Goal: Task Accomplishment & Management: Manage account settings

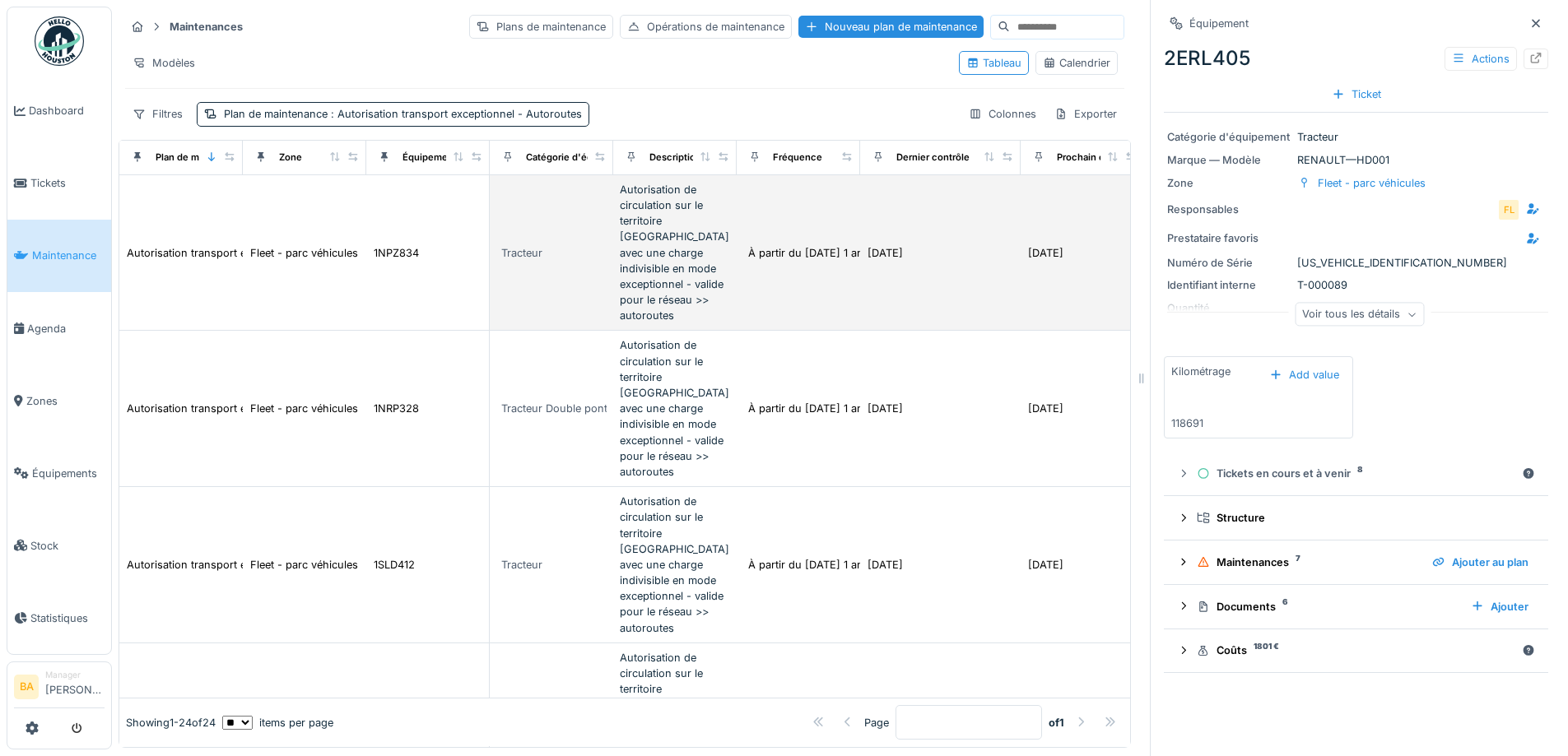
scroll to position [0, 215]
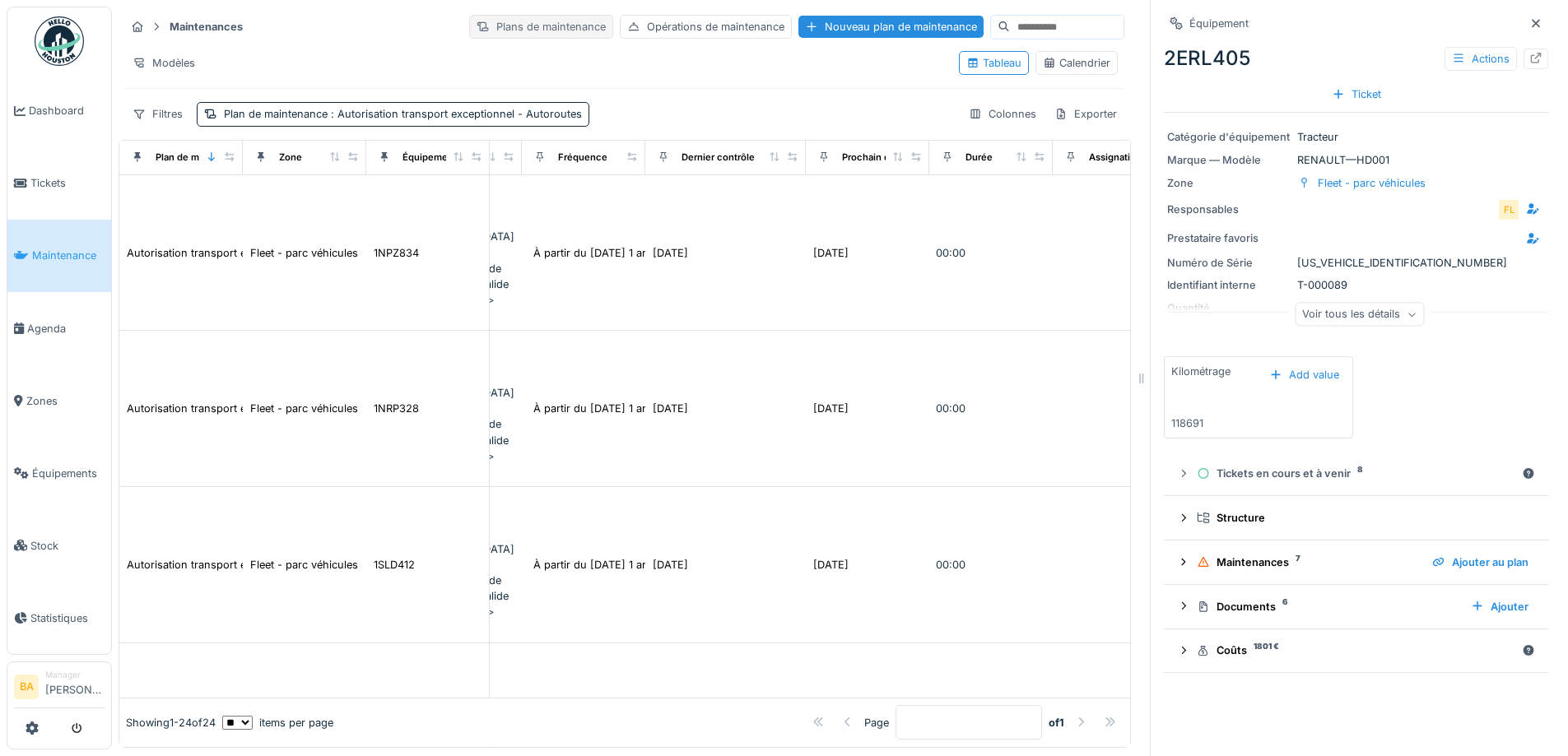
click at [498, 15] on div "Plans de maintenance" at bounding box center [540, 27] width 144 height 24
click at [1455, 60] on div "2ERL405 Actions" at bounding box center [1356, 58] width 384 height 29
click at [1448, 47] on div "Actions" at bounding box center [1480, 58] width 72 height 24
click at [1348, 44] on div "2ERL405 Actions" at bounding box center [1356, 58] width 384 height 29
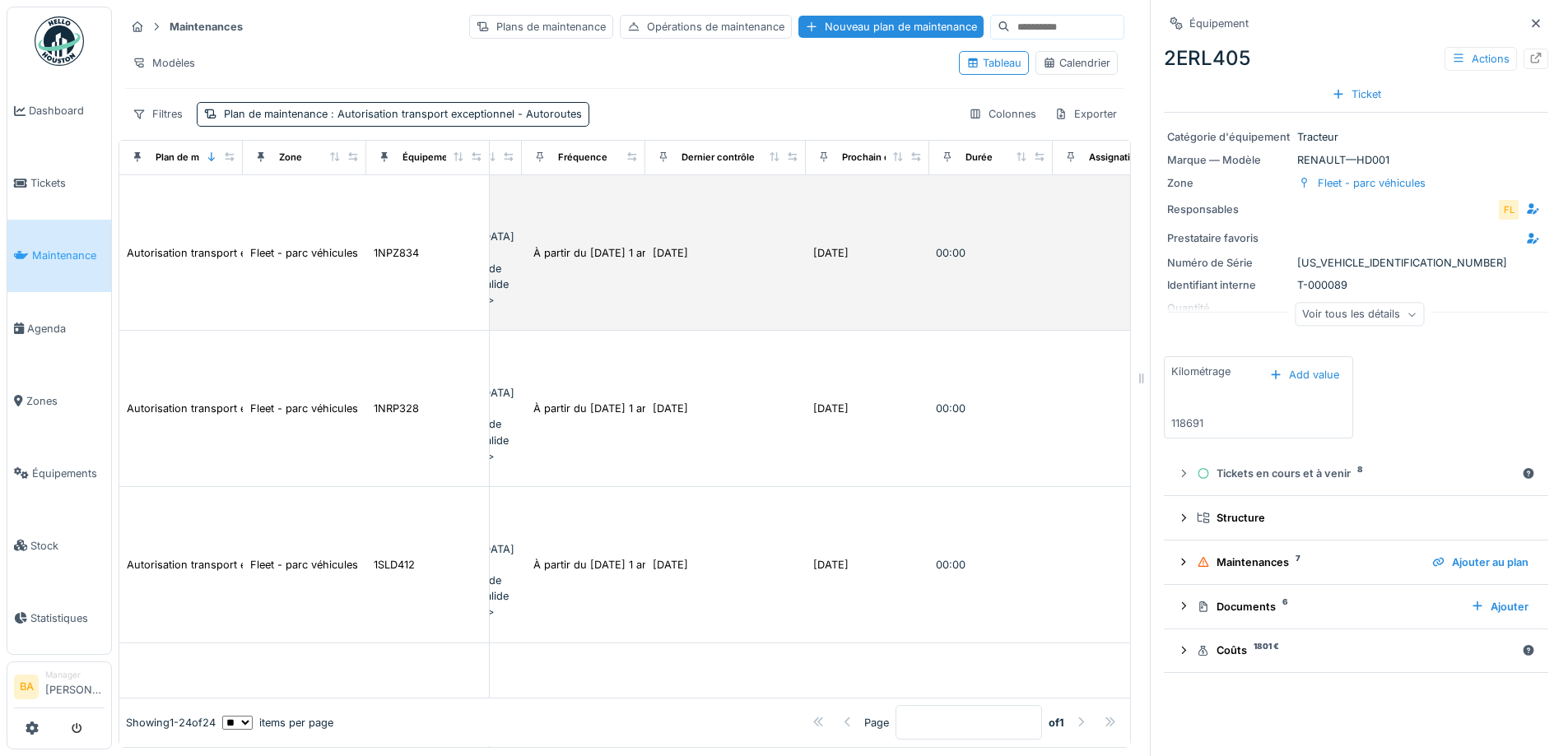
scroll to position [0, 0]
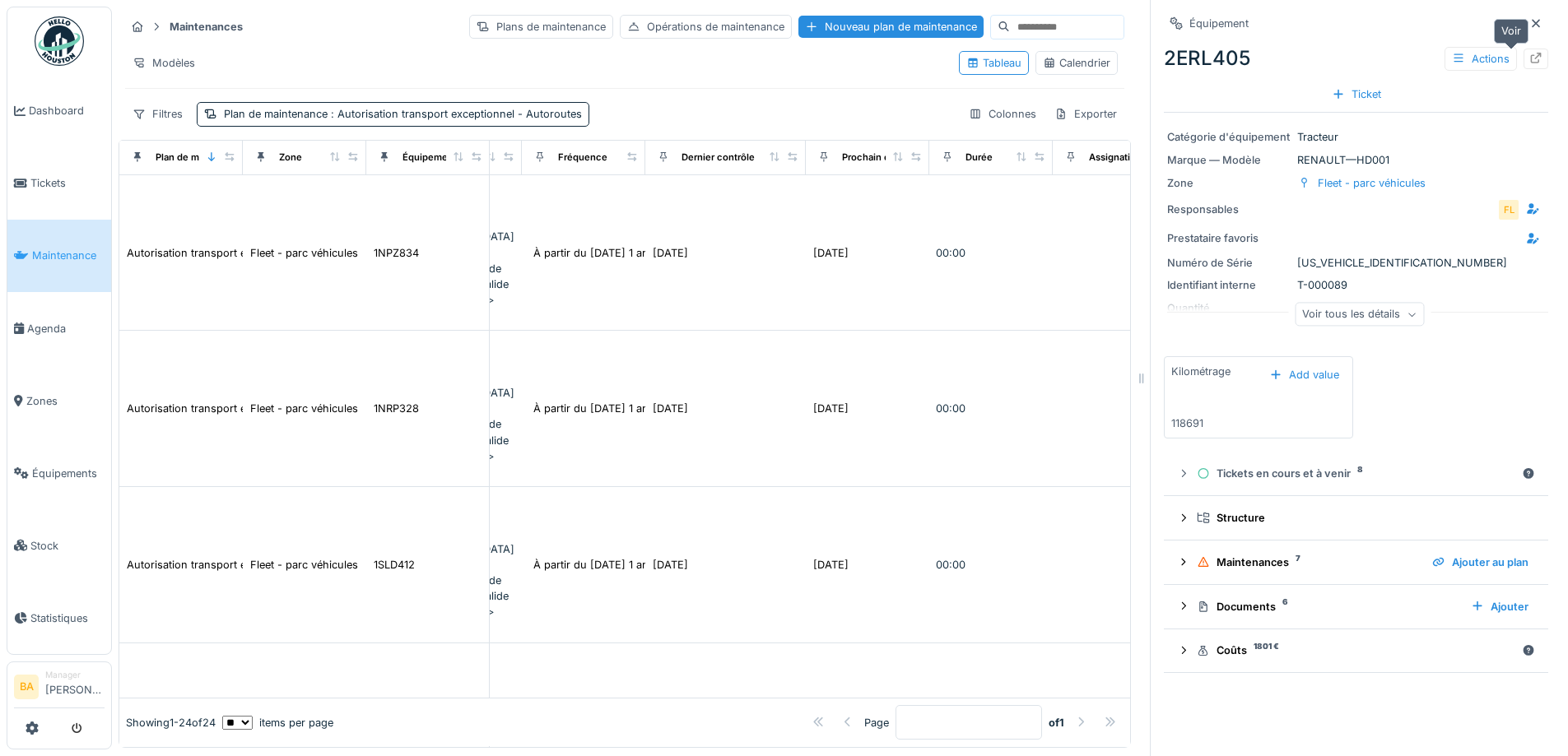
click at [1529, 58] on icon at bounding box center [1536, 57] width 13 height 10
click at [469, 30] on div "Plans de maintenance" at bounding box center [540, 27] width 144 height 24
click at [967, 64] on div "Tableau" at bounding box center [994, 63] width 55 height 15
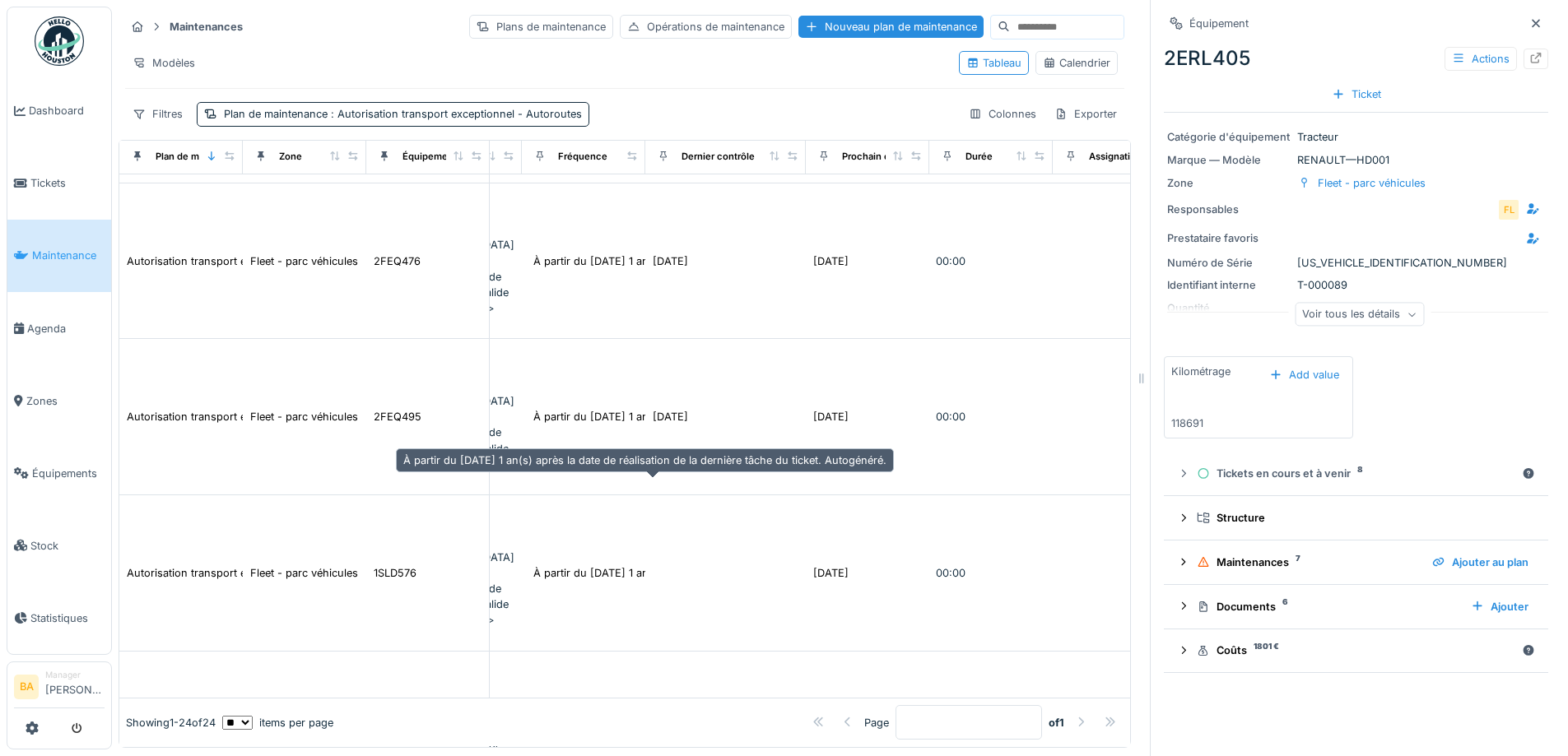
scroll to position [12, 0]
drag, startPoint x: 935, startPoint y: 476, endPoint x: 667, endPoint y: 701, distance: 349.9
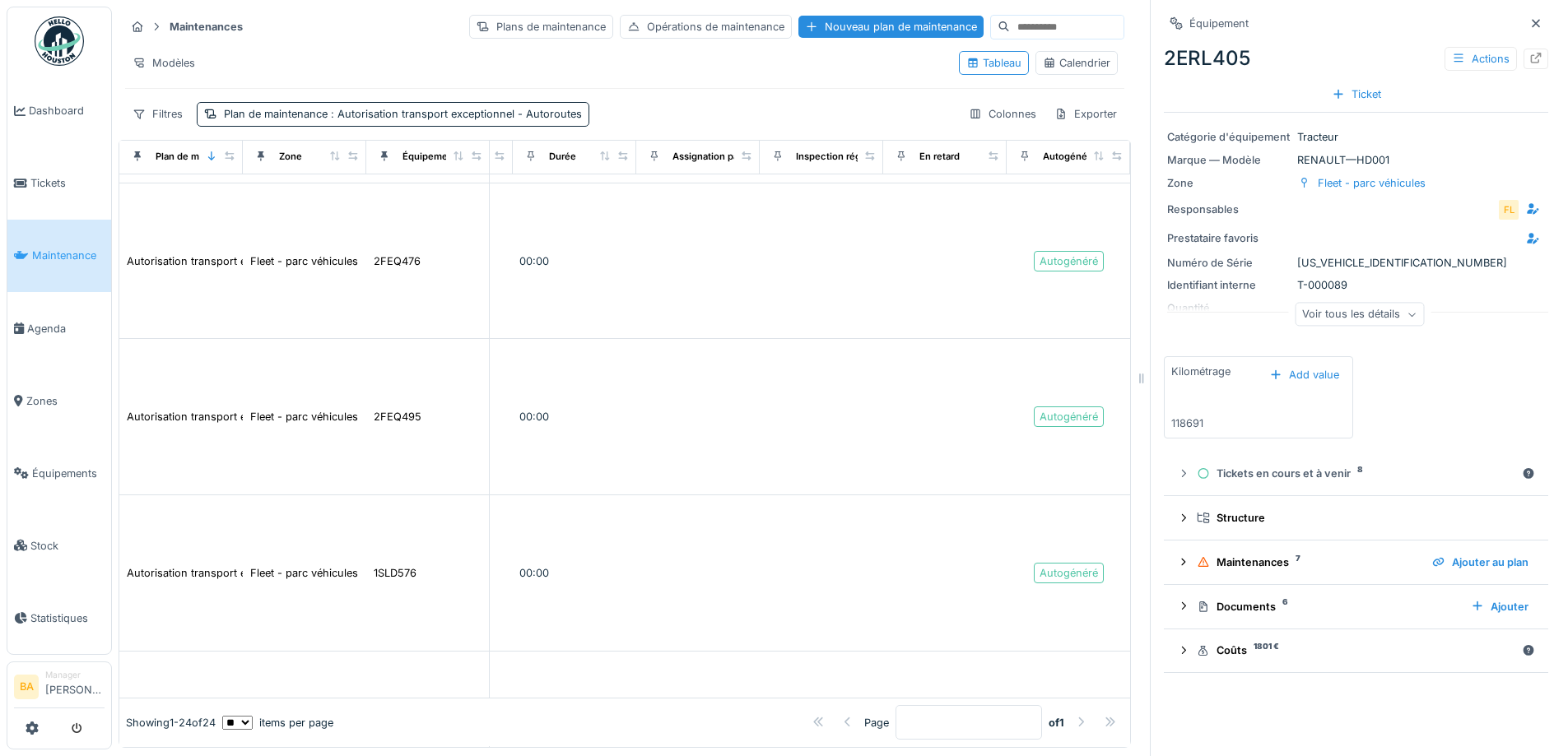
scroll to position [2489, 668]
click at [1177, 557] on icon at bounding box center [1184, 562] width 13 height 10
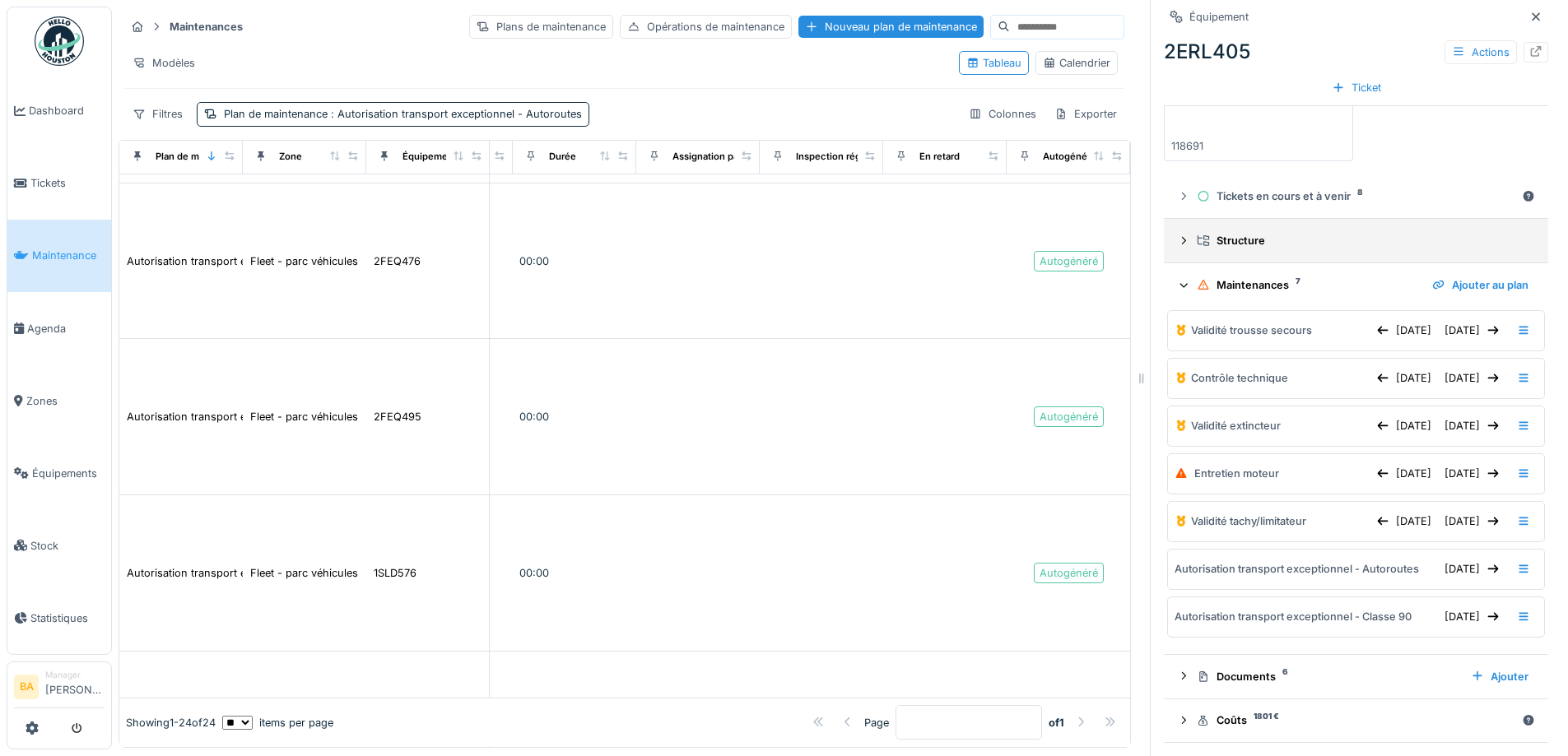
scroll to position [0, 0]
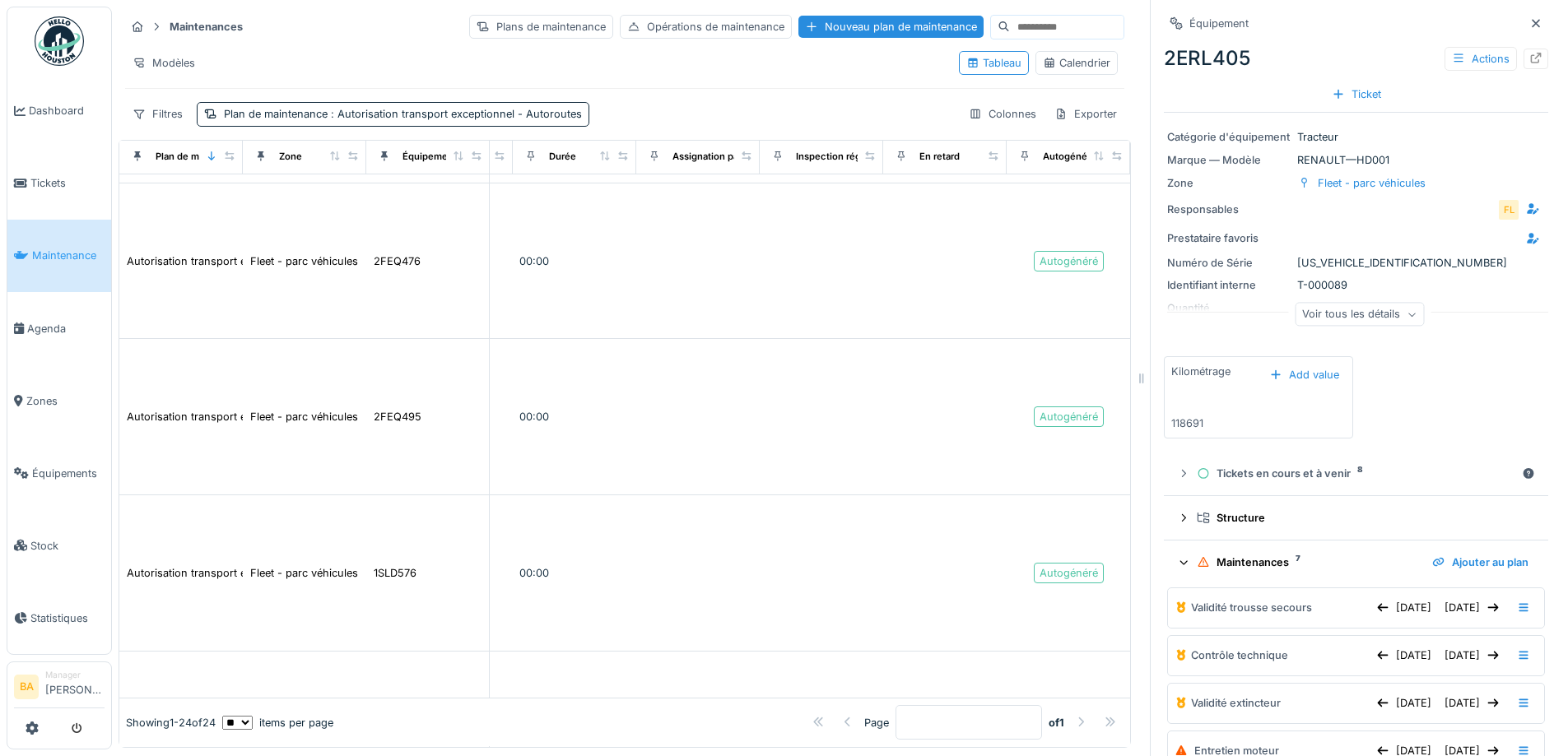
click at [471, 38] on div "Plans de maintenance" at bounding box center [540, 27] width 144 height 24
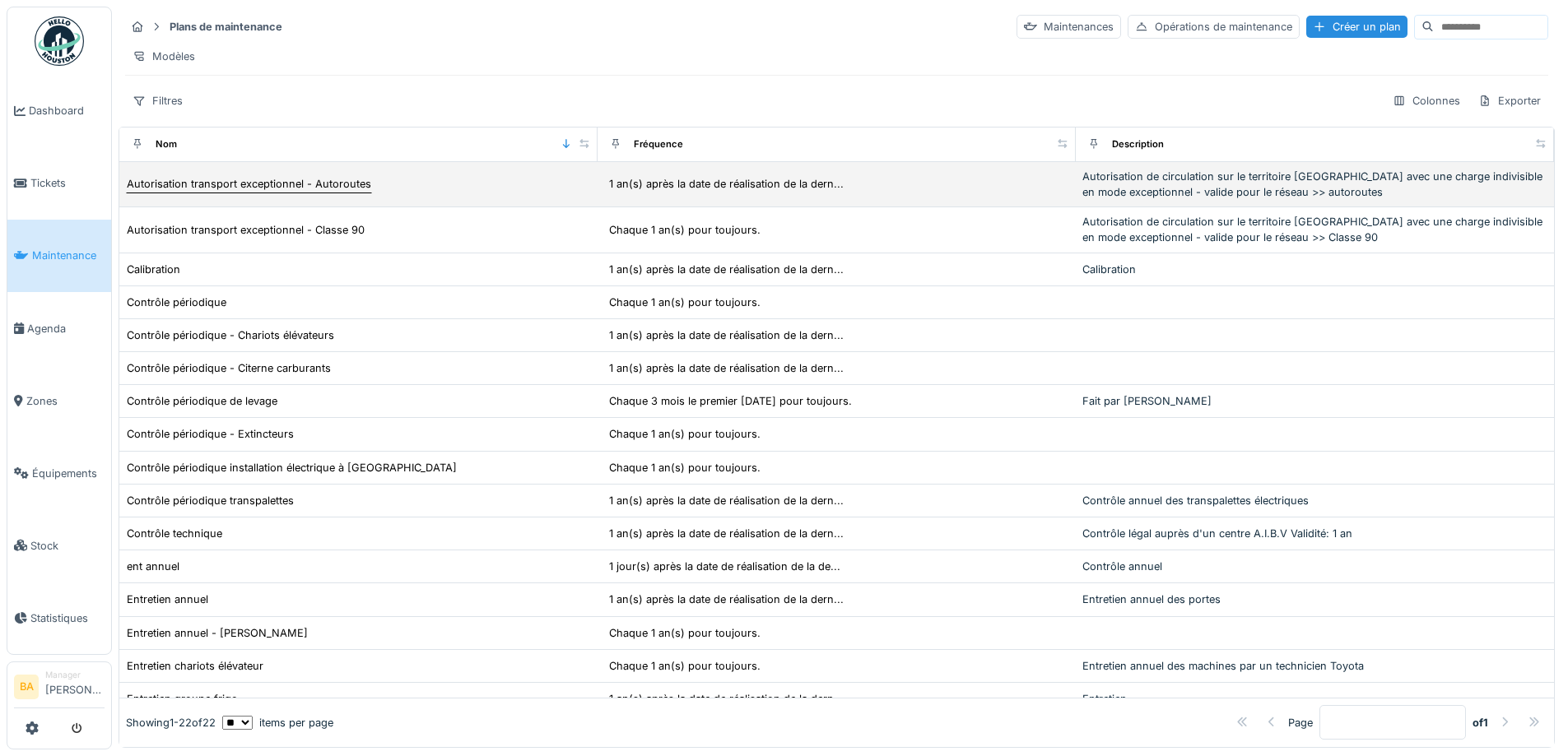
click at [292, 192] on div "Autorisation transport exceptionnel - Autoroutes" at bounding box center [248, 184] width 245 height 15
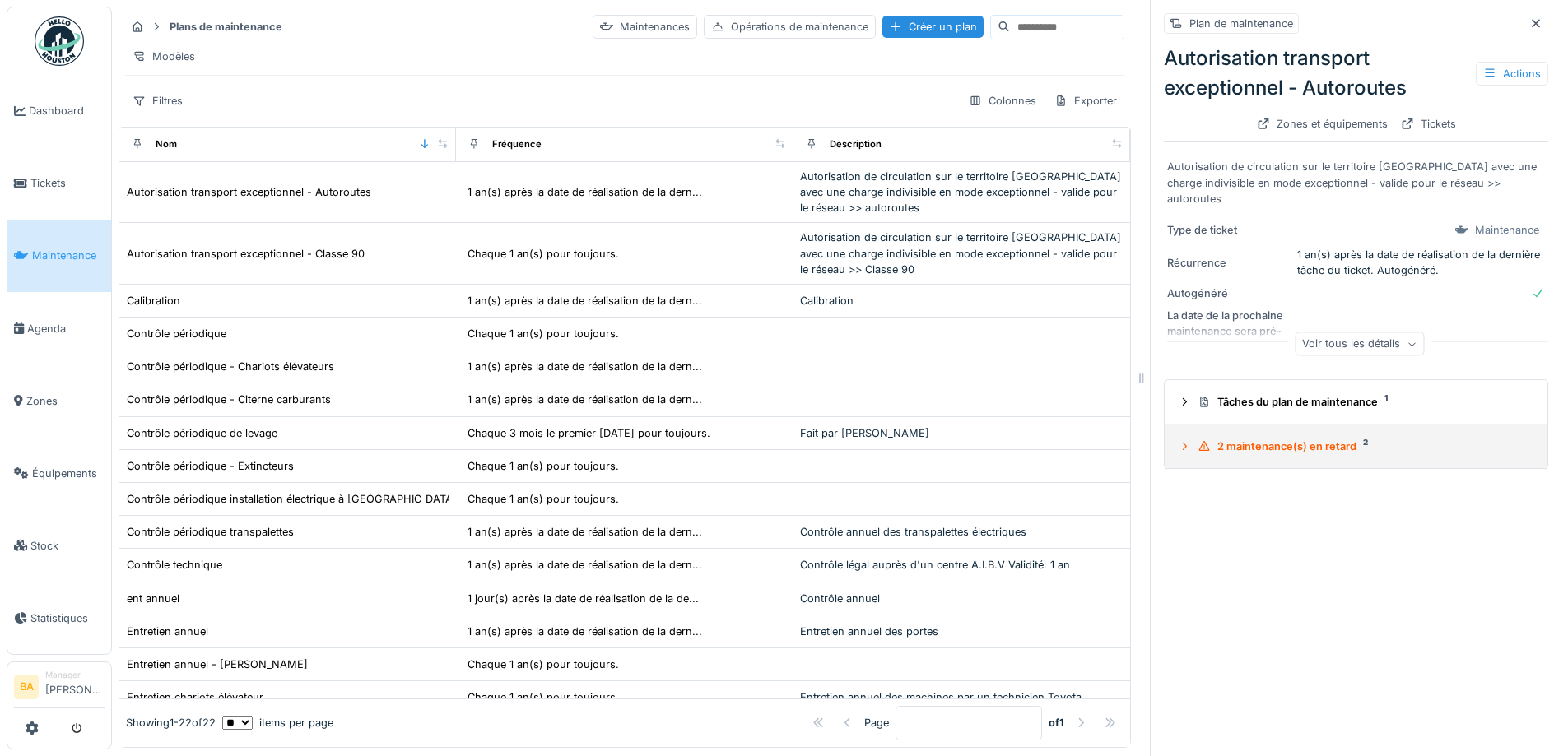
click at [1171, 442] on summary "2 maintenance(s) en retard 2" at bounding box center [1356, 446] width 369 height 30
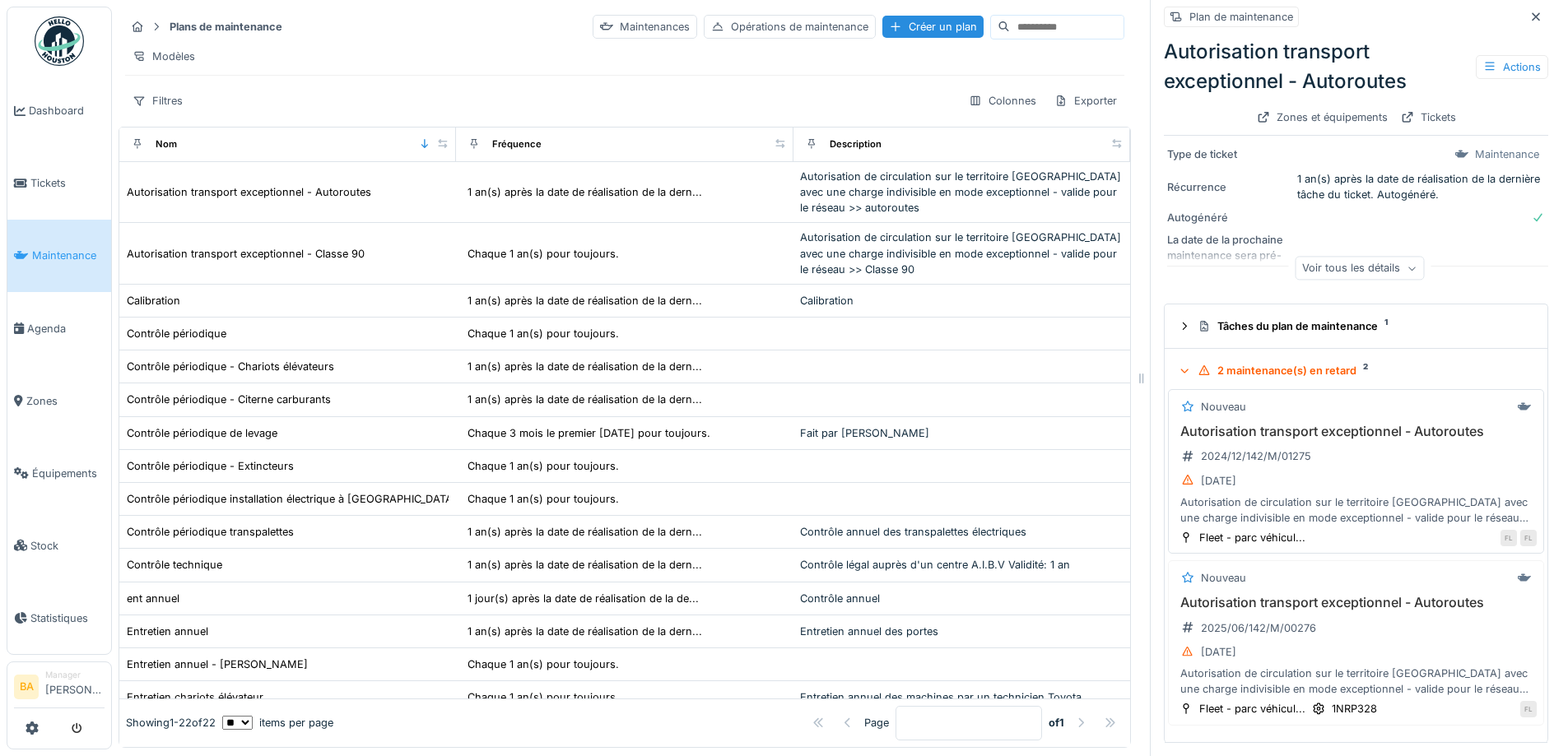
scroll to position [12, 0]
click at [1267, 424] on h3 "Autorisation transport exceptionnel - Autoroutes" at bounding box center [1356, 432] width 362 height 15
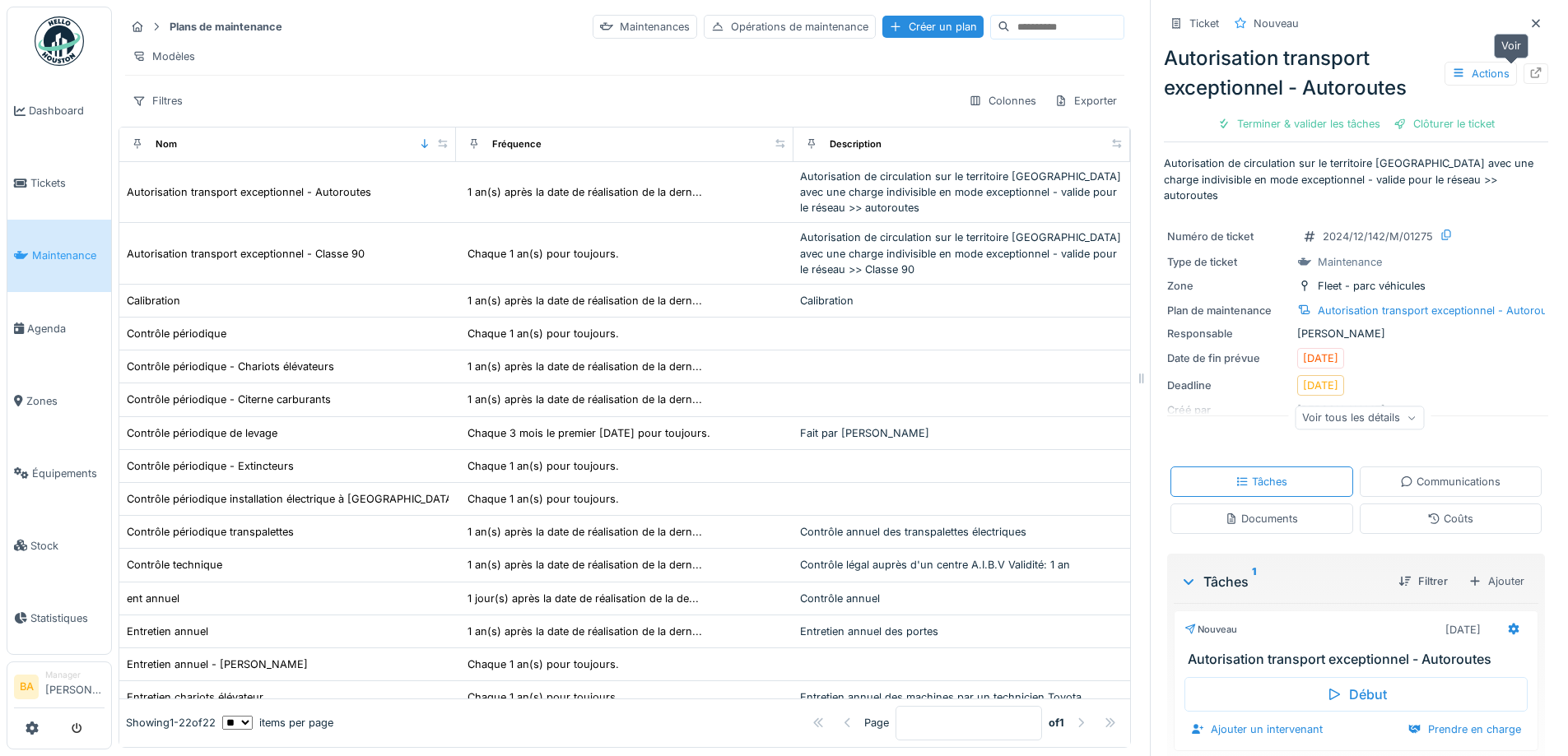
click at [1529, 68] on icon at bounding box center [1536, 72] width 13 height 10
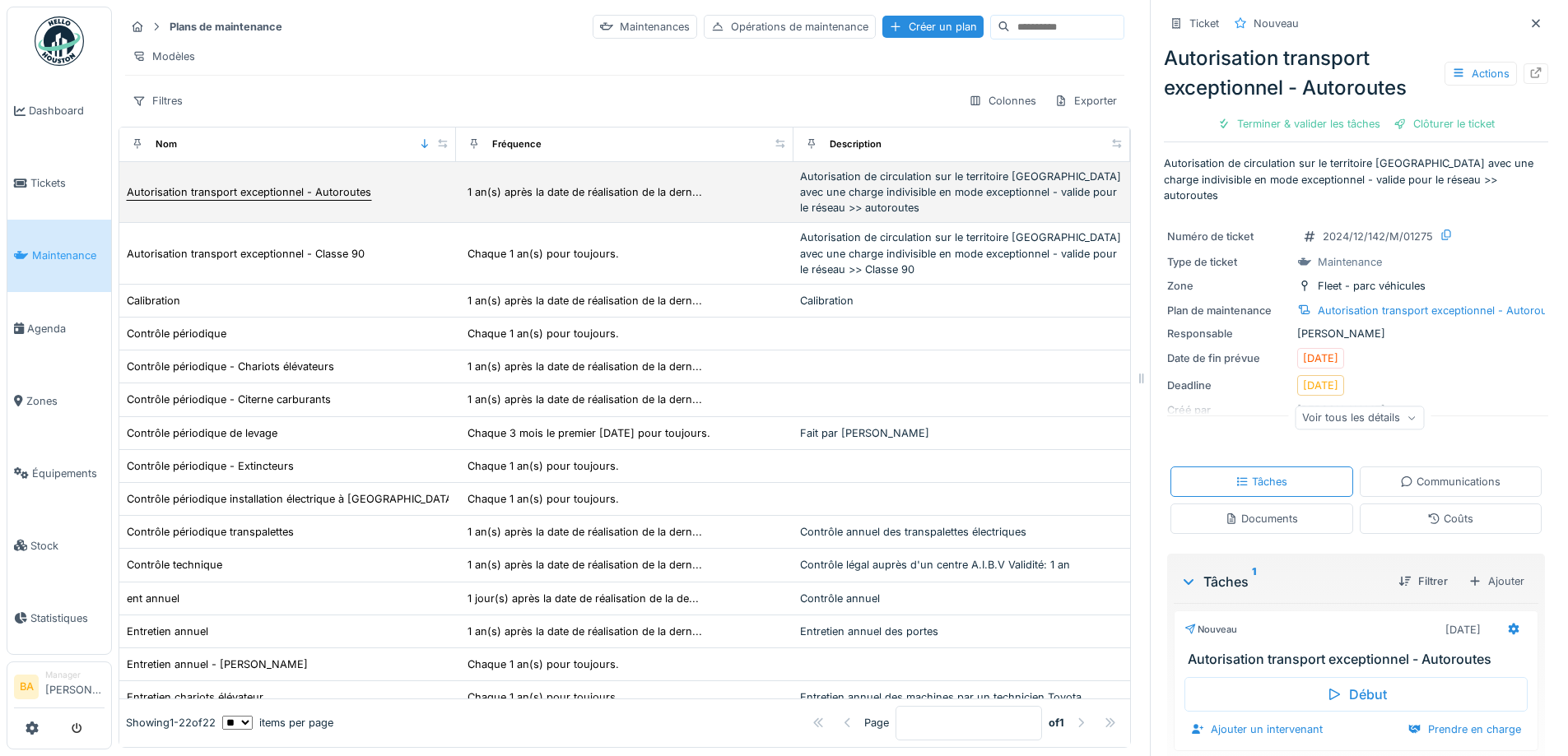
click at [229, 195] on div "Autorisation transport exceptionnel - Autoroutes" at bounding box center [248, 192] width 245 height 15
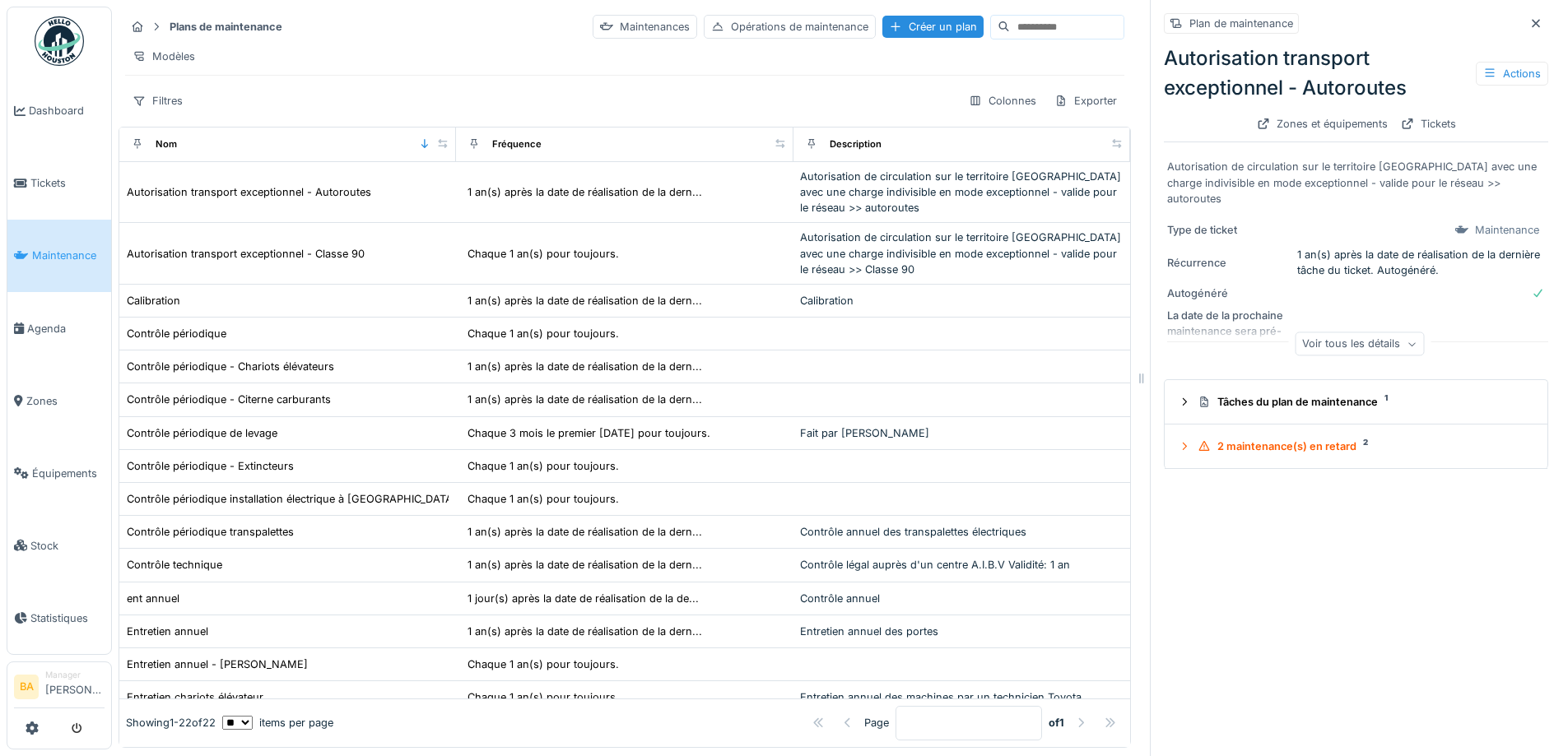
click at [1382, 338] on div "Voir tous les détails" at bounding box center [1360, 343] width 129 height 24
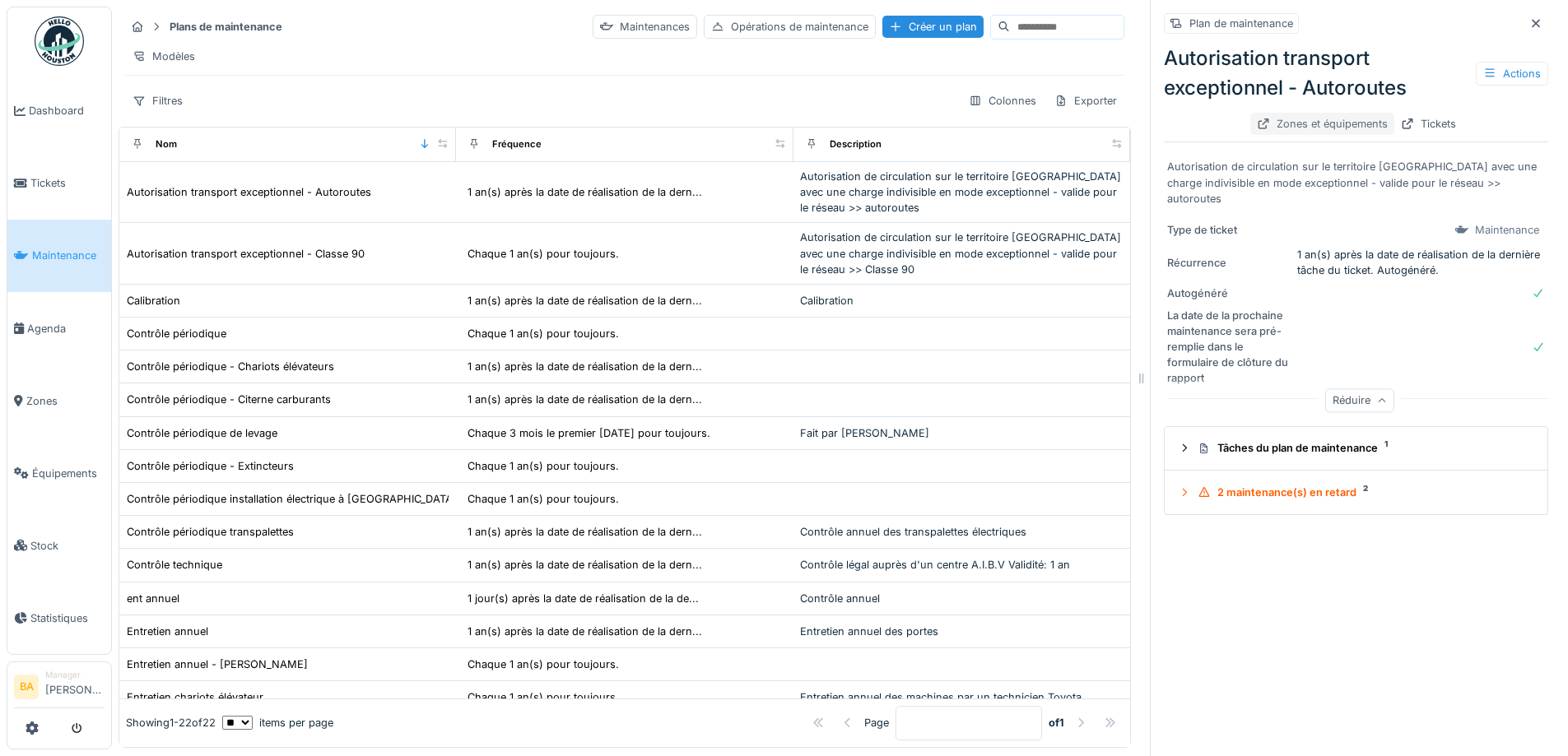
click at [1319, 113] on div "Zones et équipements" at bounding box center [1322, 124] width 144 height 22
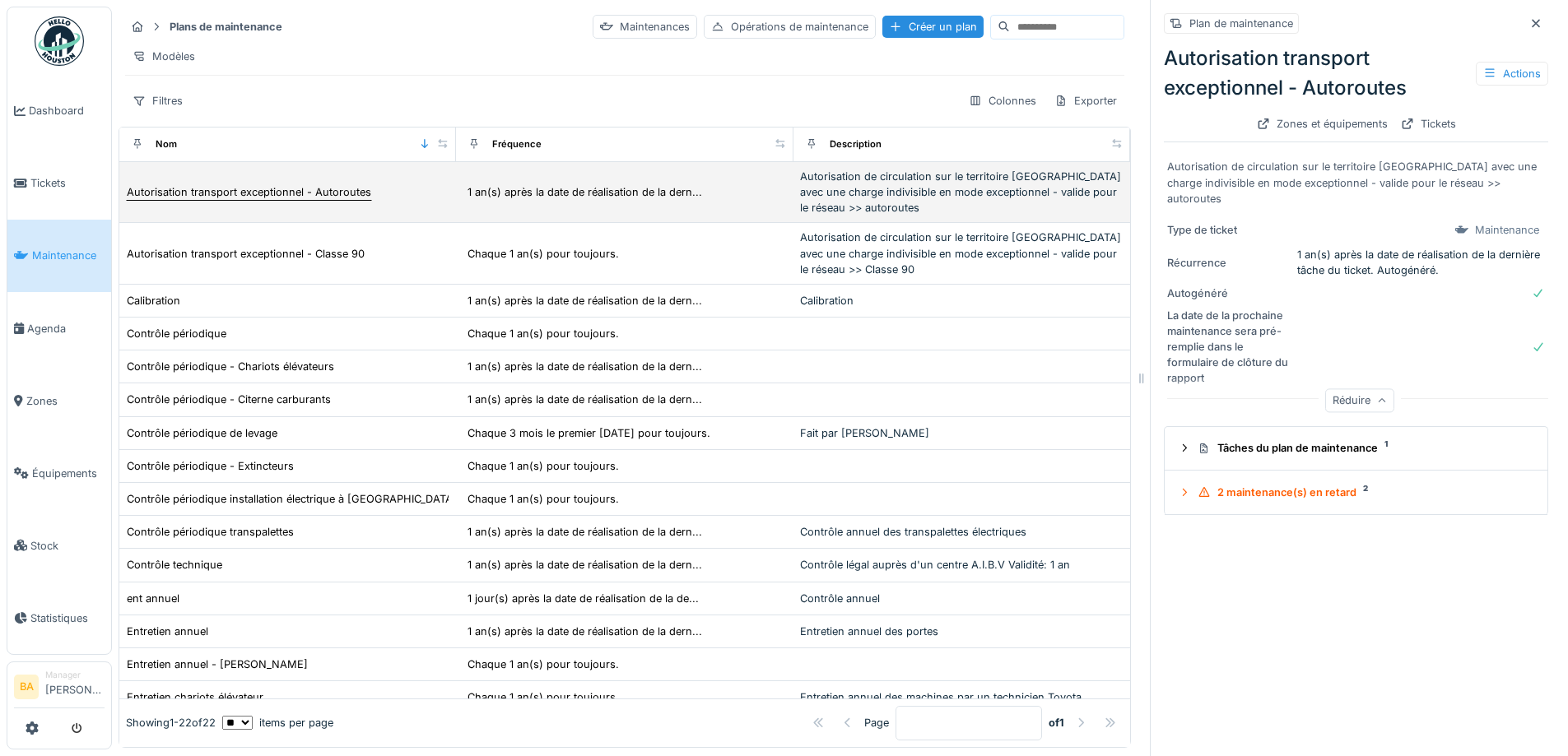
click at [193, 193] on div "Autorisation transport exceptionnel - Autoroutes" at bounding box center [248, 192] width 245 height 15
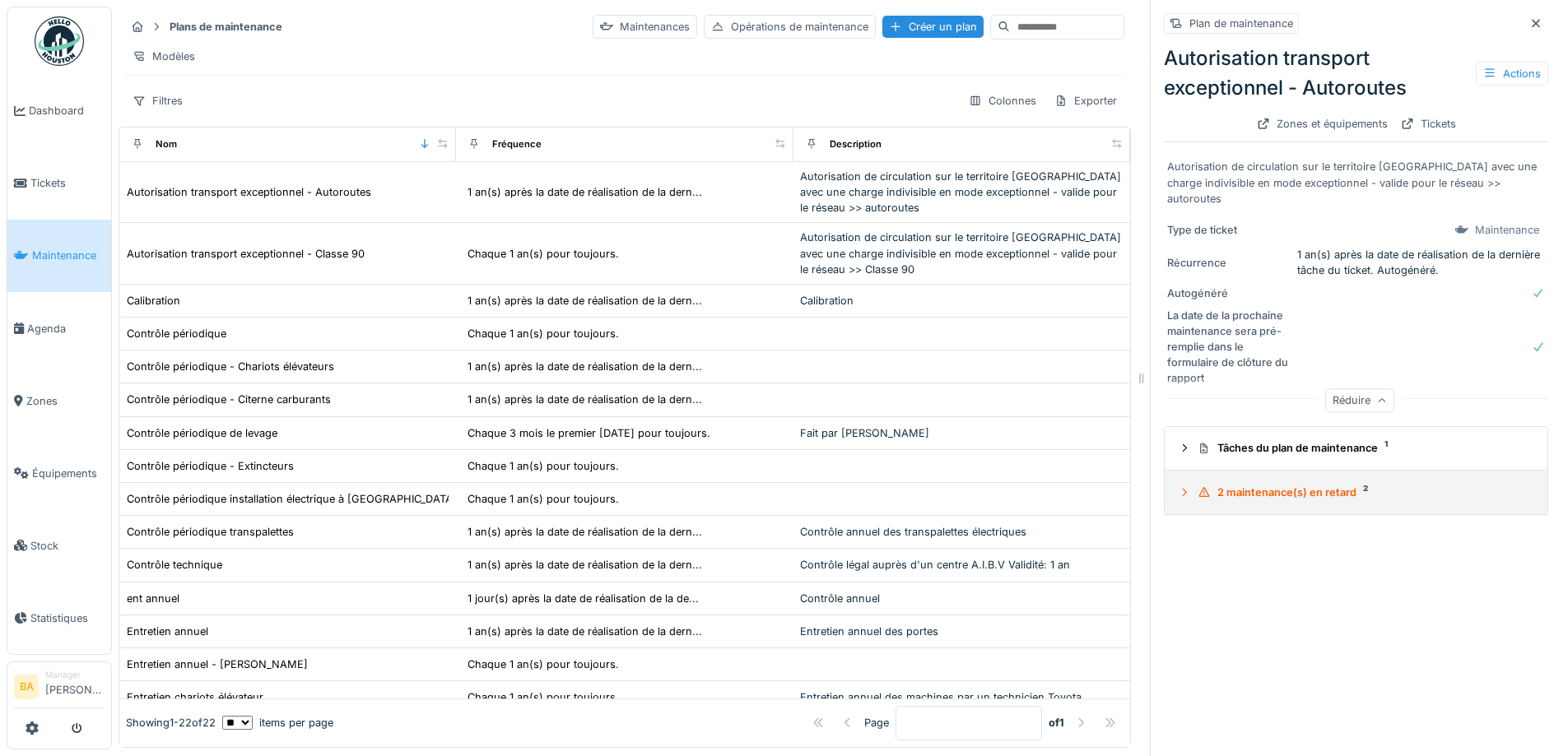
click at [1178, 487] on icon at bounding box center [1185, 492] width 13 height 10
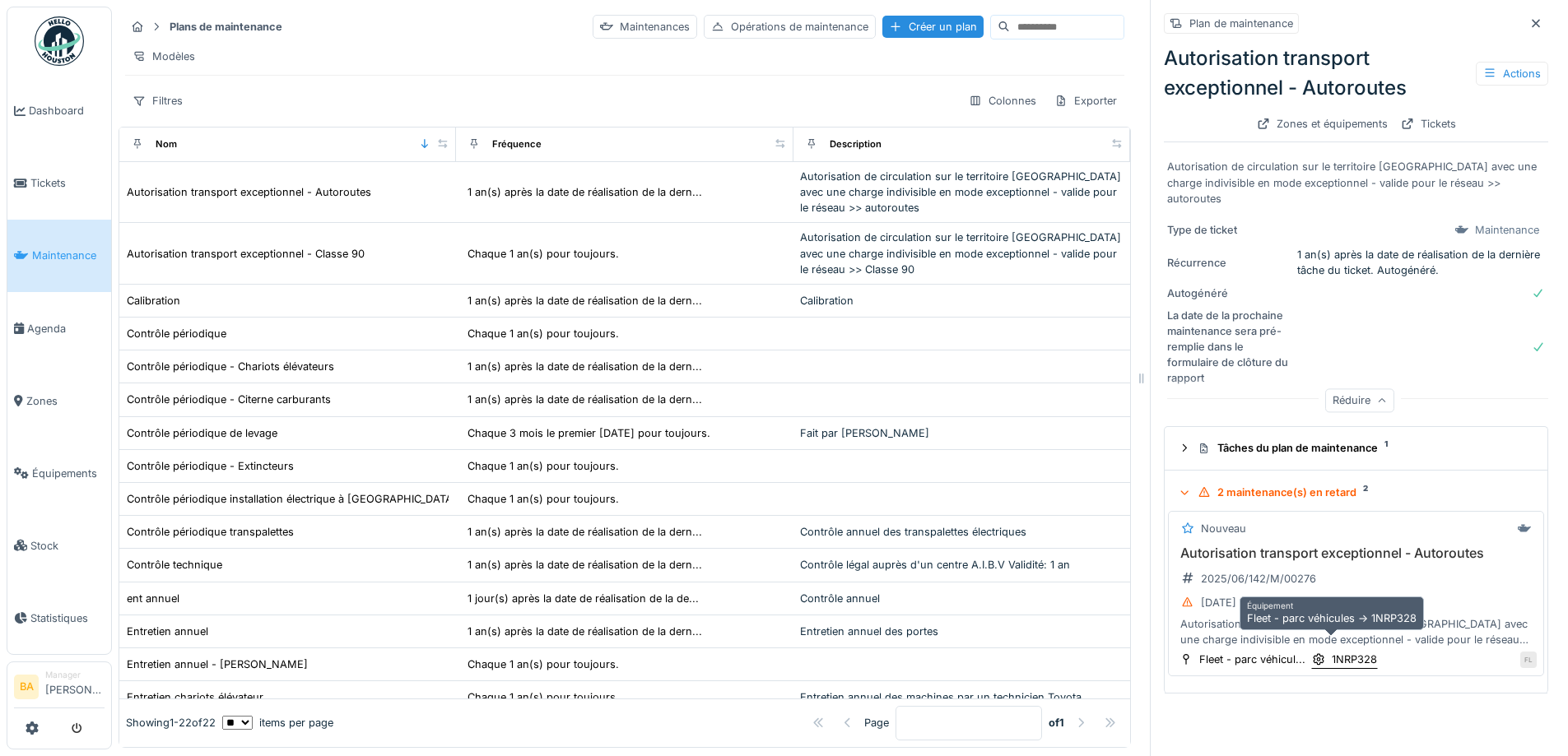
click at [1344, 651] on div "1NRP328" at bounding box center [1355, 659] width 46 height 15
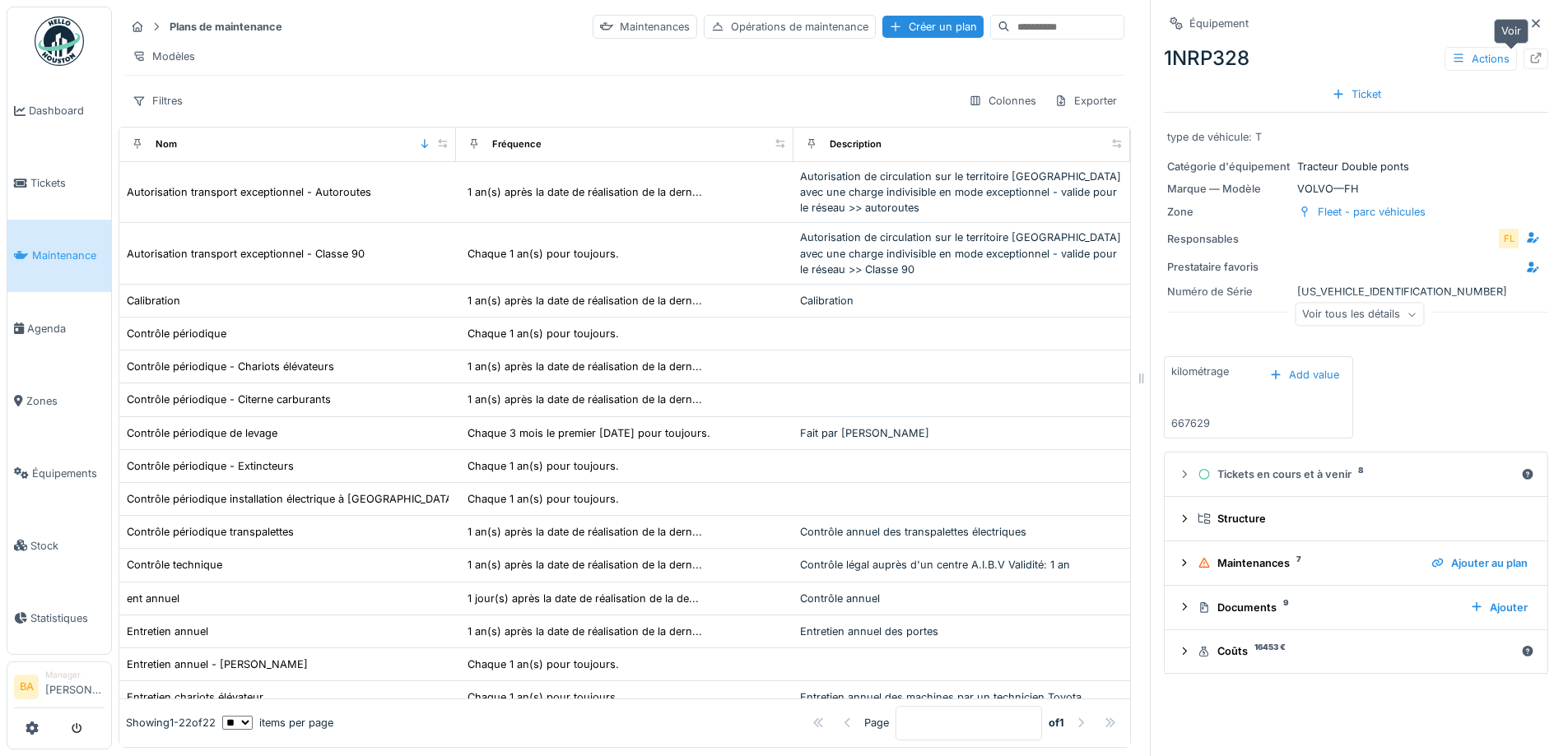
click at [1529, 52] on icon at bounding box center [1536, 57] width 13 height 10
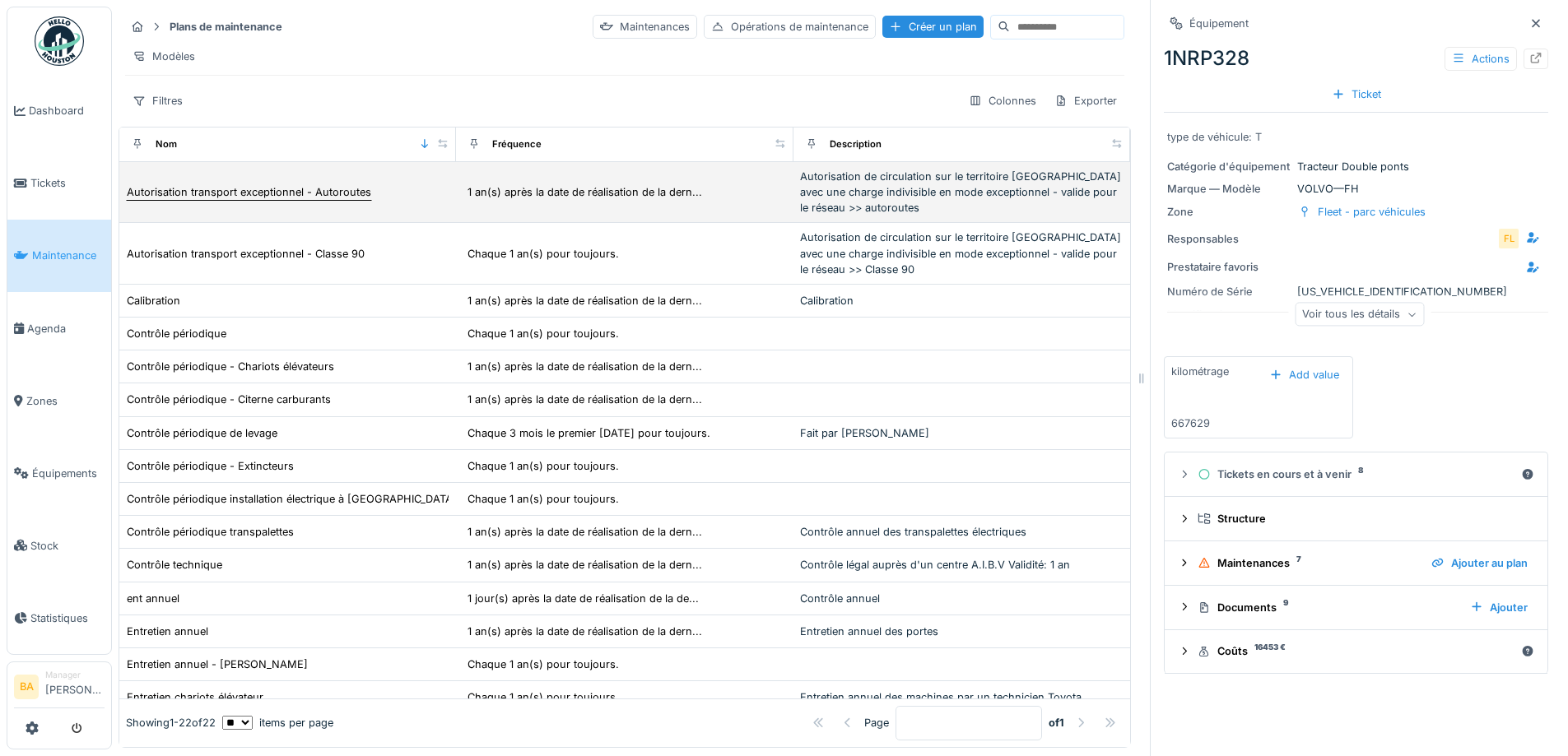
click at [258, 192] on div "Autorisation transport exceptionnel - Autoroutes" at bounding box center [248, 192] width 245 height 15
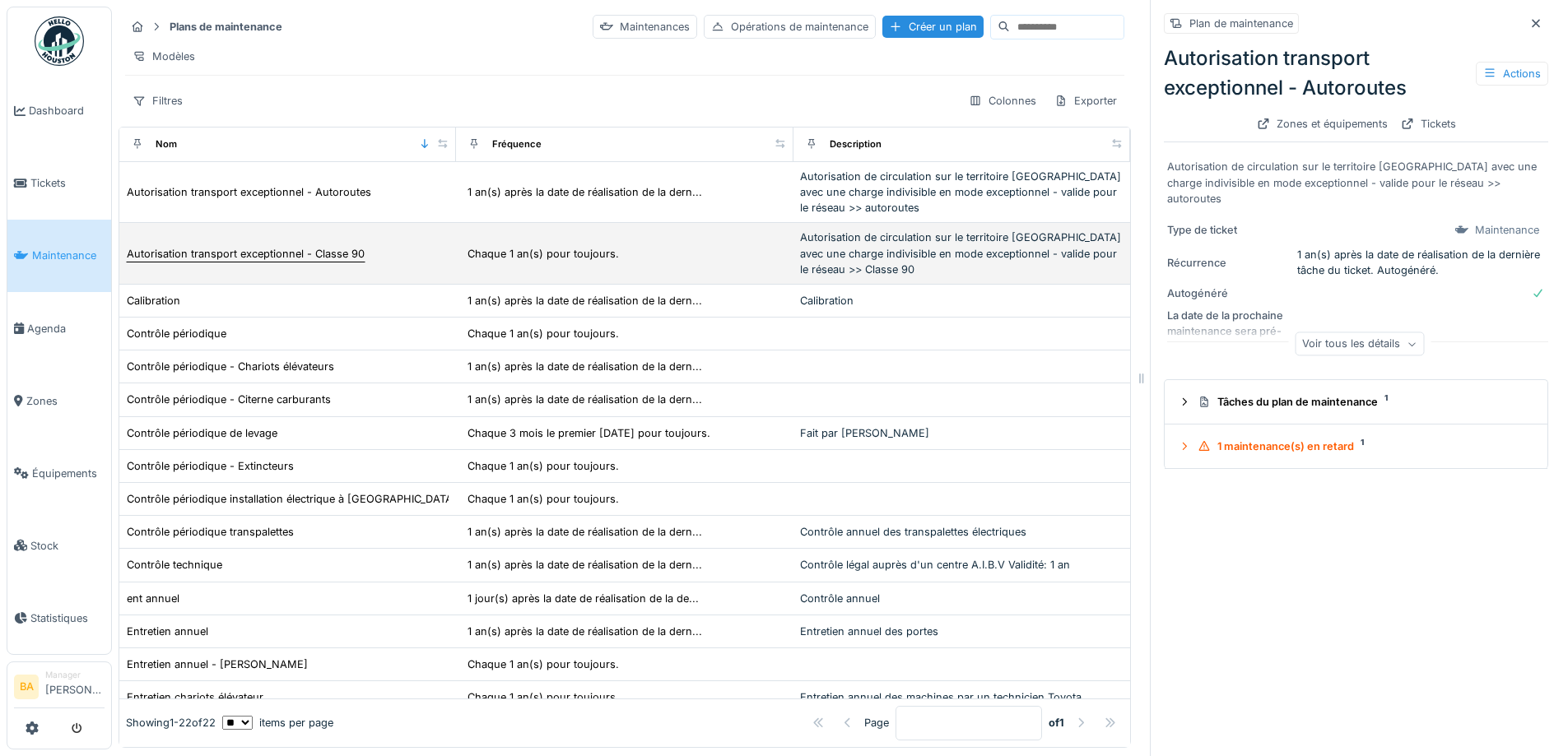
click at [200, 251] on div "Autorisation transport exceptionnel - Classe 90" at bounding box center [245, 254] width 238 height 15
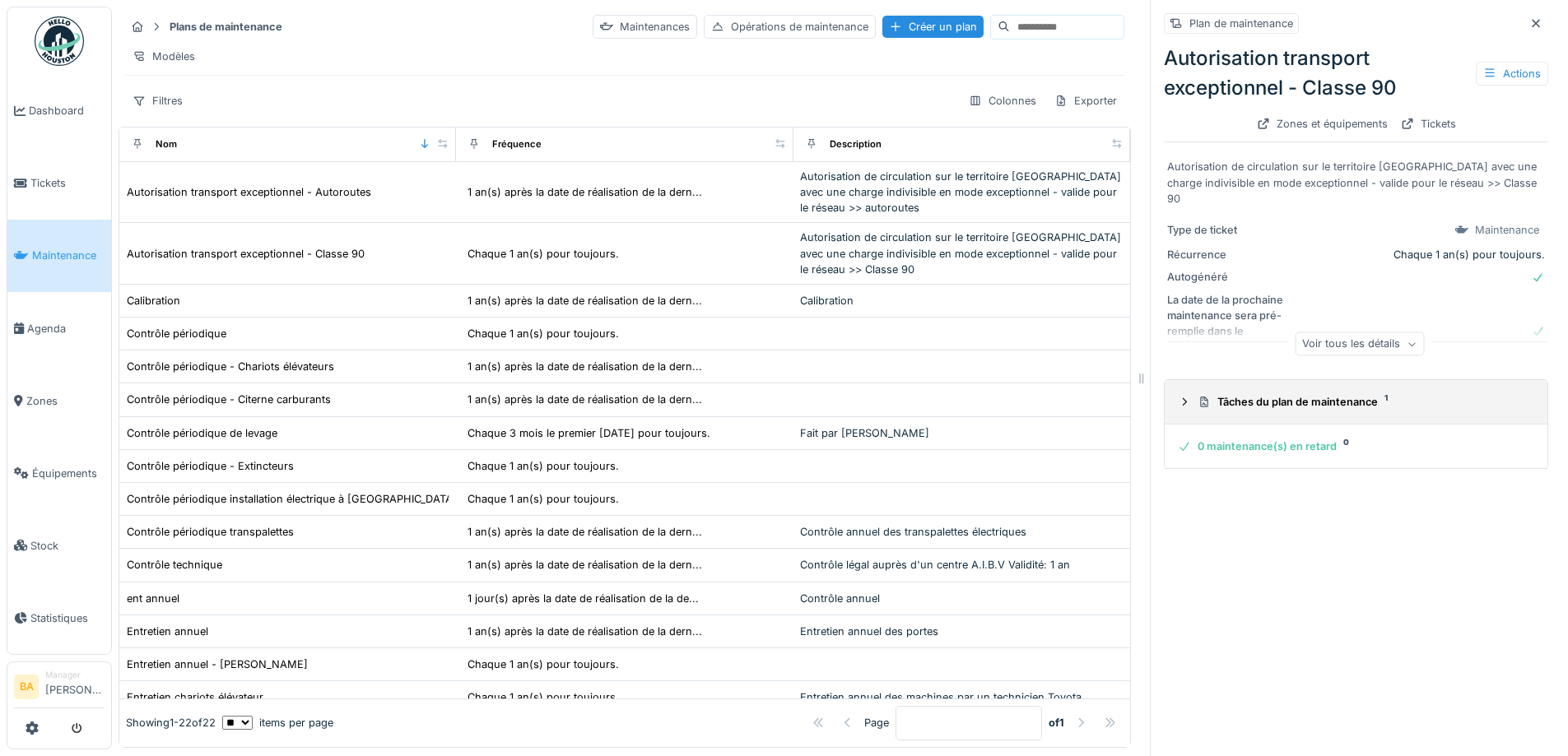
click at [1178, 397] on icon at bounding box center [1185, 401] width 13 height 10
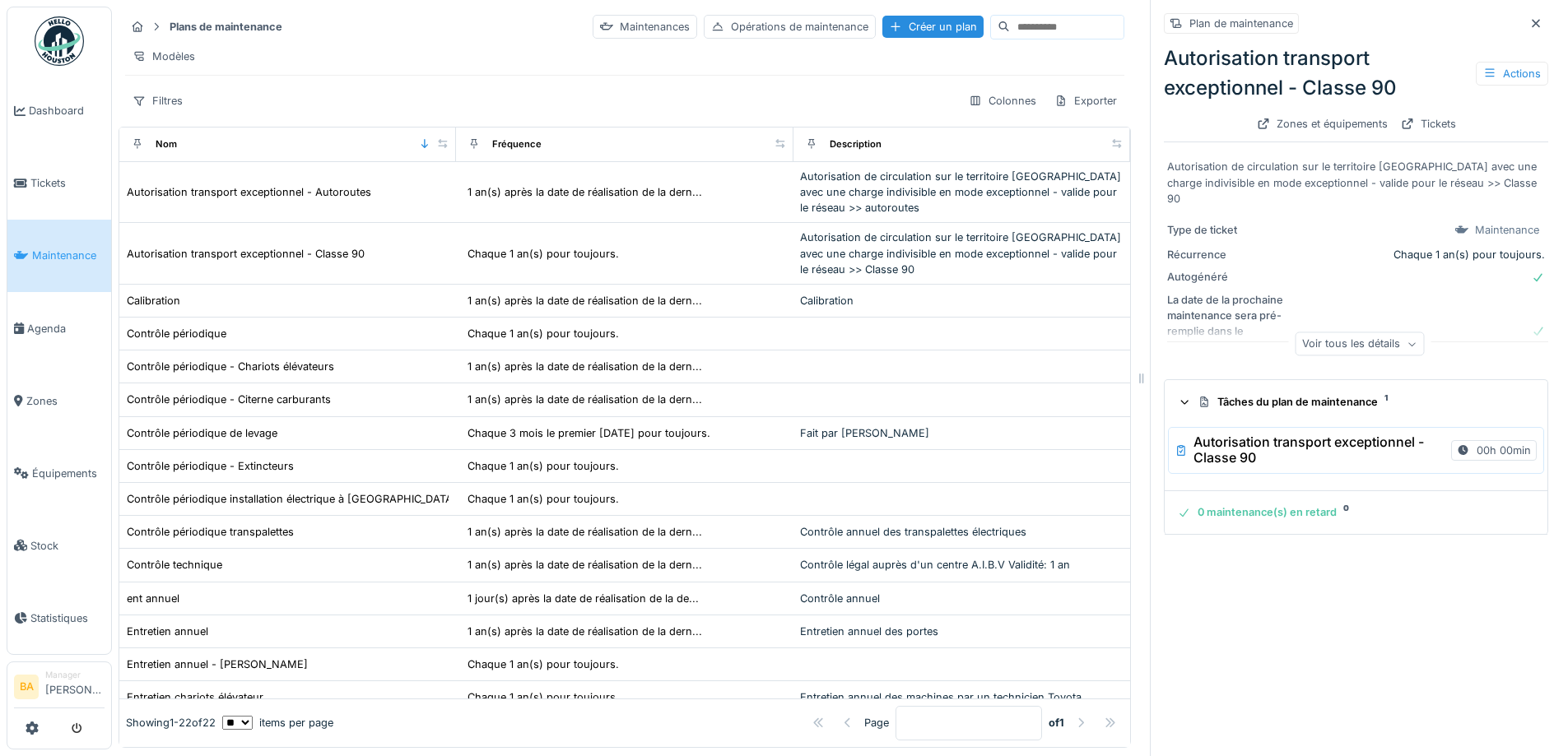
click at [1176, 397] on div at bounding box center [1184, 402] width 15 height 13
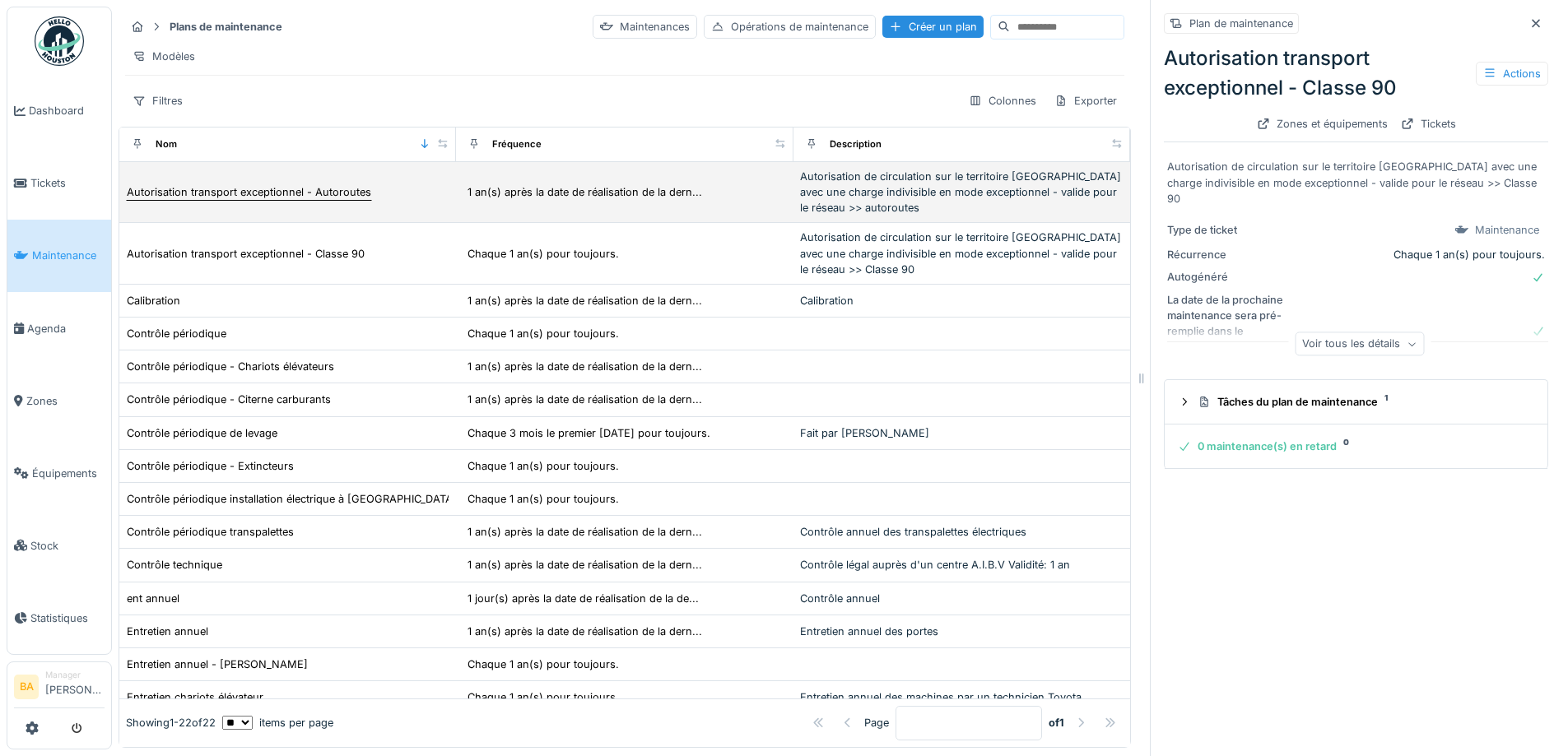
click at [272, 196] on div "Autorisation transport exceptionnel - Autoroutes" at bounding box center [248, 192] width 245 height 15
click at [245, 199] on div "Autorisation transport exceptionnel - Autoroutes" at bounding box center [248, 192] width 245 height 15
click at [209, 195] on div "Autorisation transport exceptionnel - Autoroutes" at bounding box center [248, 192] width 245 height 15
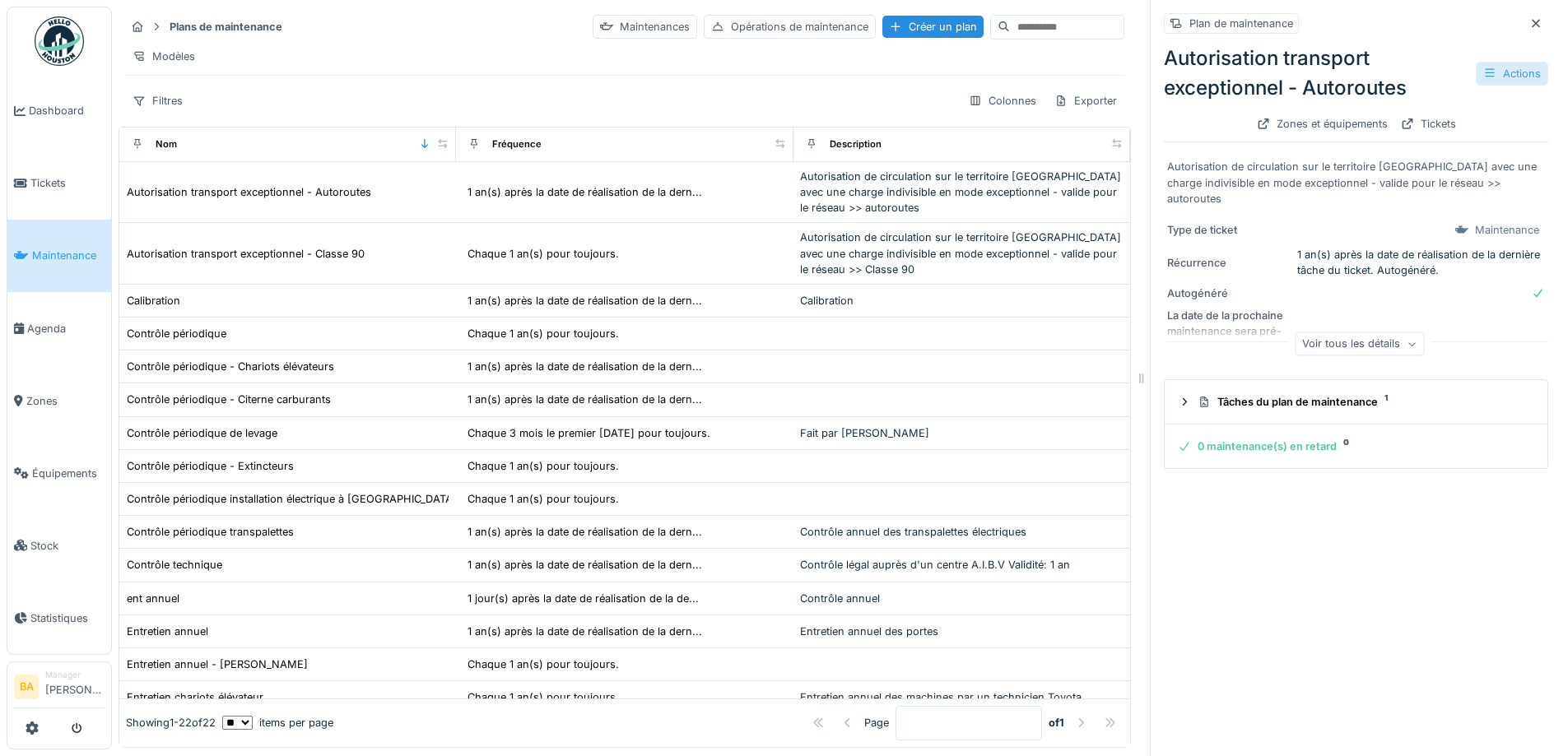
click at [1485, 62] on div "Actions" at bounding box center [1512, 73] width 72 height 24
click at [1446, 122] on div "Gérer les équipements" at bounding box center [1432, 134] width 148 height 25
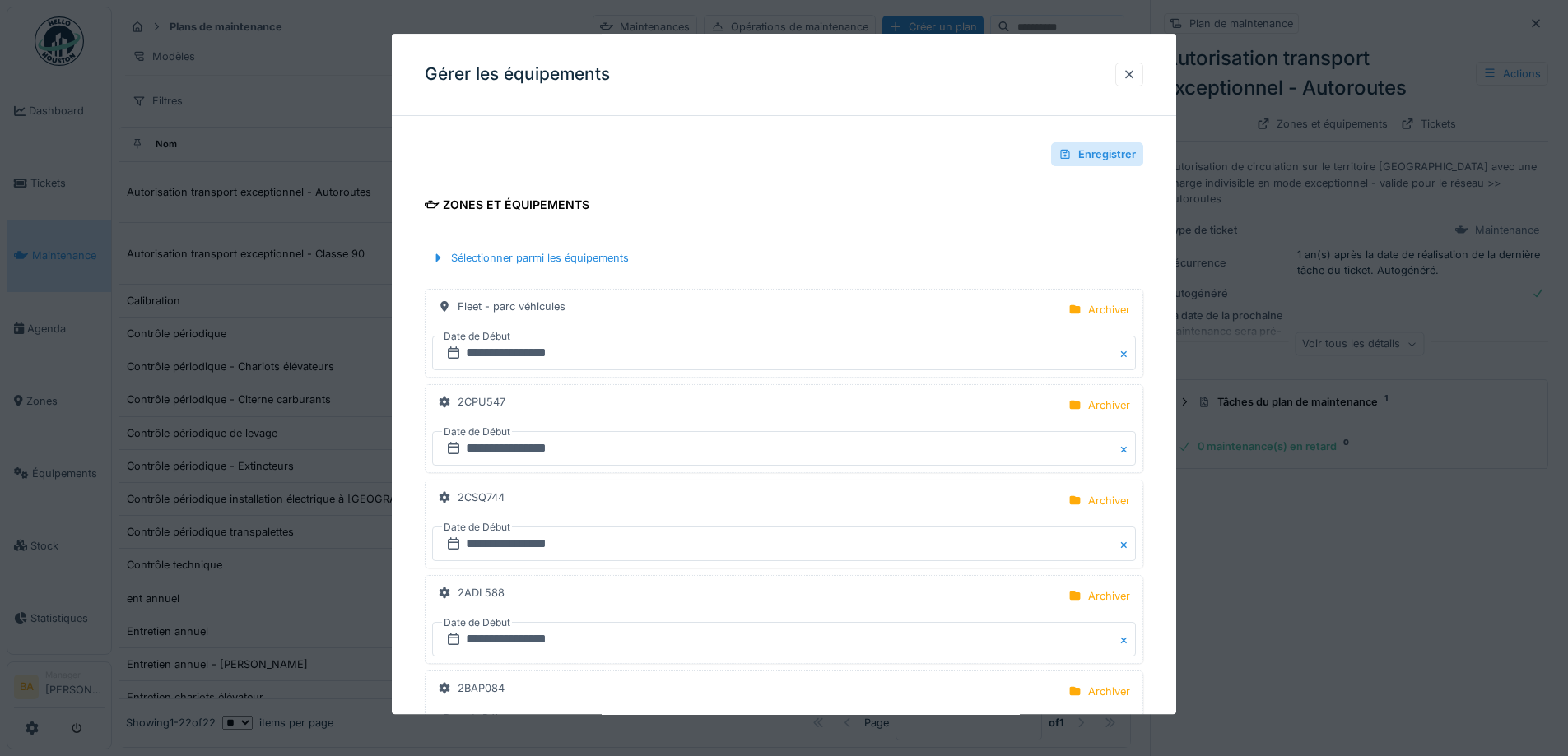
scroll to position [83, 0]
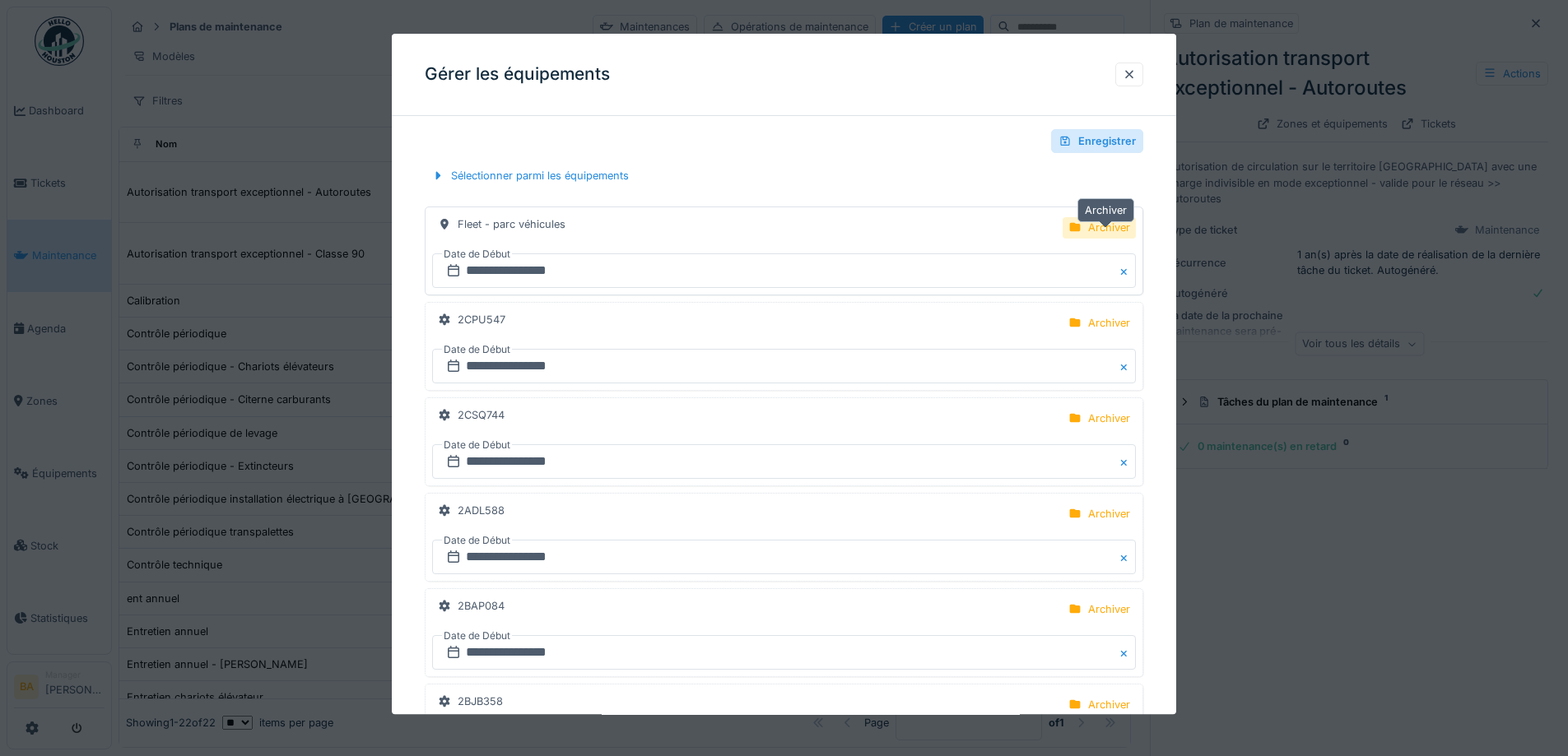
click at [1111, 223] on div "Archiver" at bounding box center [1109, 228] width 42 height 15
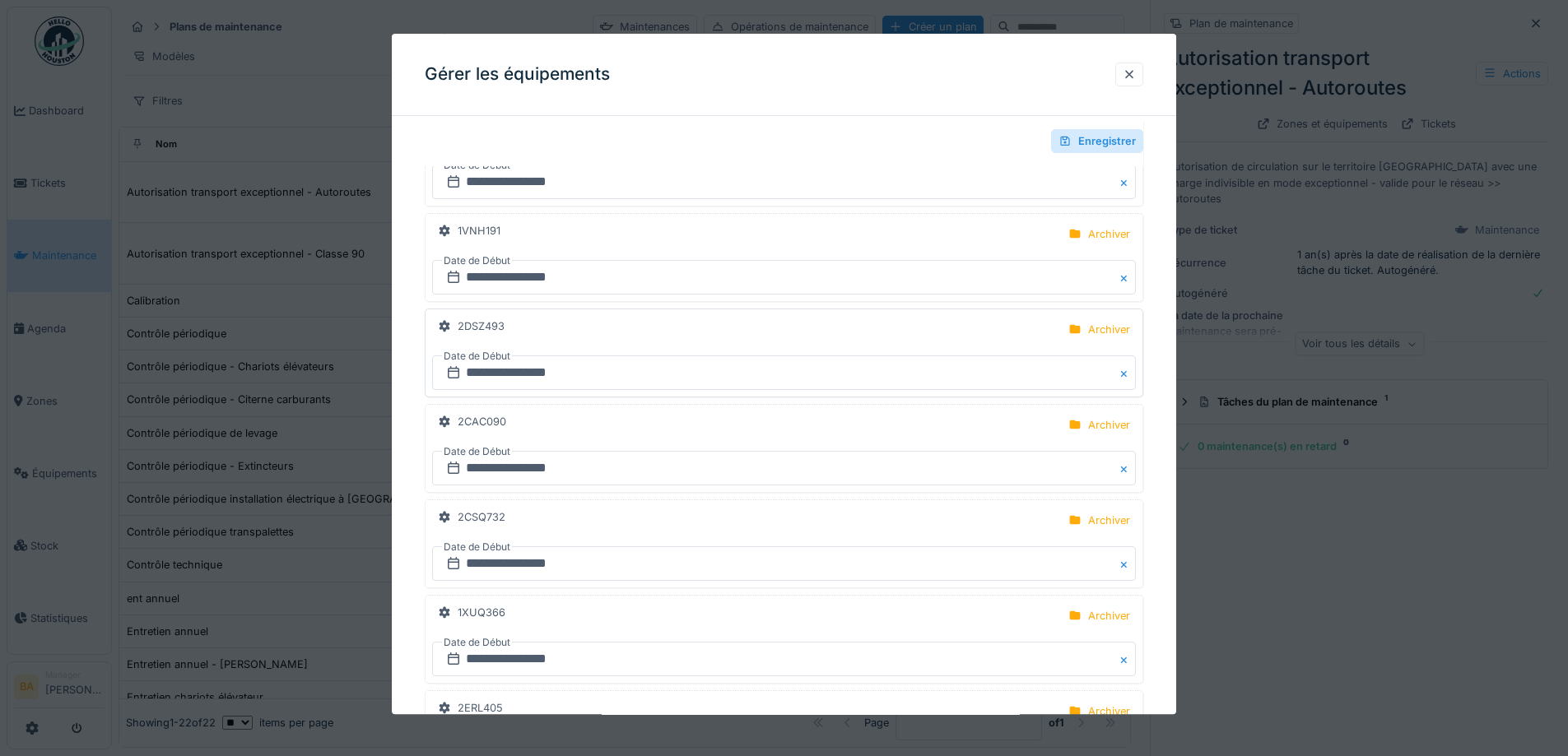
scroll to position [523, 0]
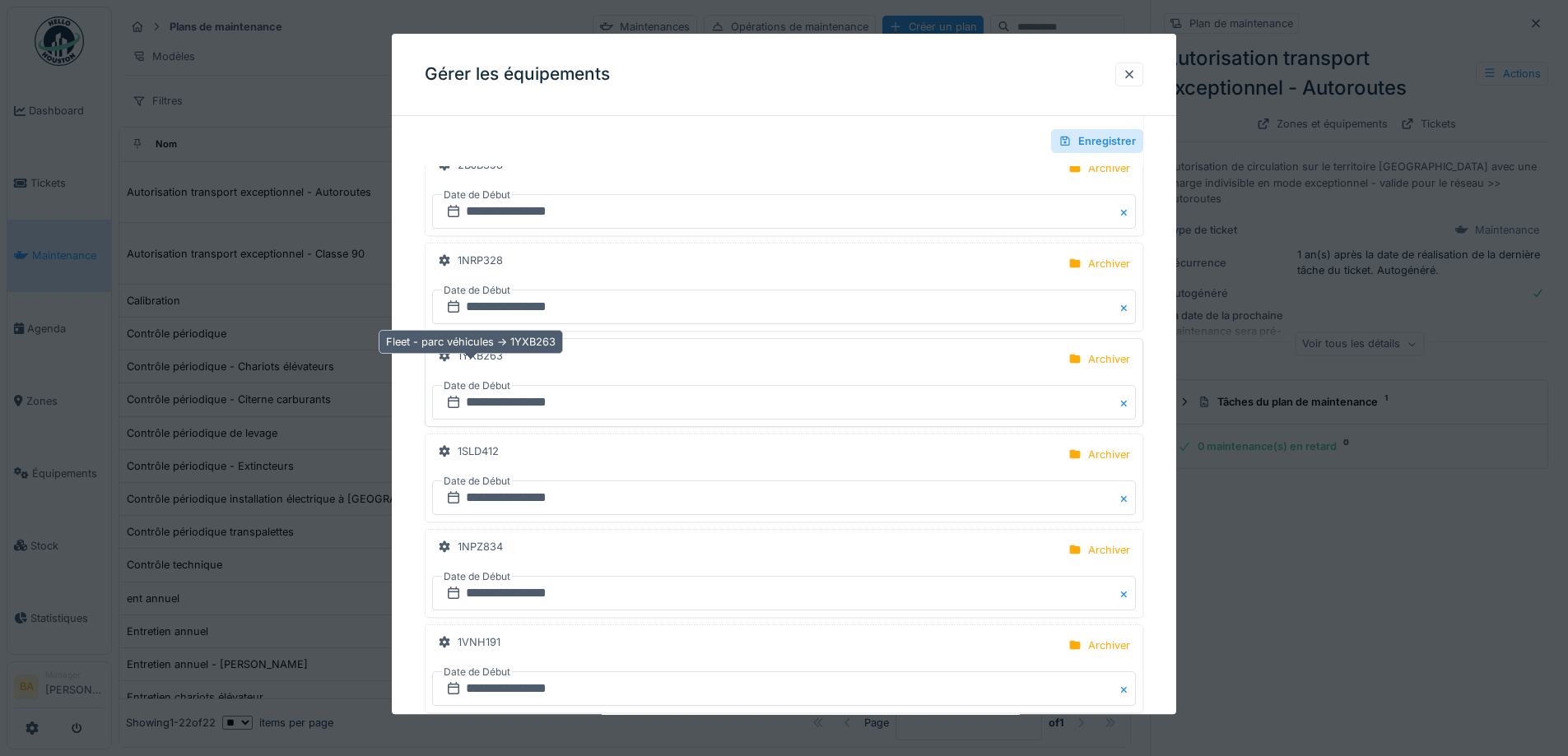
click at [478, 357] on div "1YXB263" at bounding box center [480, 357] width 46 height 15
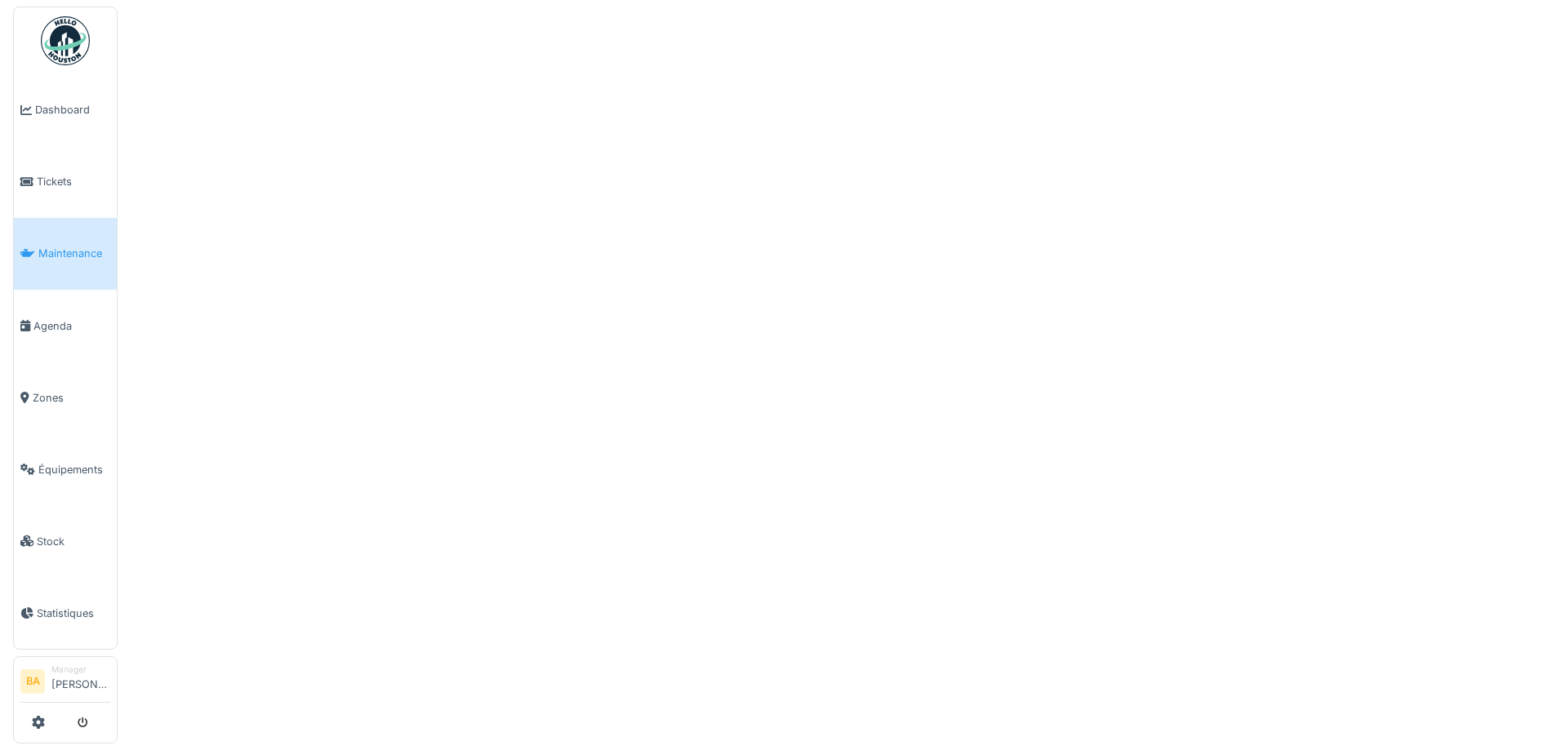
scroll to position [0, 0]
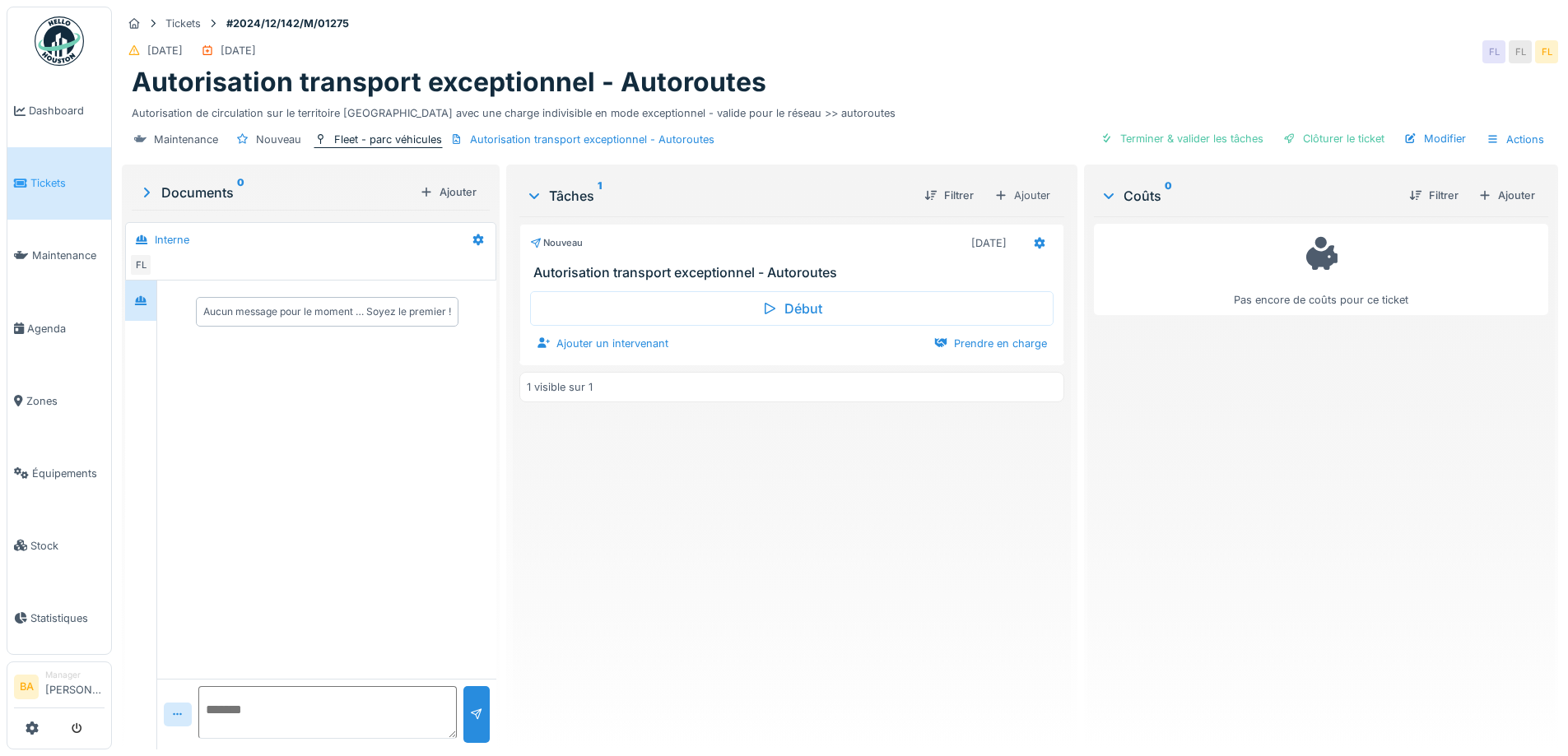
click at [405, 142] on div "Fleet - parc véhicules" at bounding box center [387, 139] width 108 height 15
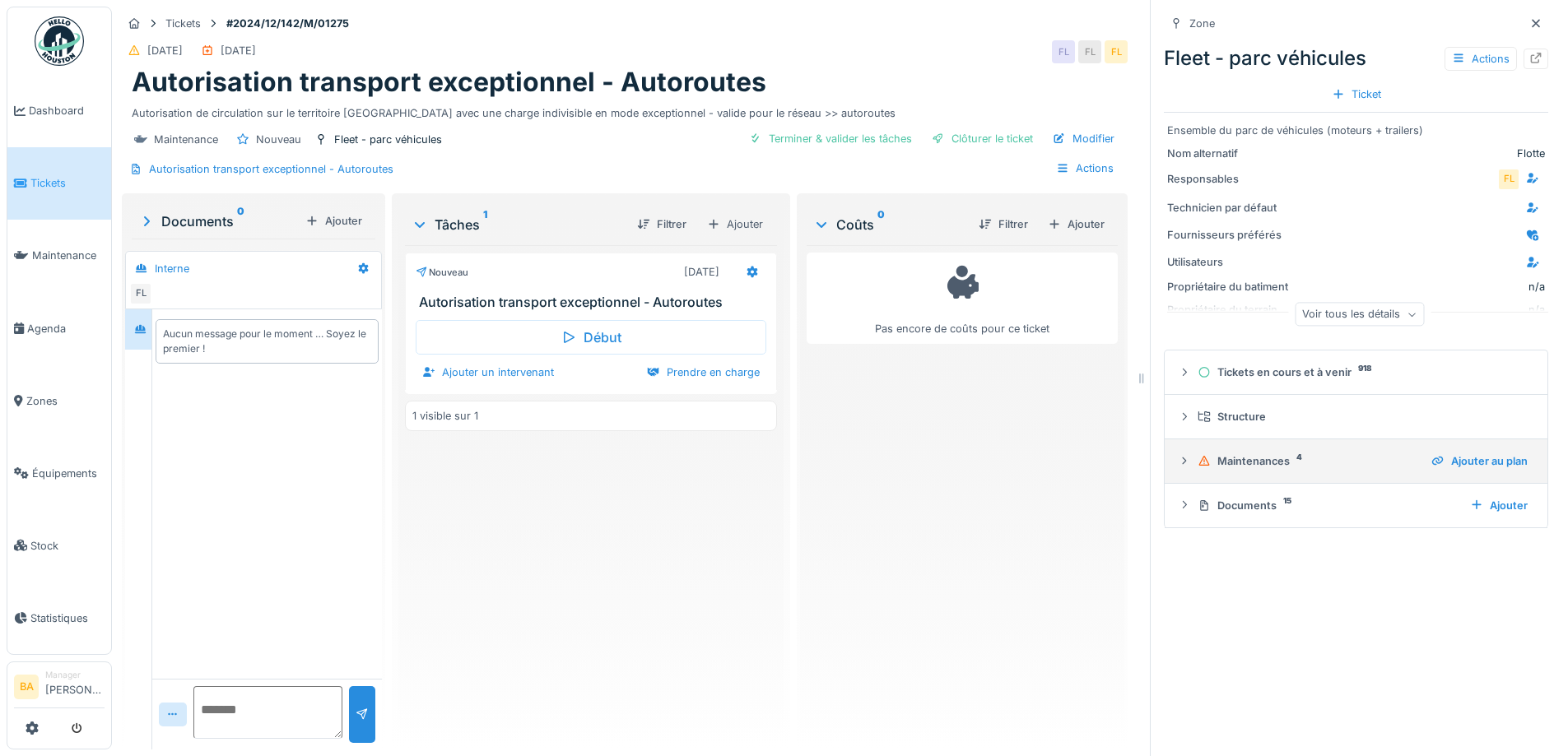
click at [1178, 465] on icon at bounding box center [1185, 460] width 13 height 10
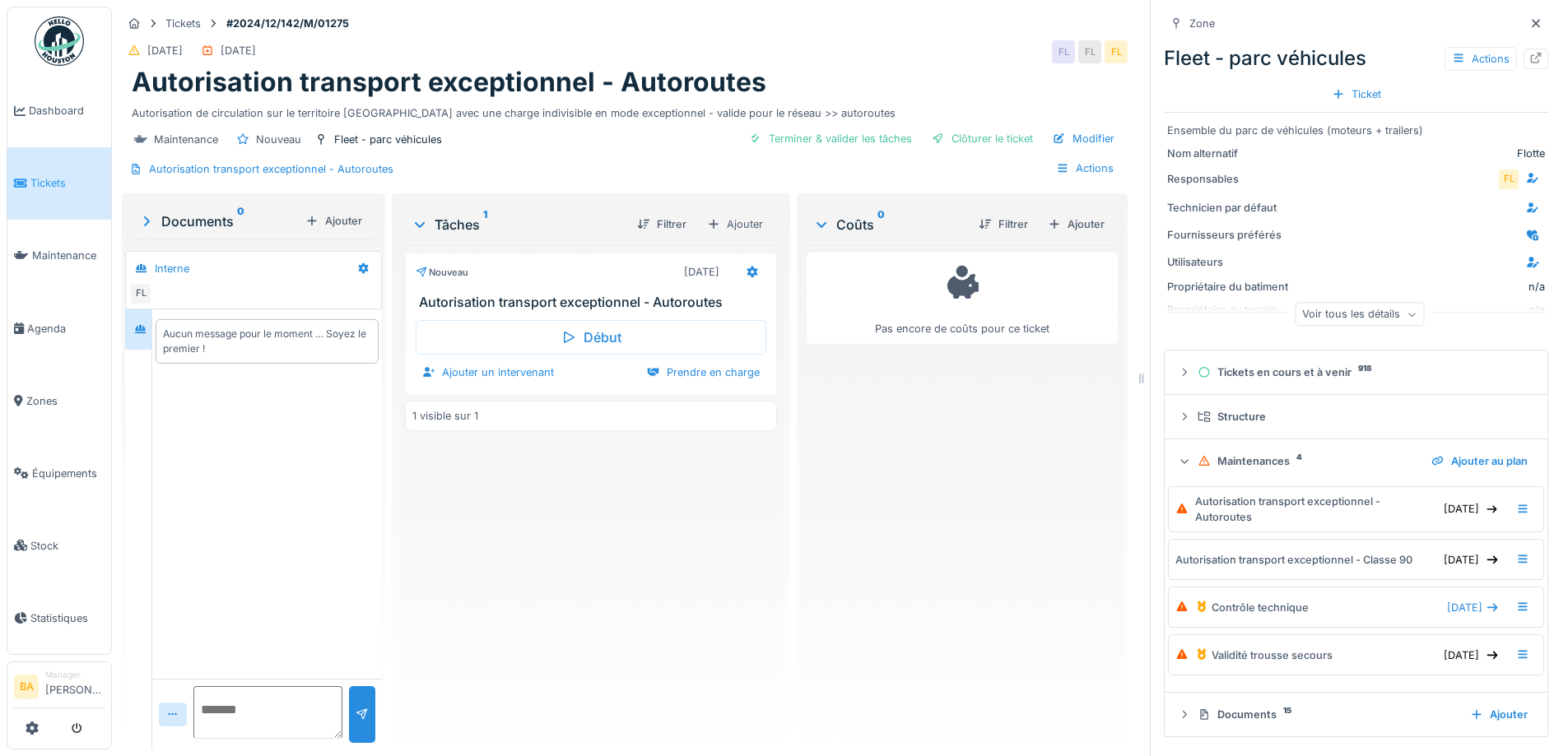
scroll to position [12, 0]
click at [1178, 709] on icon at bounding box center [1185, 714] width 13 height 10
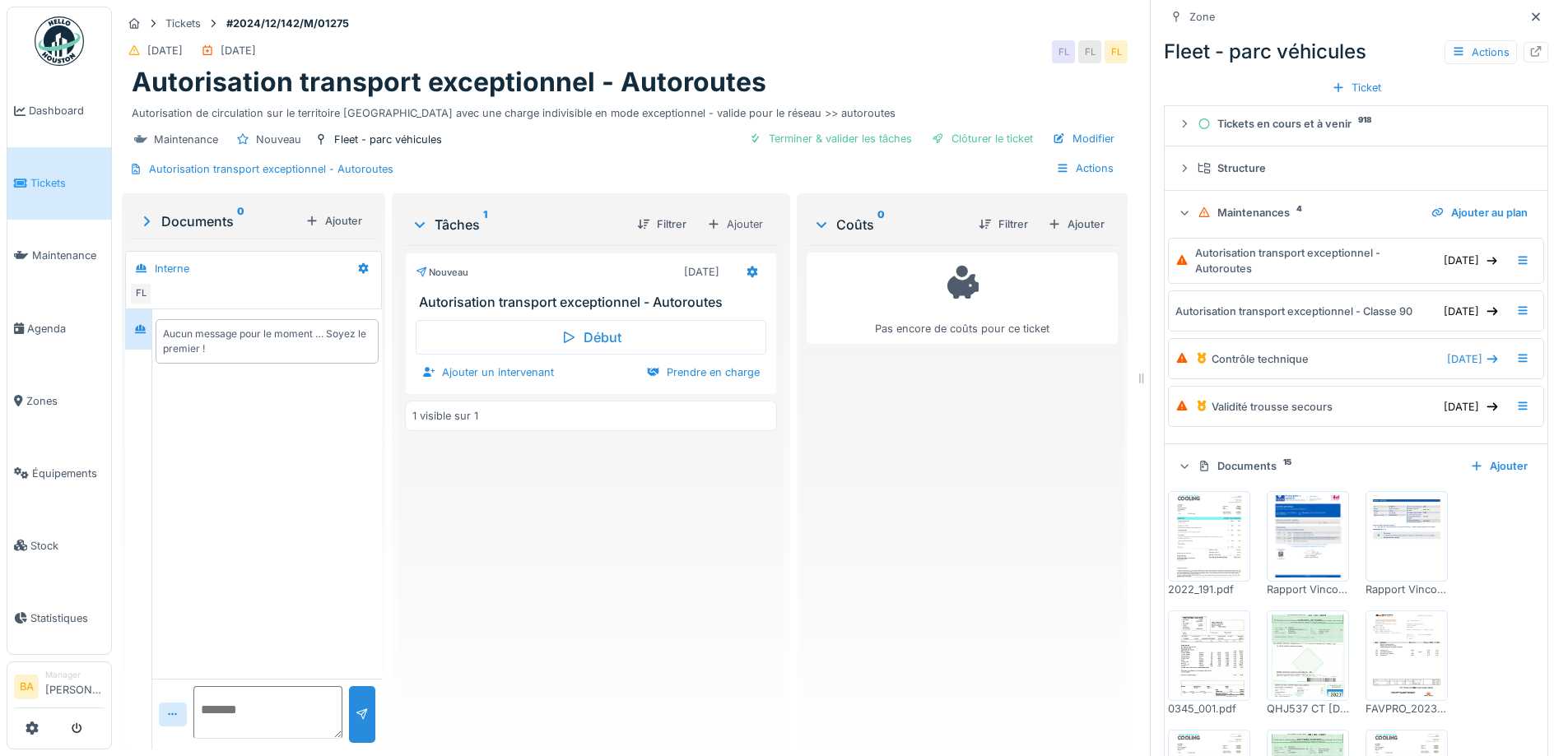
scroll to position [331, 0]
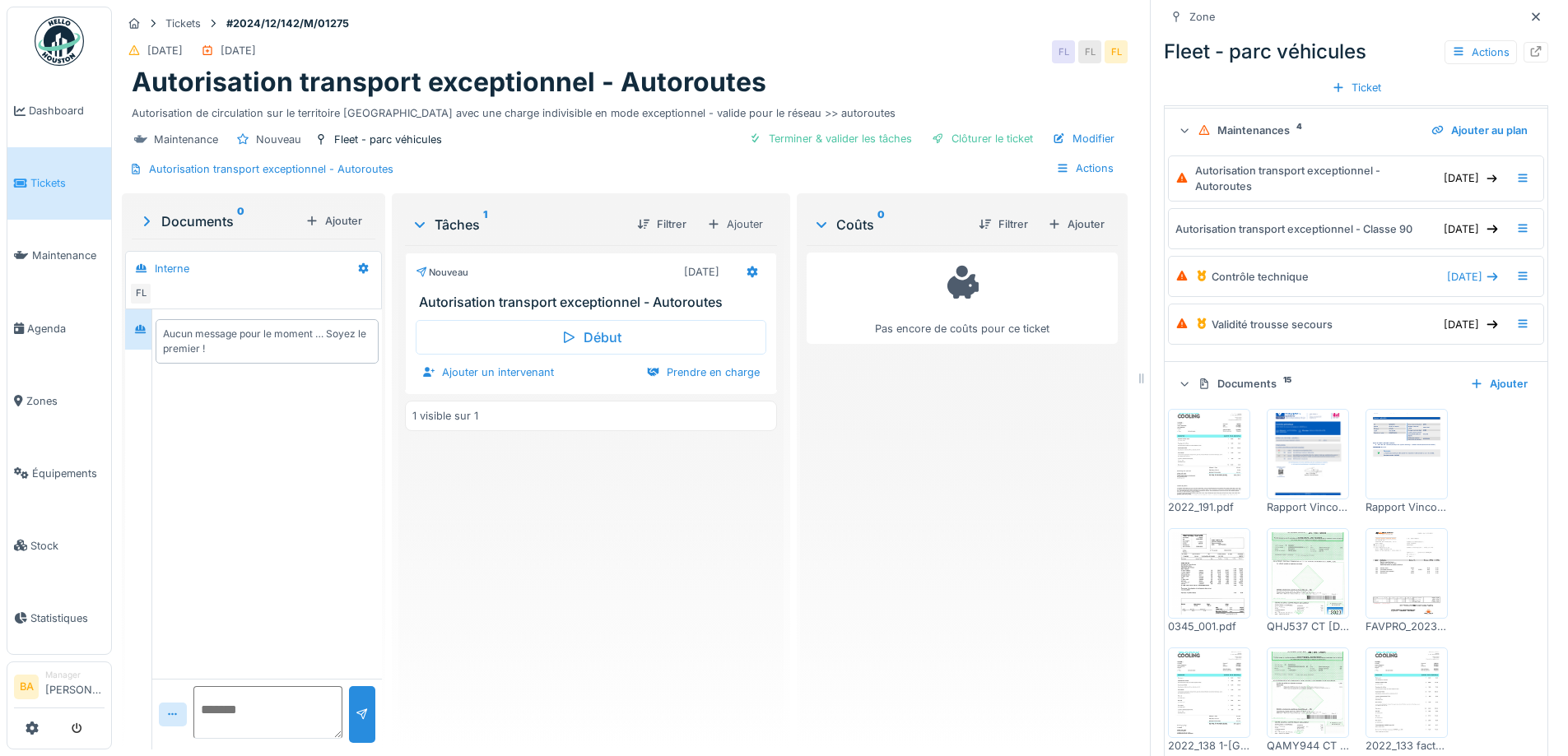
click at [1288, 570] on img at bounding box center [1308, 573] width 74 height 83
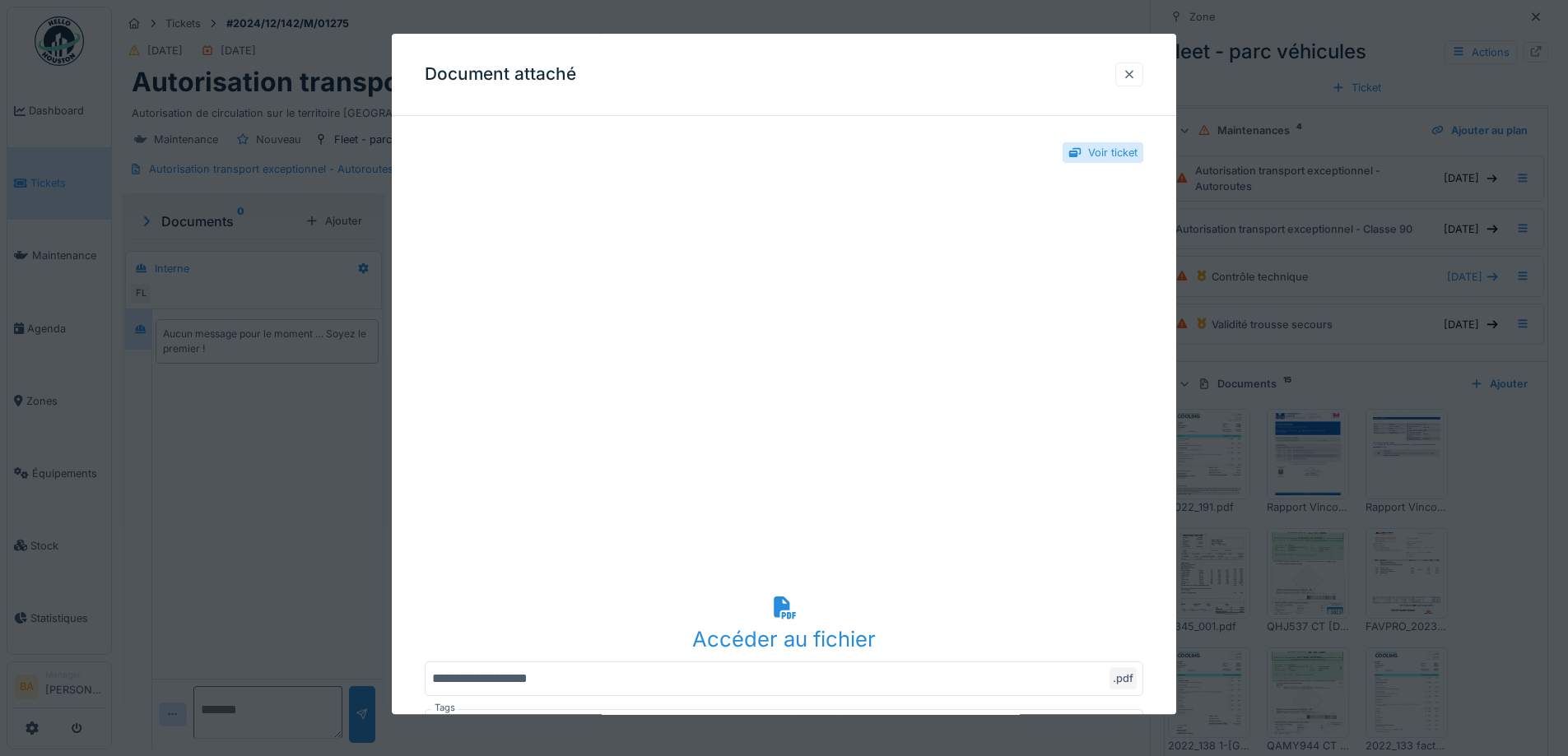
click at [1129, 68] on div at bounding box center [1129, 74] width 13 height 15
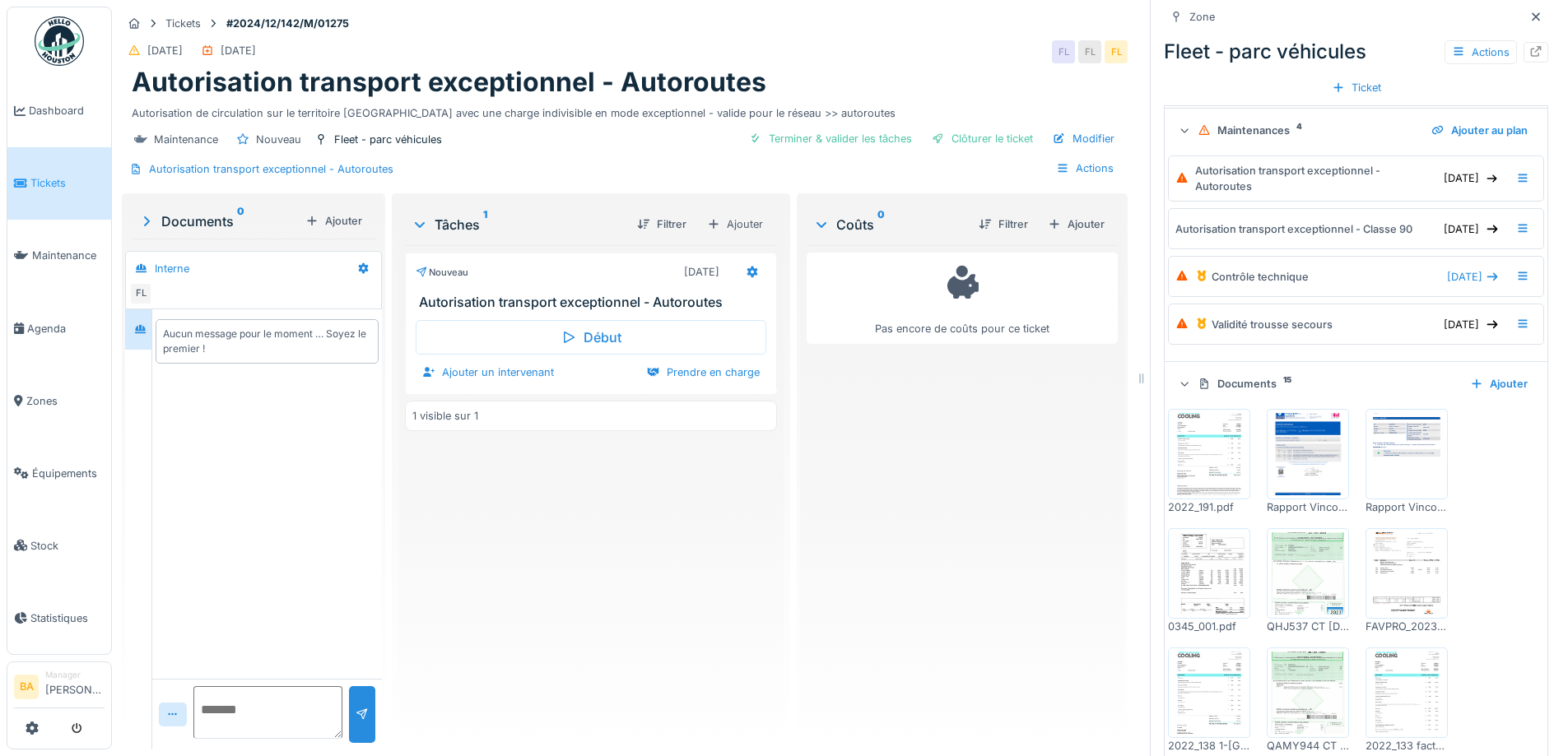
click at [1203, 685] on img at bounding box center [1209, 692] width 74 height 83
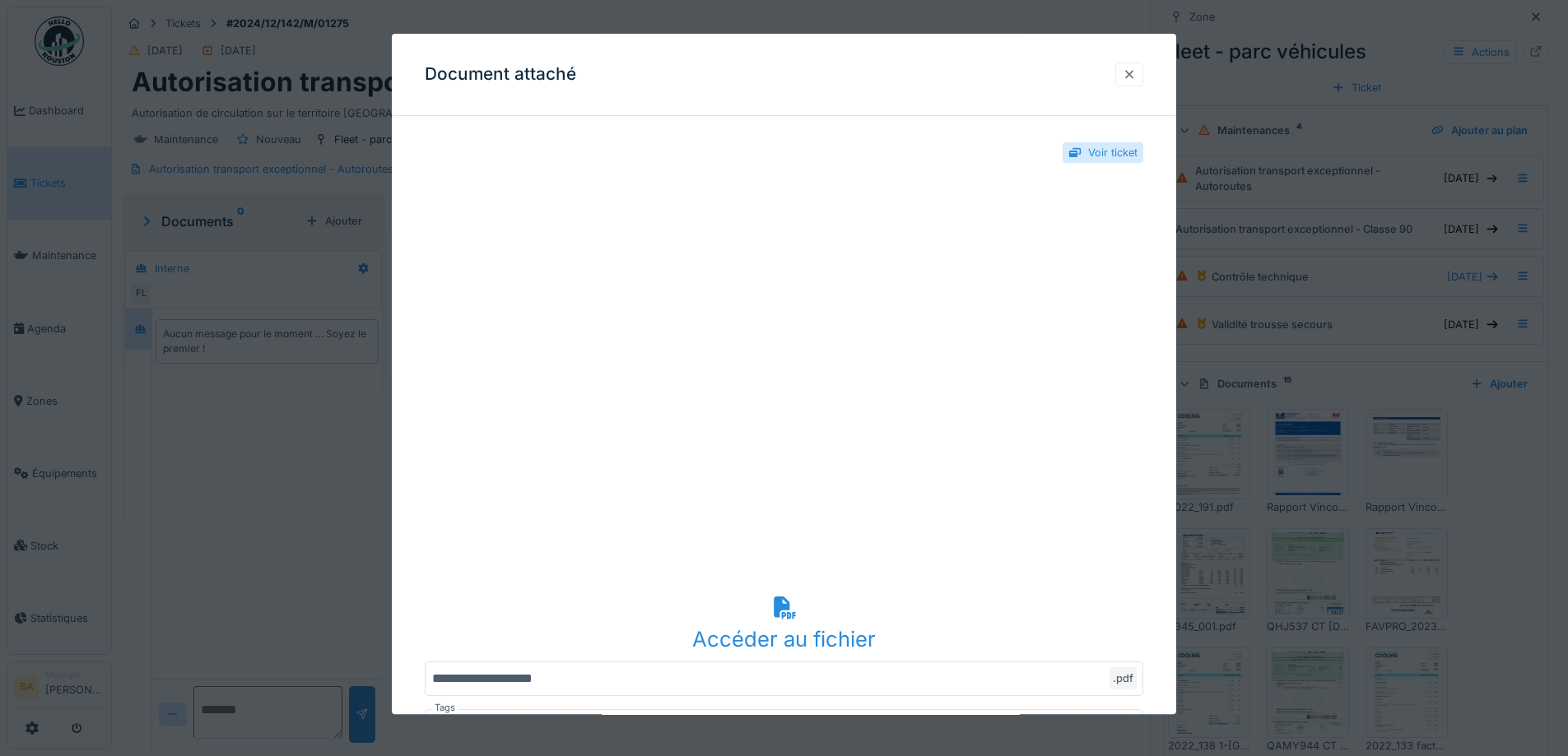
click at [1135, 75] on div at bounding box center [1129, 74] width 13 height 15
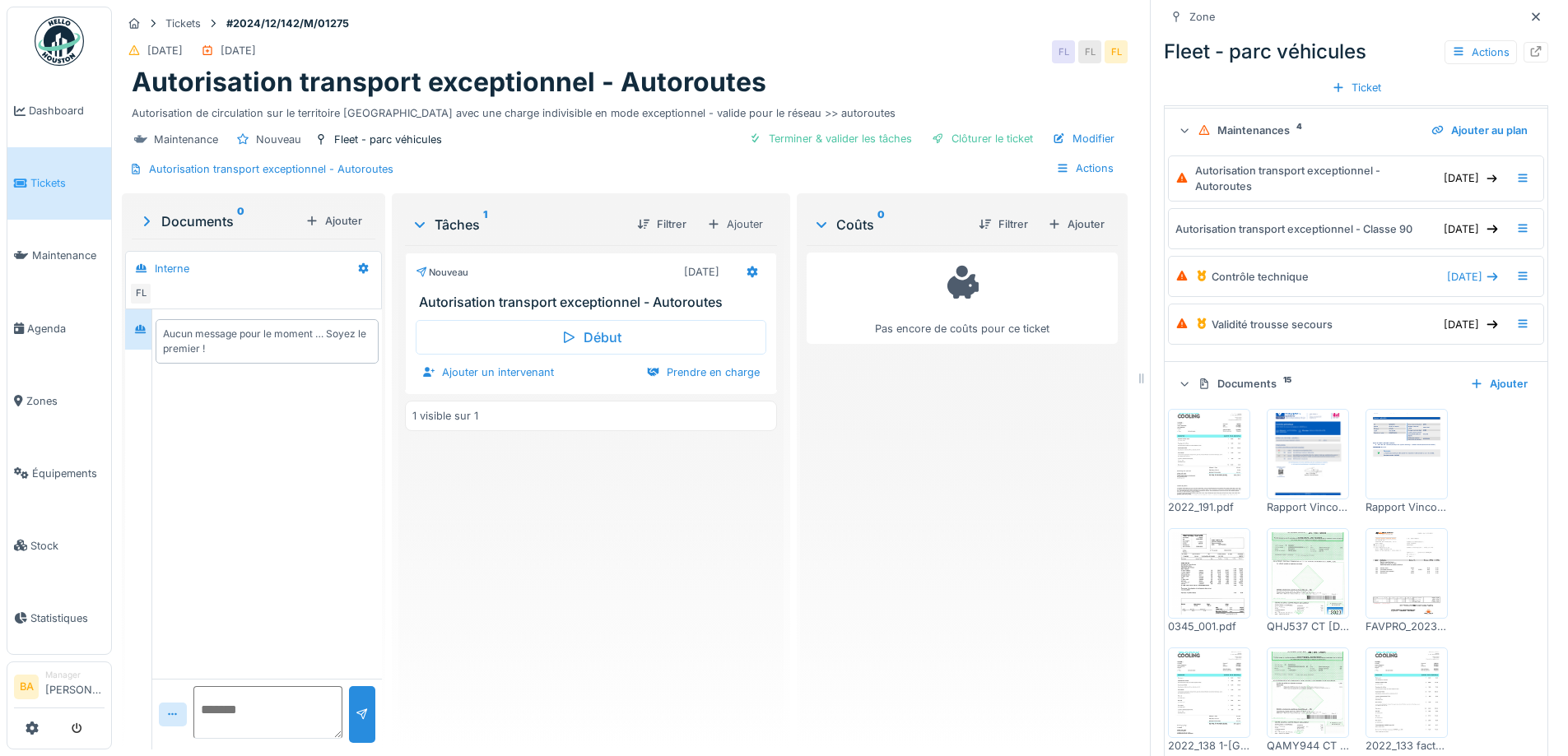
click at [1196, 484] on img at bounding box center [1209, 454] width 74 height 83
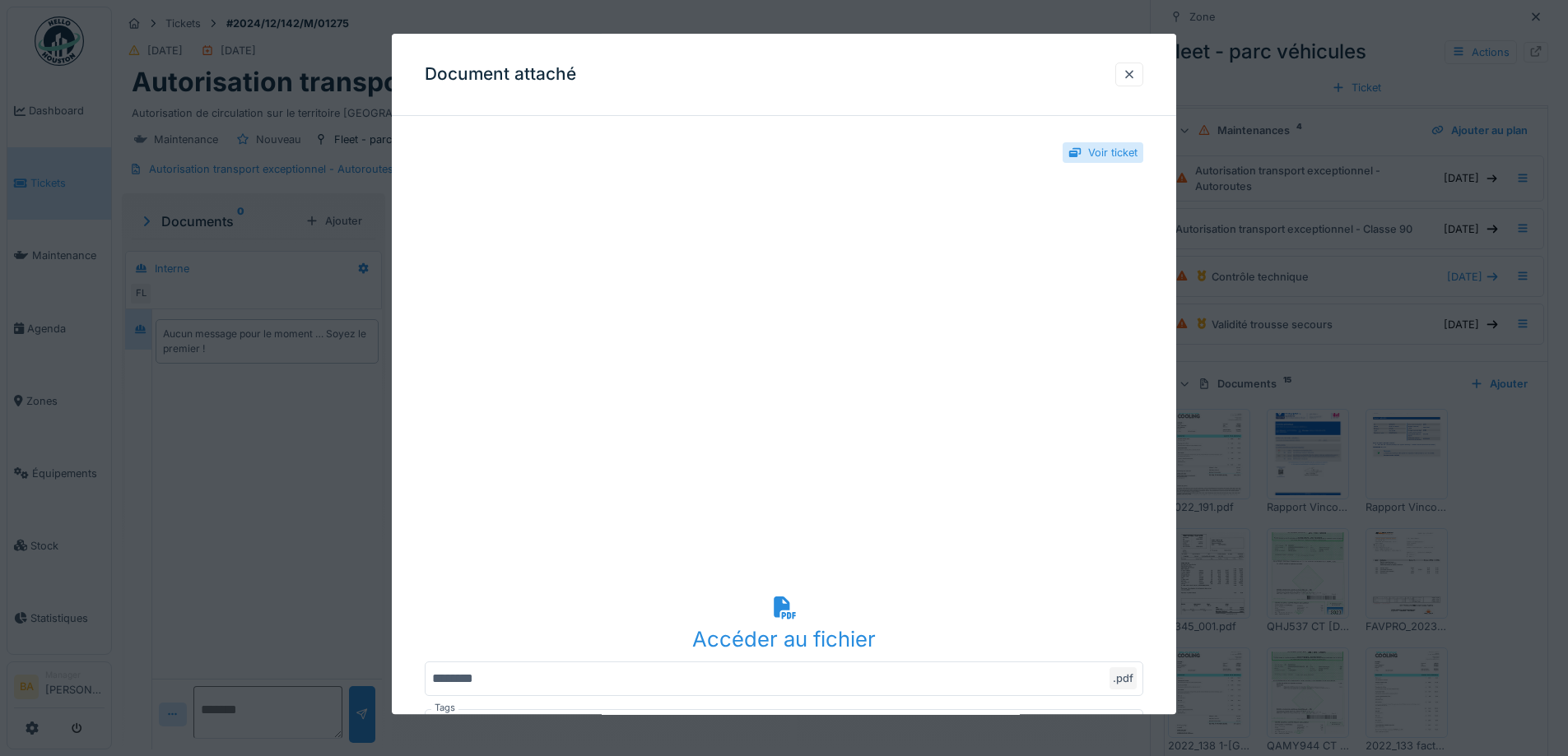
scroll to position [0, 0]
click at [1136, 78] on div at bounding box center [1129, 74] width 13 height 15
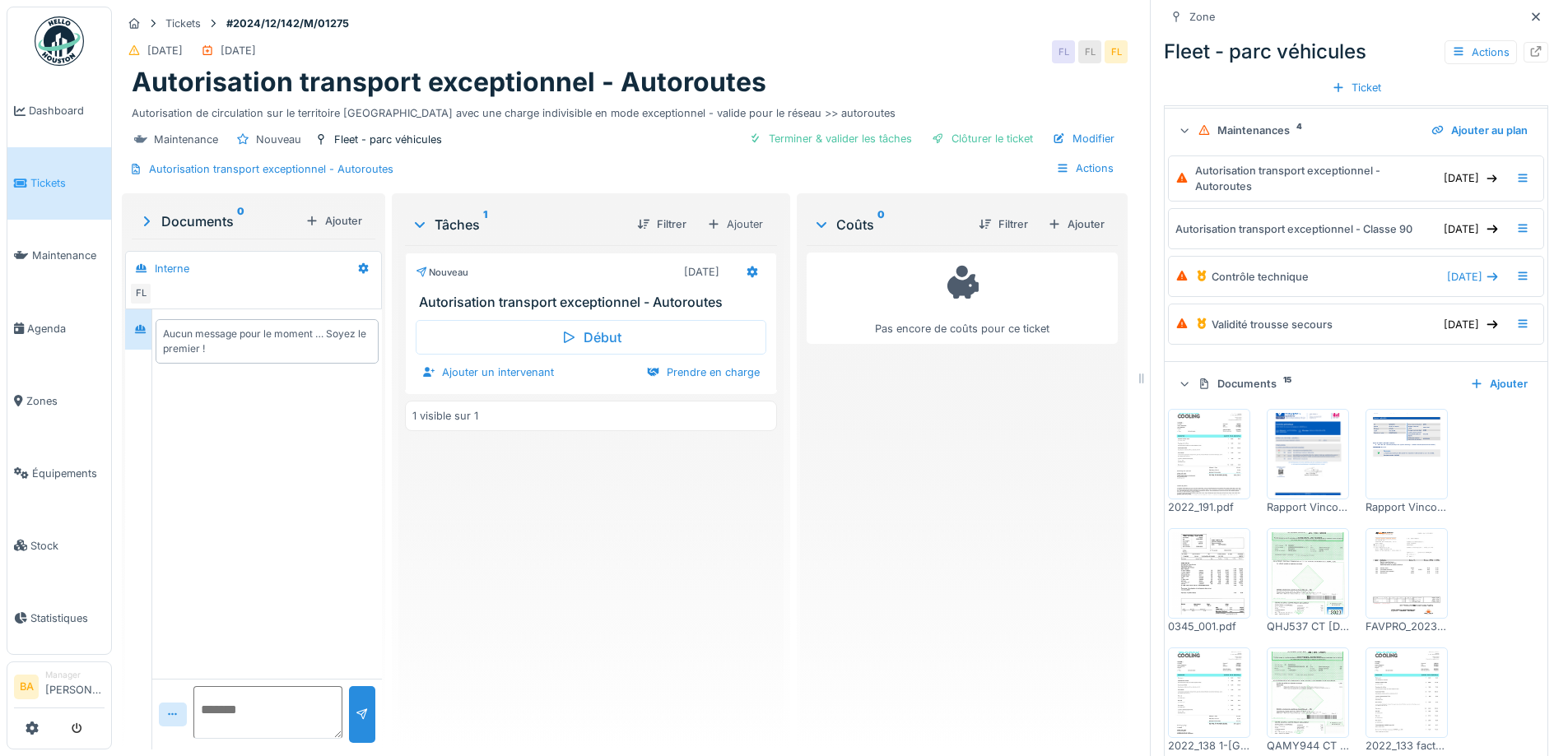
click at [1385, 444] on img at bounding box center [1406, 454] width 74 height 83
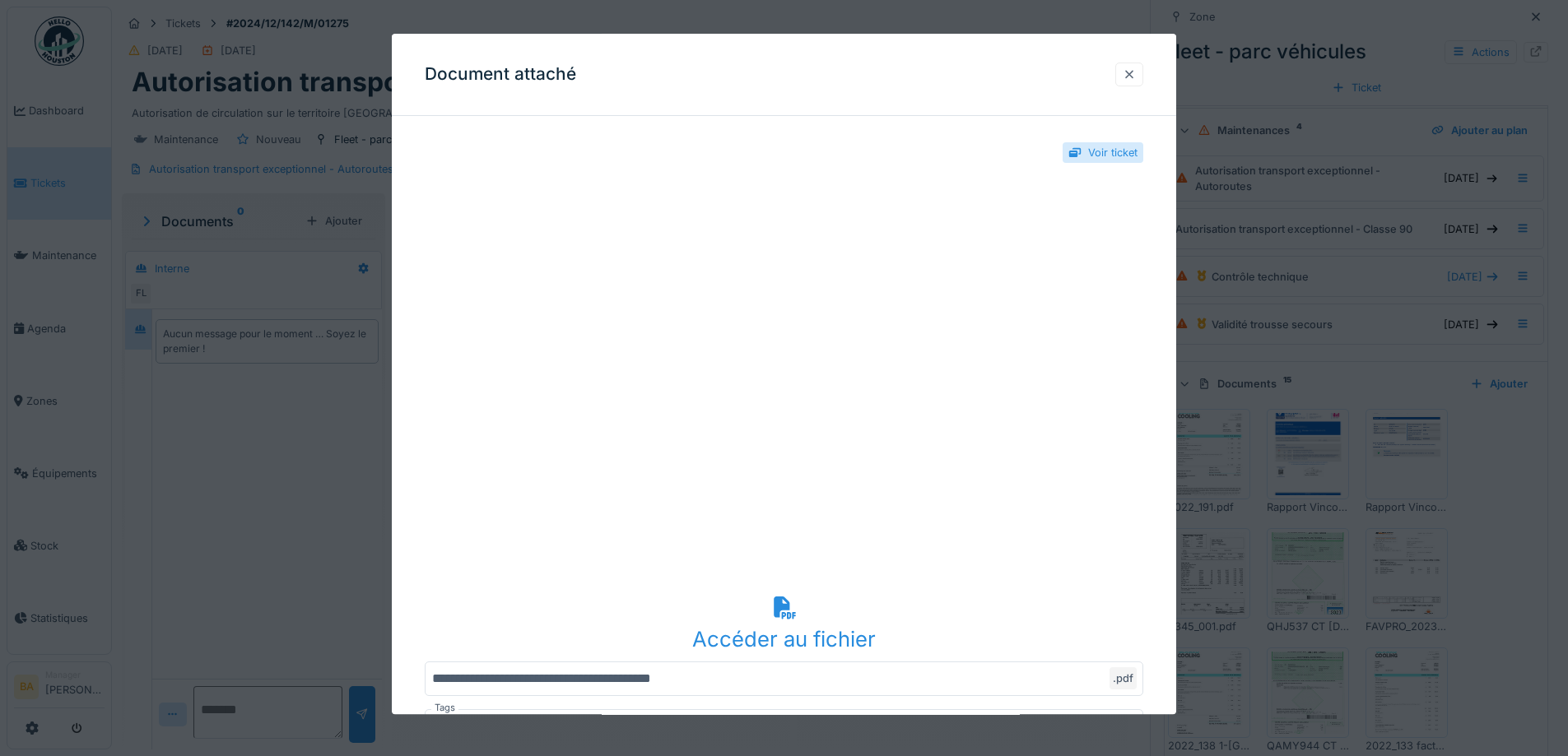
click at [1127, 68] on div at bounding box center [1128, 74] width 28 height 24
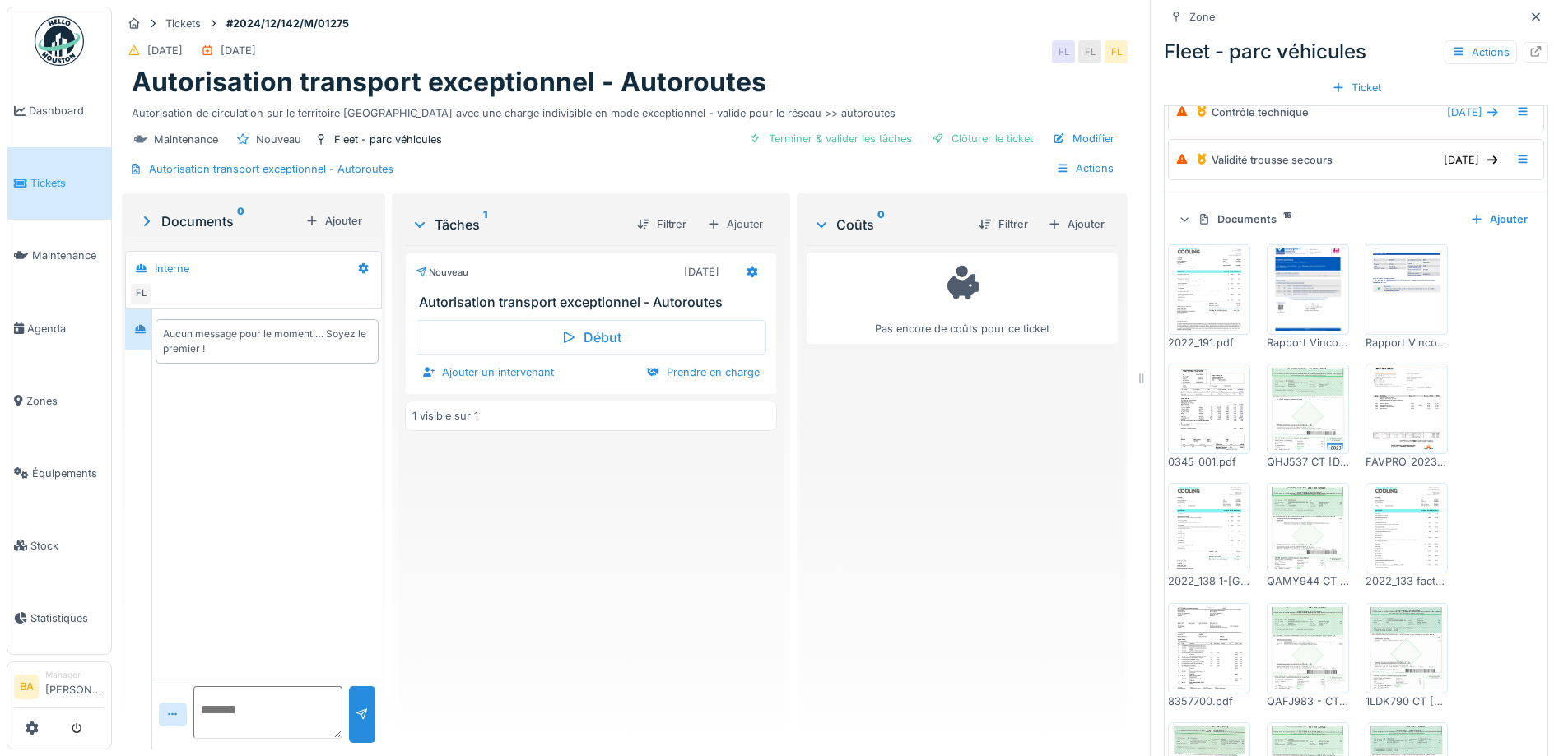
scroll to position [606, 0]
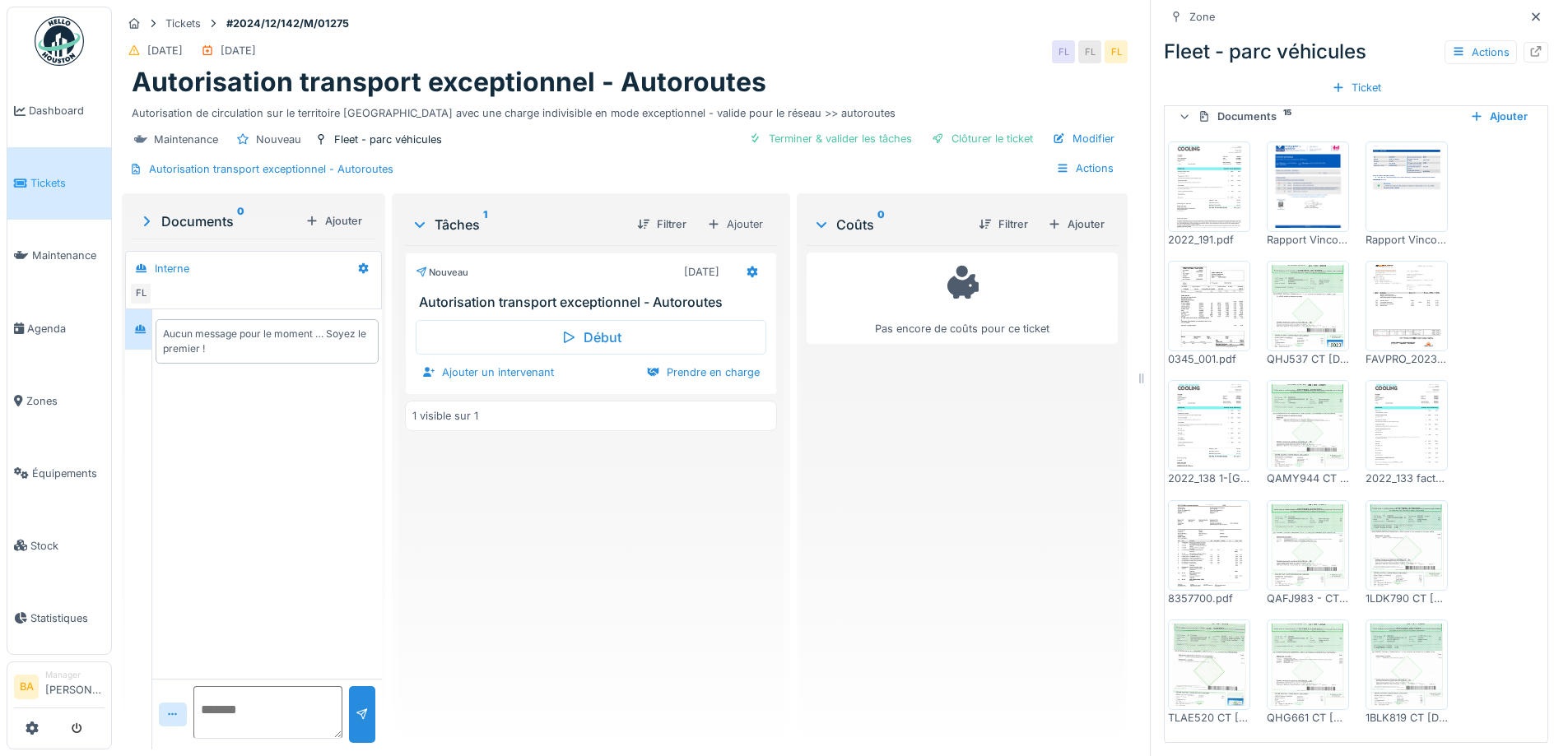
click at [1198, 631] on img at bounding box center [1209, 665] width 74 height 83
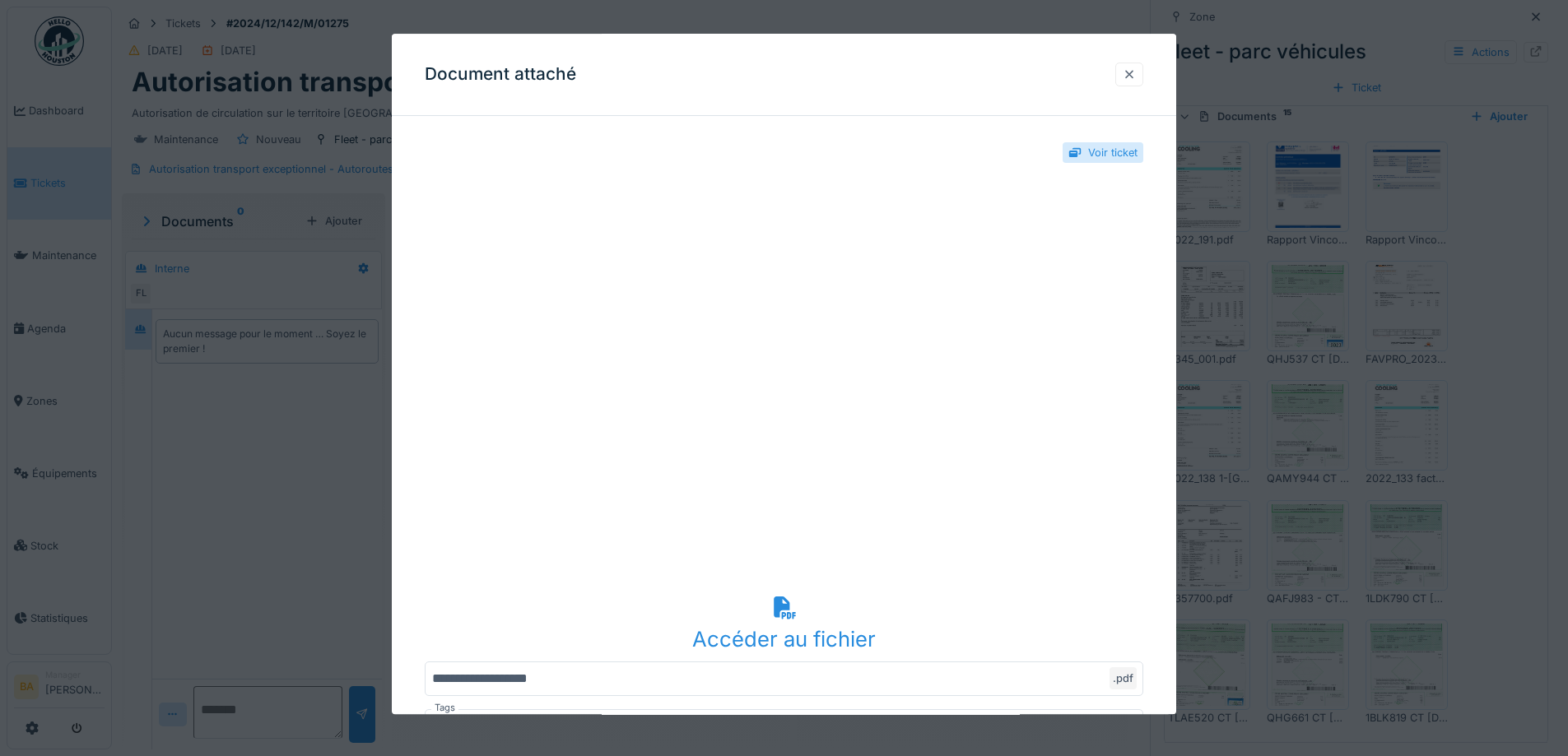
click at [1136, 77] on div at bounding box center [1129, 74] width 13 height 15
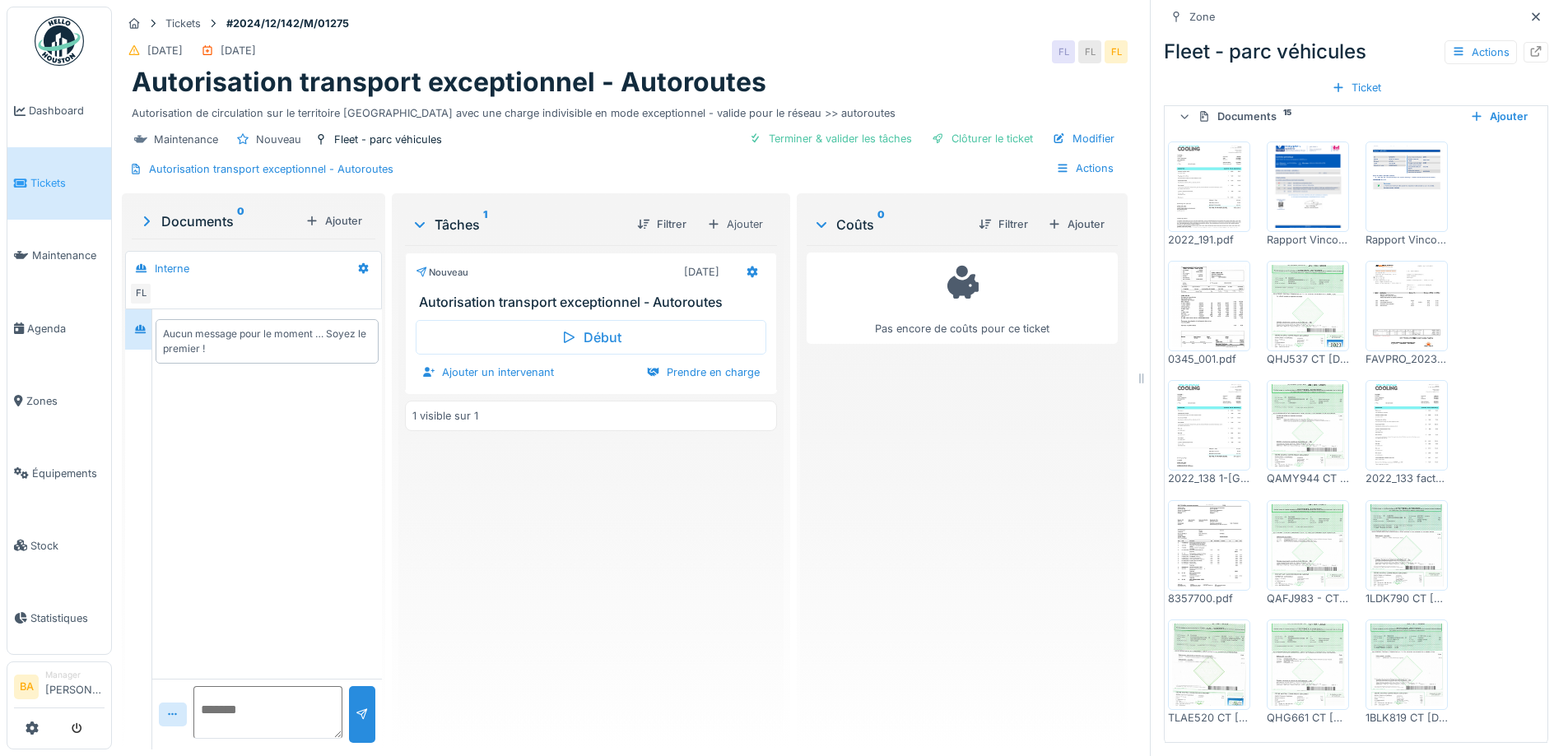
scroll to position [112, 0]
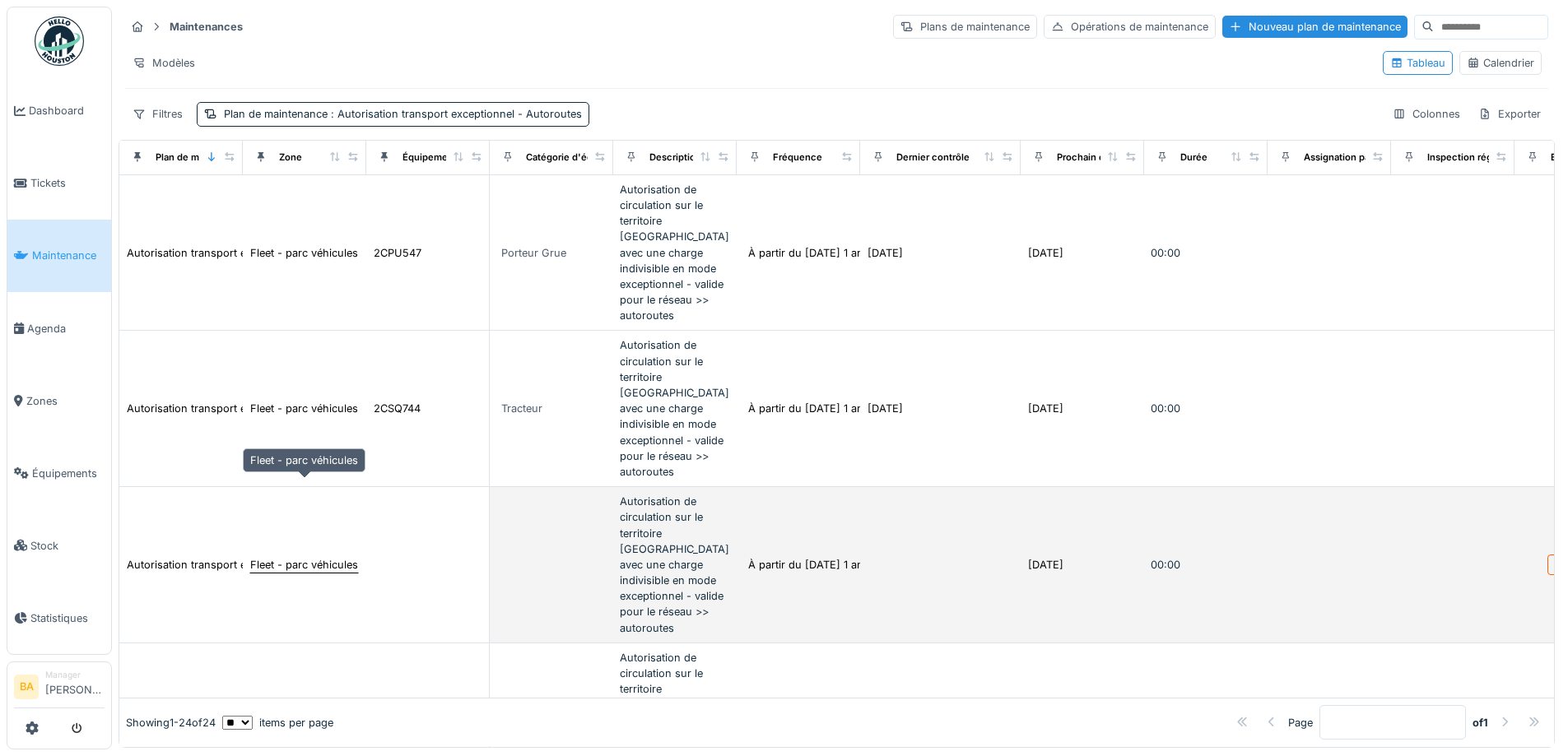
click at [265, 557] on div "Fleet - parc véhicules" at bounding box center [304, 565] width 108 height 15
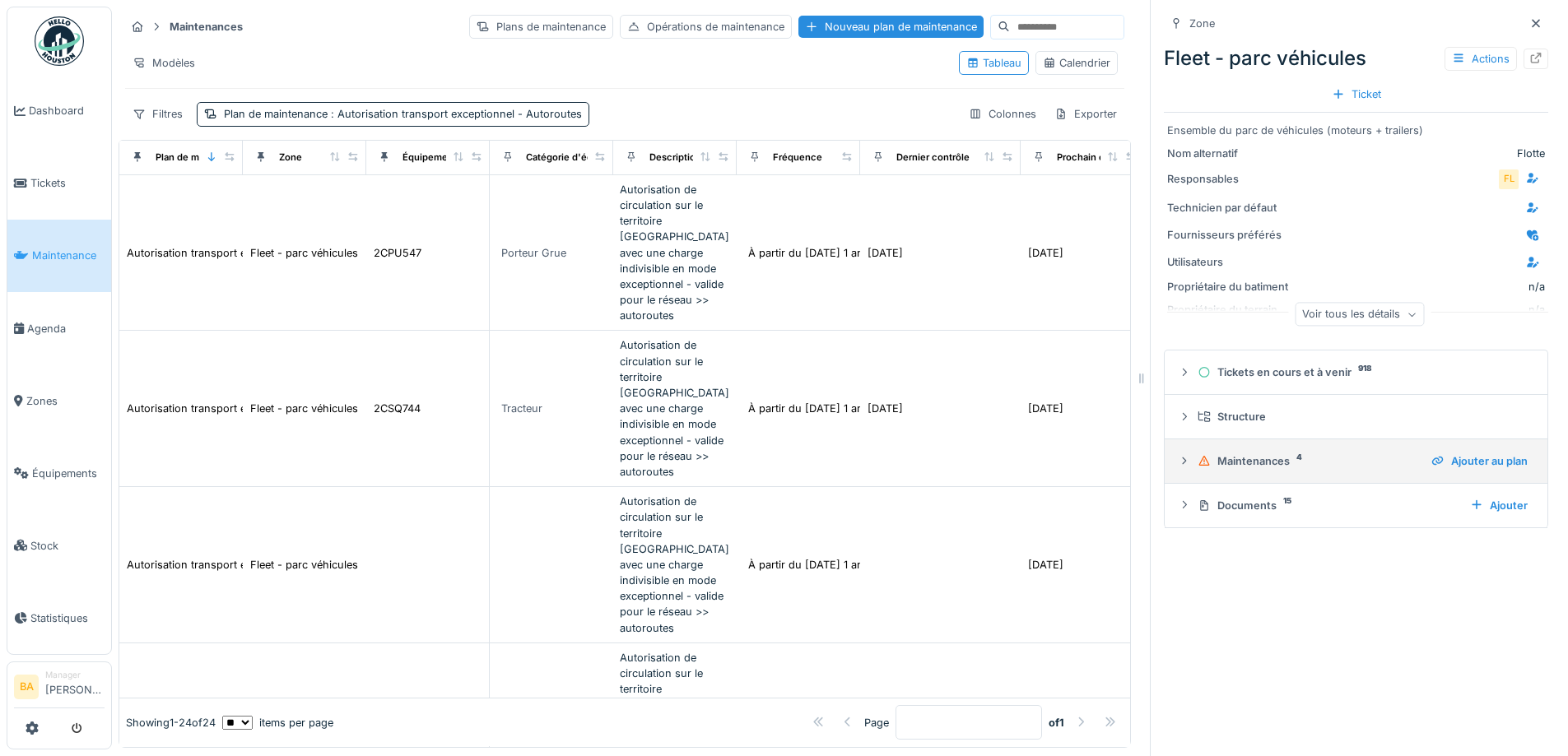
click at [1178, 458] on icon at bounding box center [1185, 460] width 13 height 10
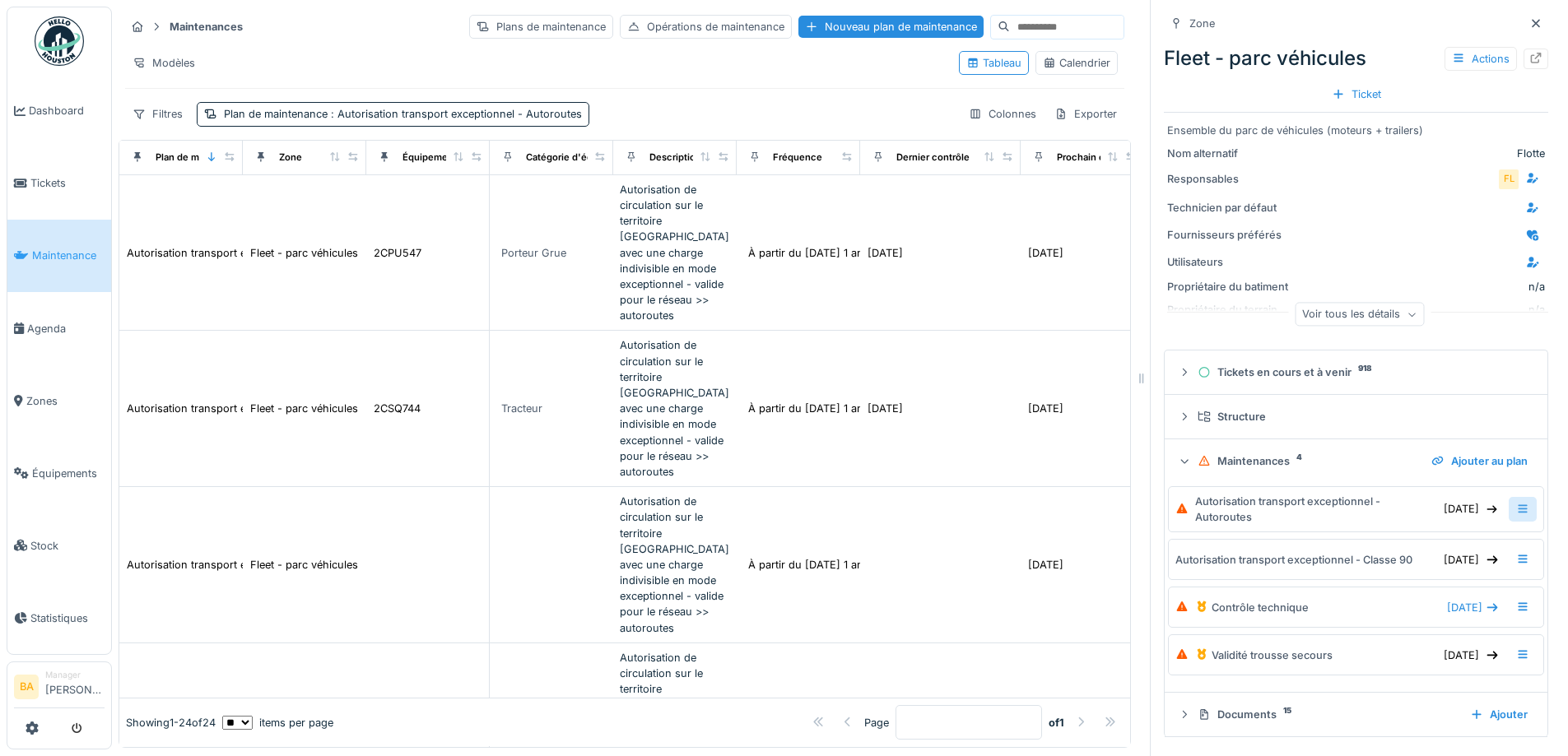
click at [1516, 509] on icon at bounding box center [1522, 508] width 13 height 10
click at [1421, 546] on div "Modifier la maintenance" at bounding box center [1416, 548] width 155 height 25
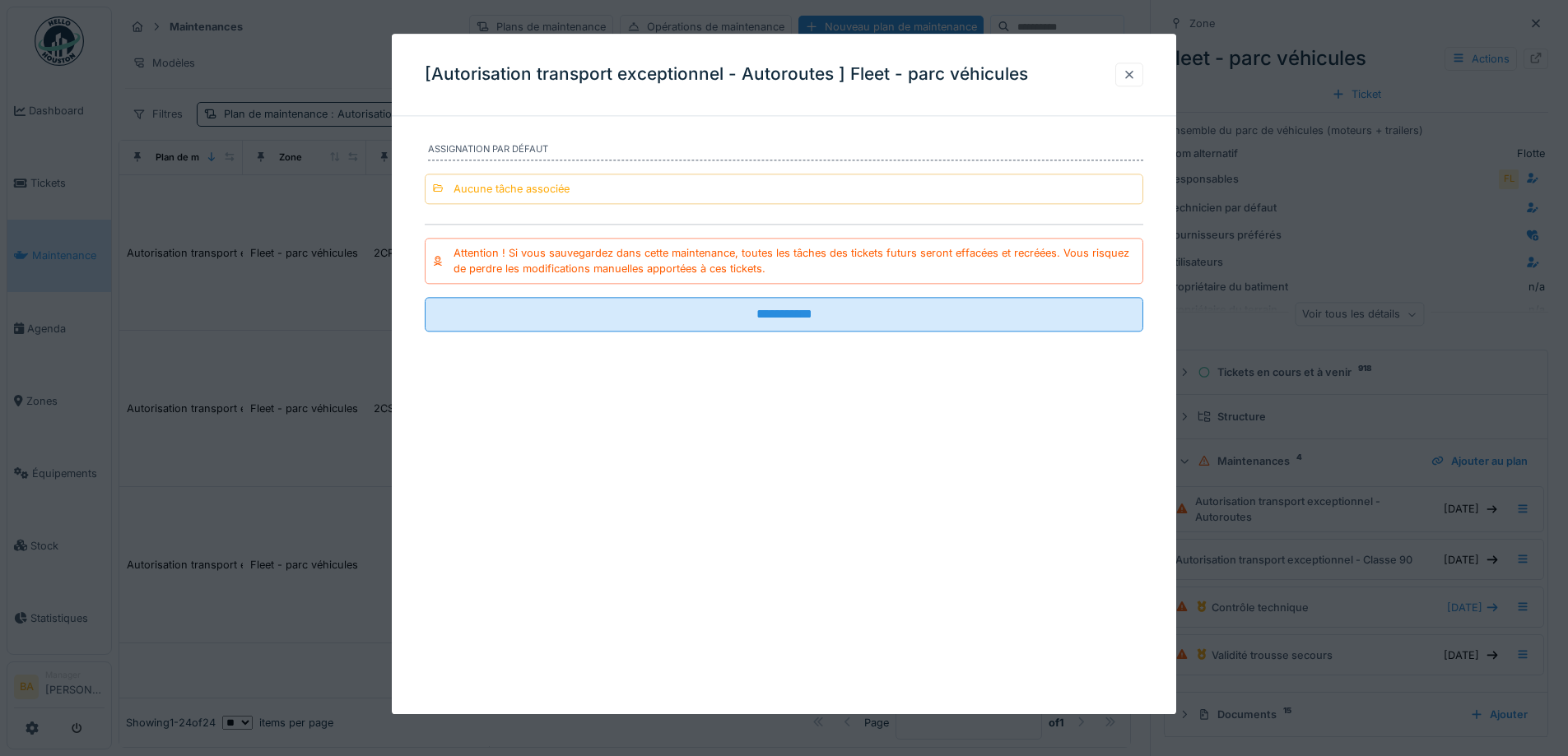
click at [1134, 72] on div at bounding box center [1129, 74] width 13 height 15
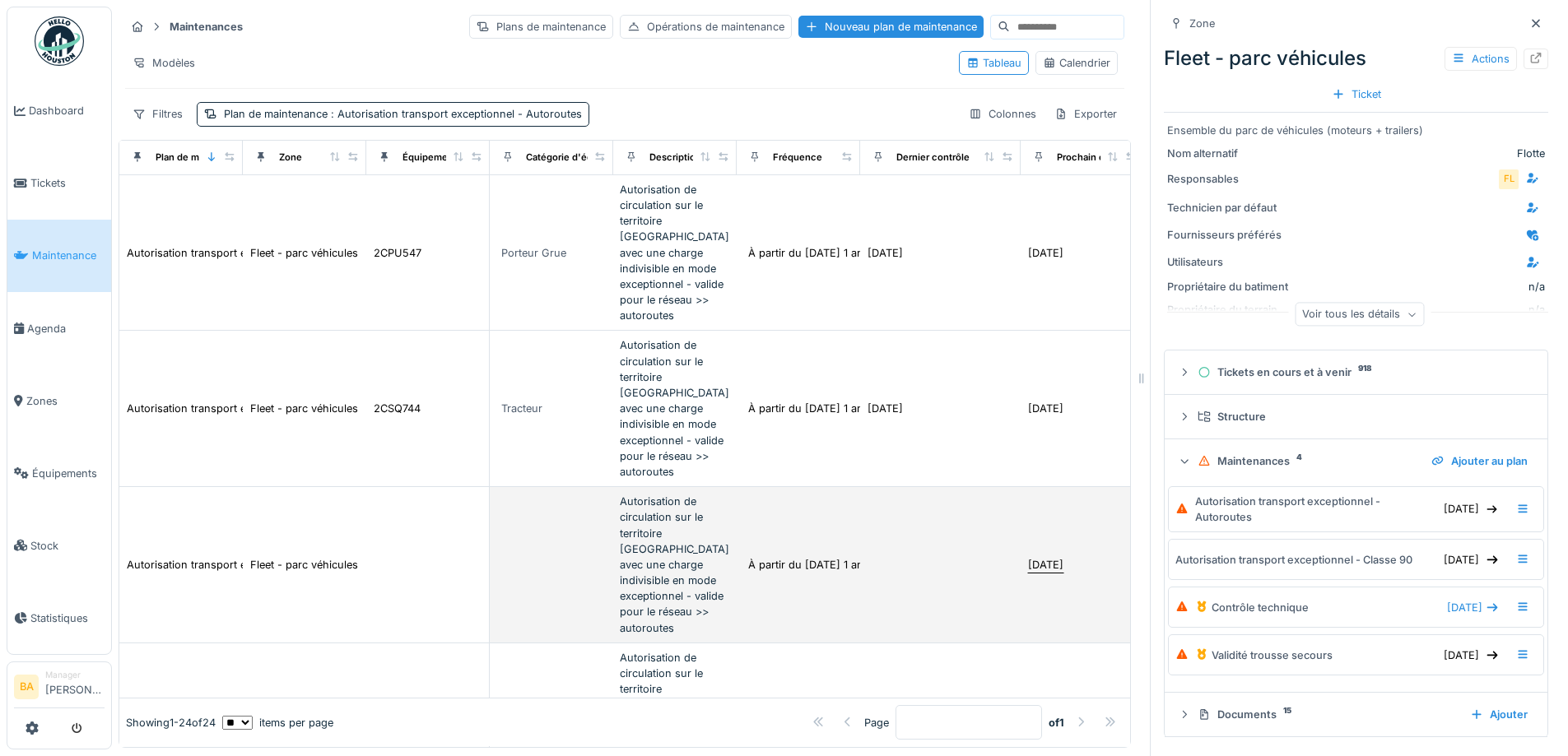
click at [1052, 557] on div "[DATE]" at bounding box center [1045, 565] width 35 height 15
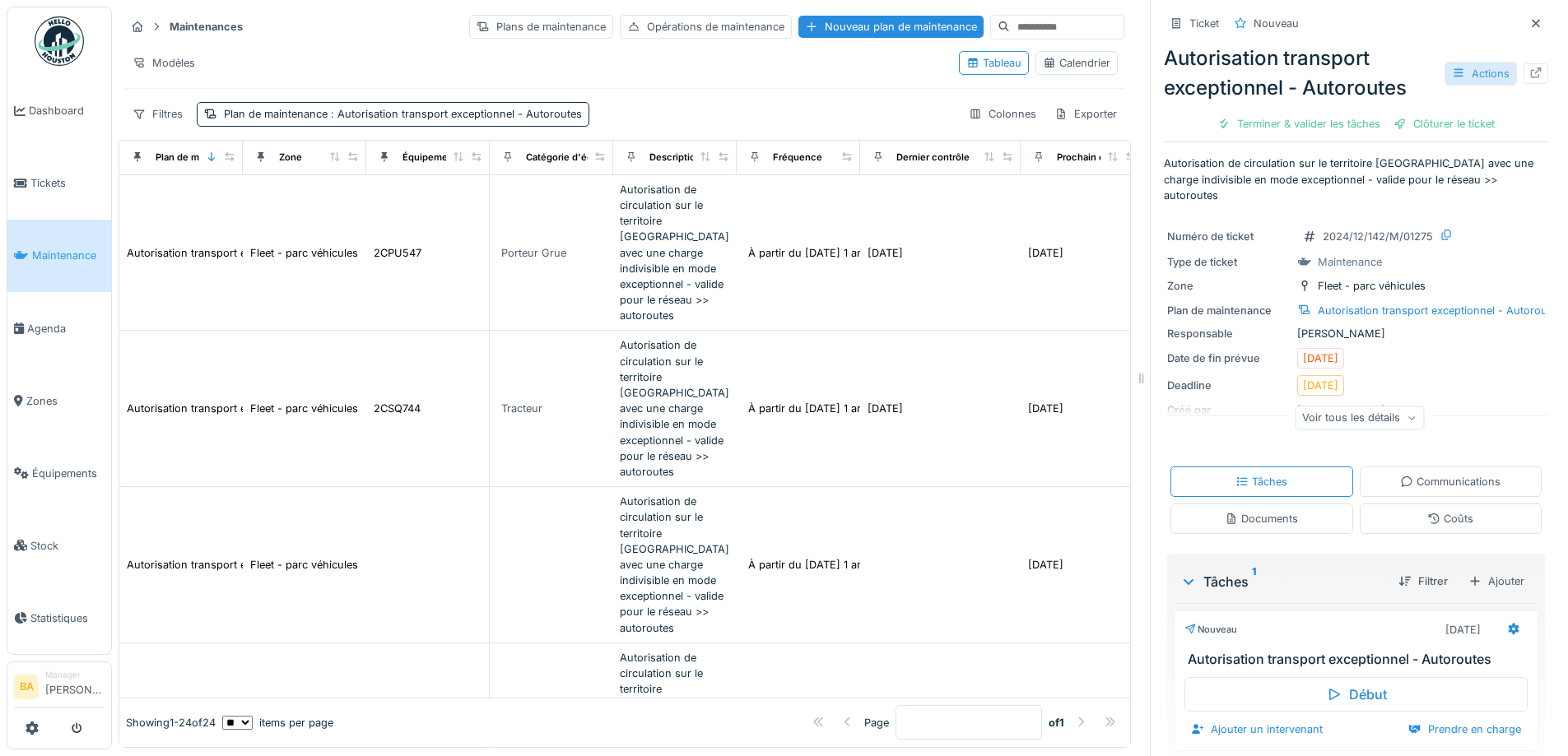
click at [1467, 76] on div "Actions" at bounding box center [1480, 73] width 72 height 24
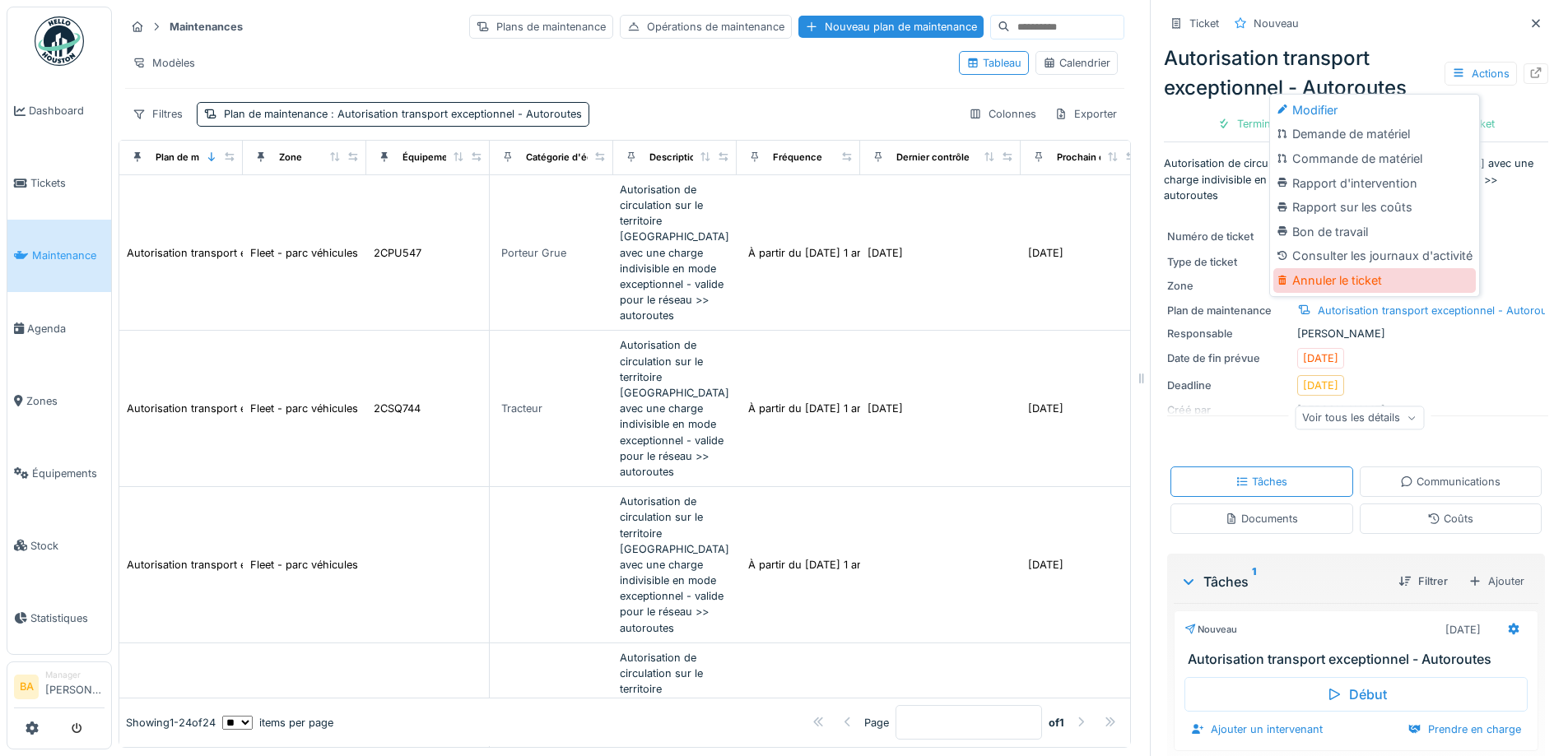
click at [1318, 286] on div "Annuler le ticket" at bounding box center [1374, 281] width 203 height 25
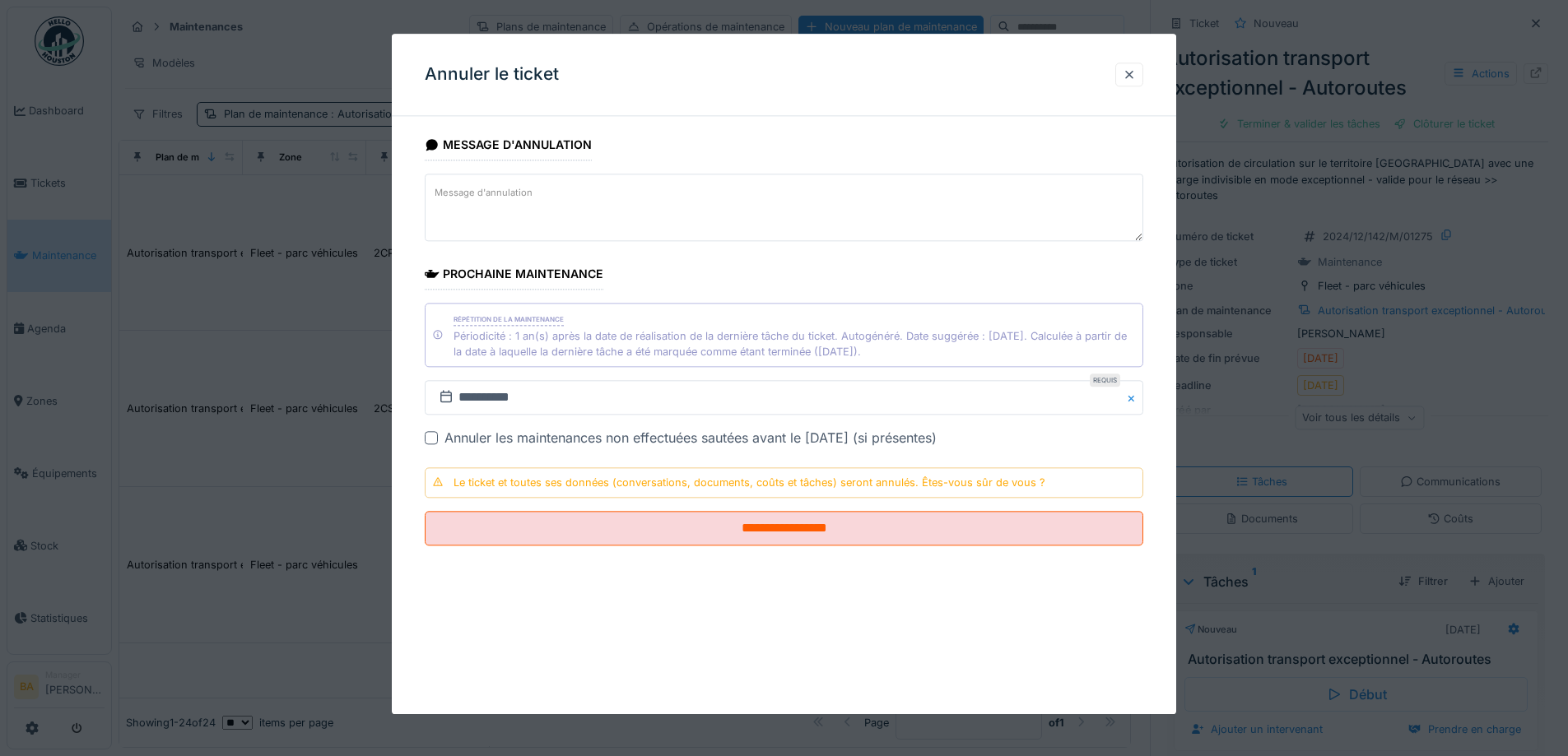
click at [481, 196] on label "Message d'annulation" at bounding box center [483, 194] width 105 height 21
click at [481, 196] on textarea "Message d'annulation" at bounding box center [783, 207] width 718 height 68
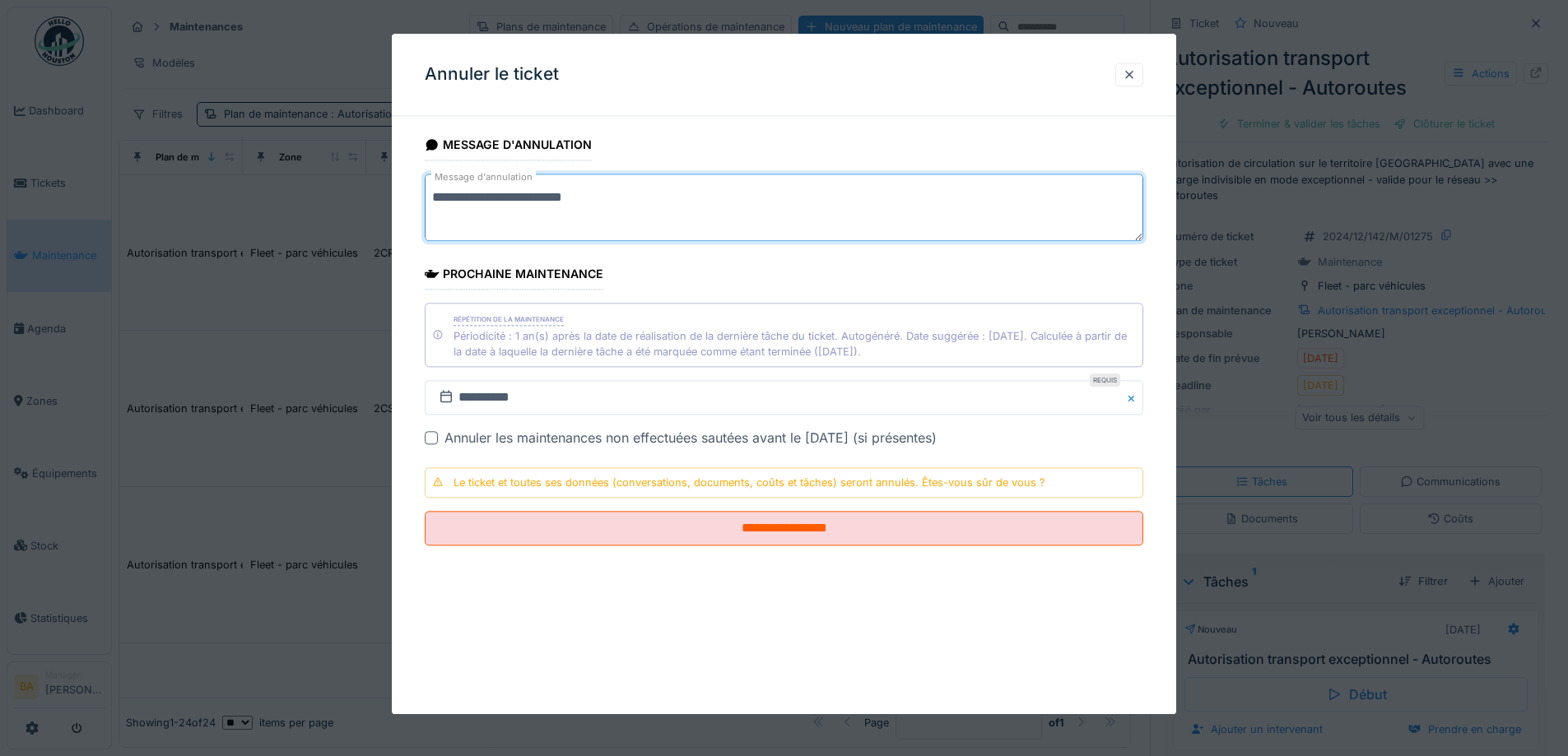
type textarea "**********"
click at [427, 434] on div at bounding box center [431, 437] width 13 height 13
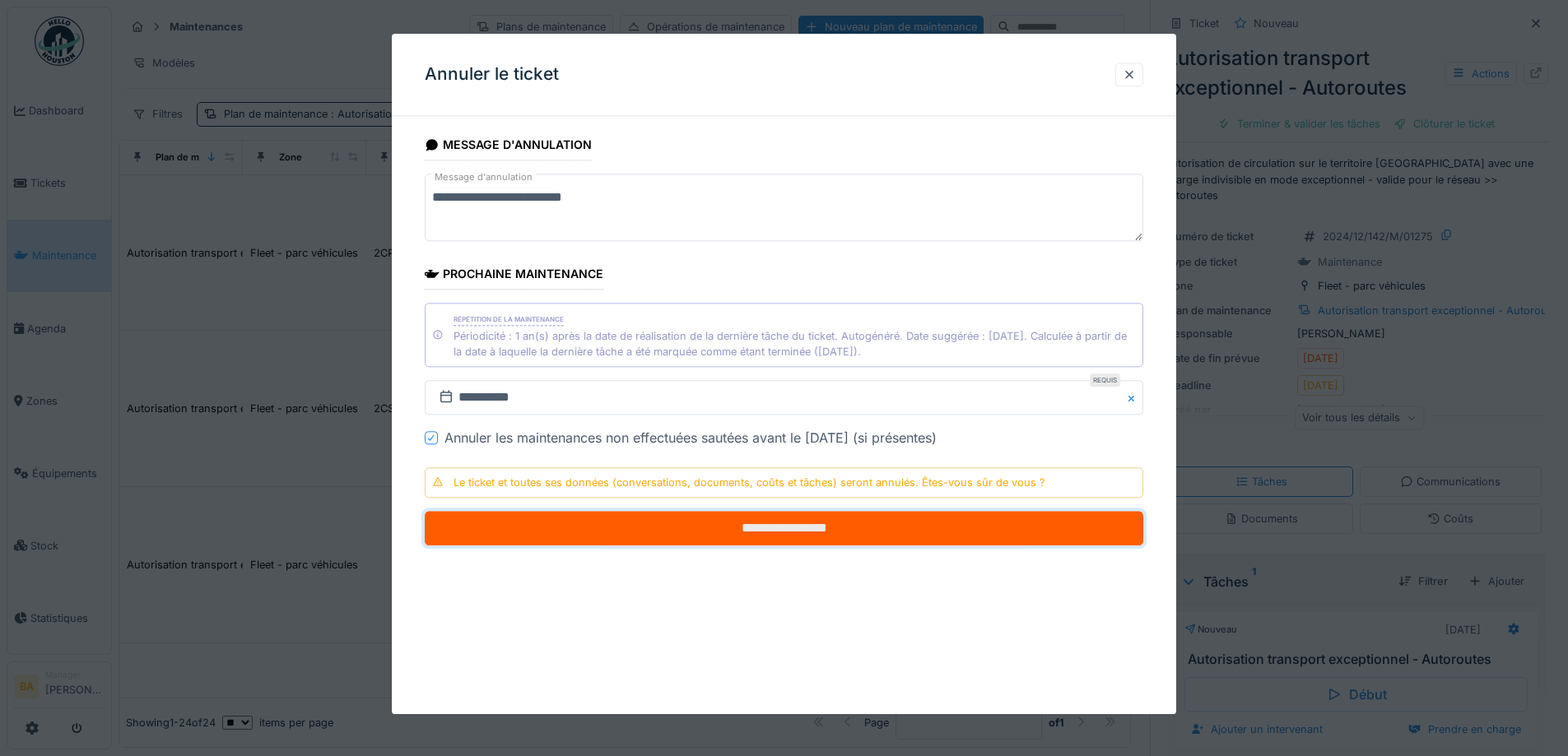
click at [778, 533] on input "**********" at bounding box center [783, 529] width 718 height 34
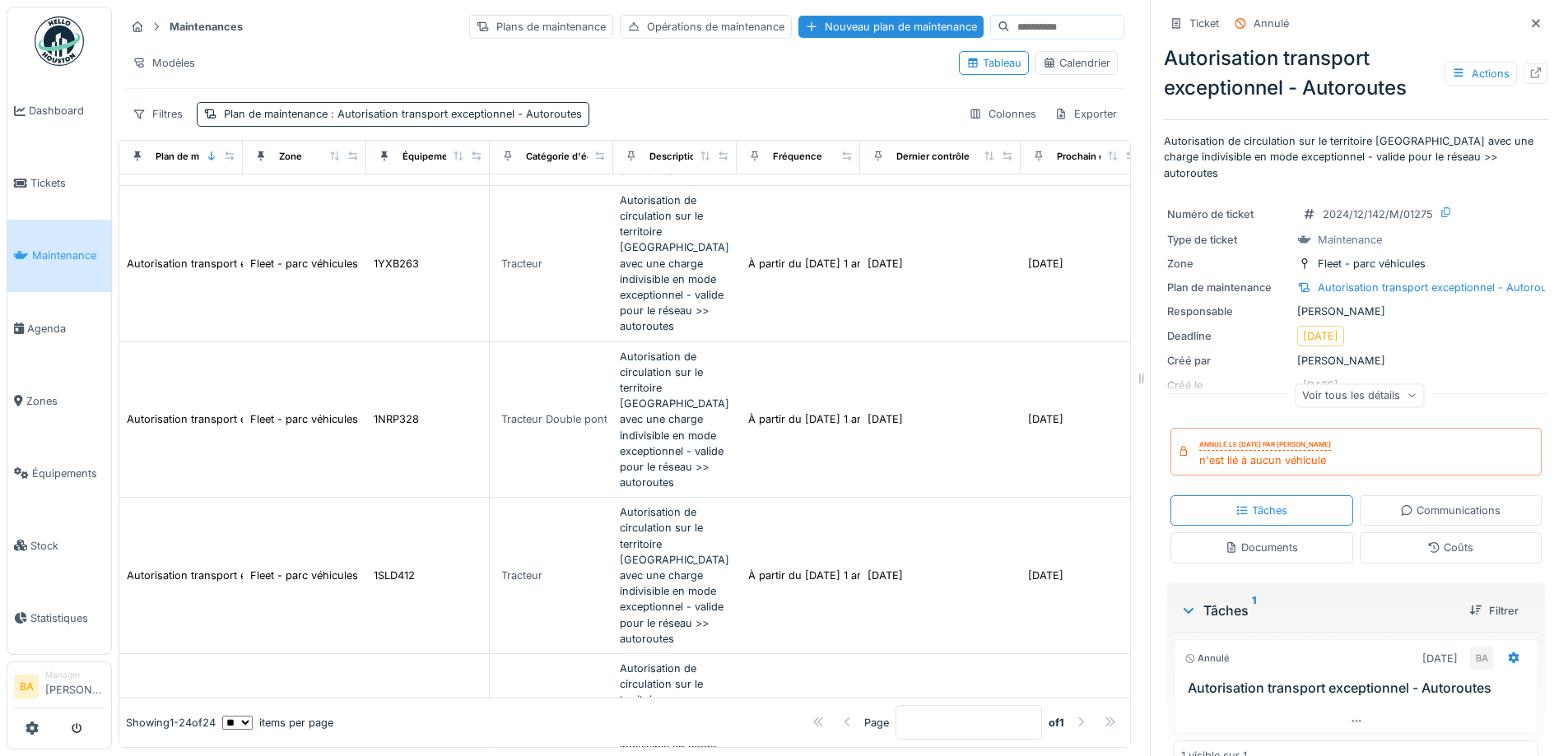
scroll to position [432, 0]
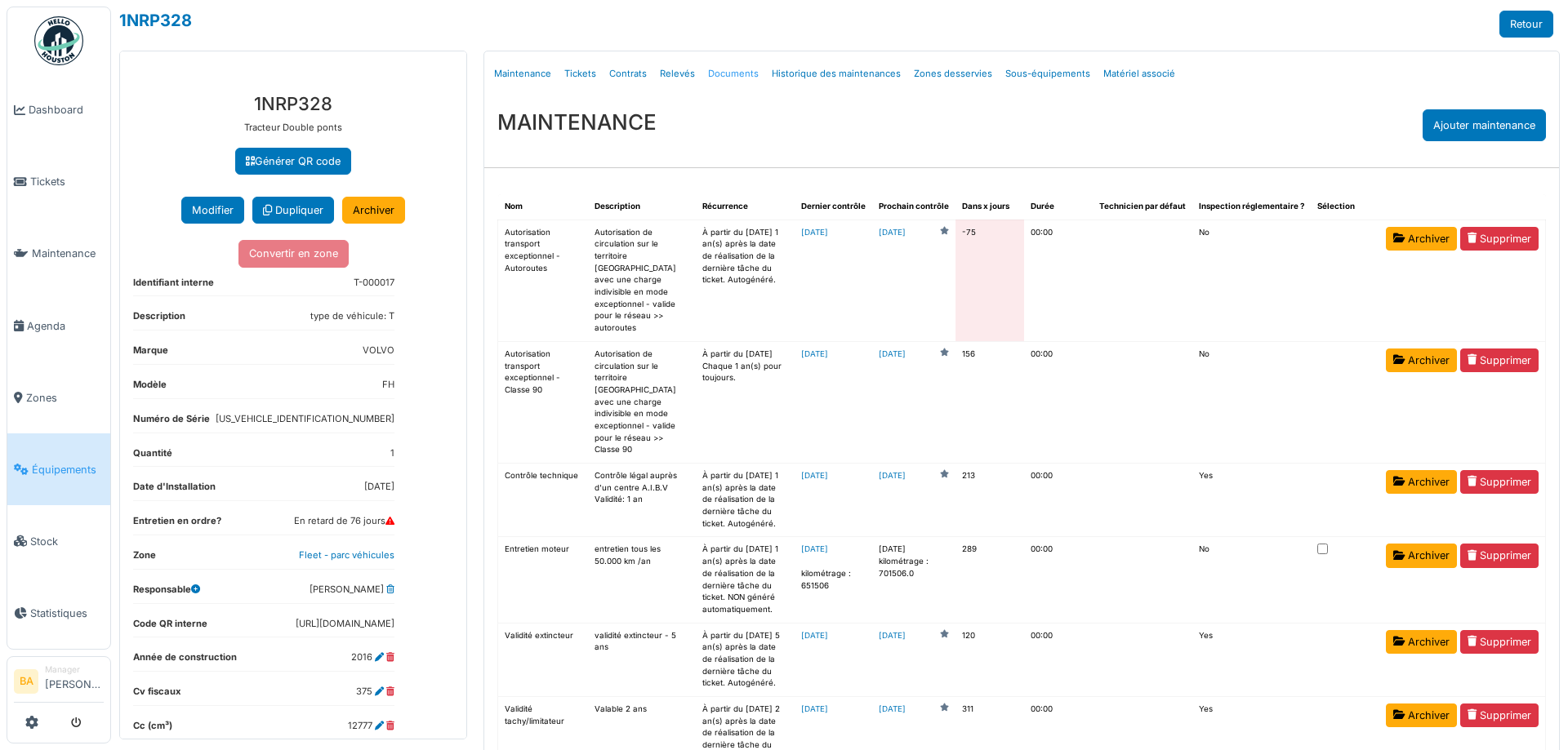
click at [714, 75] on link "Documents" at bounding box center [733, 74] width 63 height 39
select select "***"
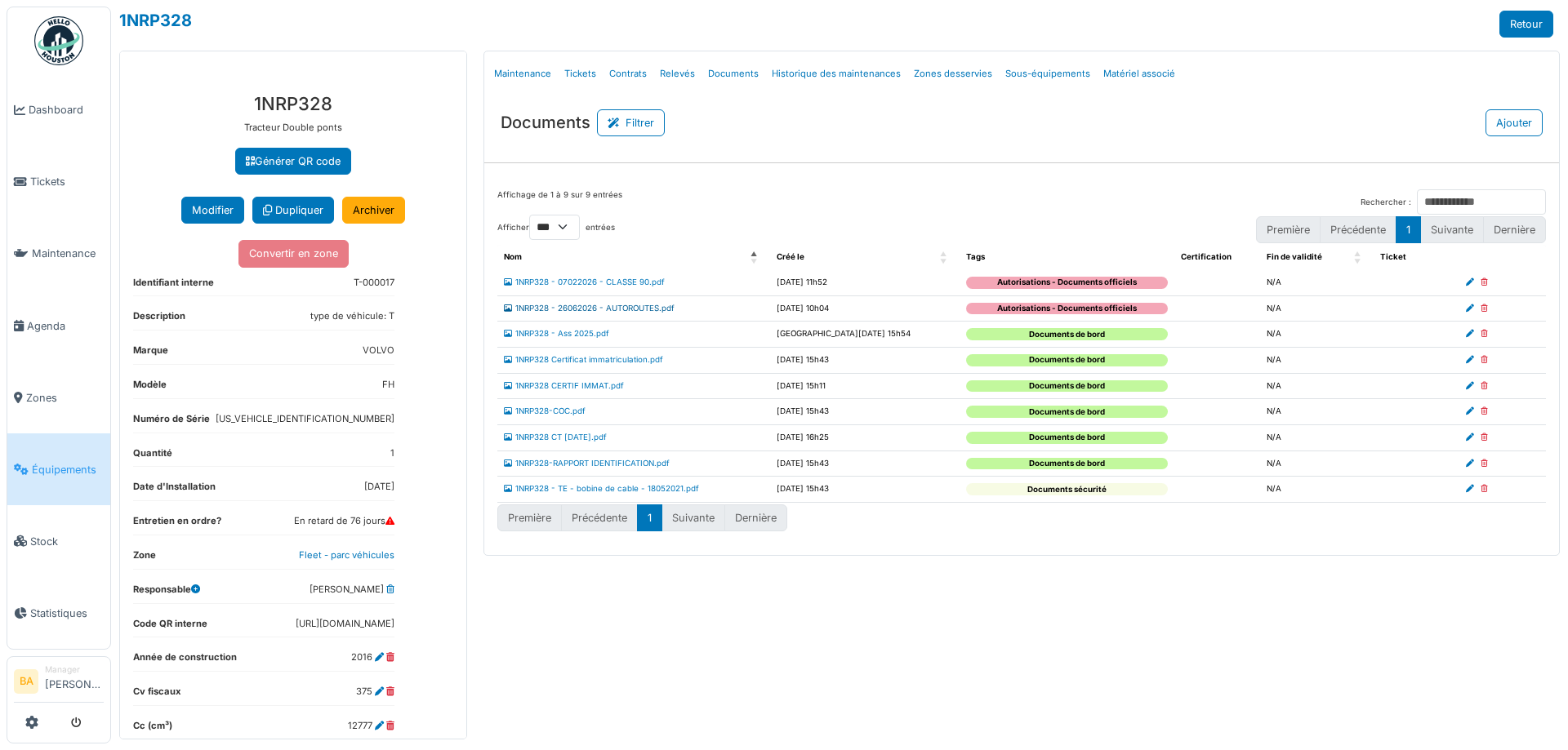
click at [575, 306] on link "1NRP328 - 26062026 - AUTOROUTES.pdf" at bounding box center [589, 308] width 171 height 9
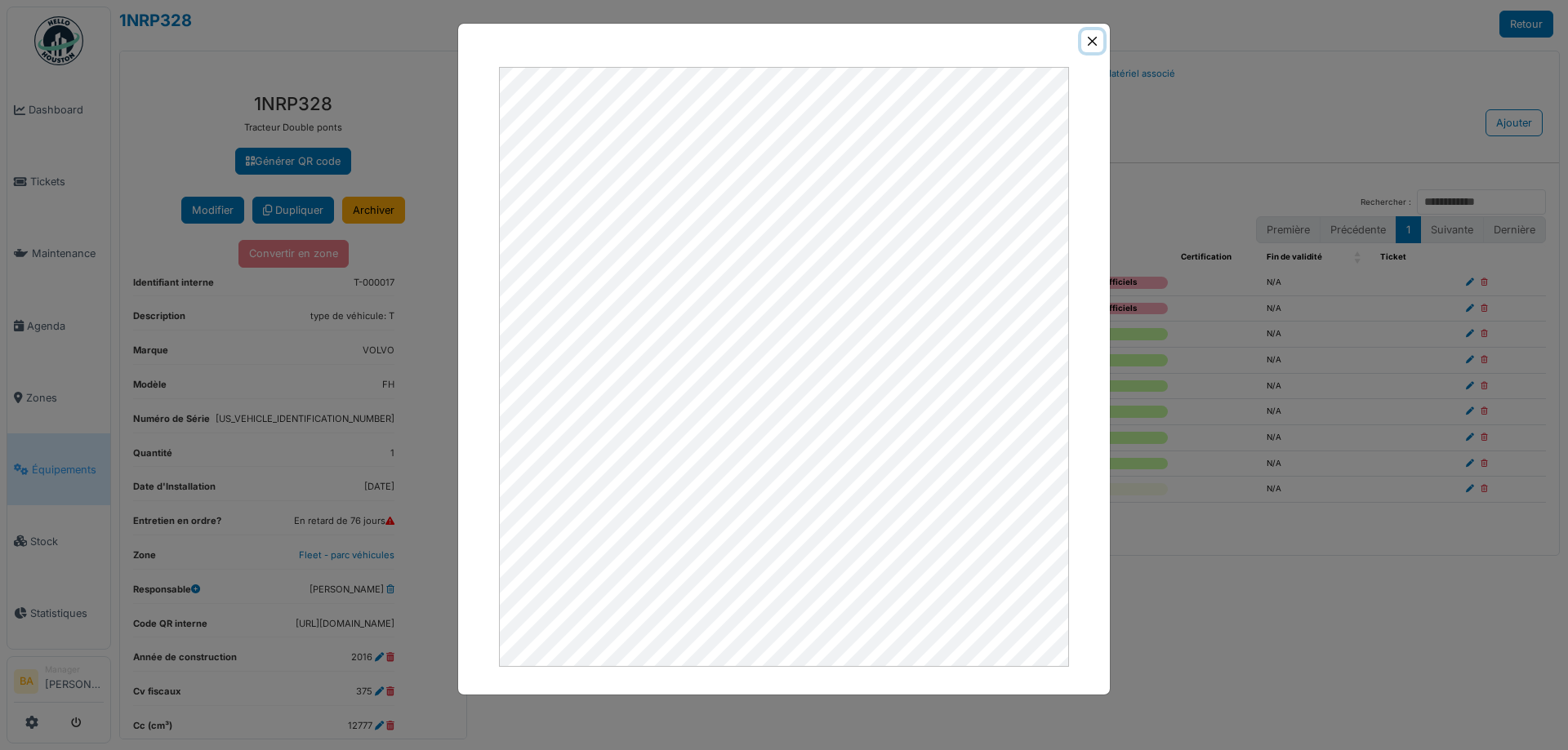
click at [1087, 45] on button "Close" at bounding box center [1091, 41] width 22 height 22
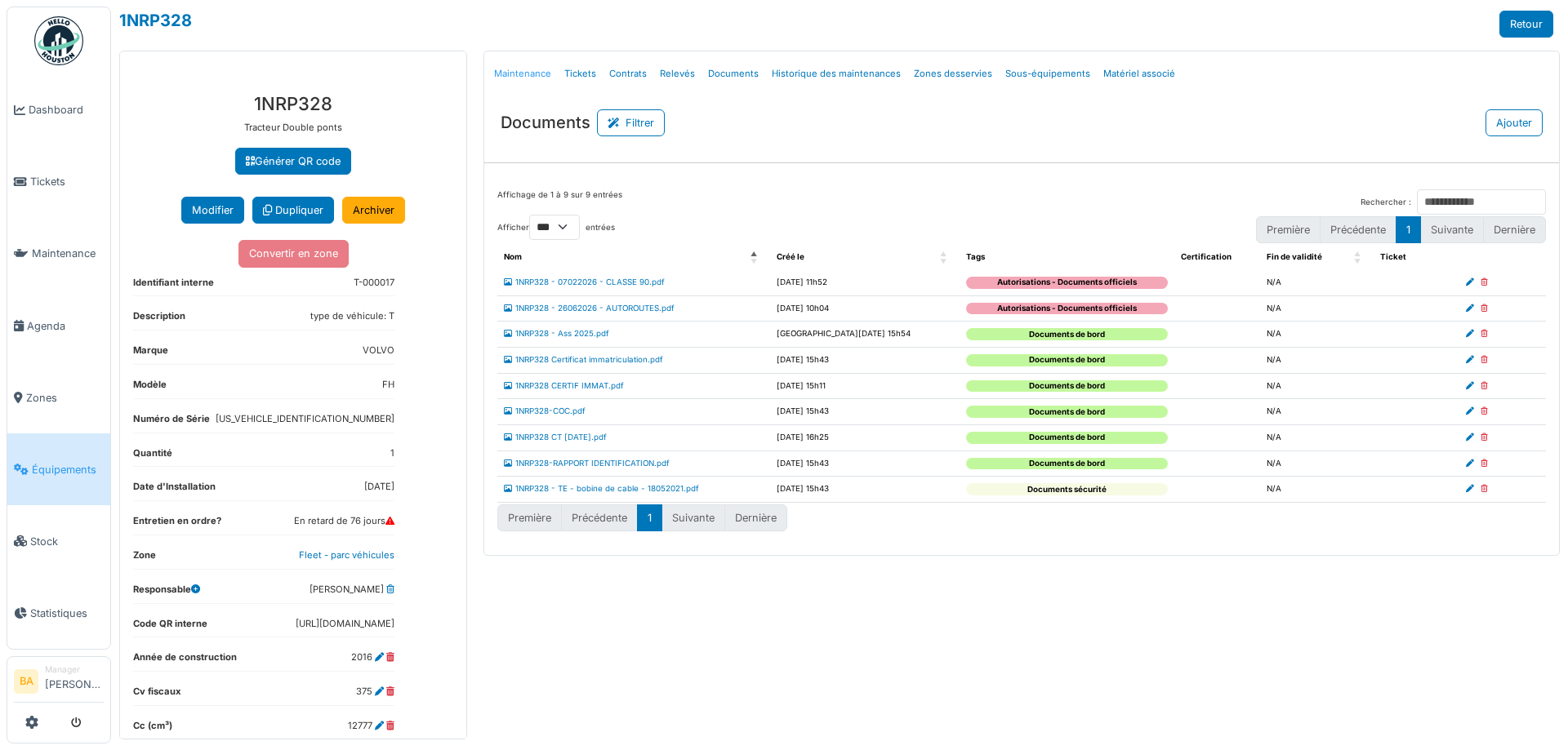
click at [517, 75] on link "Maintenance" at bounding box center [522, 74] width 70 height 39
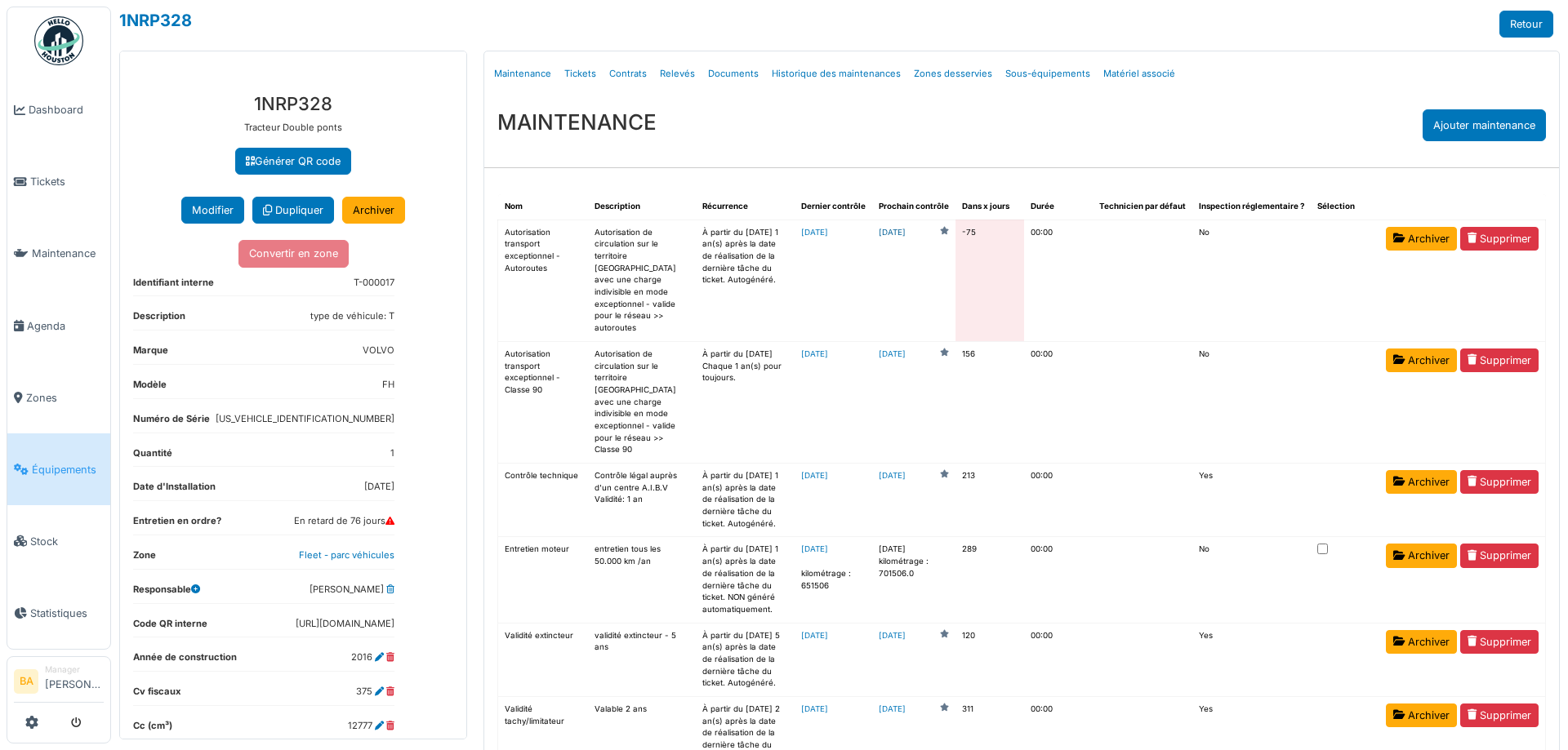
click at [905, 233] on link "2025-06-20" at bounding box center [892, 232] width 27 height 12
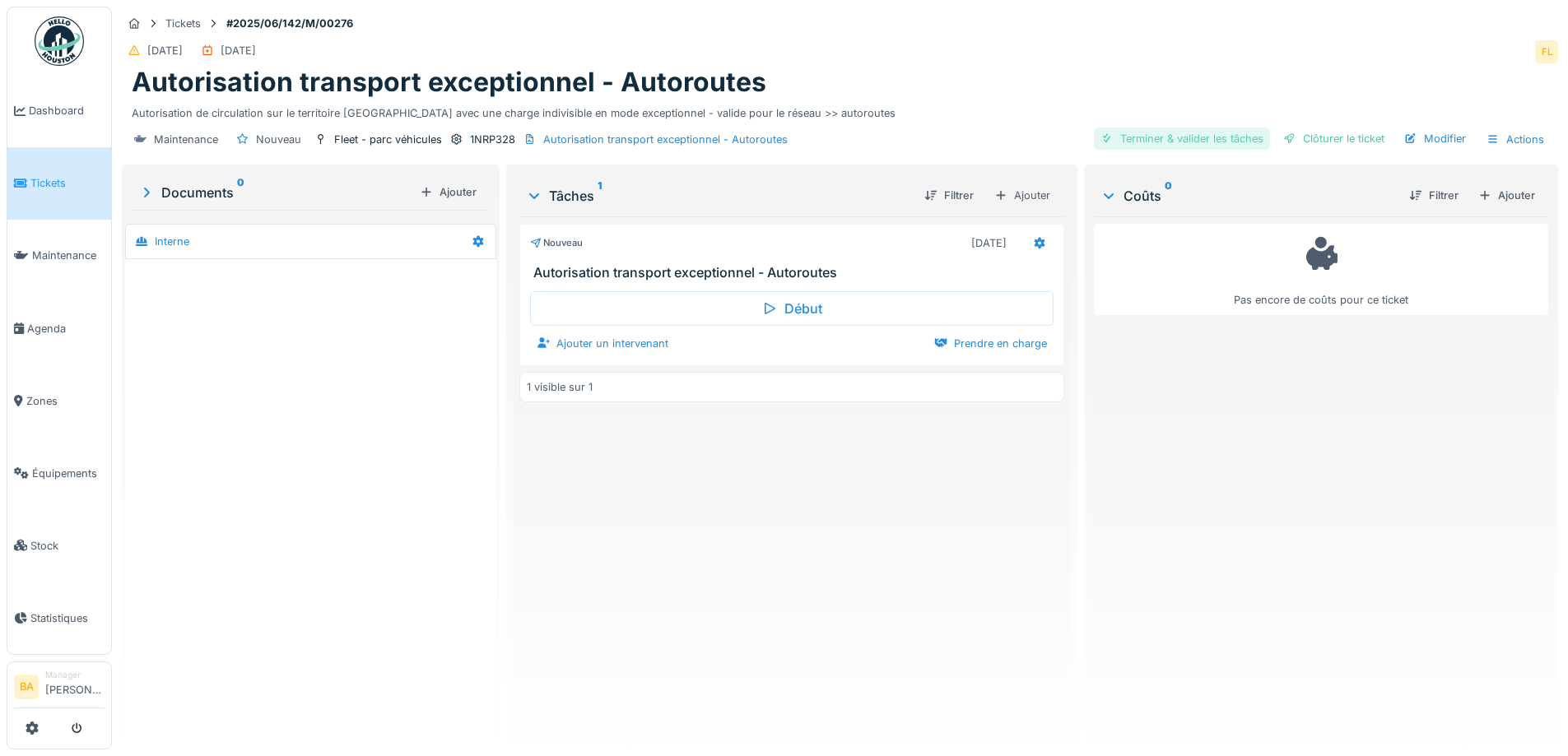
click at [1149, 140] on div "Terminer & valider les tâches" at bounding box center [1182, 138] width 176 height 22
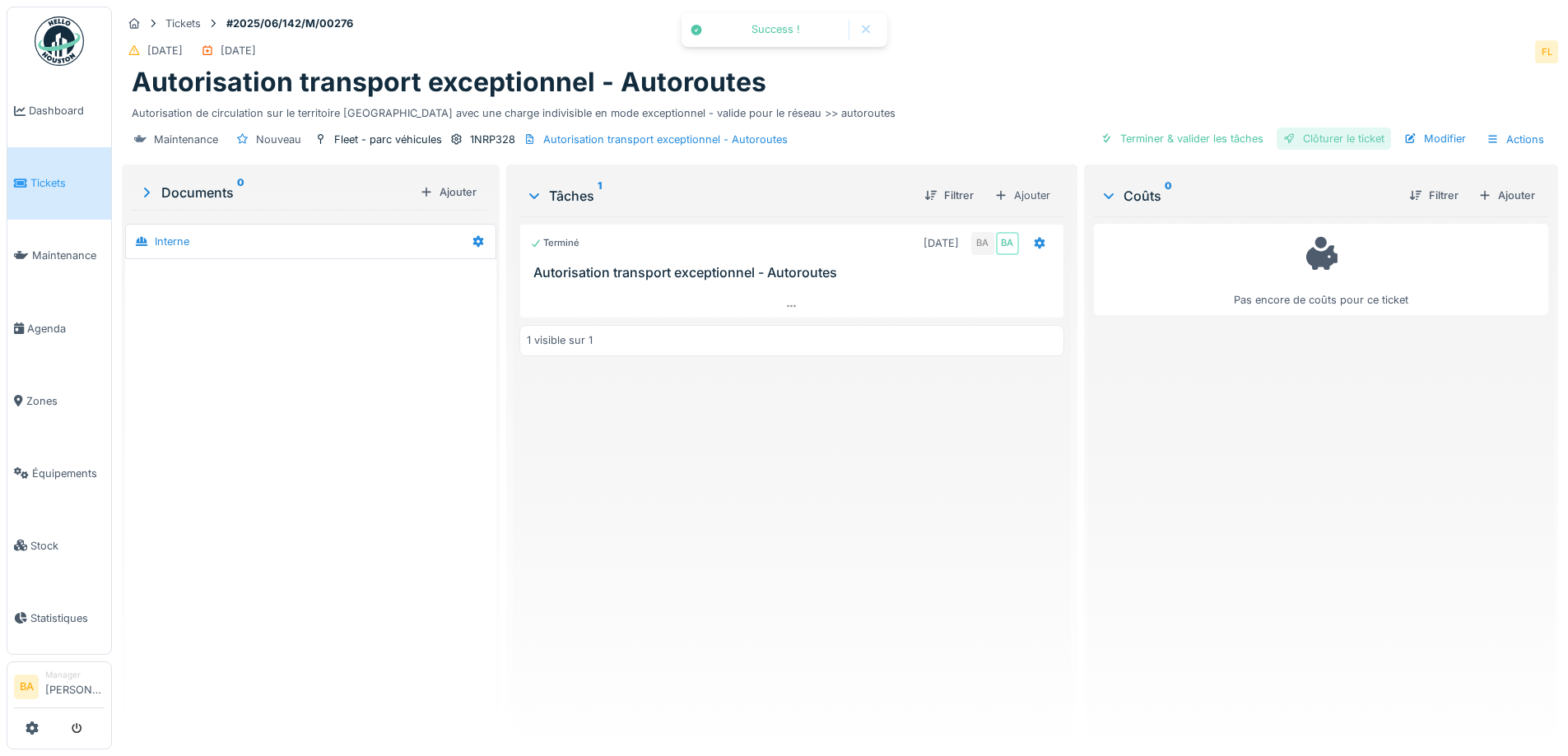
click at [1303, 142] on div "Clôturer le ticket" at bounding box center [1334, 138] width 114 height 22
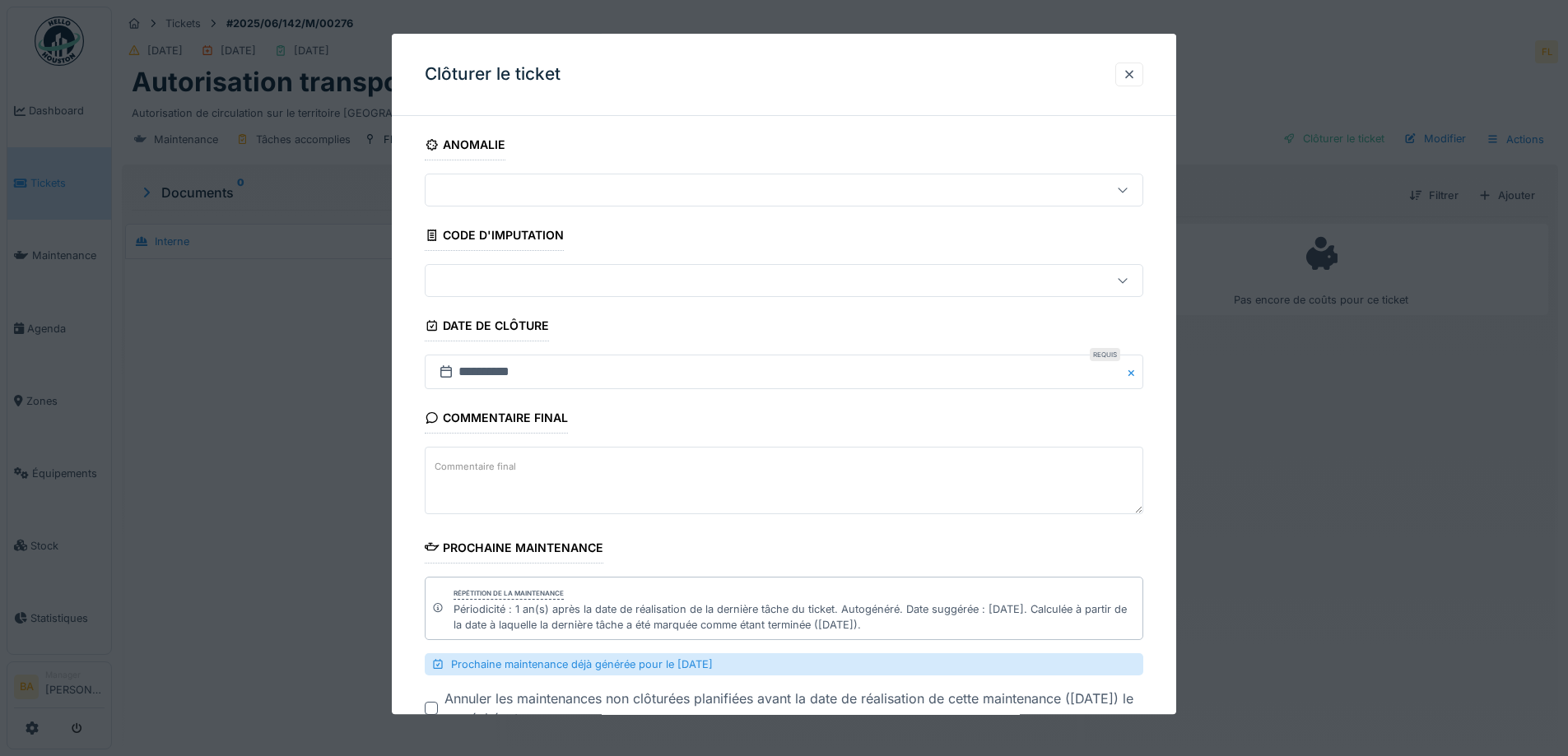
scroll to position [114, 0]
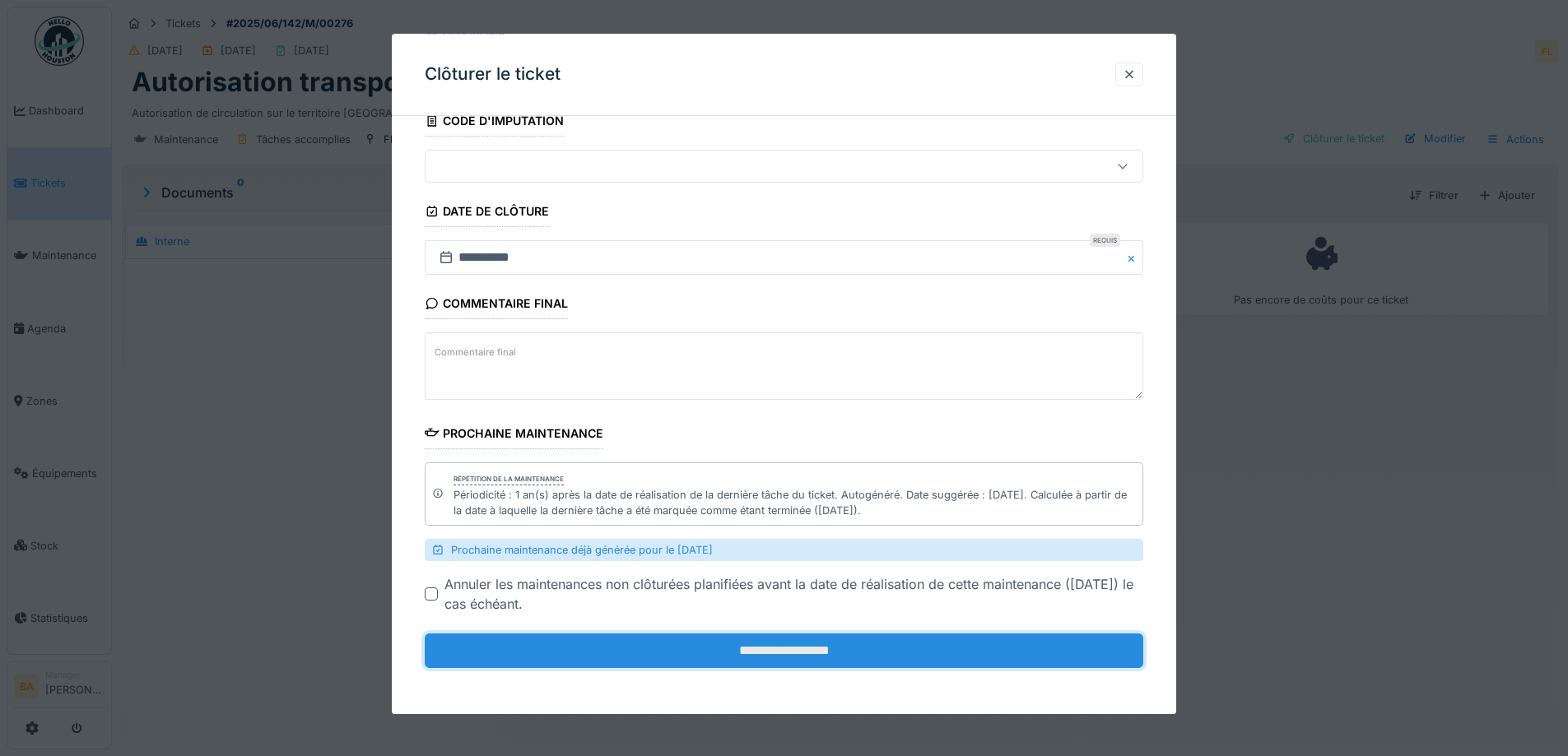
click at [750, 649] on input "**********" at bounding box center [783, 651] width 718 height 34
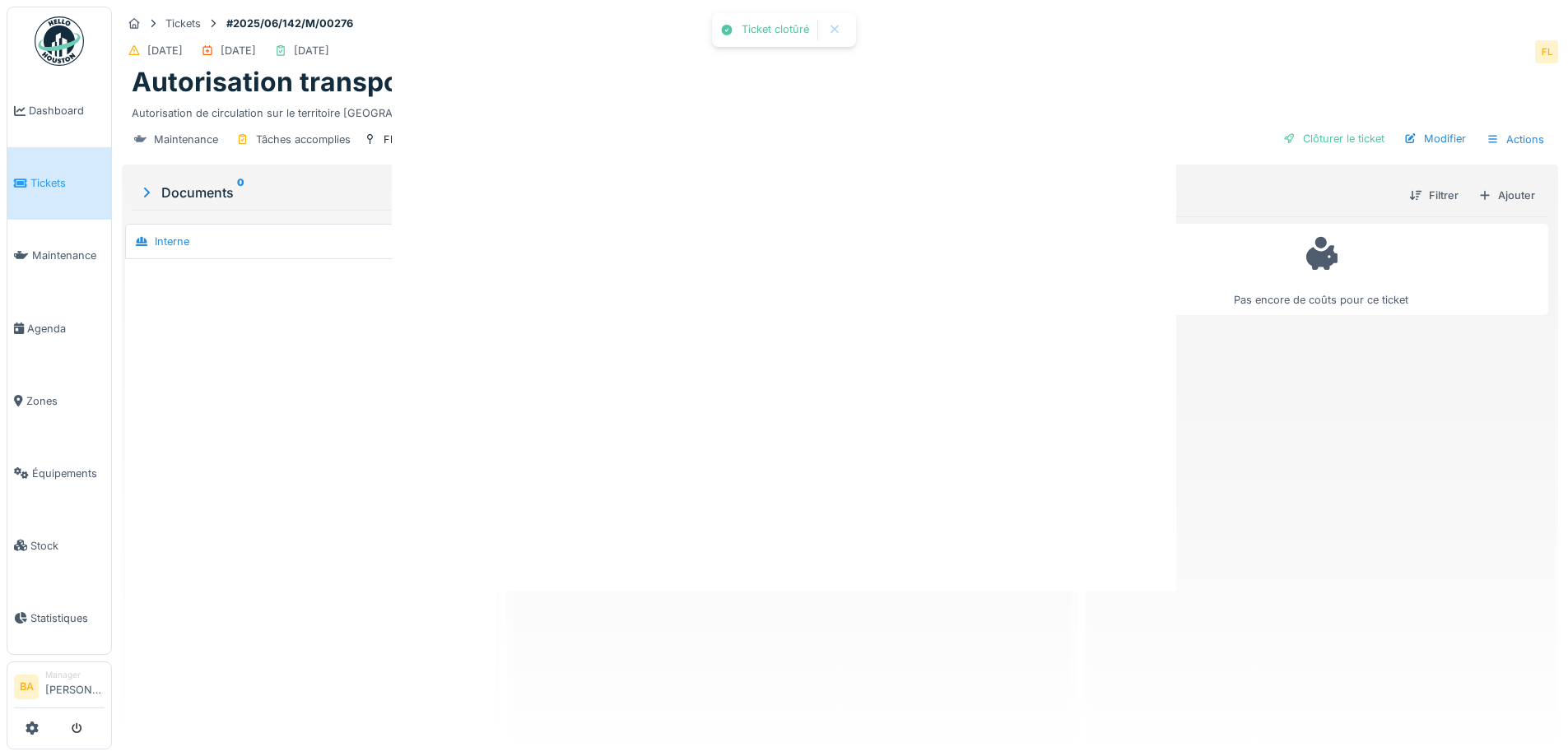
scroll to position [0, 0]
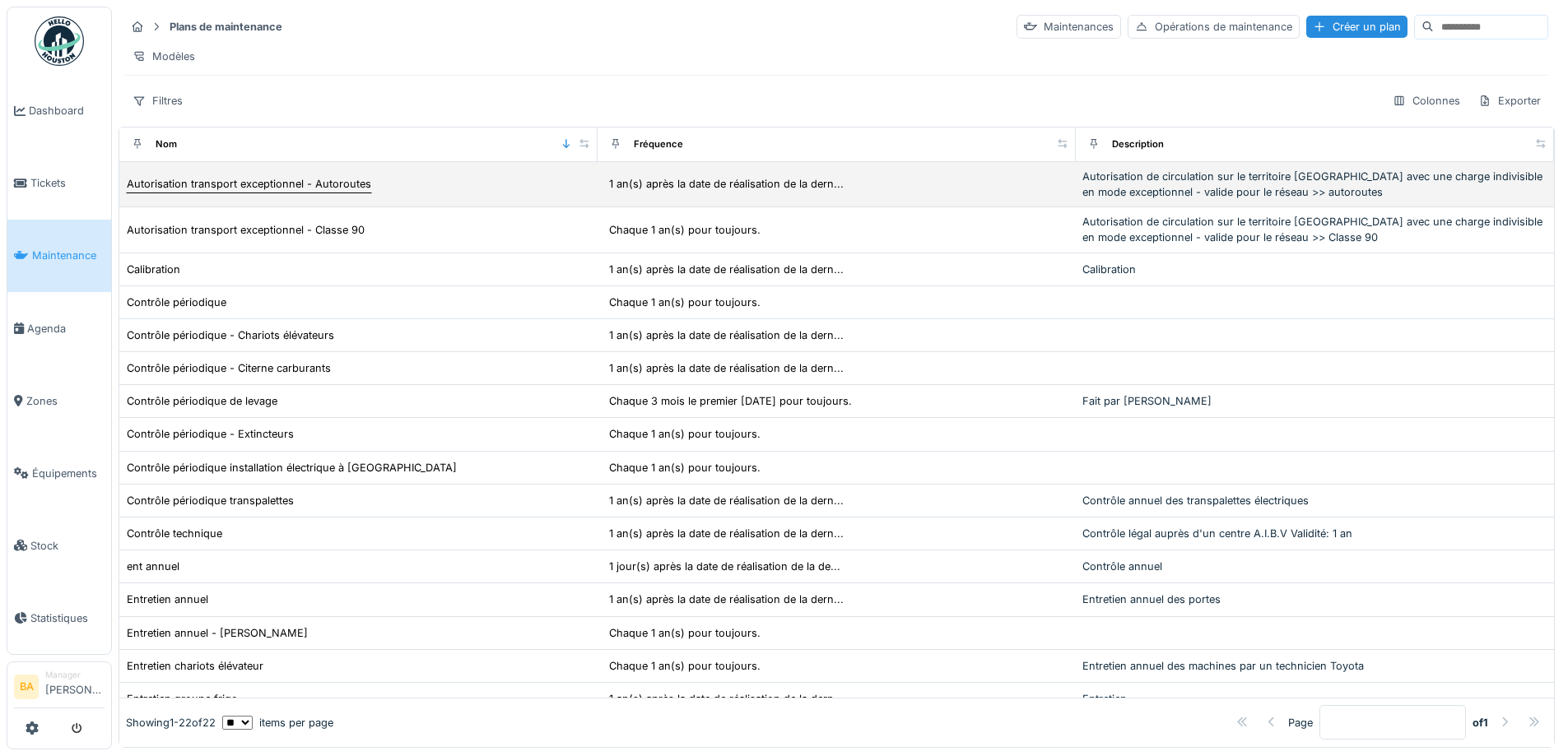
click at [225, 192] on div "Autorisation transport exceptionnel - Autoroutes" at bounding box center [248, 184] width 245 height 15
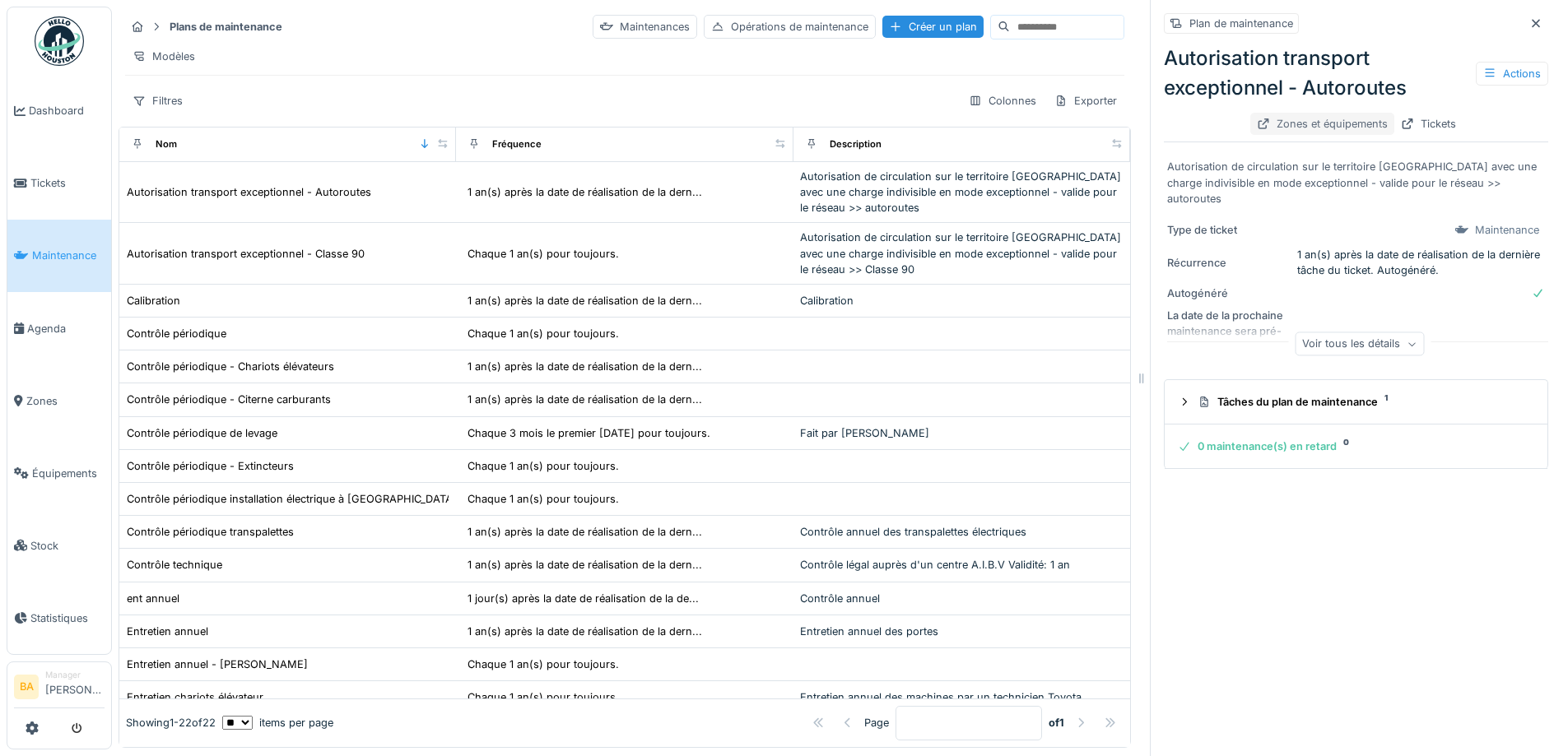
click at [1325, 119] on div "Zones et équipements" at bounding box center [1322, 124] width 144 height 22
click at [1484, 70] on div "Actions" at bounding box center [1512, 73] width 72 height 24
click at [1393, 137] on div "Gérer les équipements" at bounding box center [1432, 134] width 148 height 25
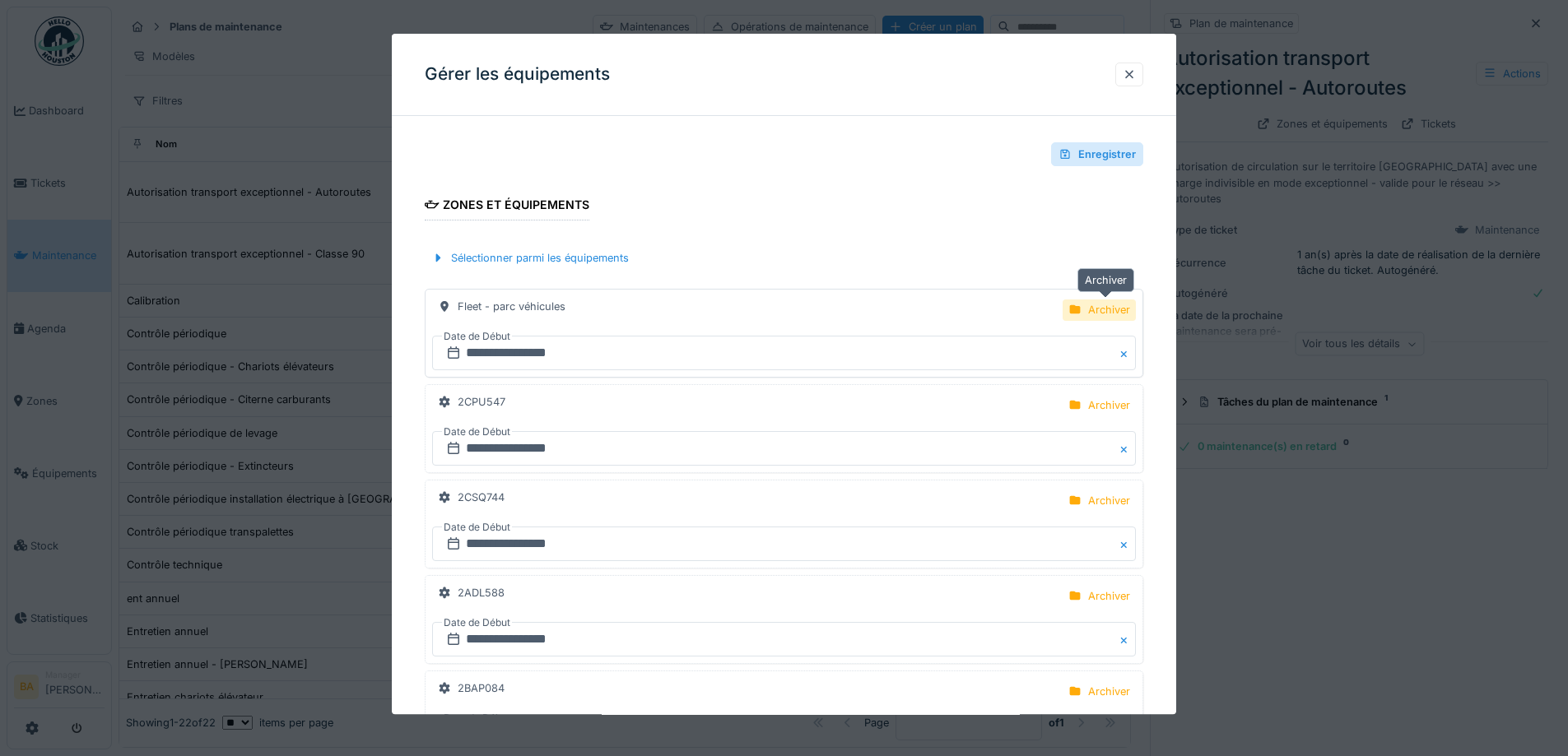
click at [1088, 314] on div "Archiver" at bounding box center [1099, 311] width 73 height 21
drag, startPoint x: 474, startPoint y: 308, endPoint x: 466, endPoint y: 308, distance: 8.0
click at [466, 308] on div "2CPU547" at bounding box center [481, 307] width 48 height 15
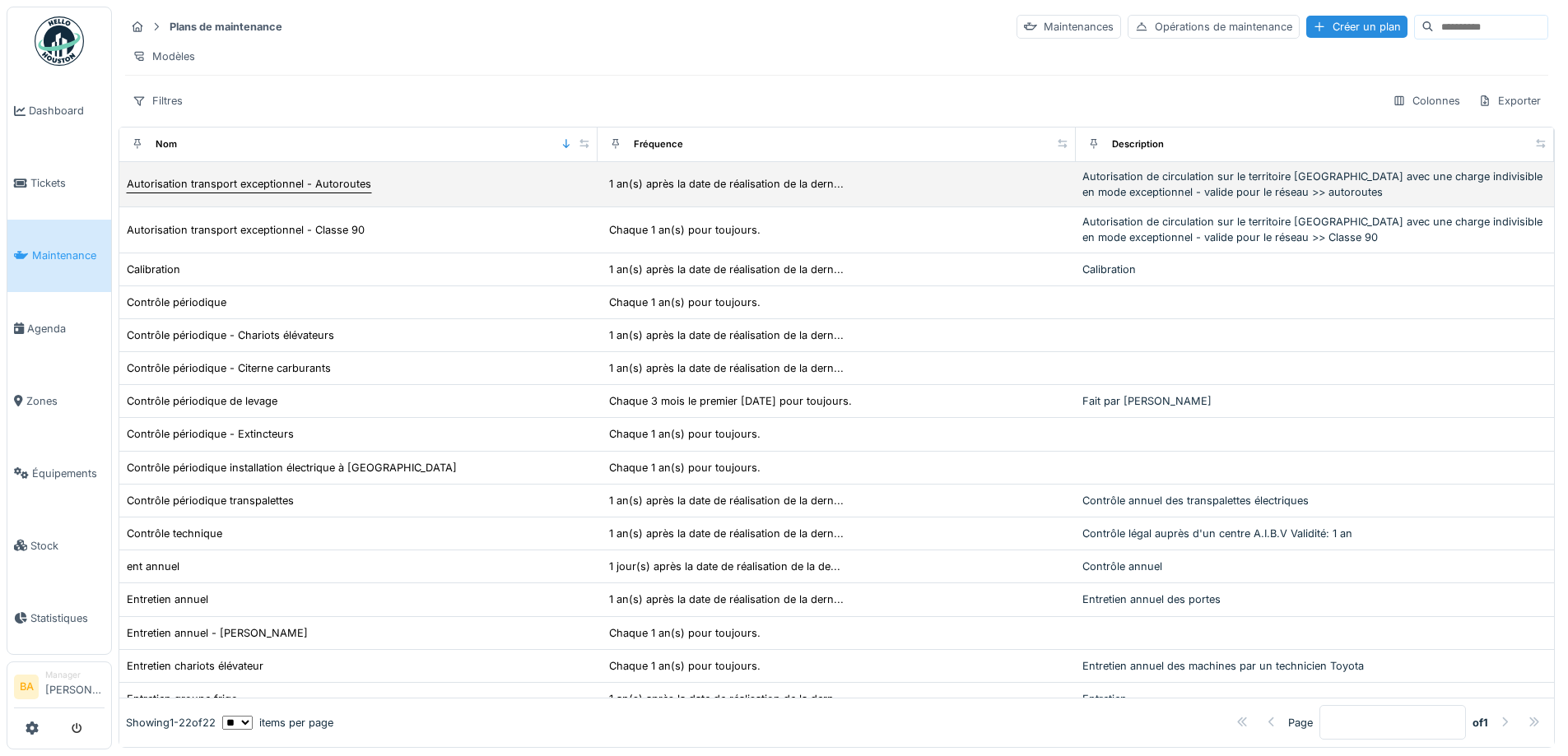
click at [238, 192] on div "Autorisation transport exceptionnel - Autoroutes" at bounding box center [248, 184] width 245 height 15
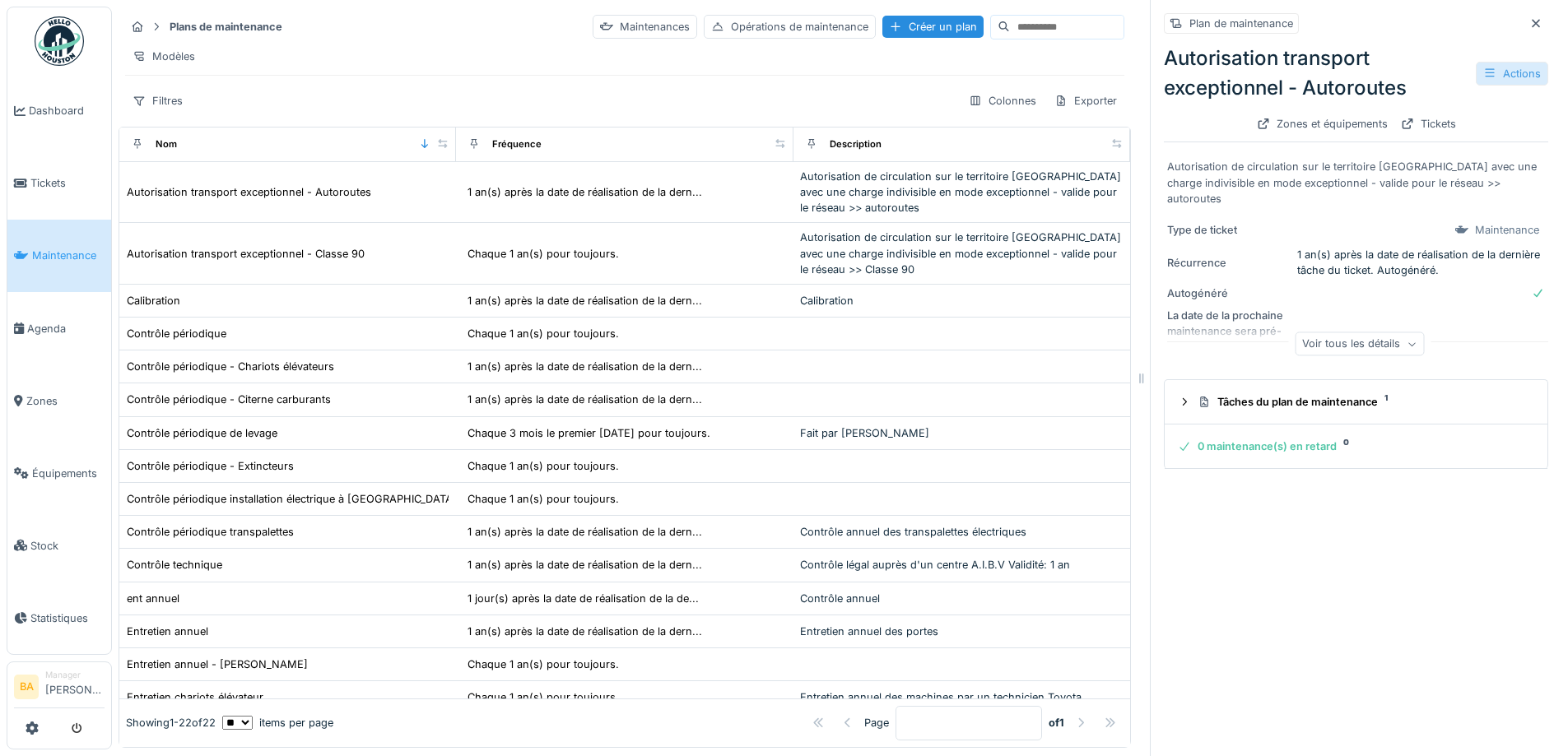
click at [1481, 79] on div "Actions" at bounding box center [1512, 73] width 72 height 24
click at [1448, 132] on div "Gérer les équipements" at bounding box center [1432, 134] width 148 height 25
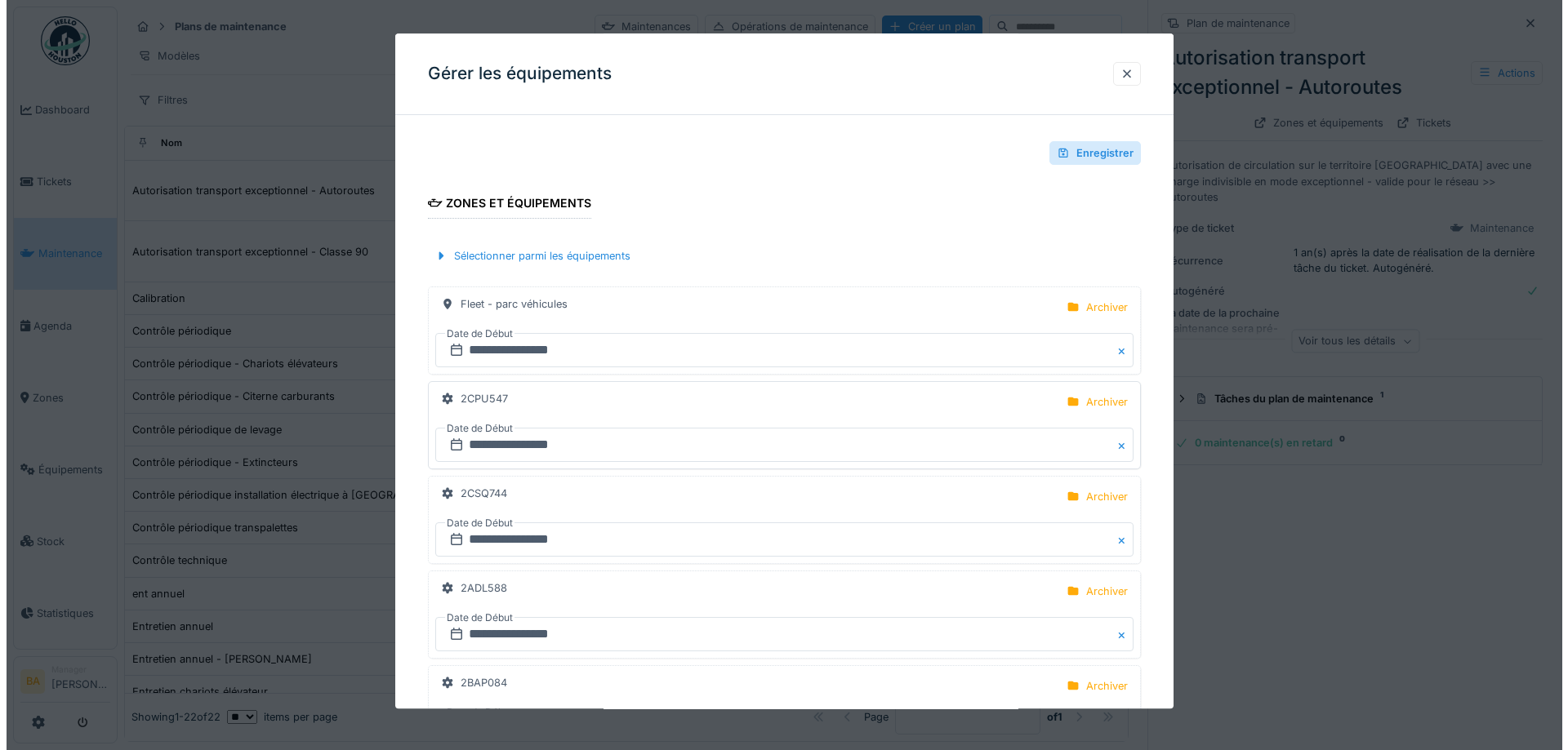
scroll to position [82, 0]
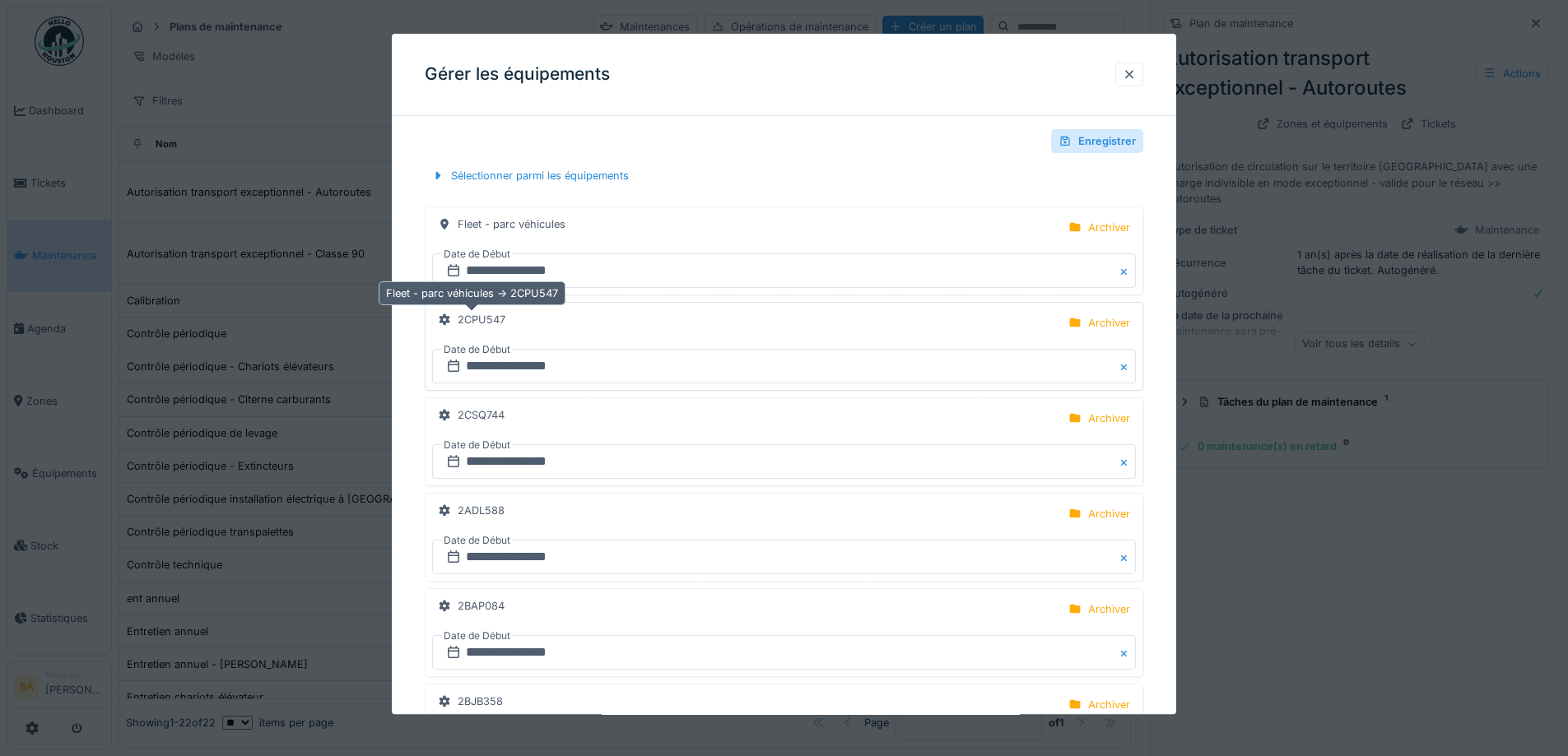
click at [482, 320] on div "2CPU547" at bounding box center [481, 320] width 48 height 15
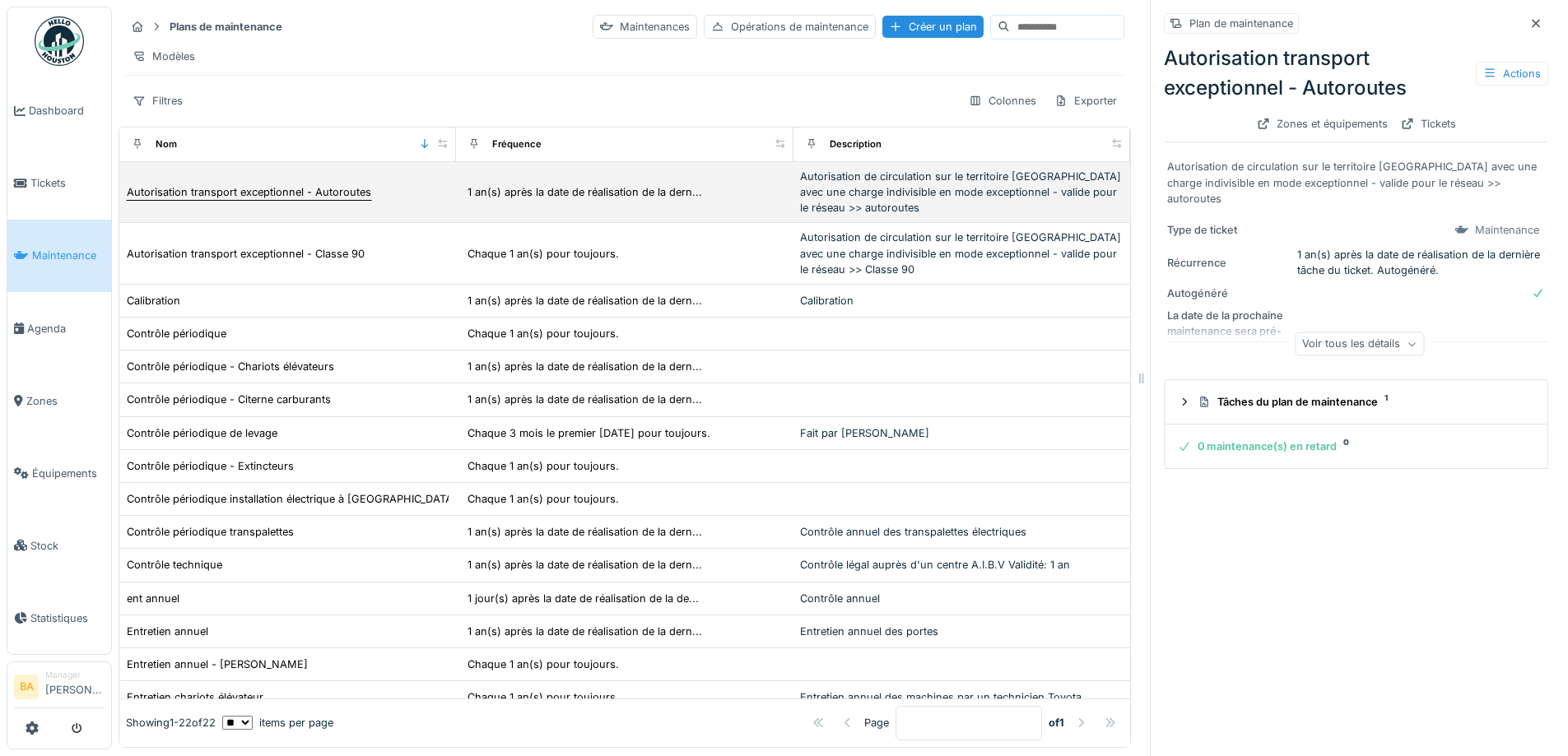
click at [233, 200] on div "Autorisation transport exceptionnel - Autoroutes" at bounding box center [248, 192] width 245 height 15
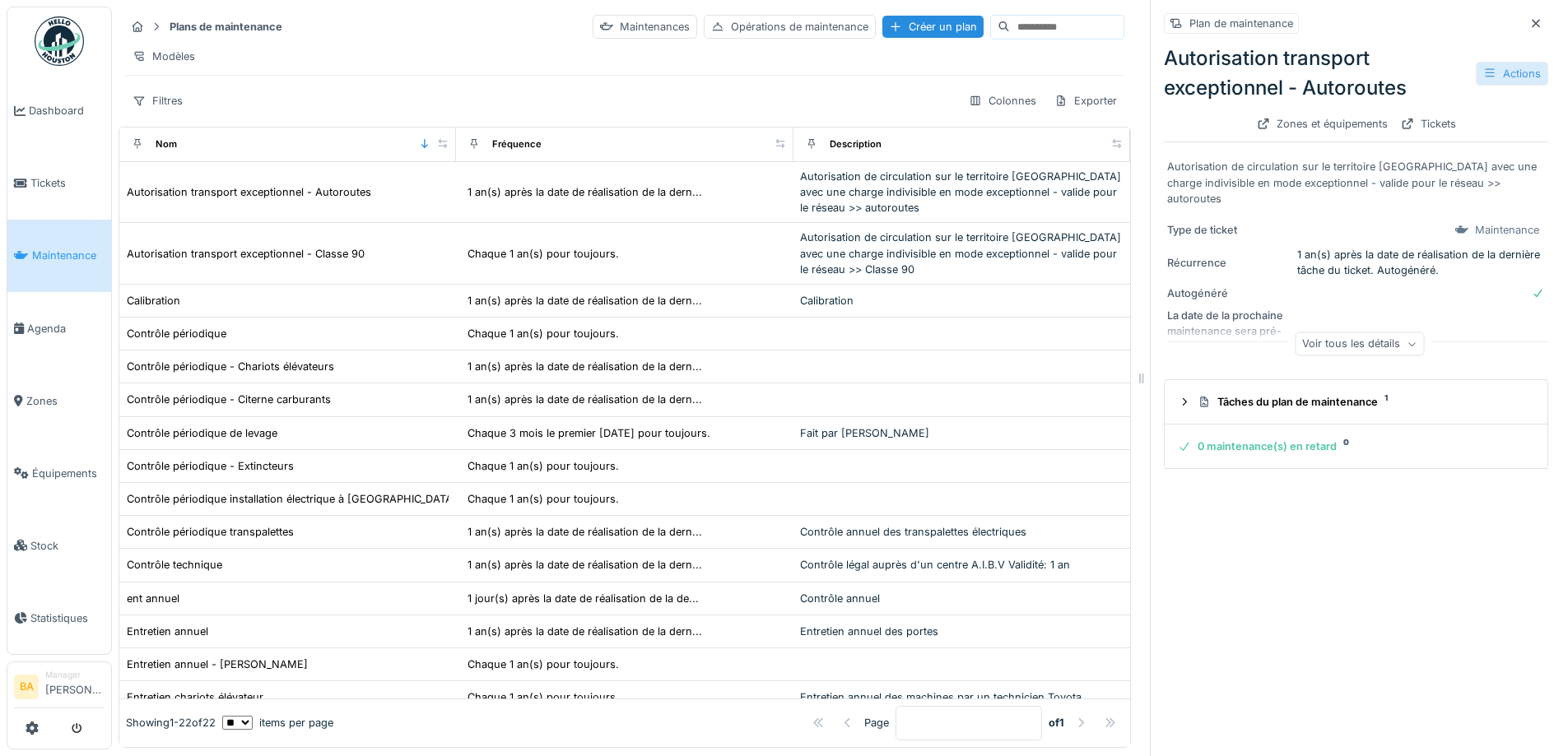
click at [1476, 78] on div "Actions" at bounding box center [1512, 73] width 72 height 24
click at [1403, 144] on div "Gérer les équipements" at bounding box center [1432, 134] width 148 height 25
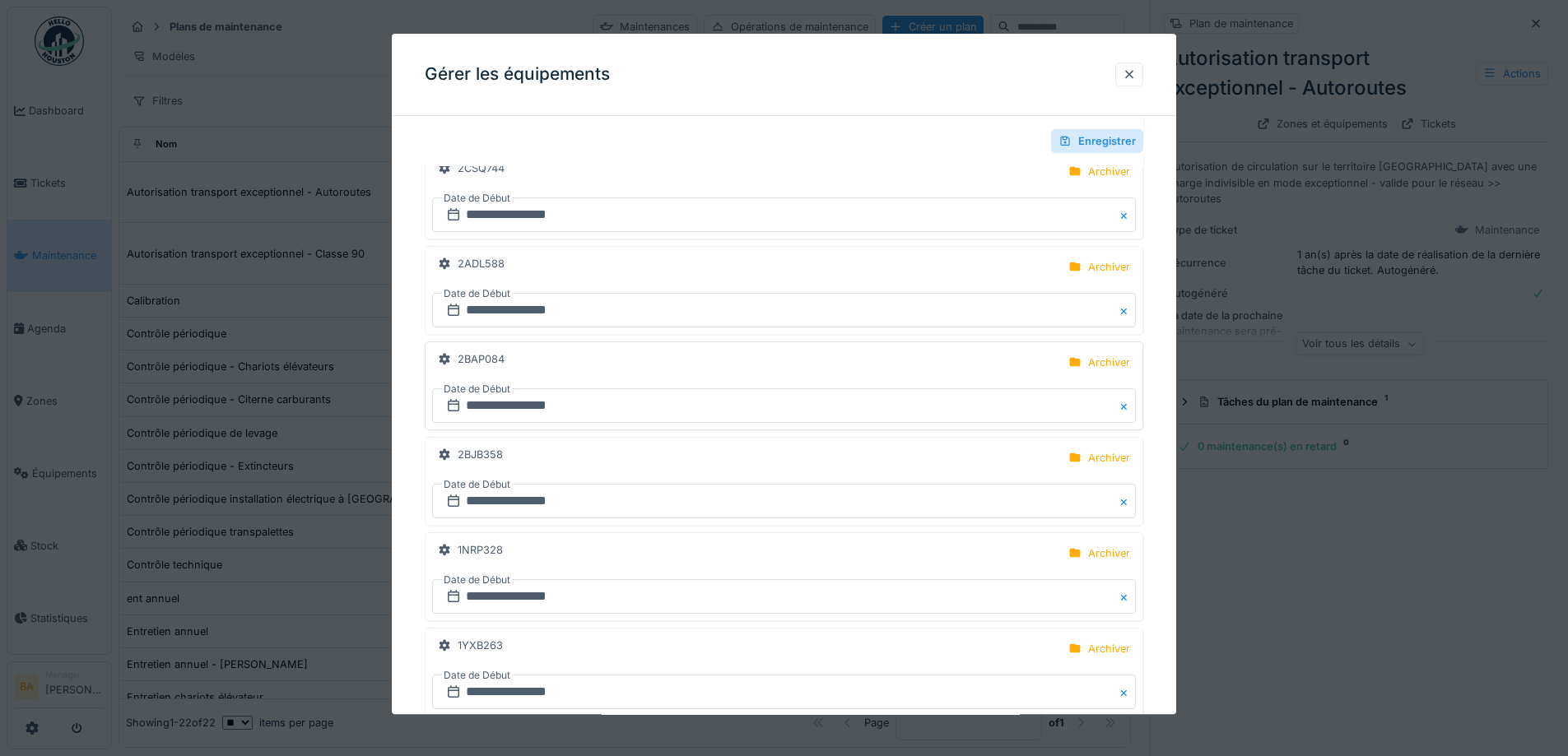
scroll to position [412, 0]
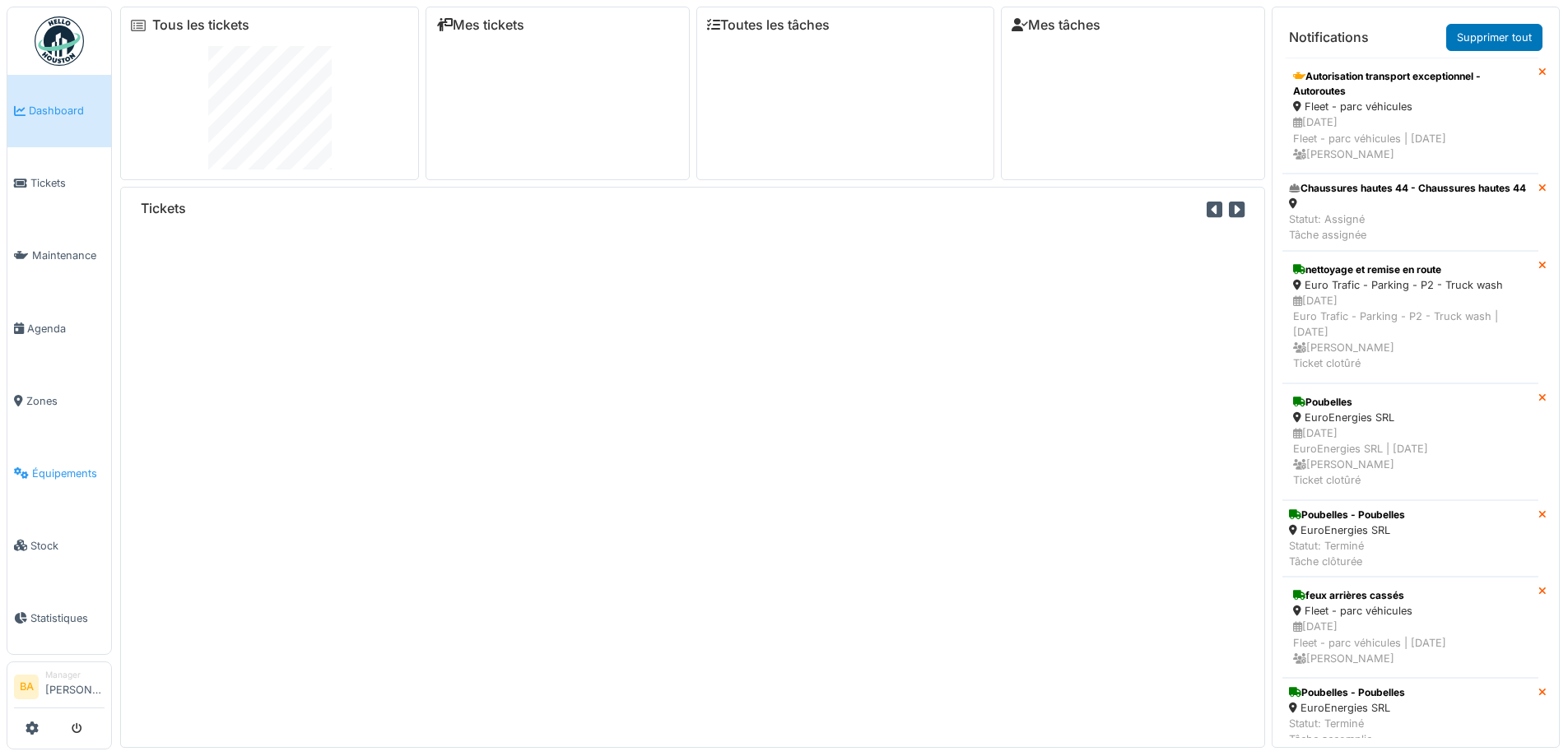
click at [38, 466] on span "Équipements" at bounding box center [69, 474] width 72 height 15
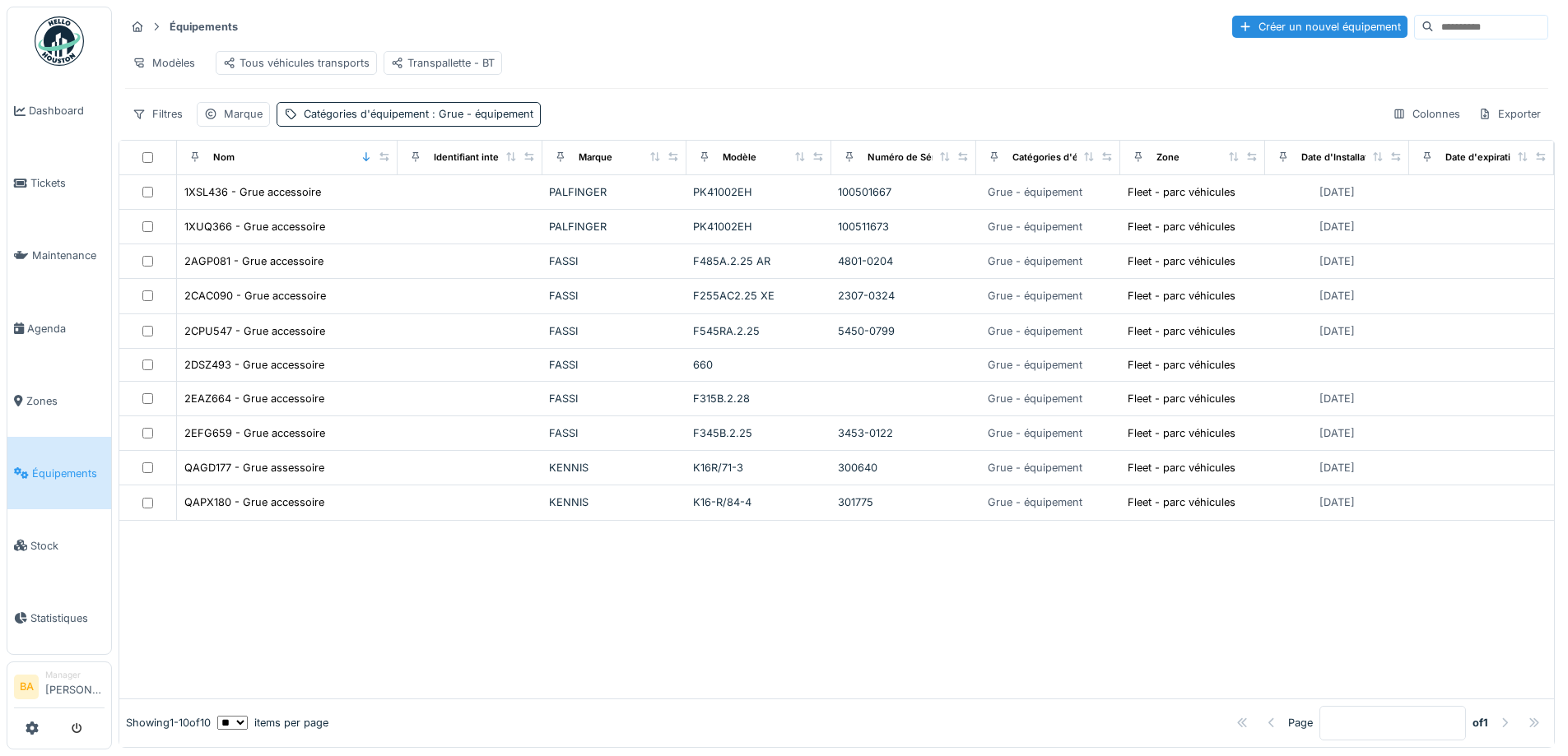
click at [1448, 25] on input at bounding box center [1490, 27] width 113 height 23
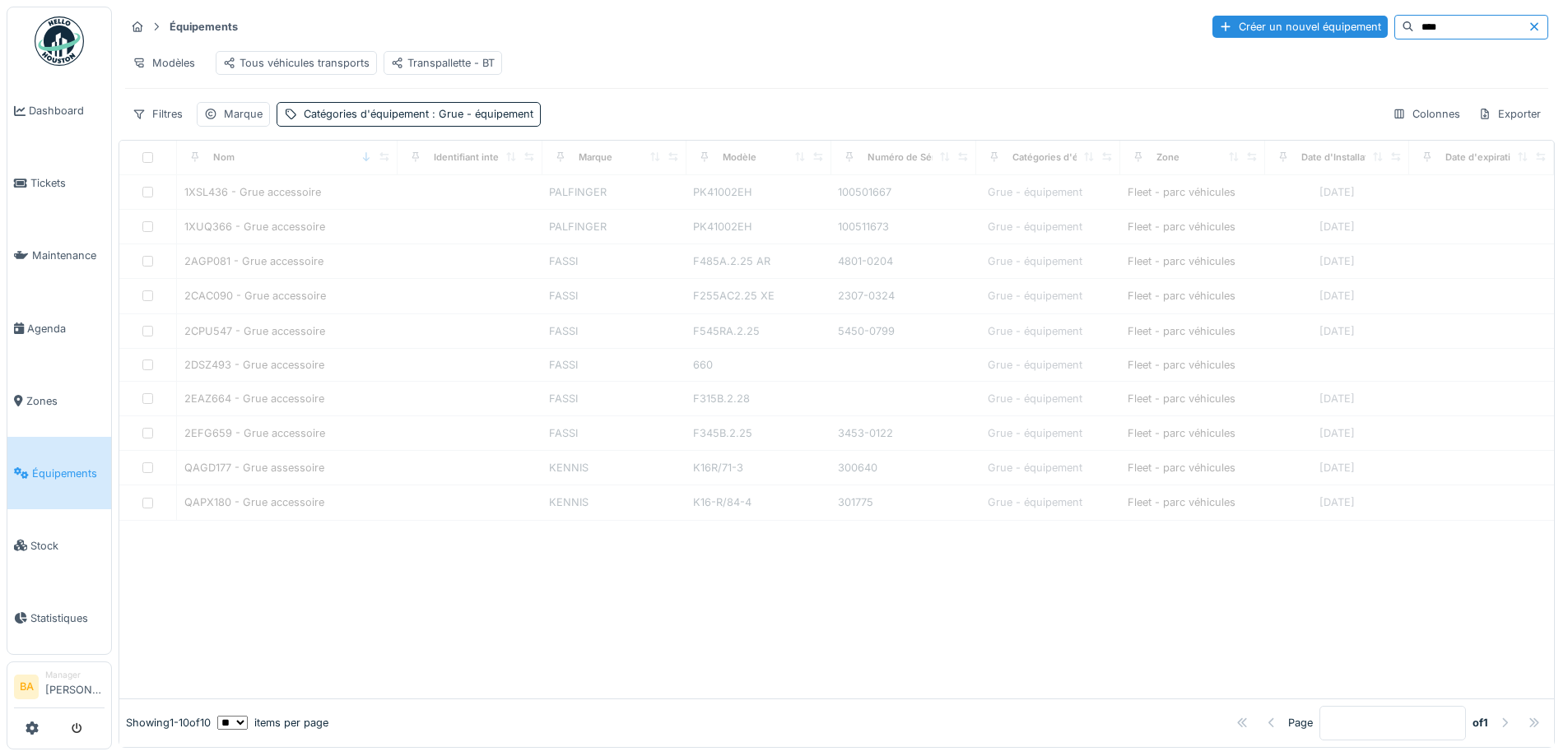
type input "****"
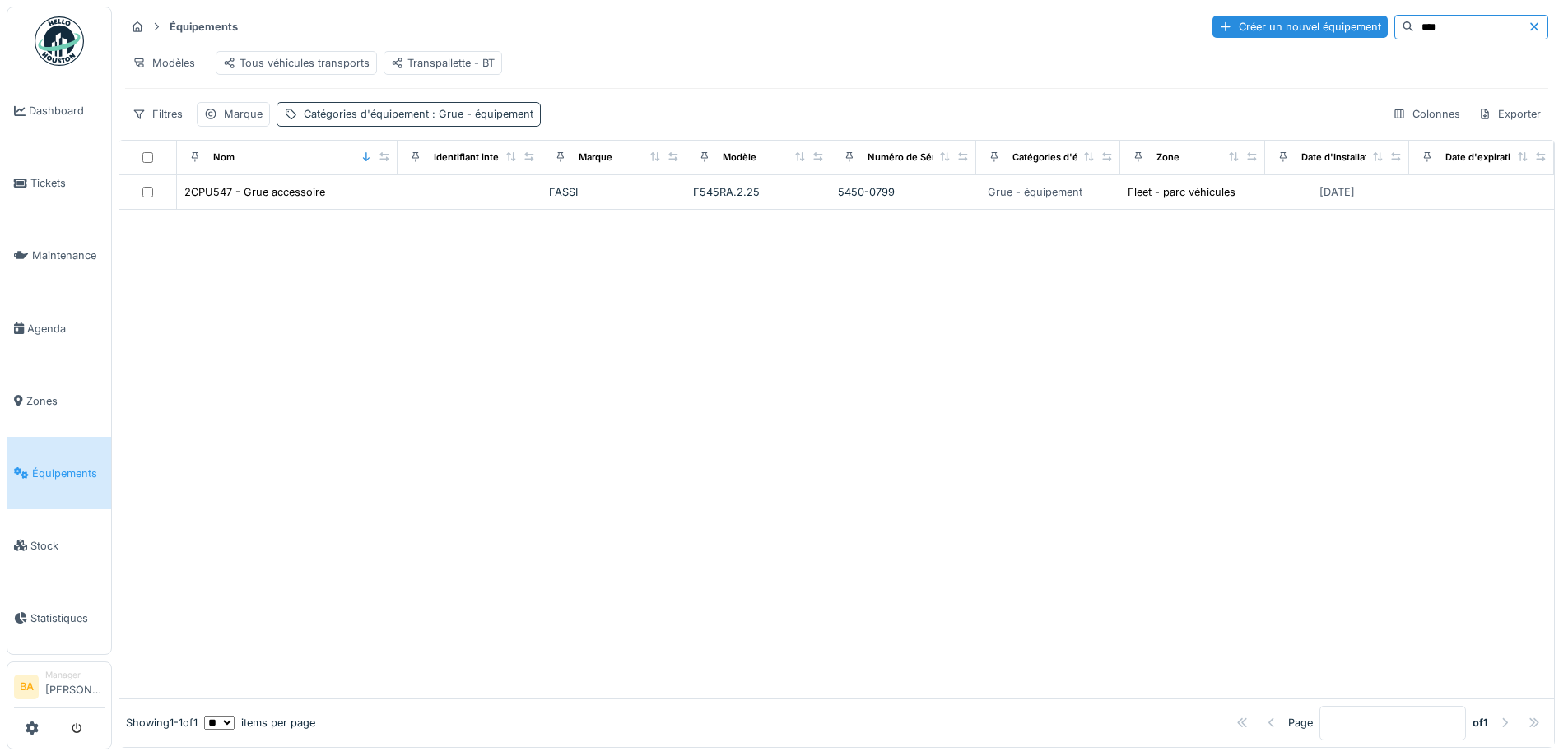
click at [442, 120] on span ": Grue - équipement" at bounding box center [481, 113] width 105 height 12
click at [417, 202] on icon at bounding box center [413, 204] width 15 height 11
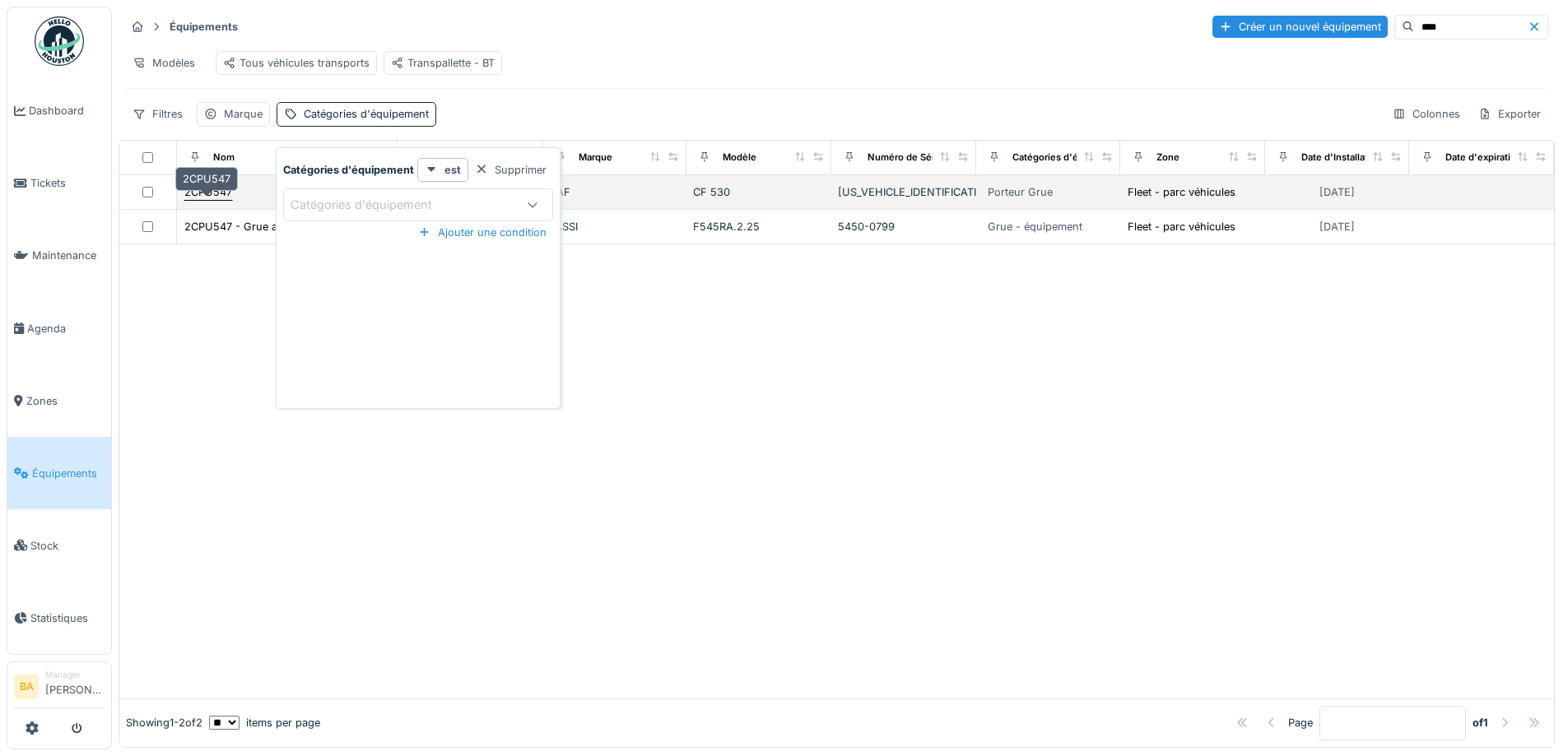
click at [204, 200] on div "2CPU547" at bounding box center [208, 192] width 48 height 15
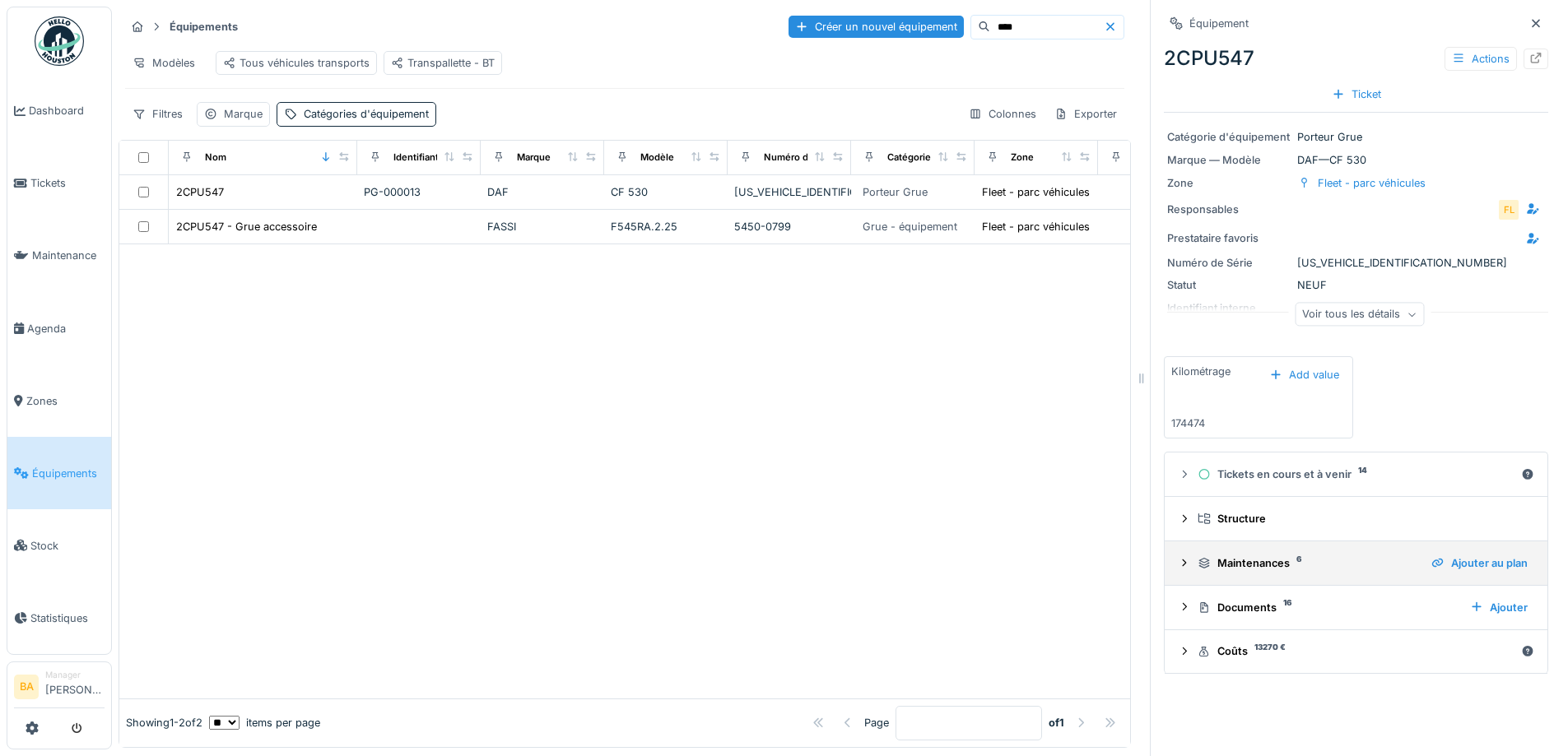
click at [1178, 573] on div "Maintenances 6 Ajouter au plan" at bounding box center [1356, 562] width 357 height 22
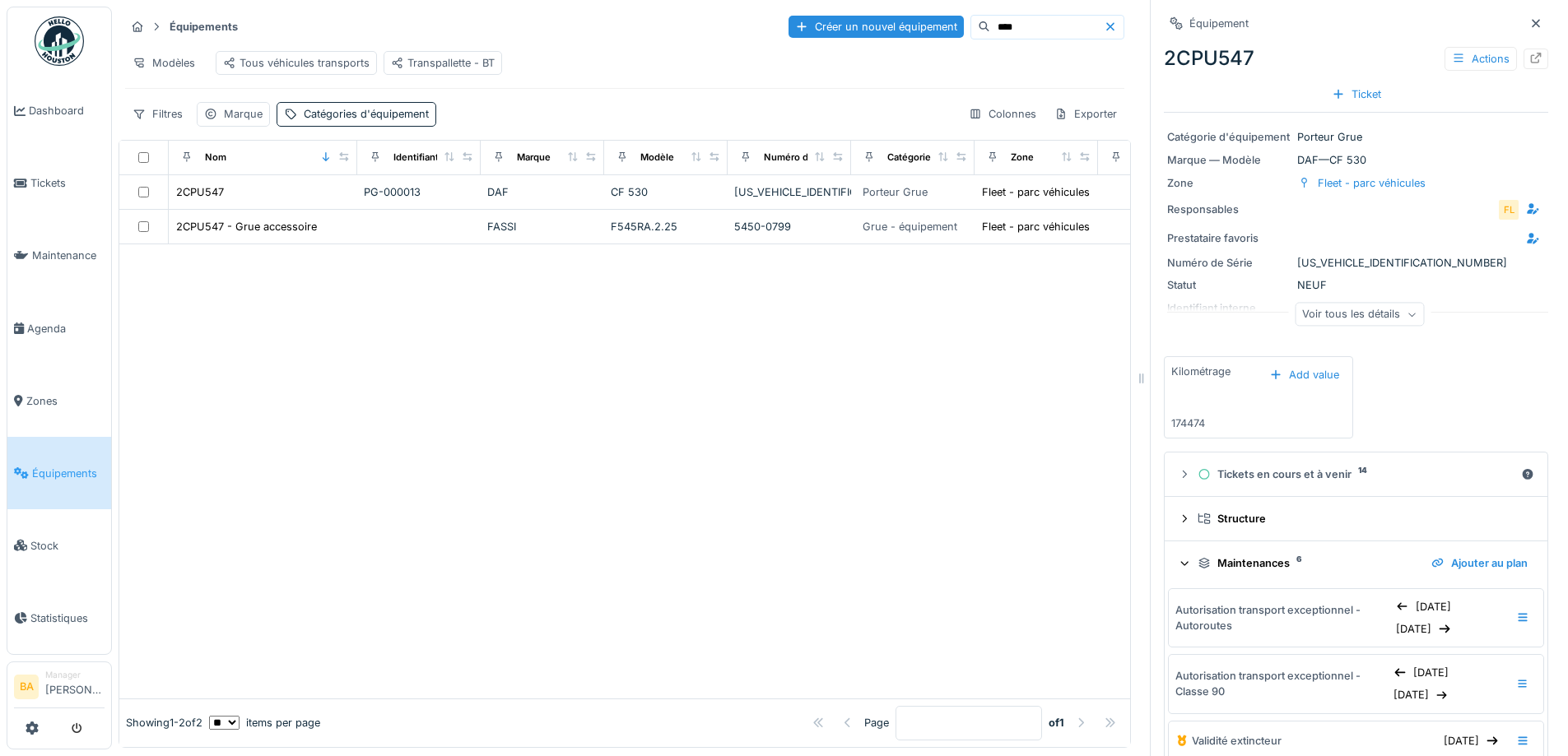
scroll to position [165, 0]
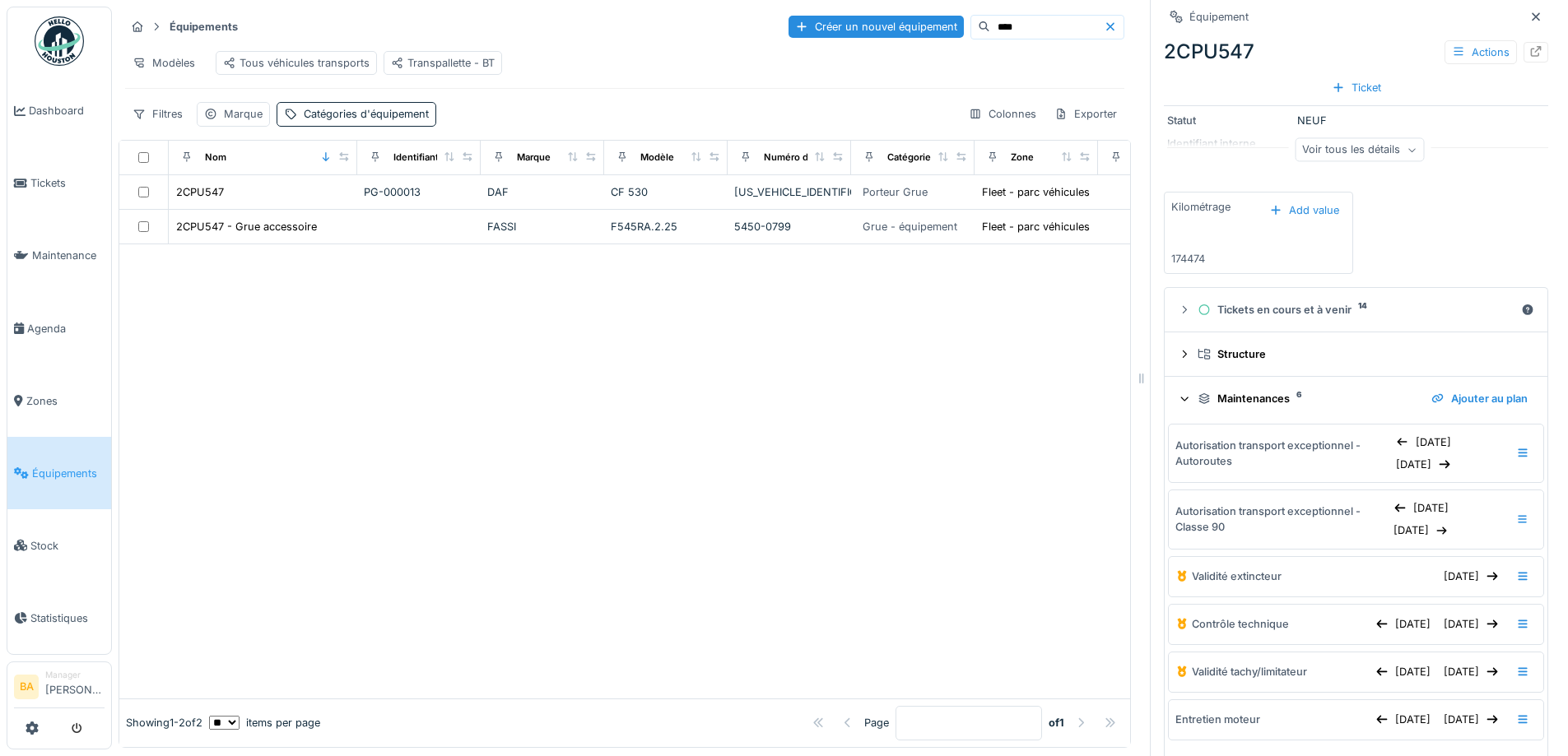
click at [1180, 398] on icon at bounding box center [1185, 398] width 10 height 13
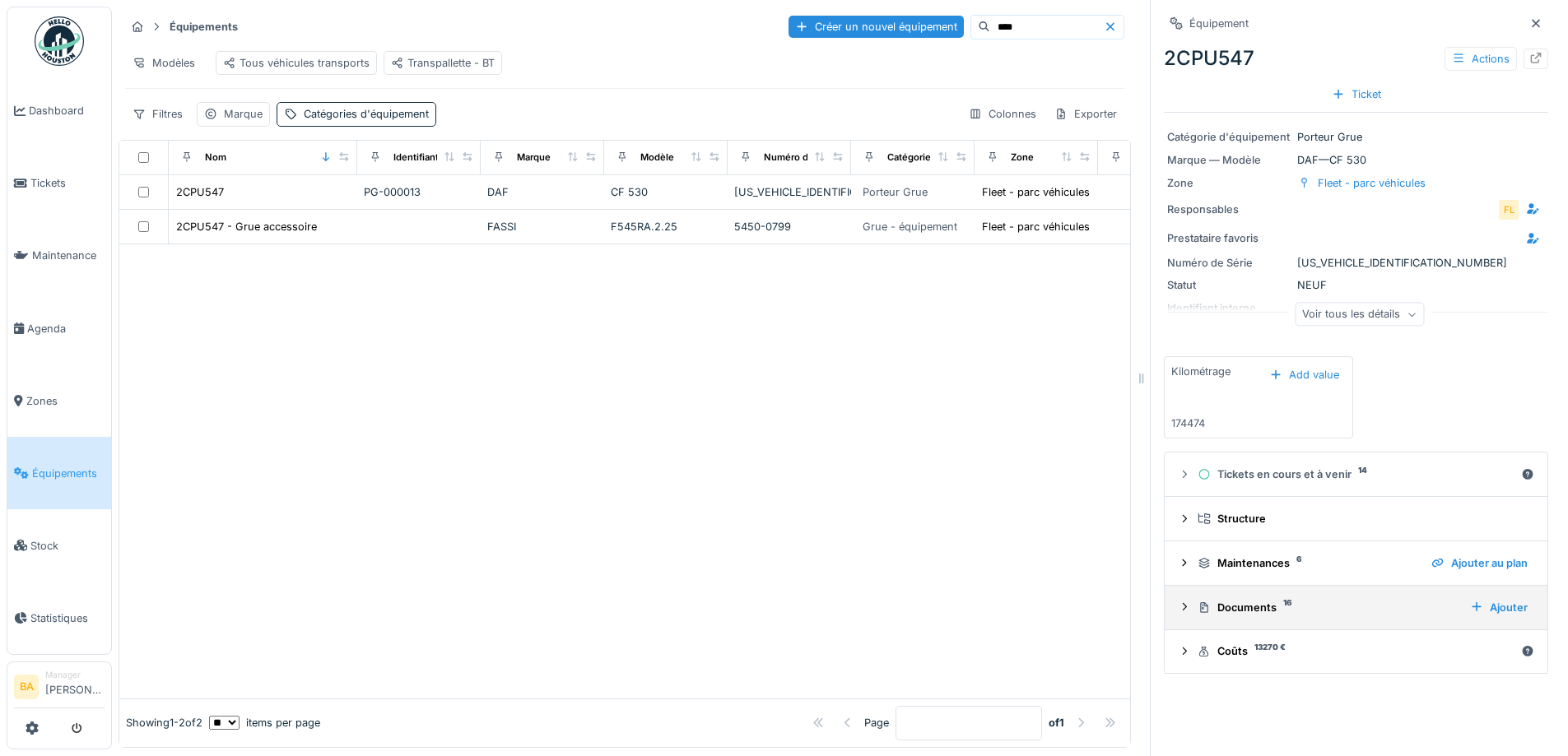
click at [1171, 614] on summary "Documents 16 Ajouter" at bounding box center [1356, 608] width 369 height 30
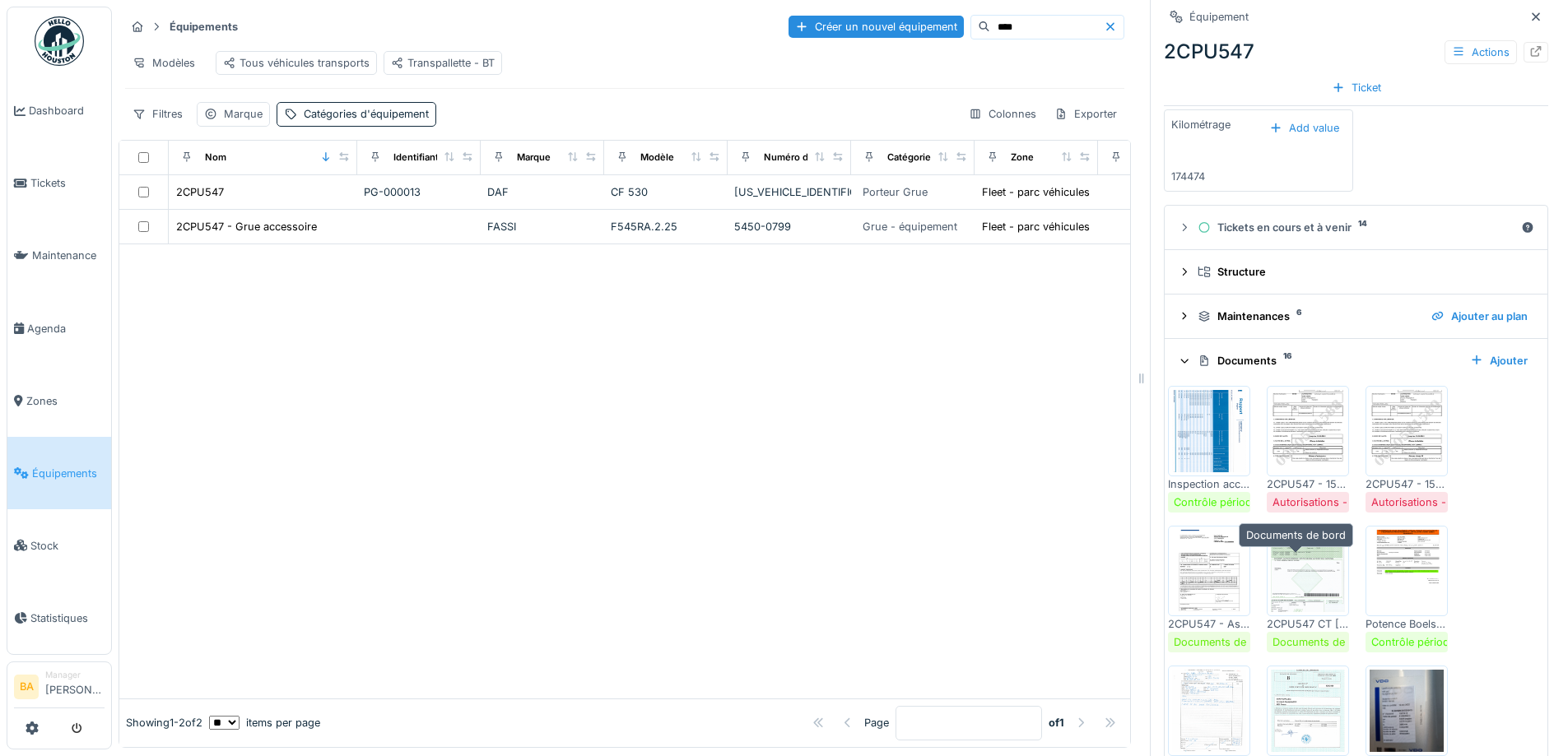
scroll to position [329, 0]
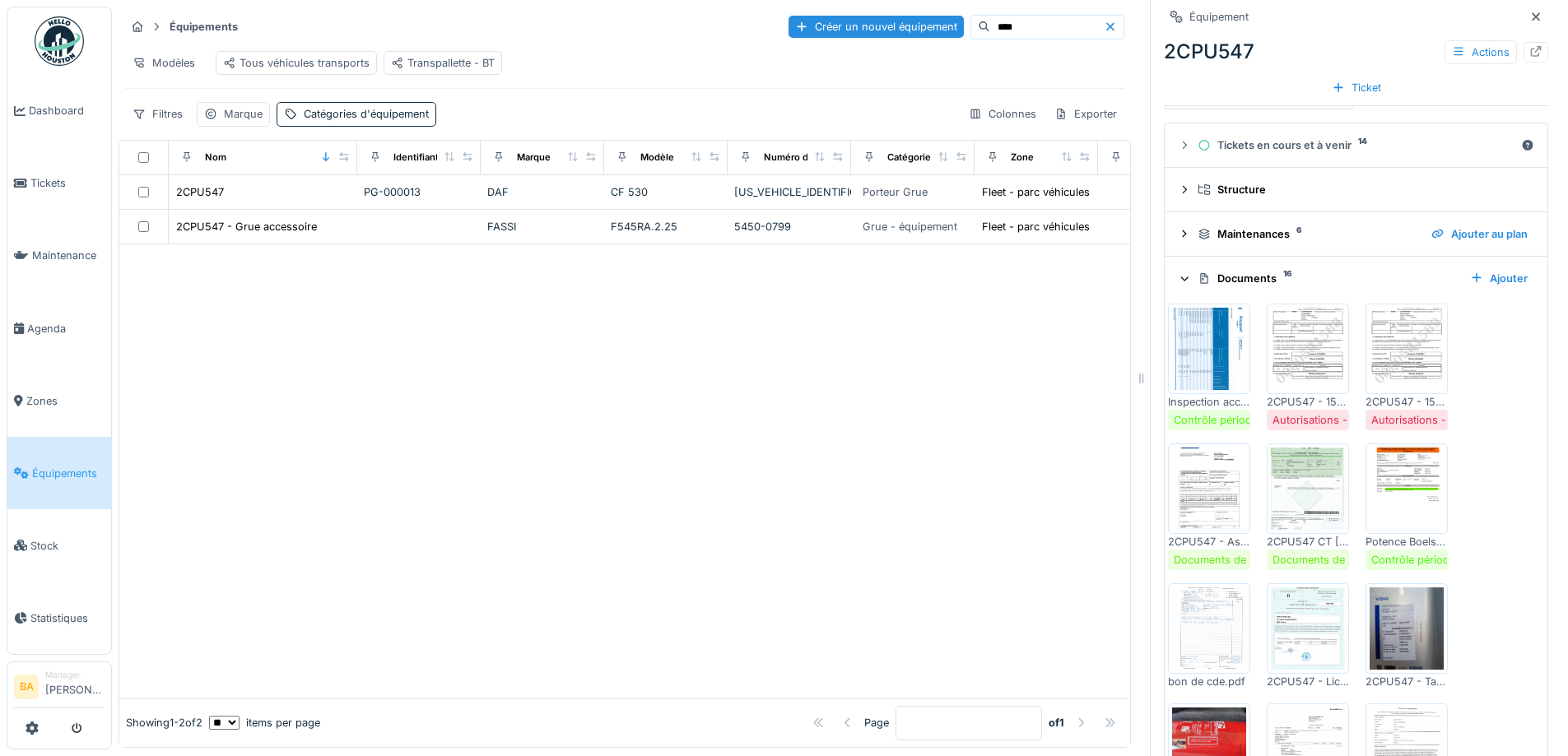
click at [1303, 341] on img at bounding box center [1308, 349] width 74 height 83
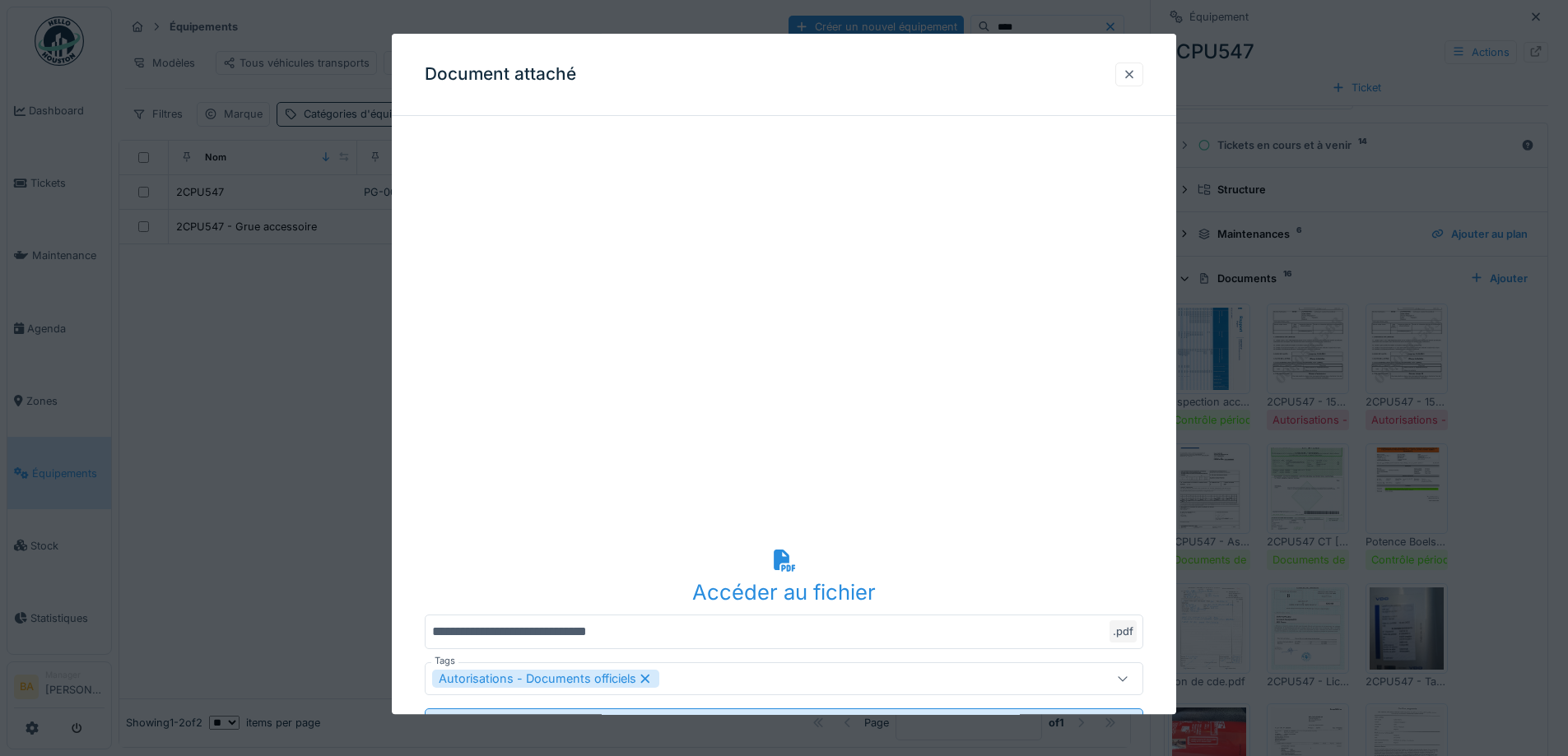
click at [1144, 79] on div at bounding box center [1128, 74] width 28 height 24
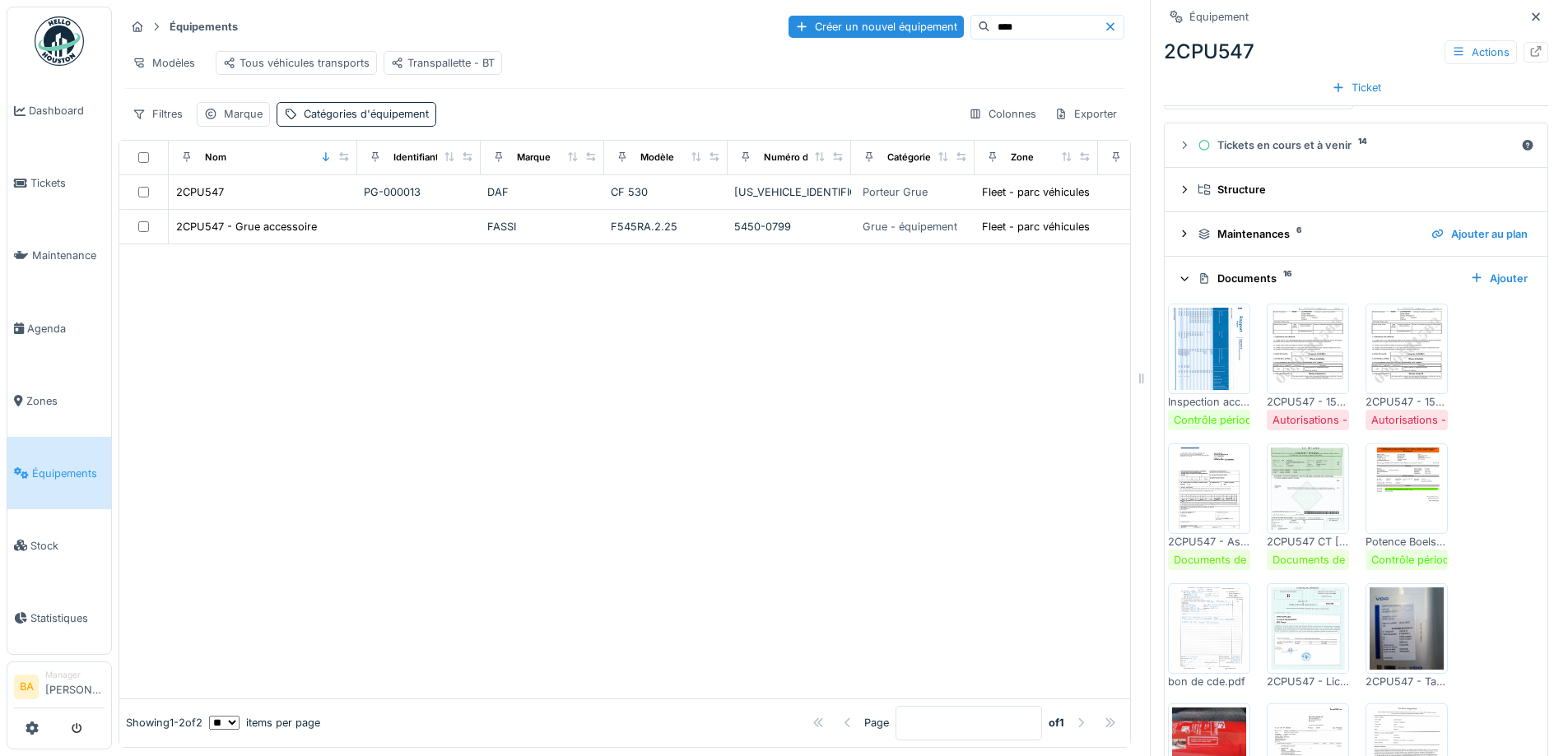
click at [1377, 375] on img at bounding box center [1406, 349] width 74 height 83
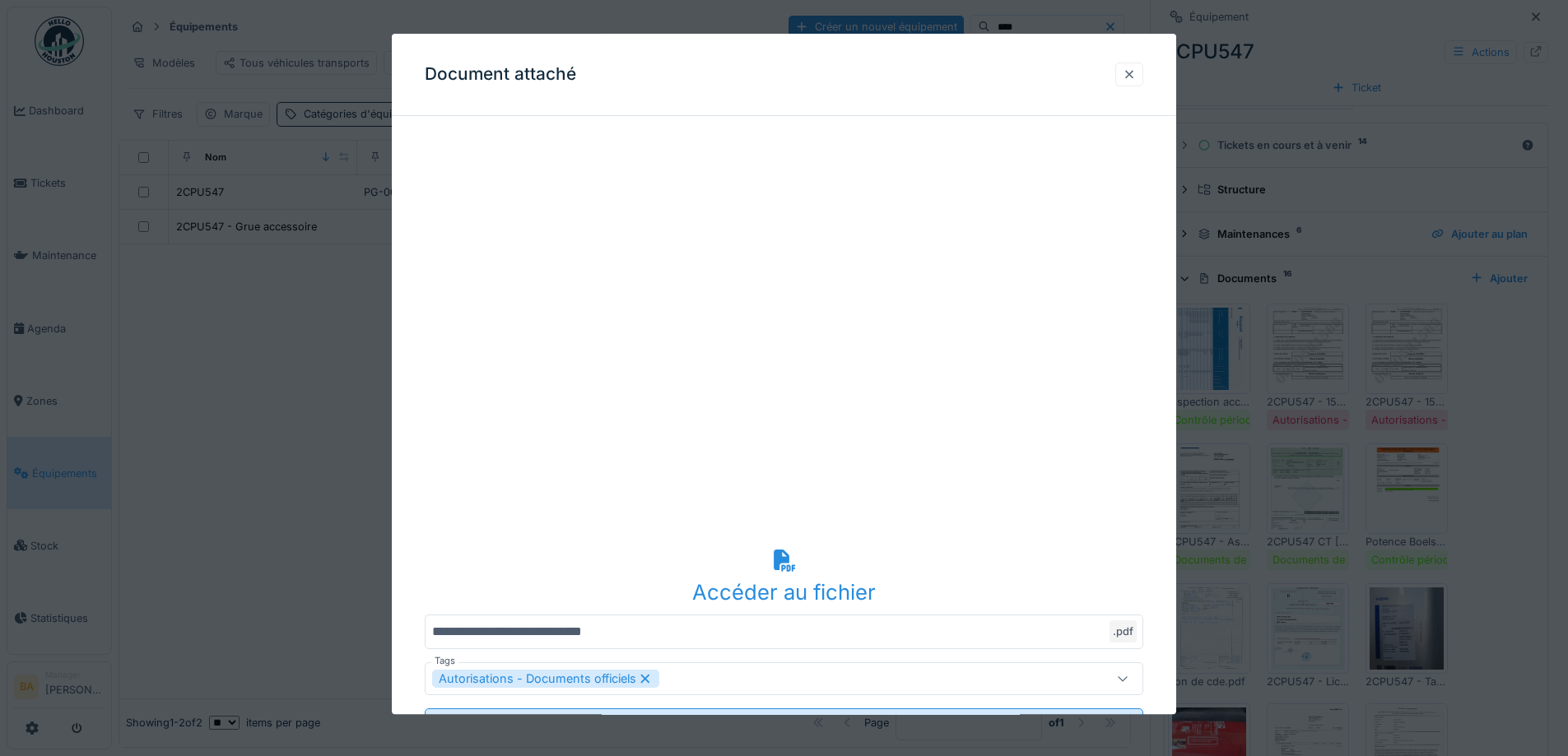
click at [1135, 72] on div at bounding box center [1129, 74] width 13 height 15
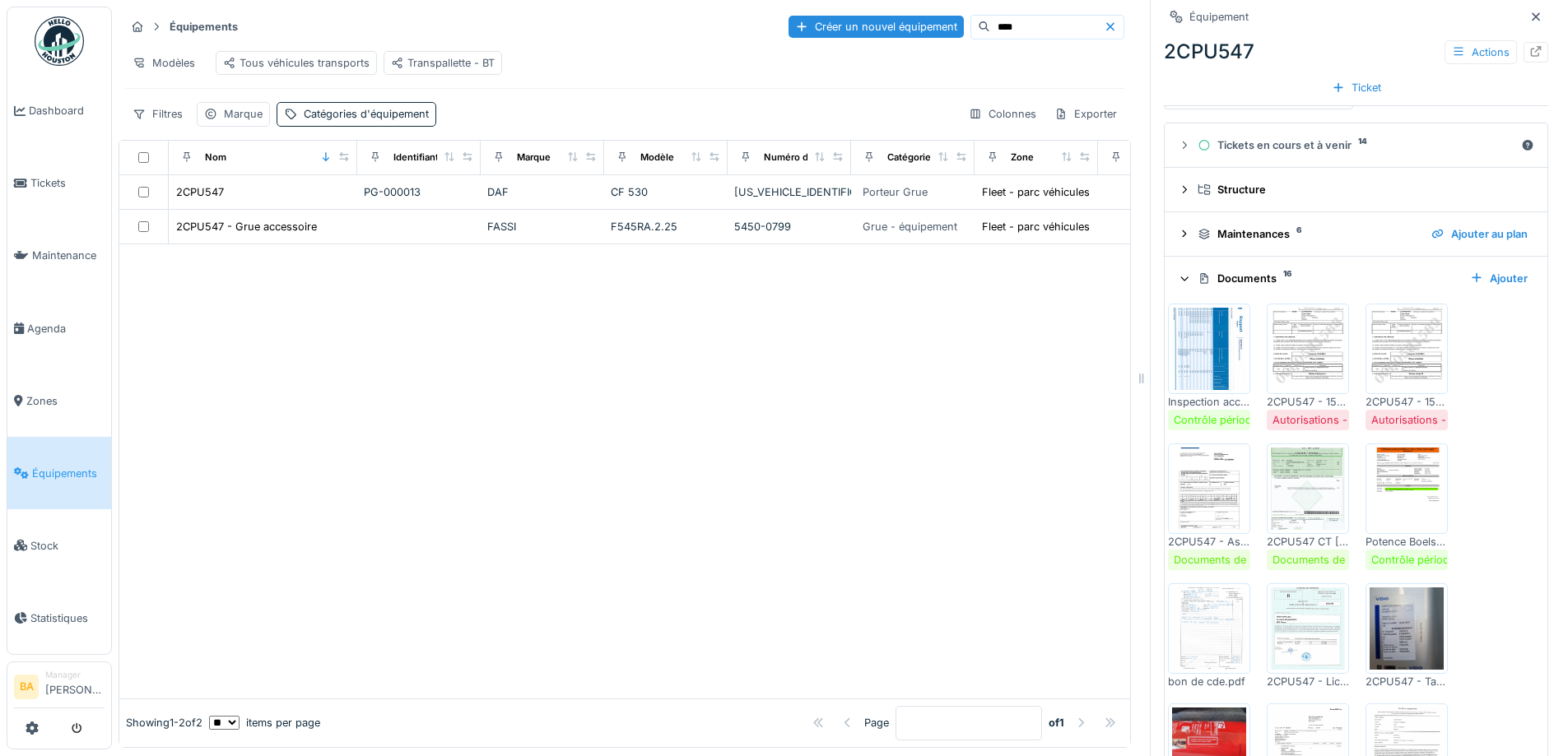
drag, startPoint x: 964, startPoint y: 26, endPoint x: 949, endPoint y: 29, distance: 15.3
click at [990, 29] on input "****" at bounding box center [1047, 27] width 113 height 23
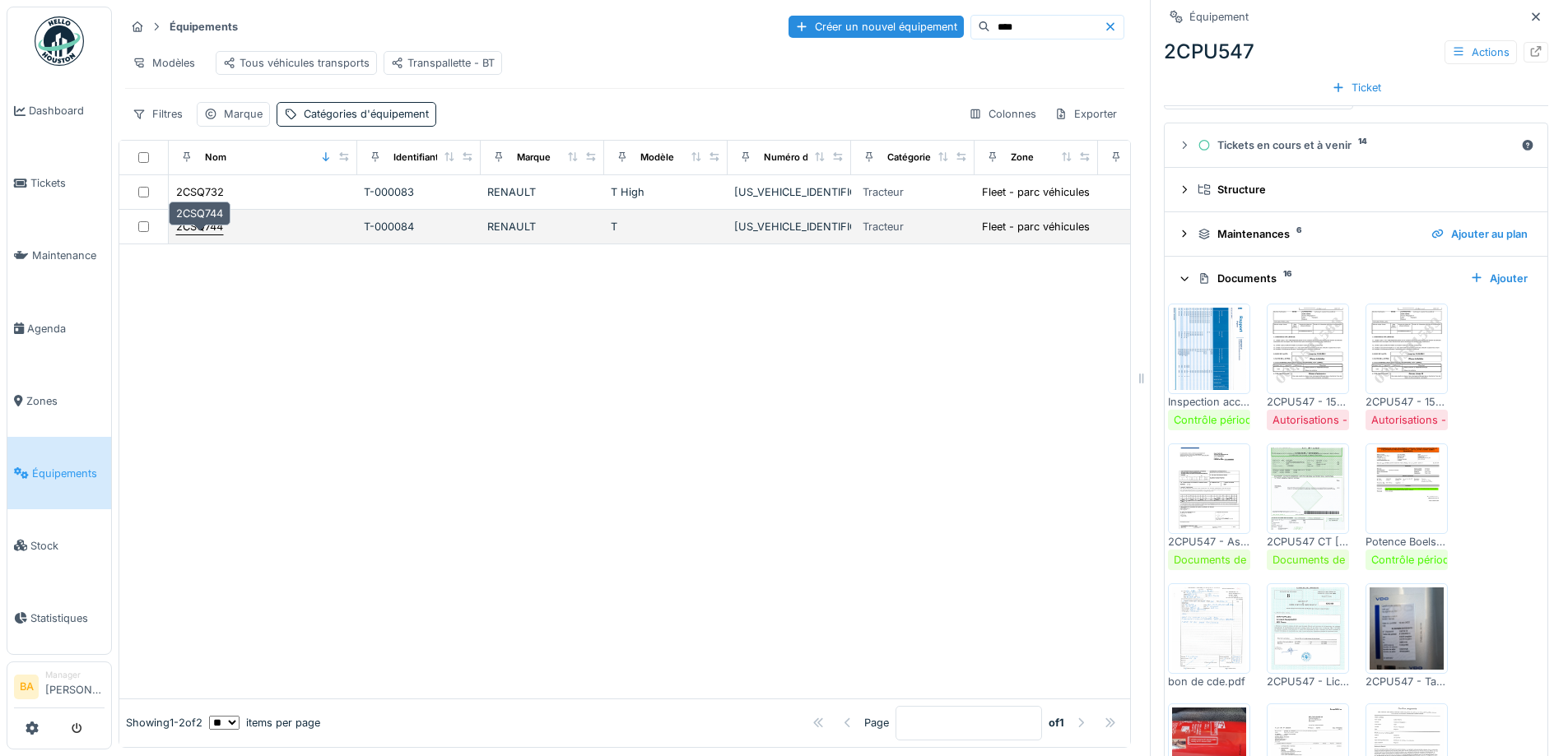
click at [190, 235] on div "2CSQ744" at bounding box center [199, 226] width 47 height 15
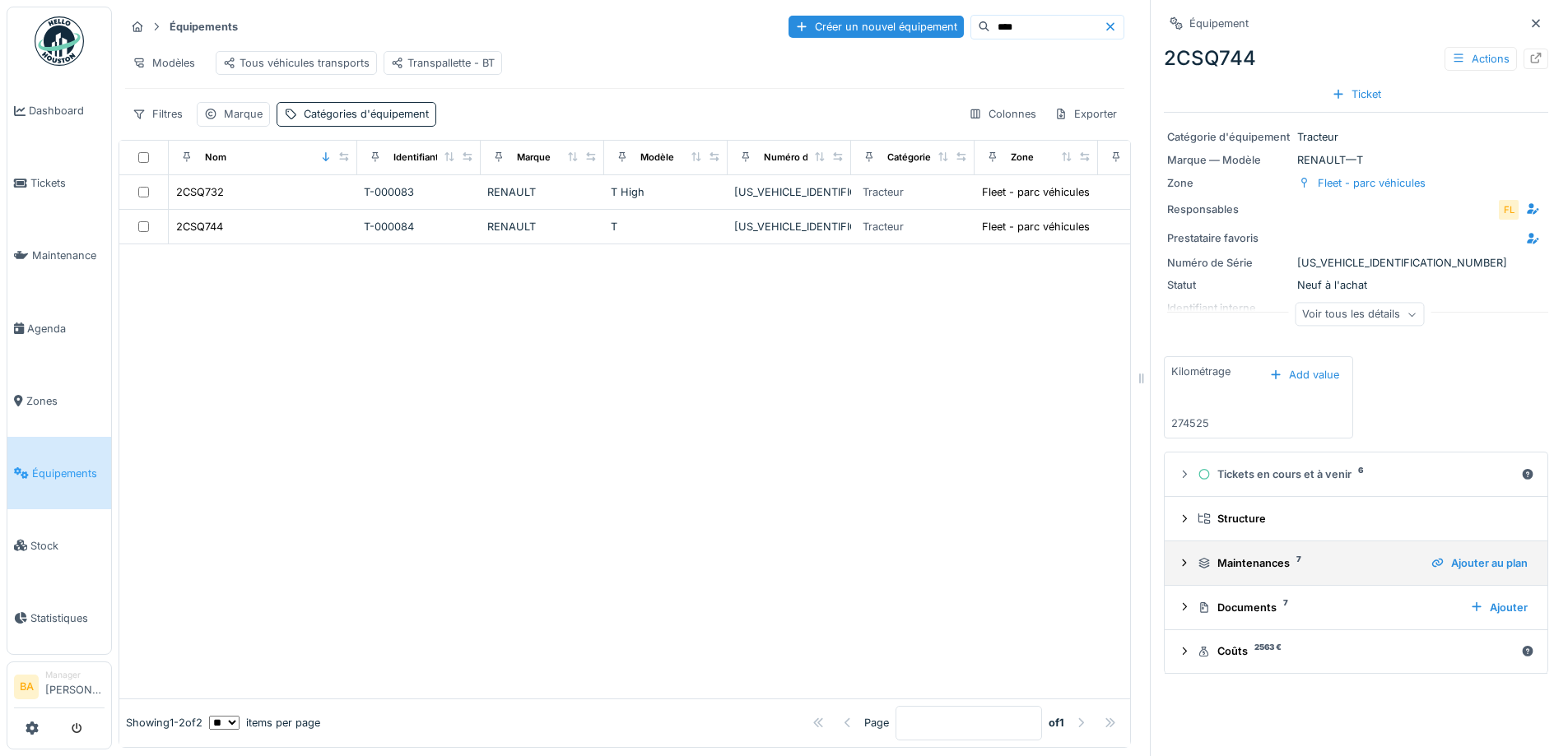
click at [1171, 568] on summary "Maintenances 7 Ajouter au plan" at bounding box center [1356, 563] width 369 height 30
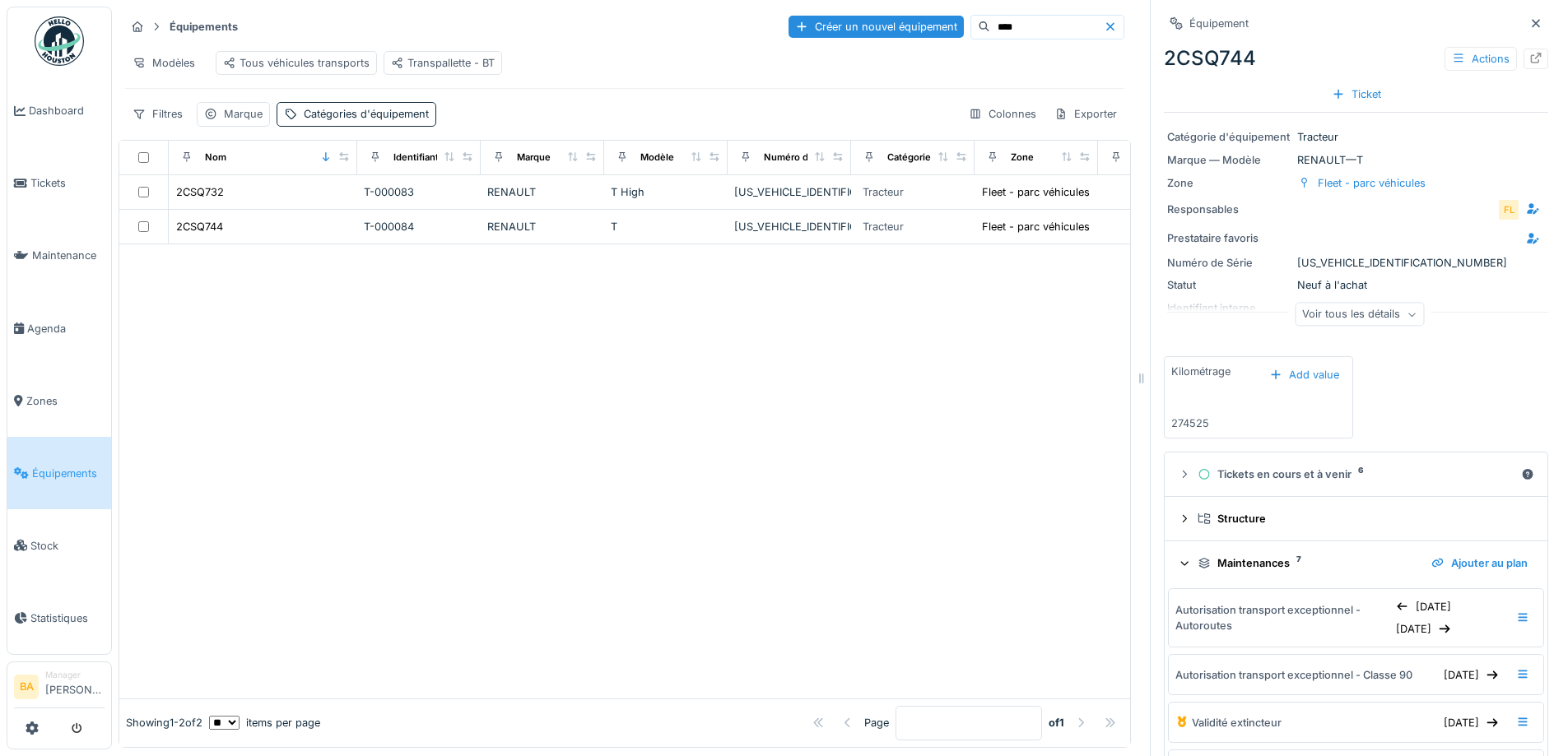
scroll to position [83, 0]
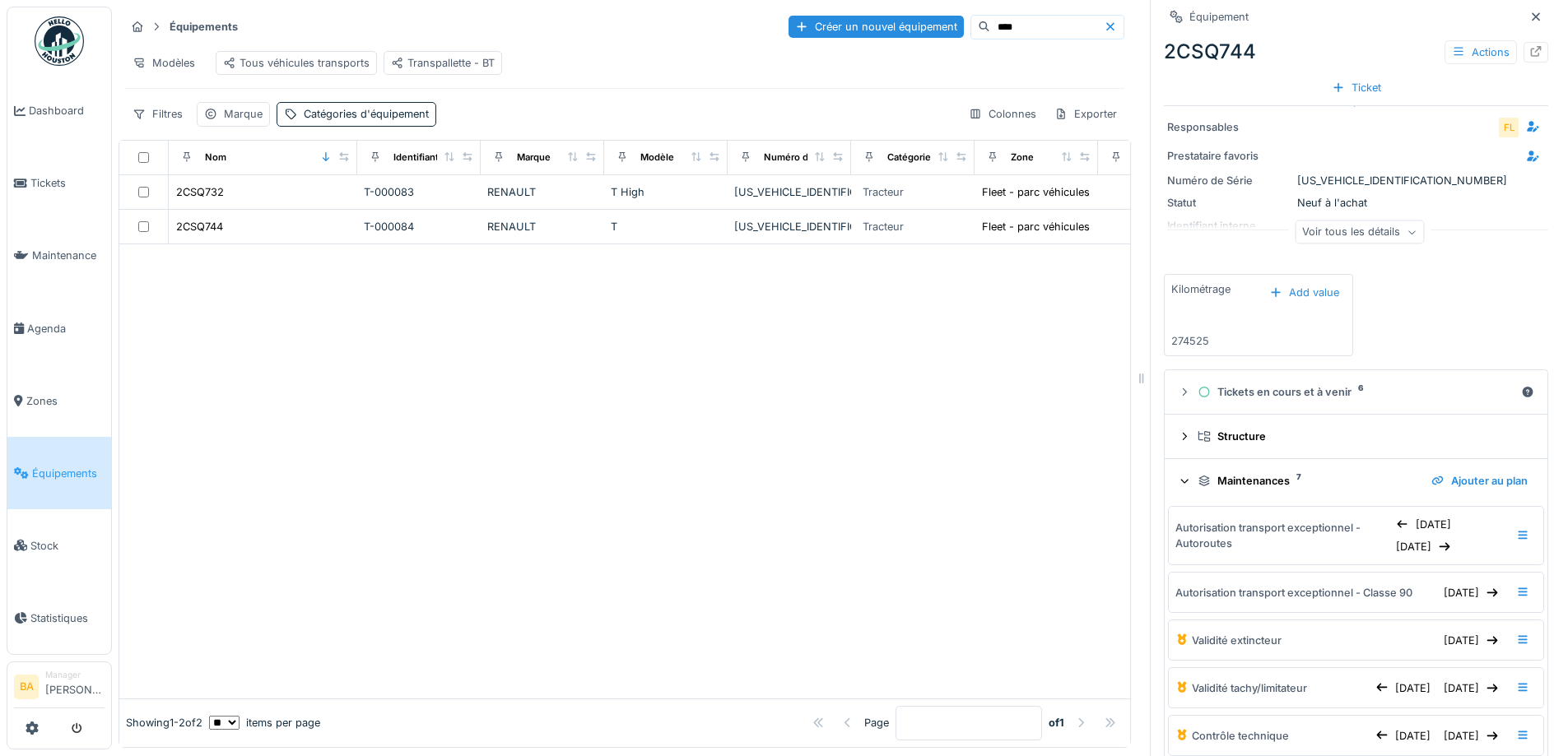
click at [1180, 487] on icon at bounding box center [1185, 480] width 10 height 13
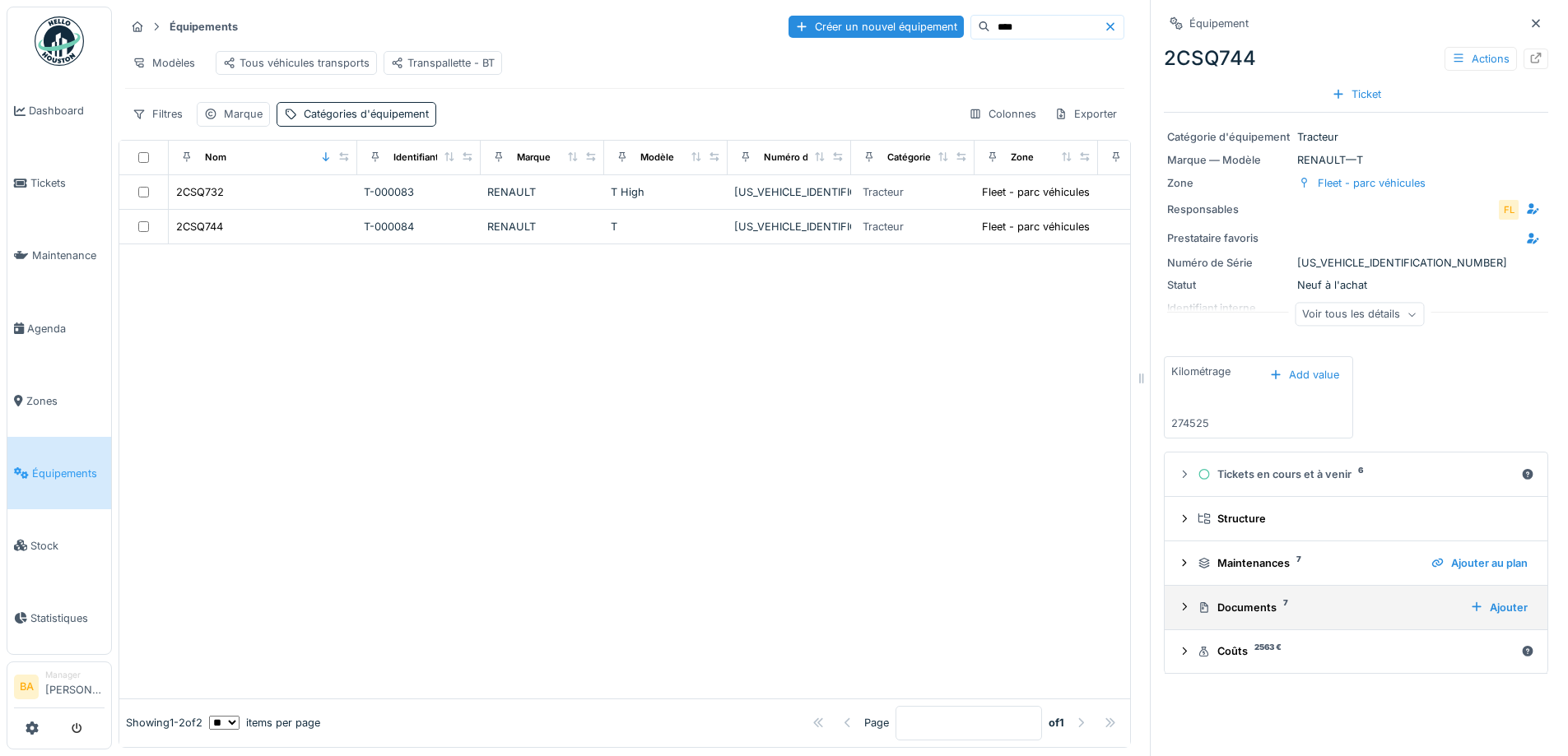
click at [1171, 613] on summary "Documents 7 Ajouter" at bounding box center [1356, 608] width 369 height 30
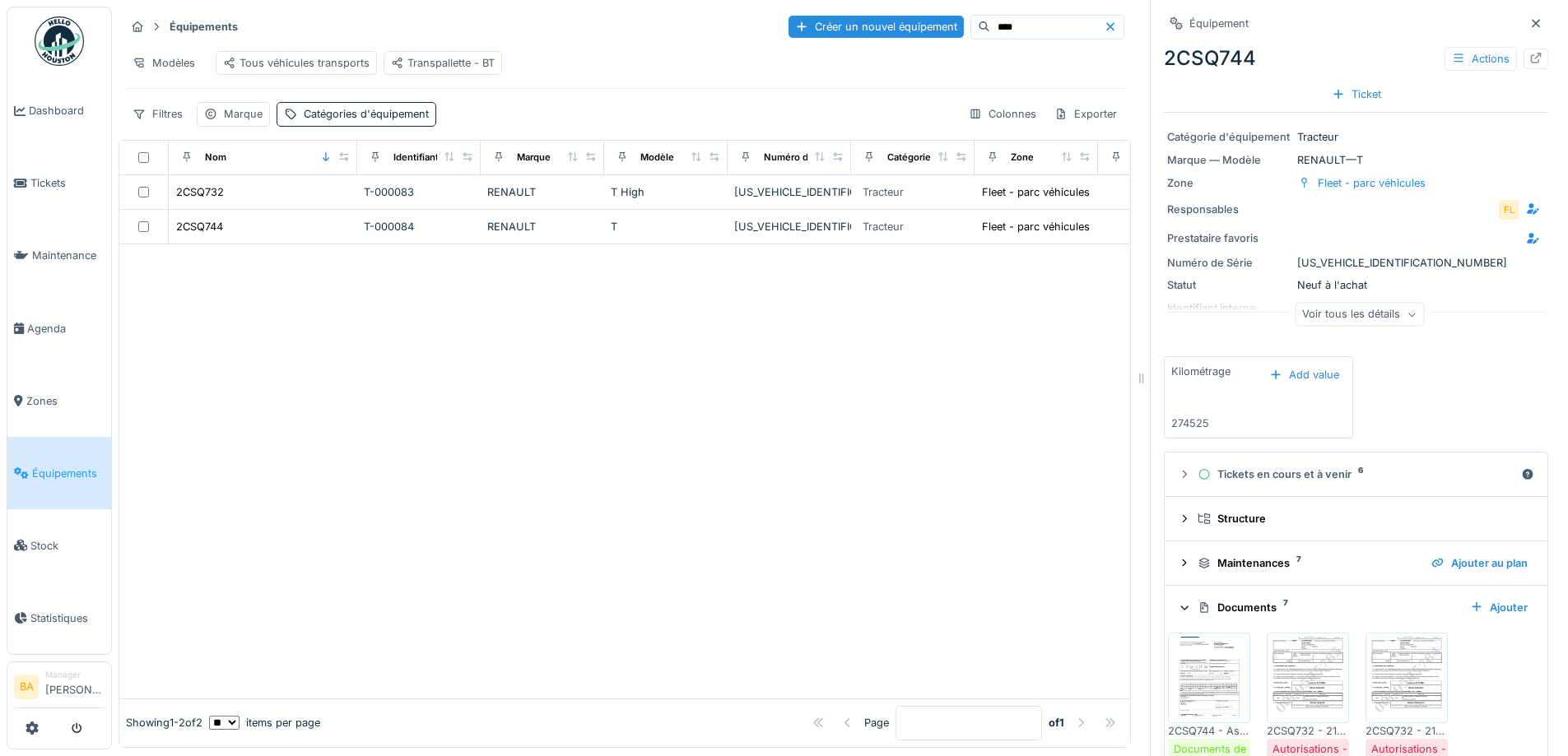
scroll to position [165, 0]
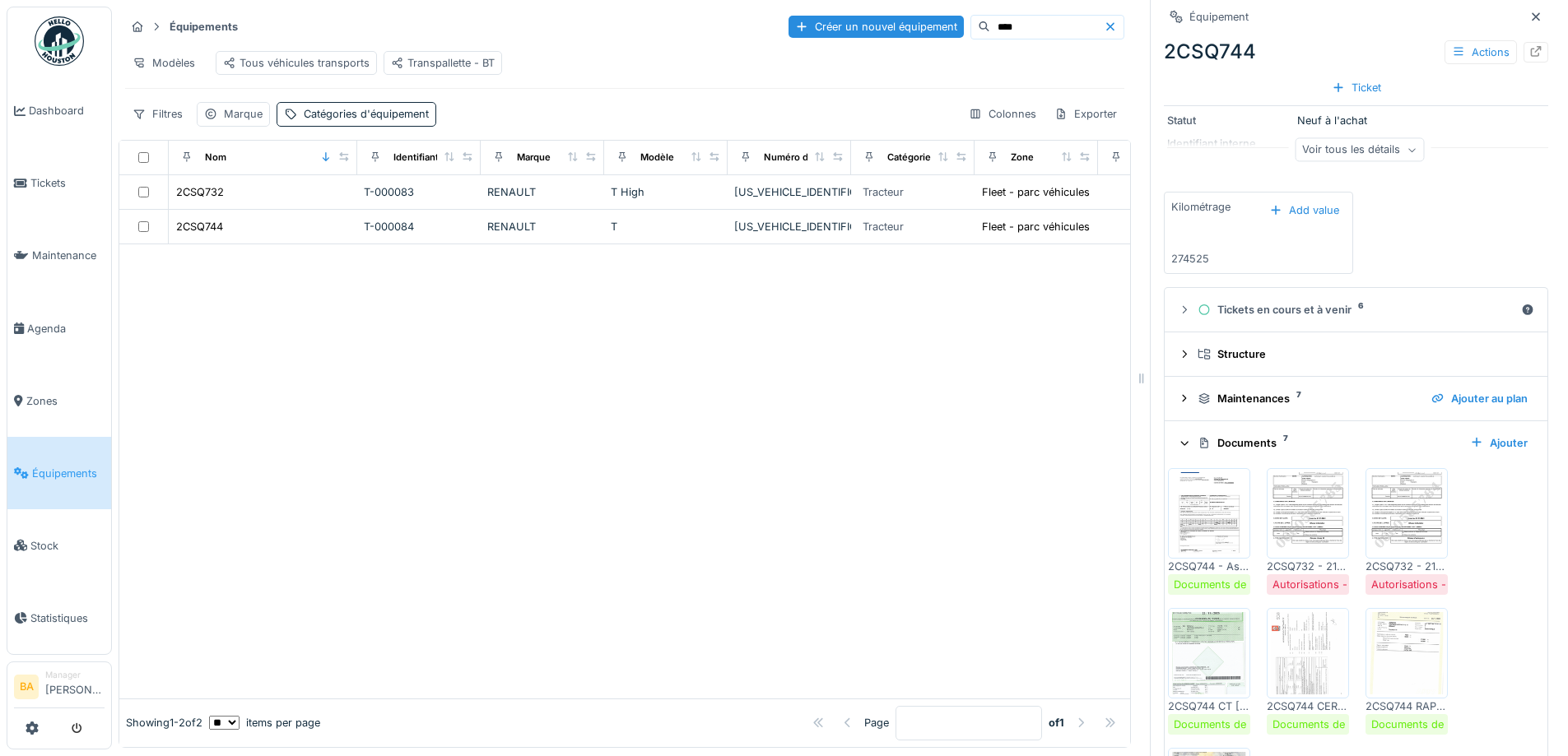
click at [1303, 530] on img at bounding box center [1308, 514] width 74 height 83
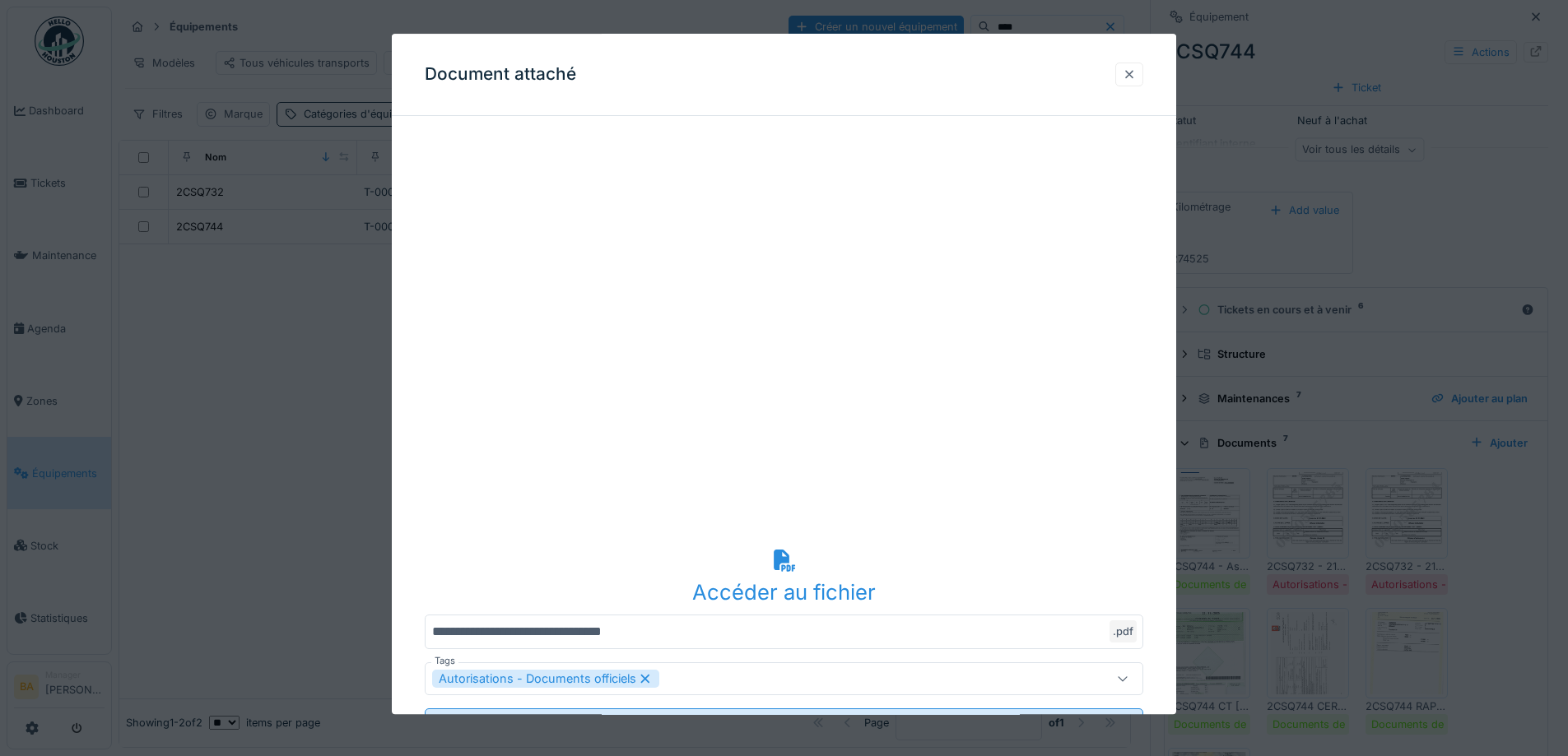
click at [1136, 71] on div at bounding box center [1129, 74] width 13 height 15
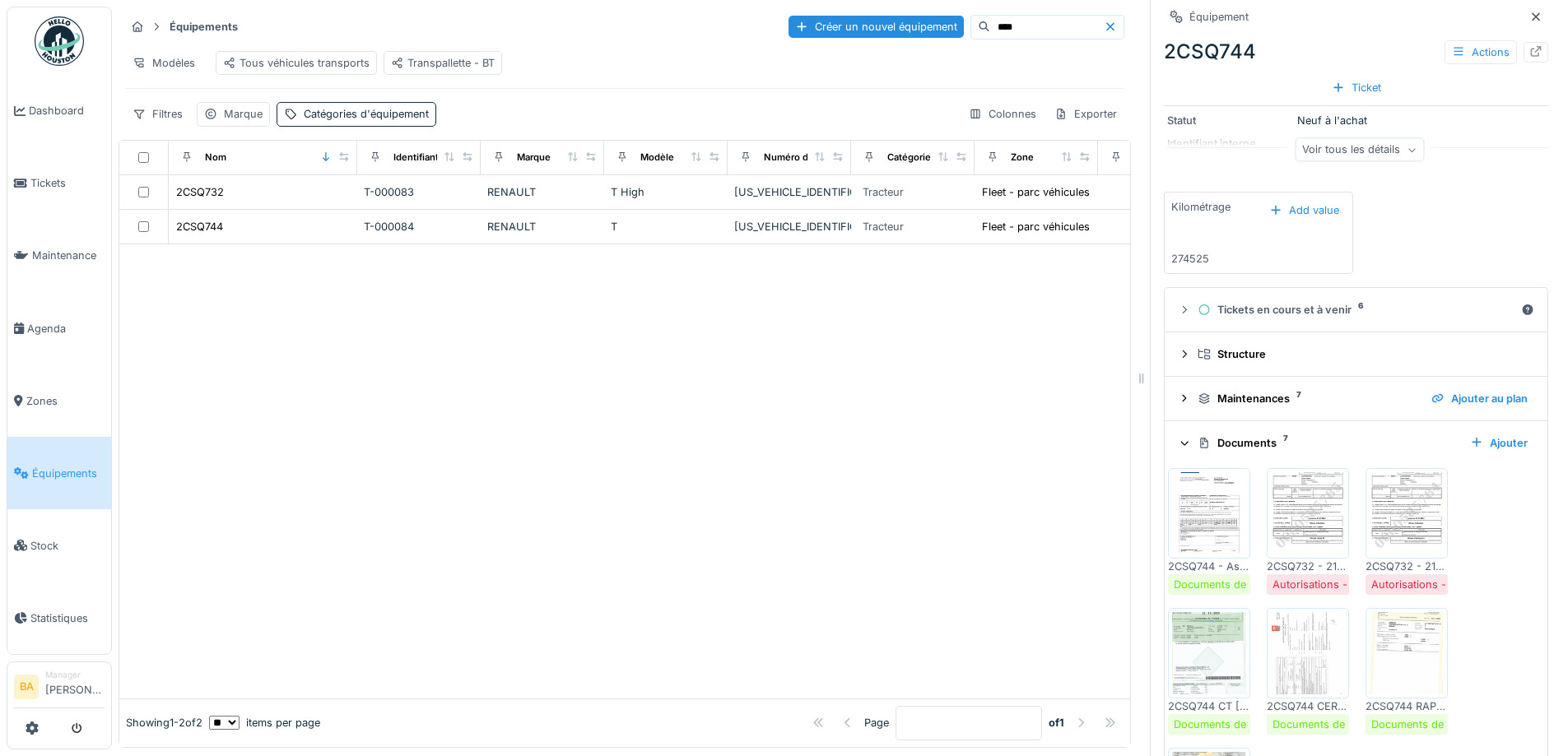
click at [1382, 539] on img at bounding box center [1406, 514] width 74 height 83
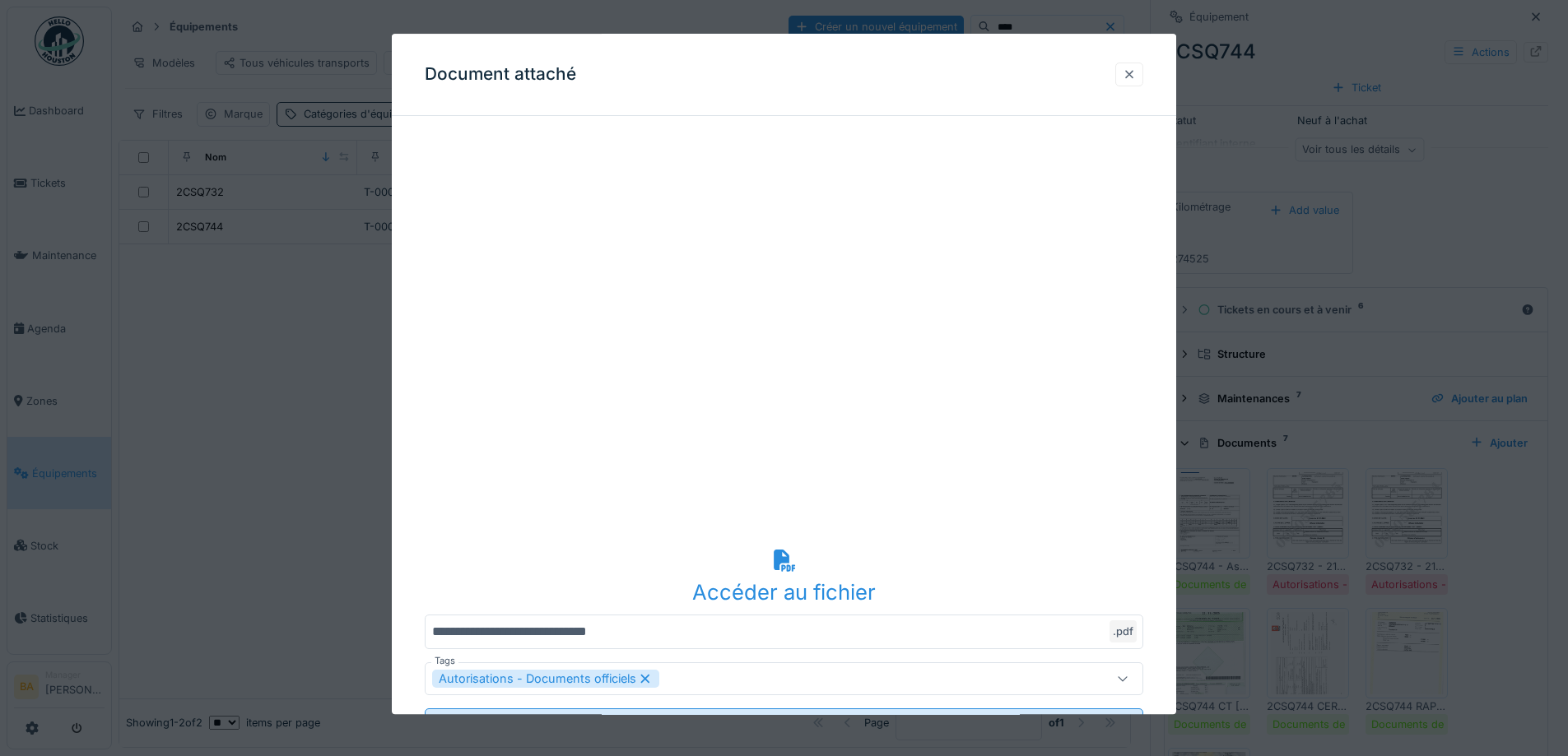
click at [1134, 80] on div at bounding box center [1129, 74] width 13 height 15
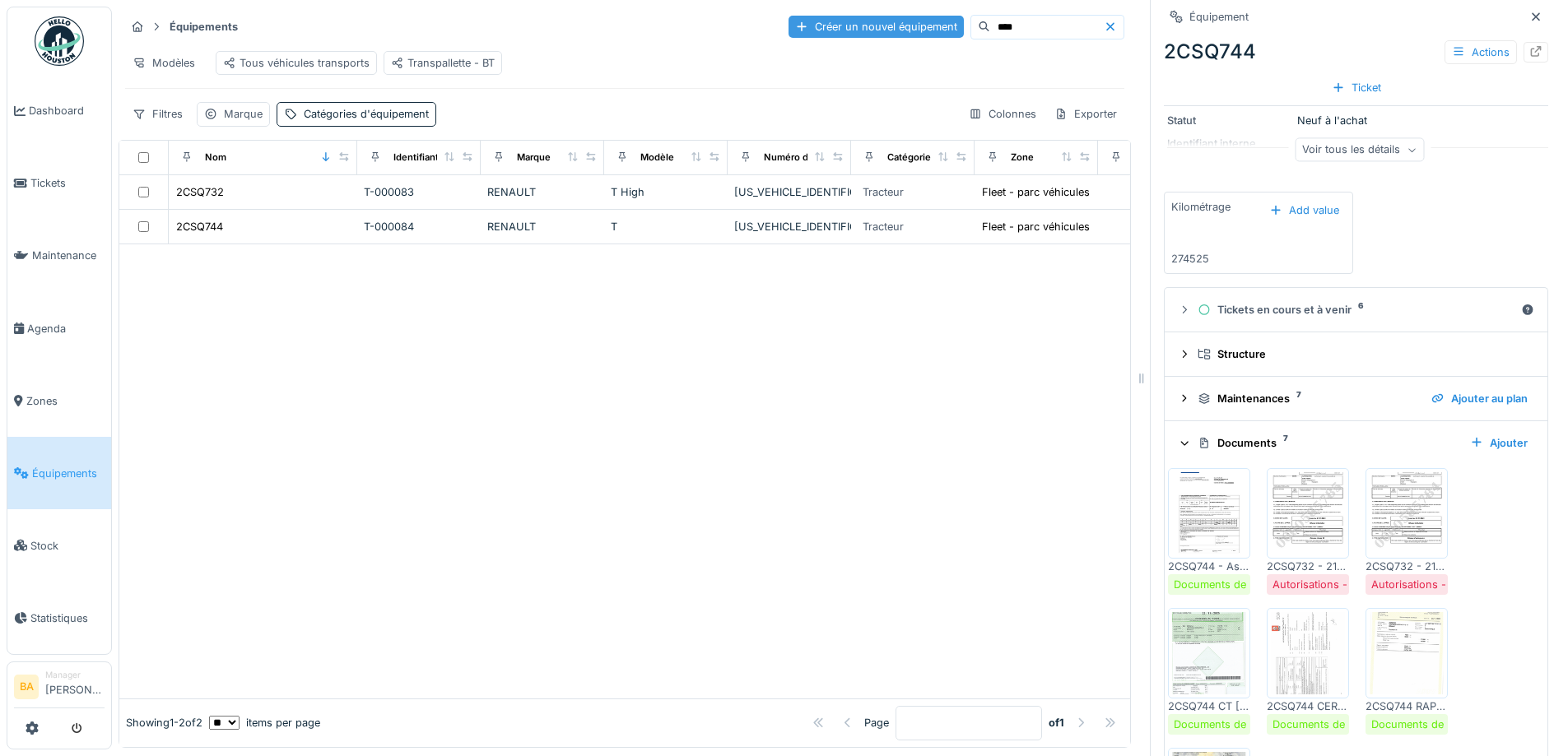
drag, startPoint x: 984, startPoint y: 28, endPoint x: 896, endPoint y: 28, distance: 88.0
click at [896, 28] on div "Créer un nouvel équipement ****" at bounding box center [956, 28] width 336 height 25
type input "*******"
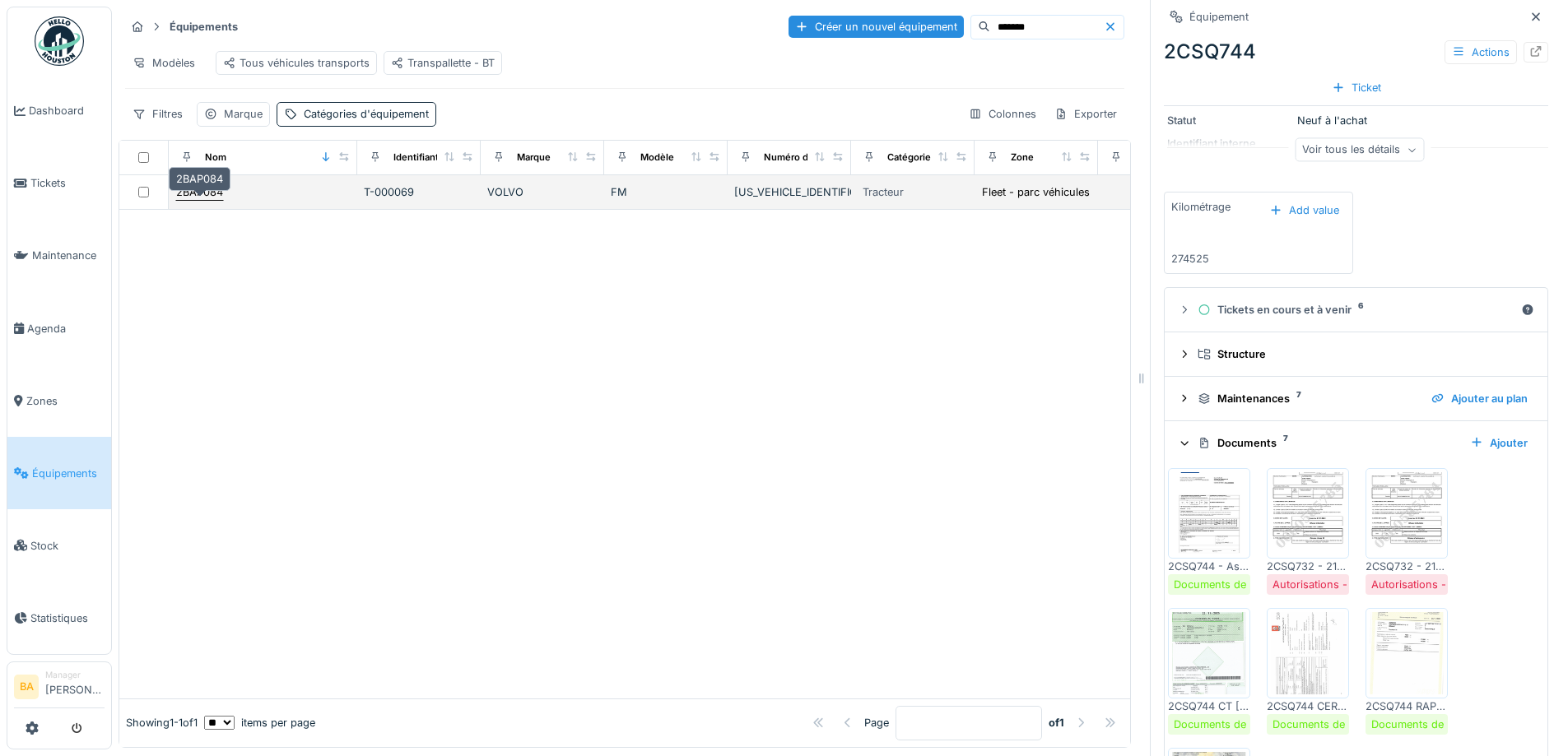
click at [186, 200] on div "2BAP084" at bounding box center [199, 192] width 47 height 15
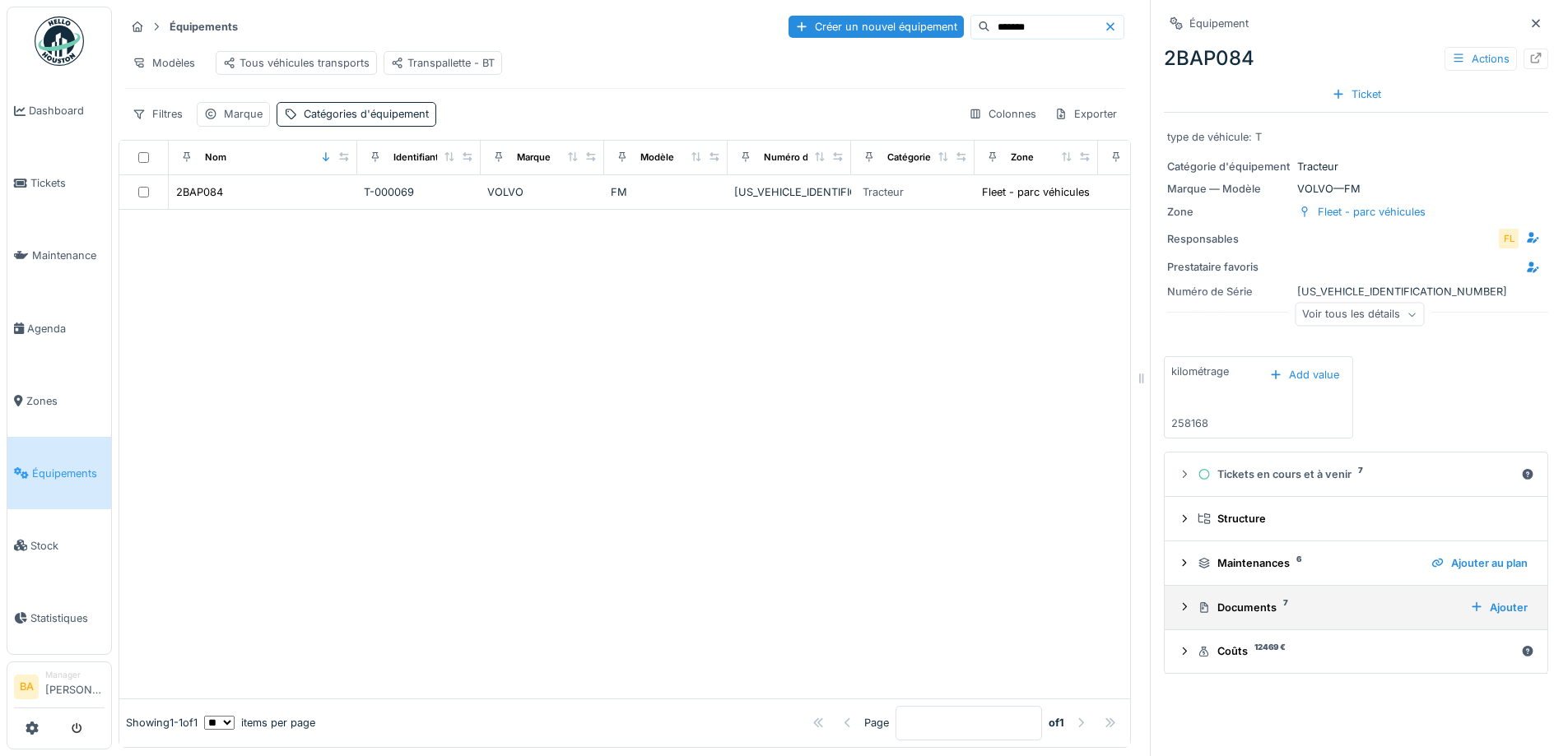
click at [1178, 611] on icon at bounding box center [1185, 606] width 13 height 10
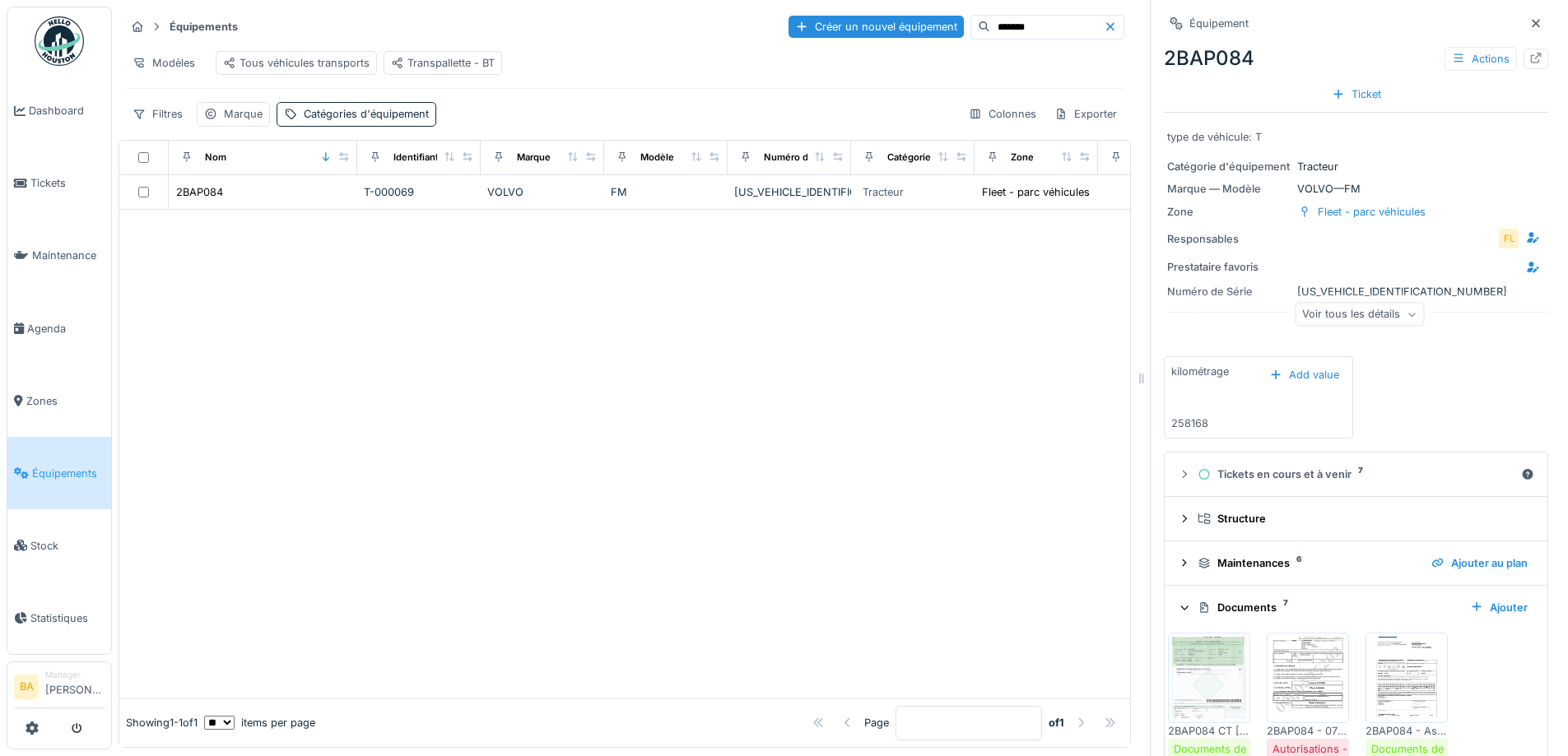
click at [1293, 680] on img at bounding box center [1308, 678] width 74 height 83
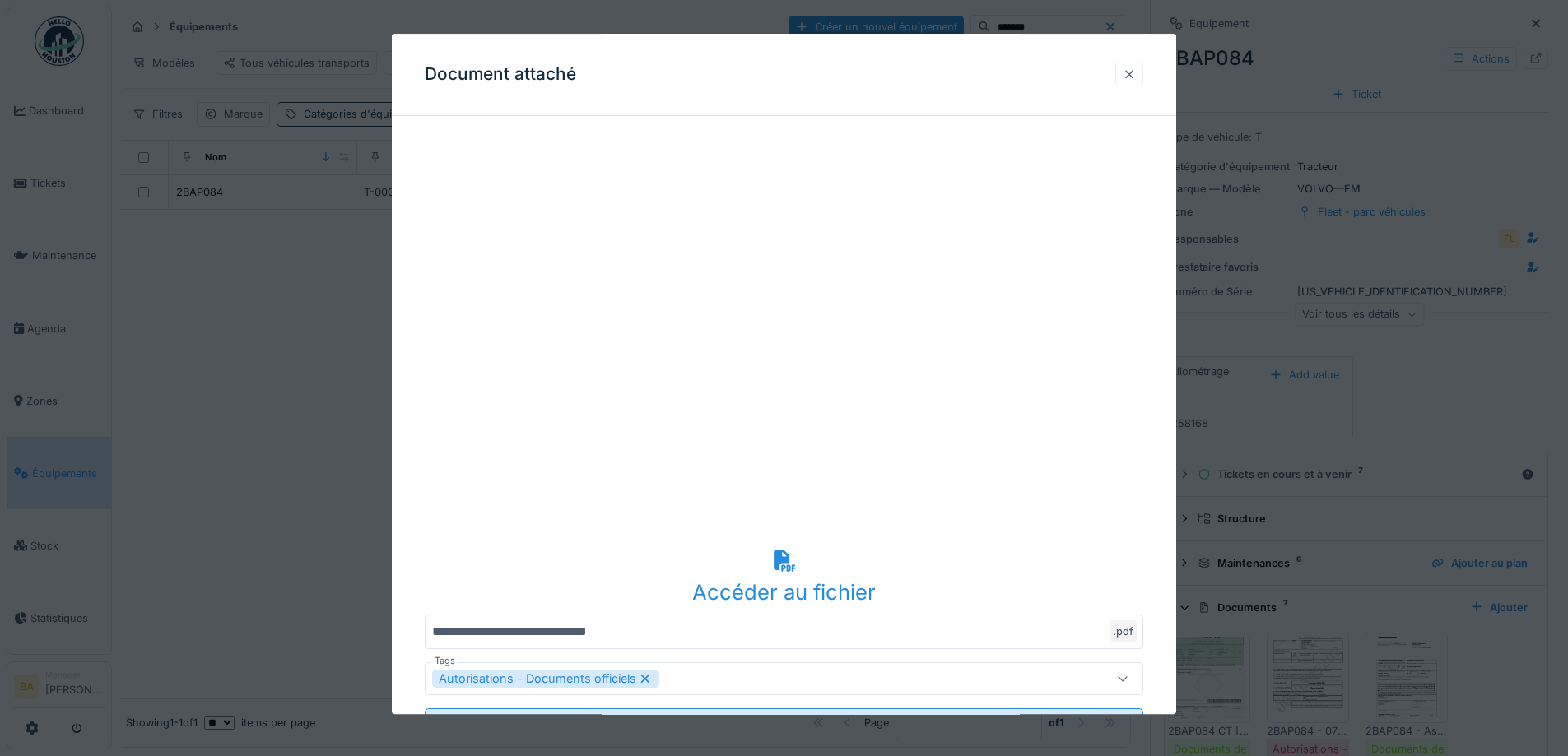
click at [1136, 75] on div at bounding box center [1129, 74] width 13 height 15
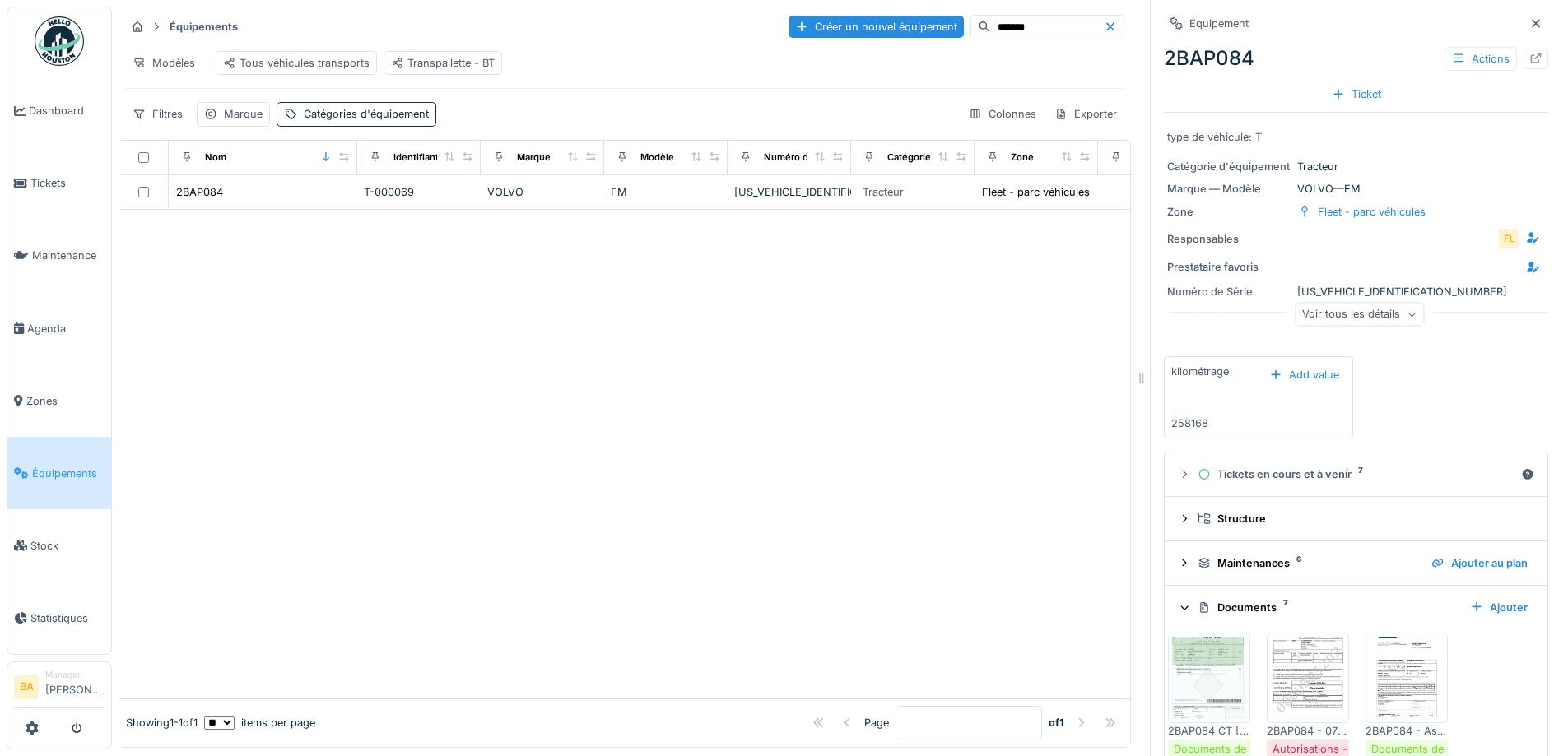
click at [1382, 680] on img at bounding box center [1406, 678] width 74 height 83
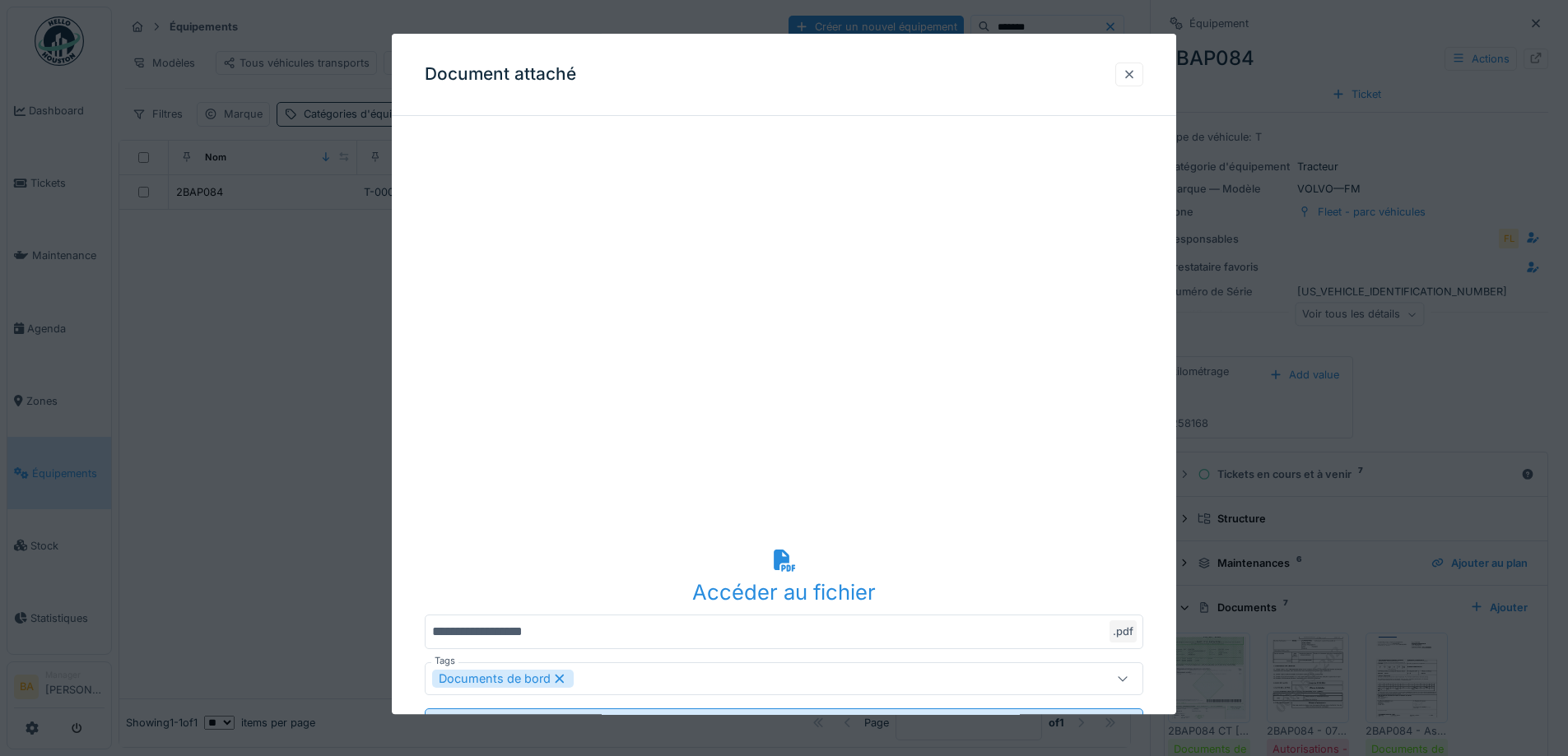
click at [1144, 76] on div at bounding box center [1128, 74] width 28 height 24
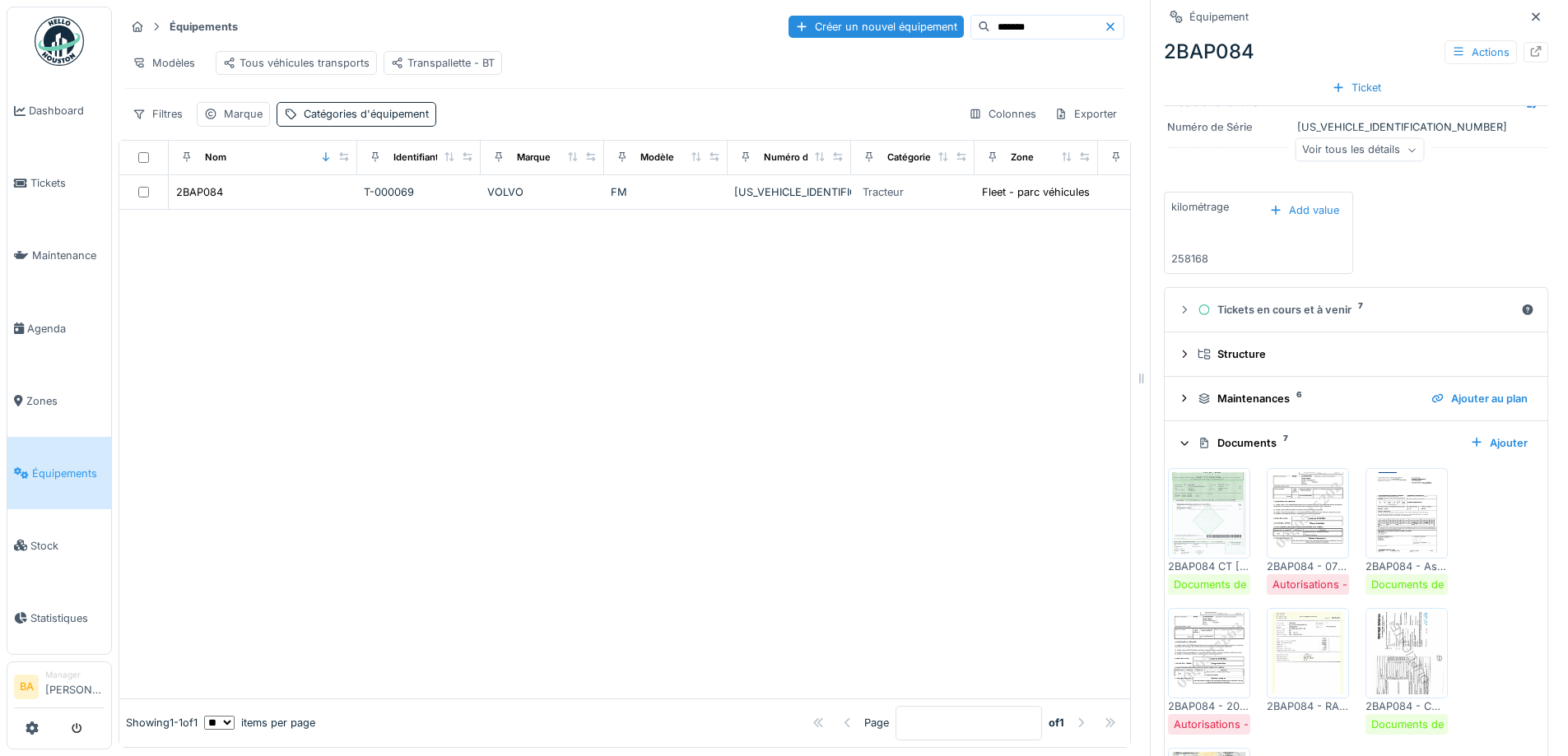
scroll to position [329, 0]
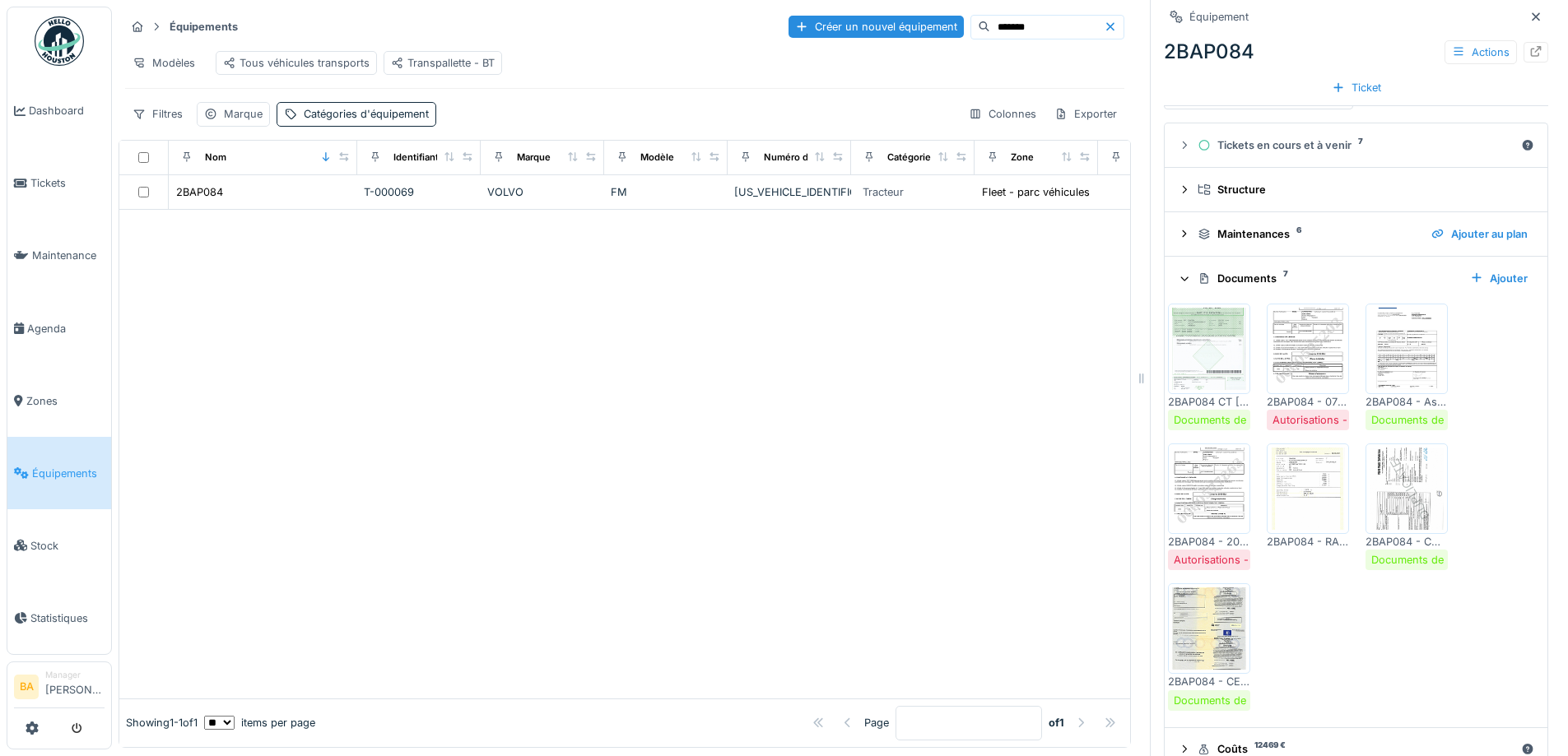
click at [1215, 489] on img at bounding box center [1209, 489] width 74 height 83
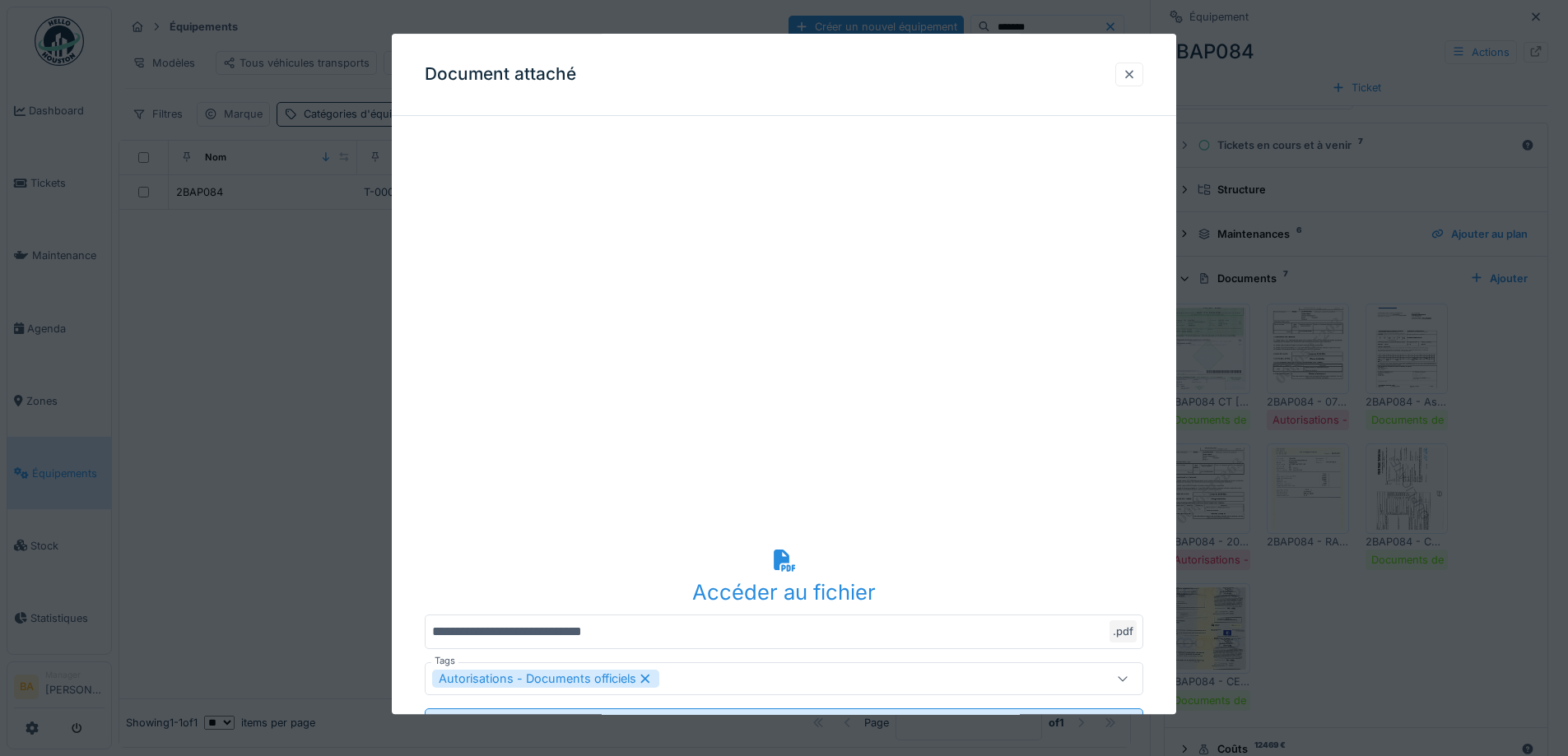
click at [1135, 79] on div at bounding box center [1129, 74] width 13 height 15
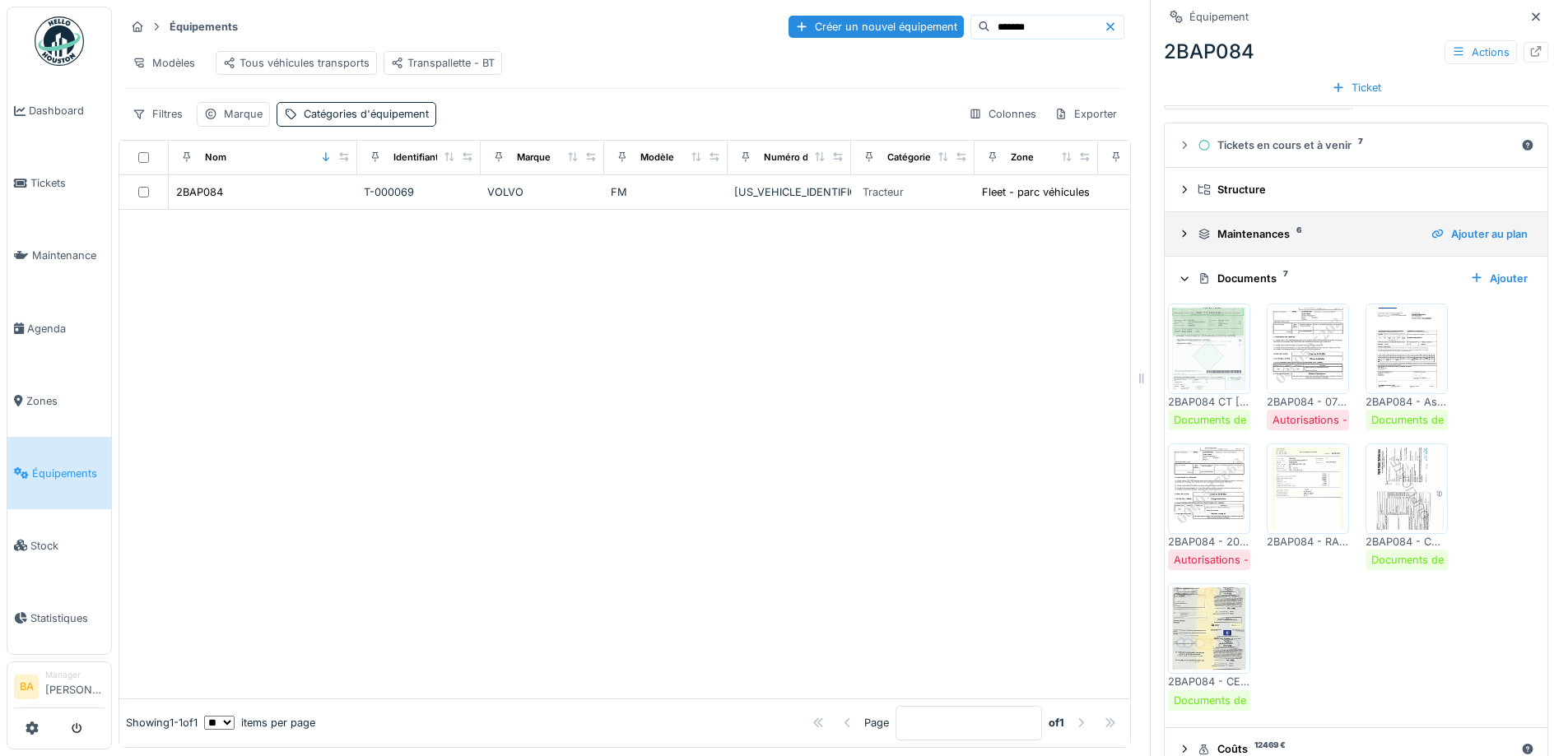
click at [1178, 241] on div at bounding box center [1185, 234] width 13 height 15
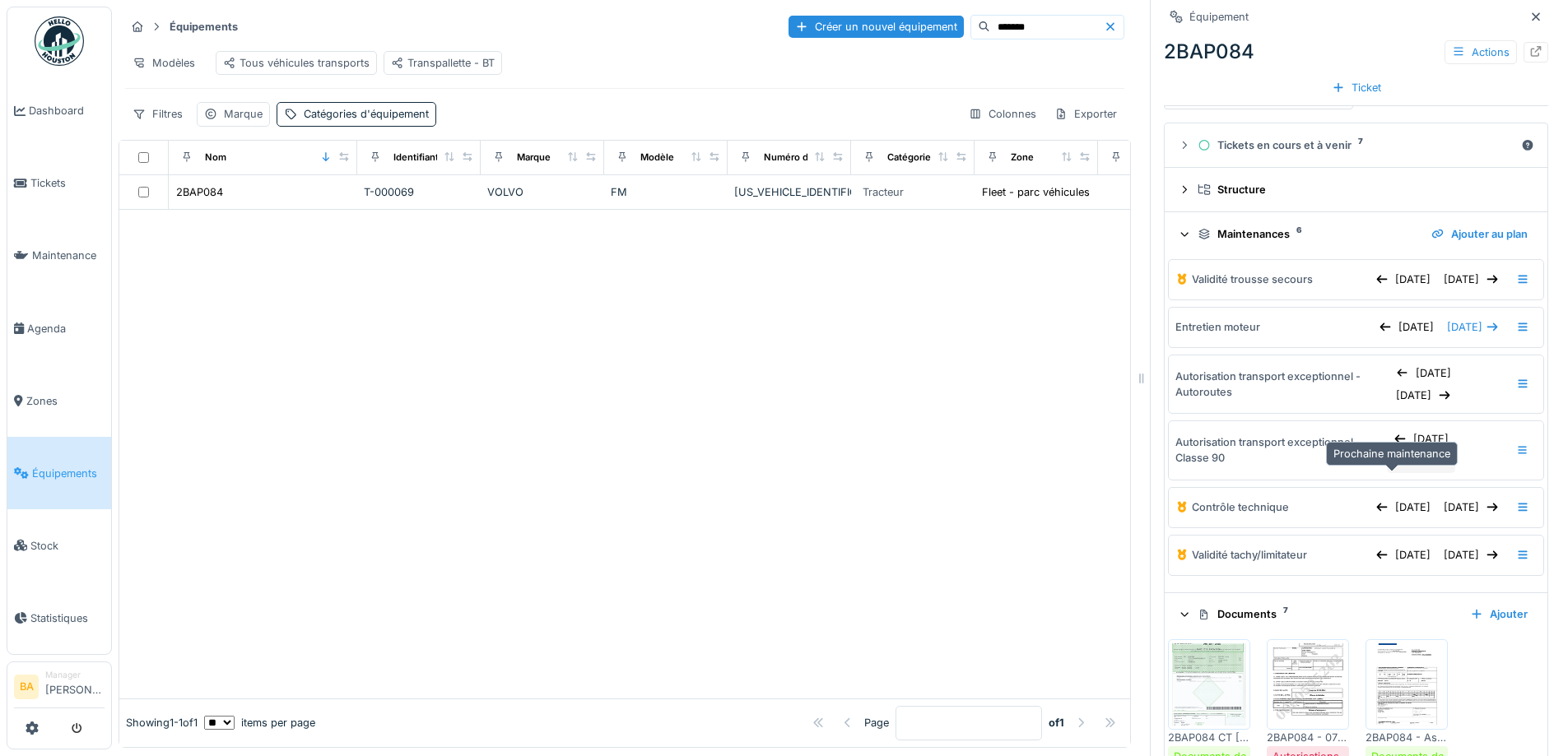
click at [1393, 473] on div "27/09/2025" at bounding box center [1421, 460] width 69 height 22
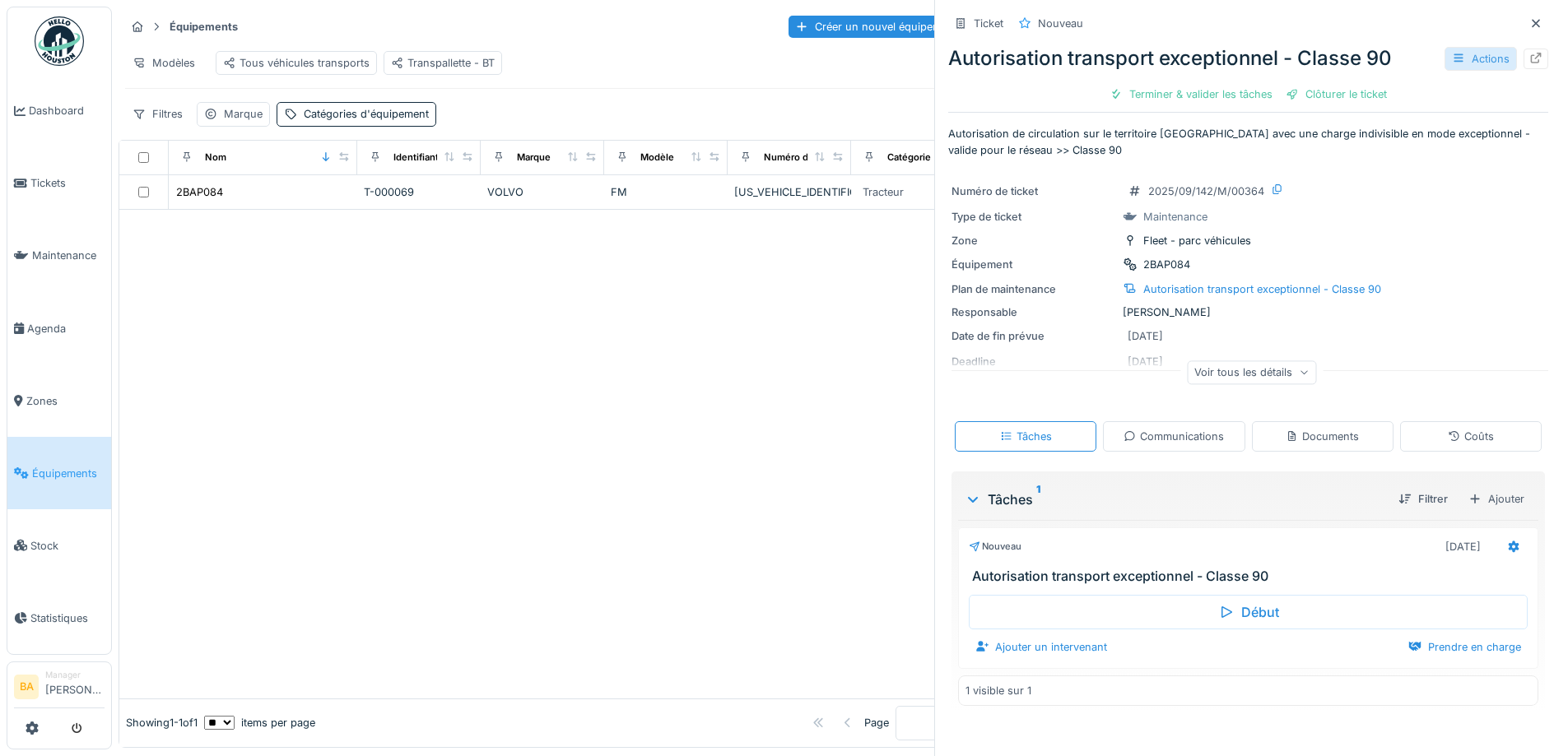
click at [1458, 64] on div "Actions" at bounding box center [1480, 58] width 72 height 24
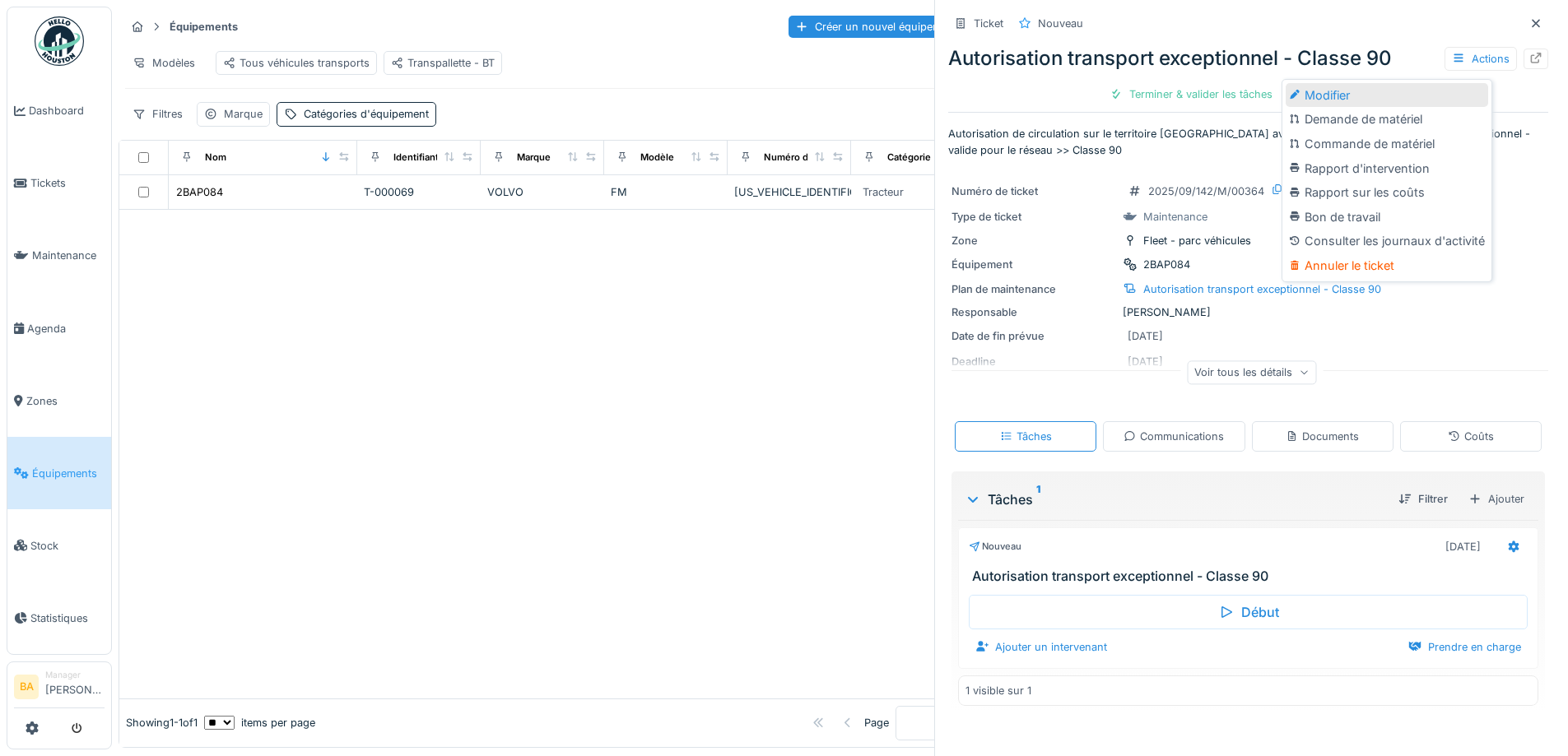
click at [1344, 93] on div "Modifier" at bounding box center [1386, 95] width 203 height 25
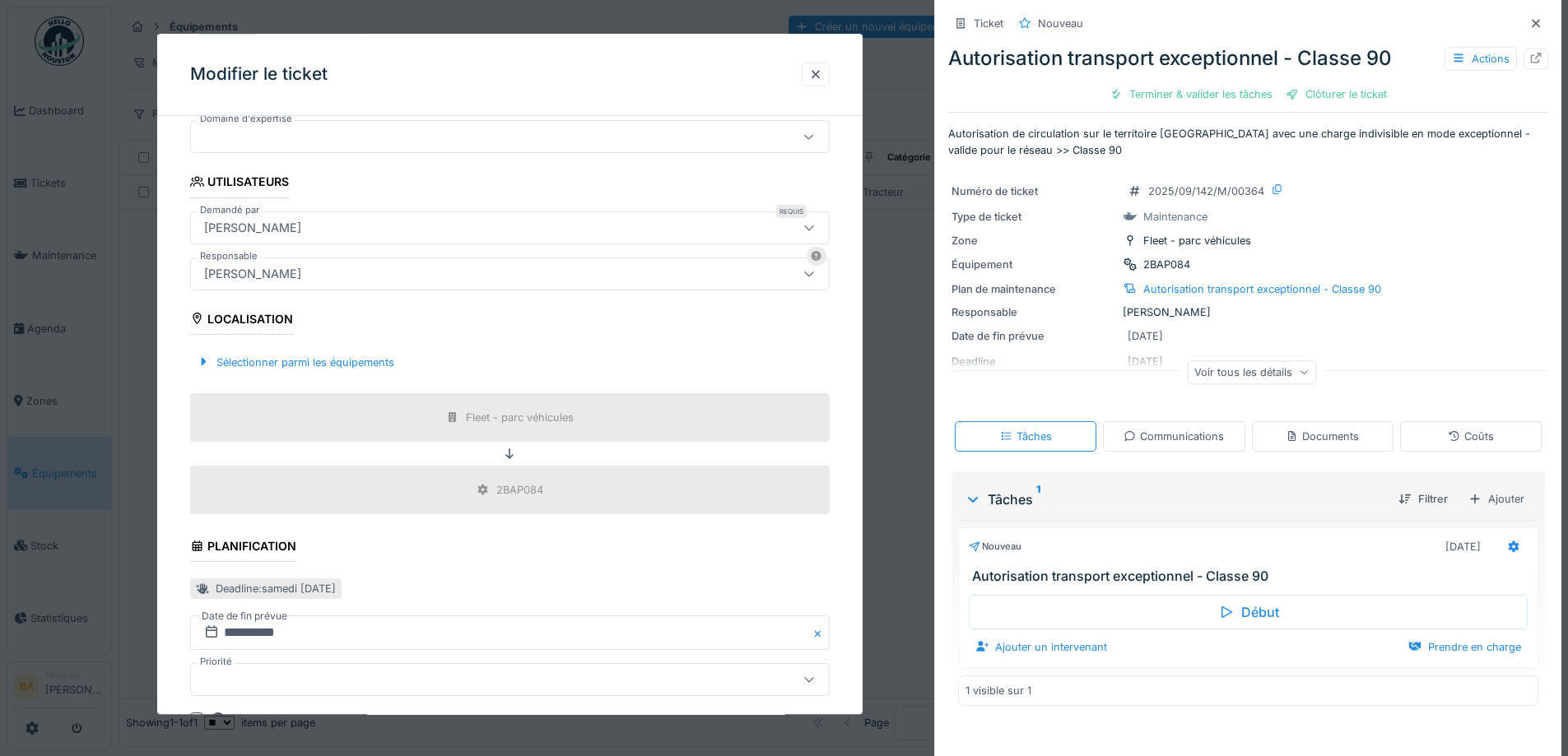
scroll to position [412, 0]
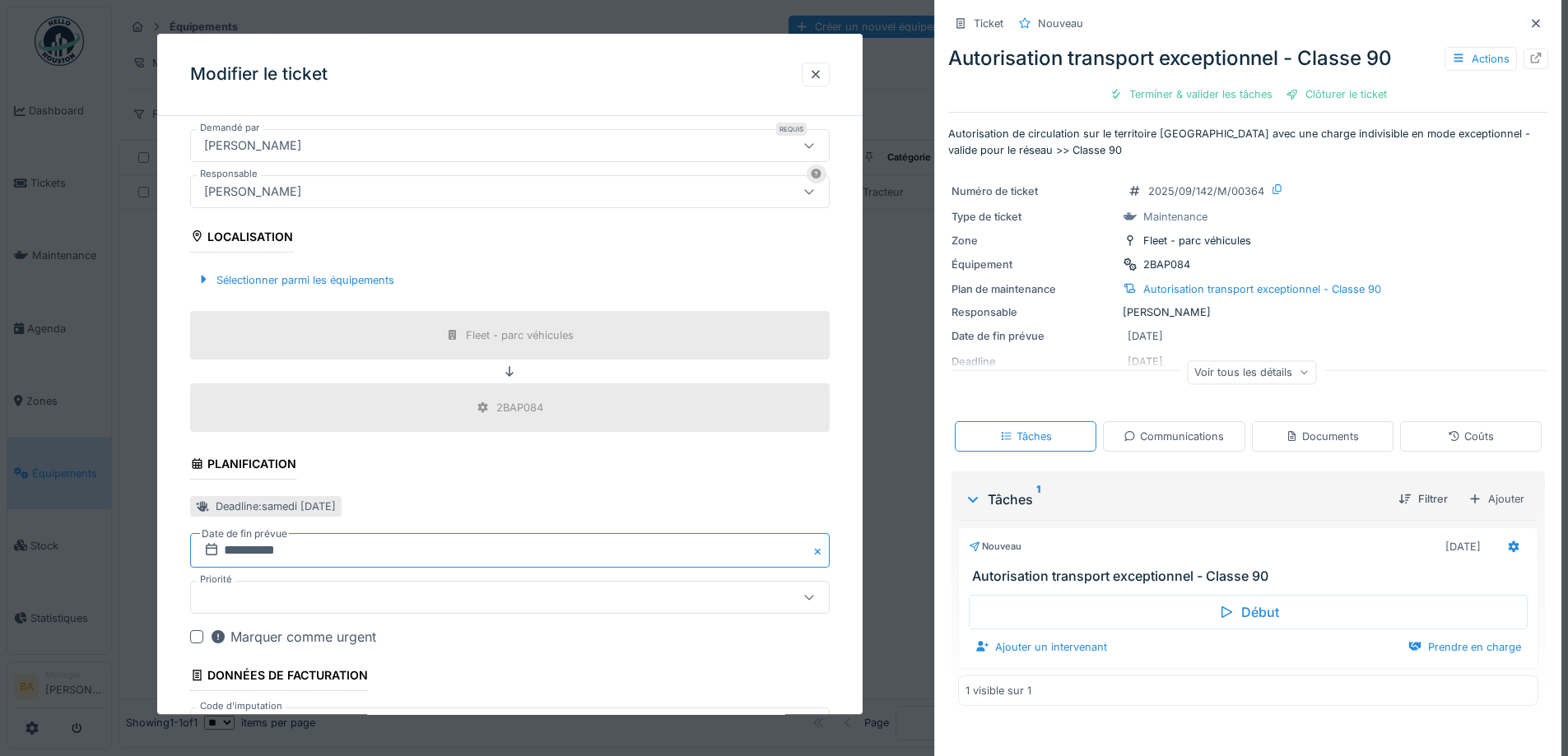
click at [236, 552] on input "**********" at bounding box center [510, 551] width 639 height 34
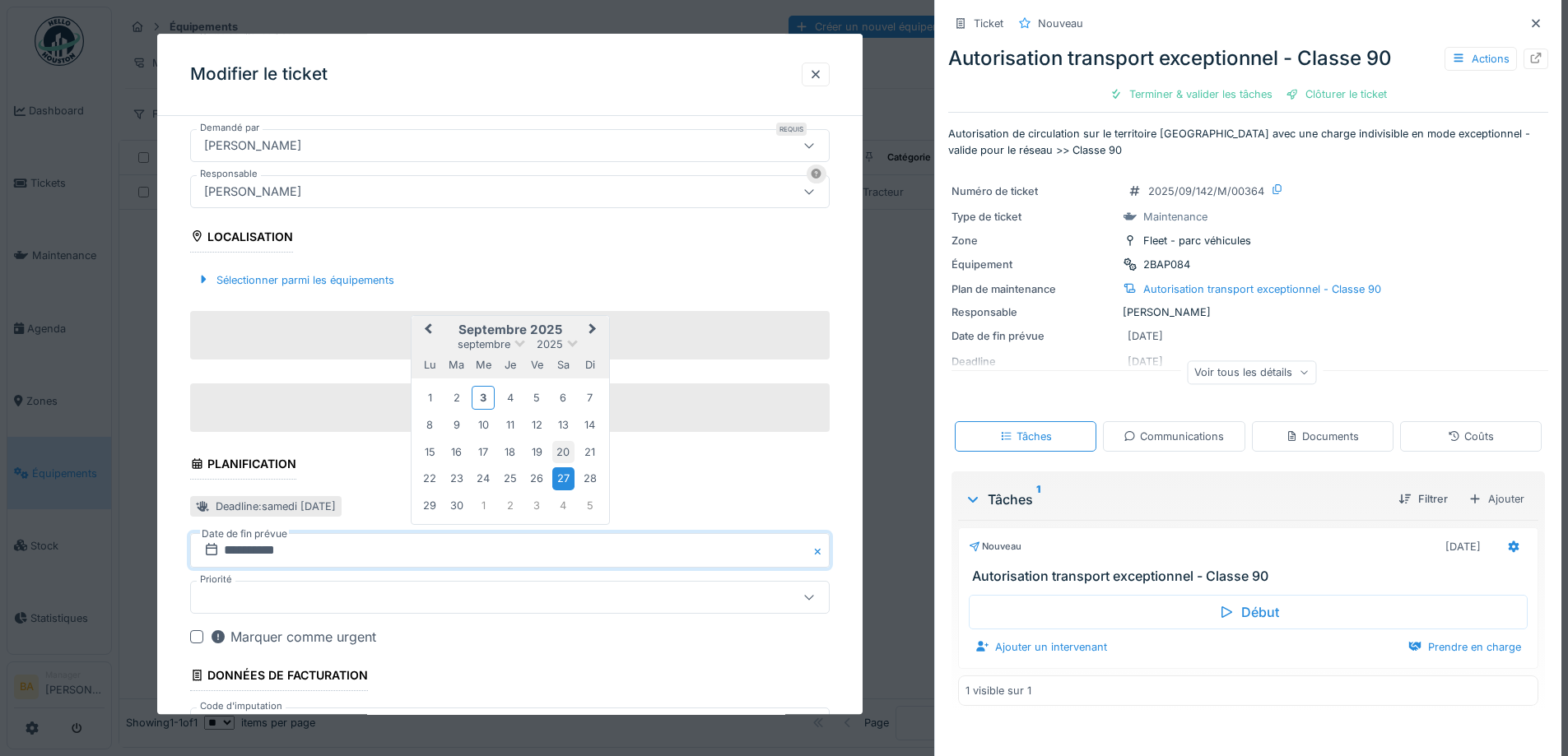
click at [559, 456] on div "20" at bounding box center [562, 452] width 22 height 22
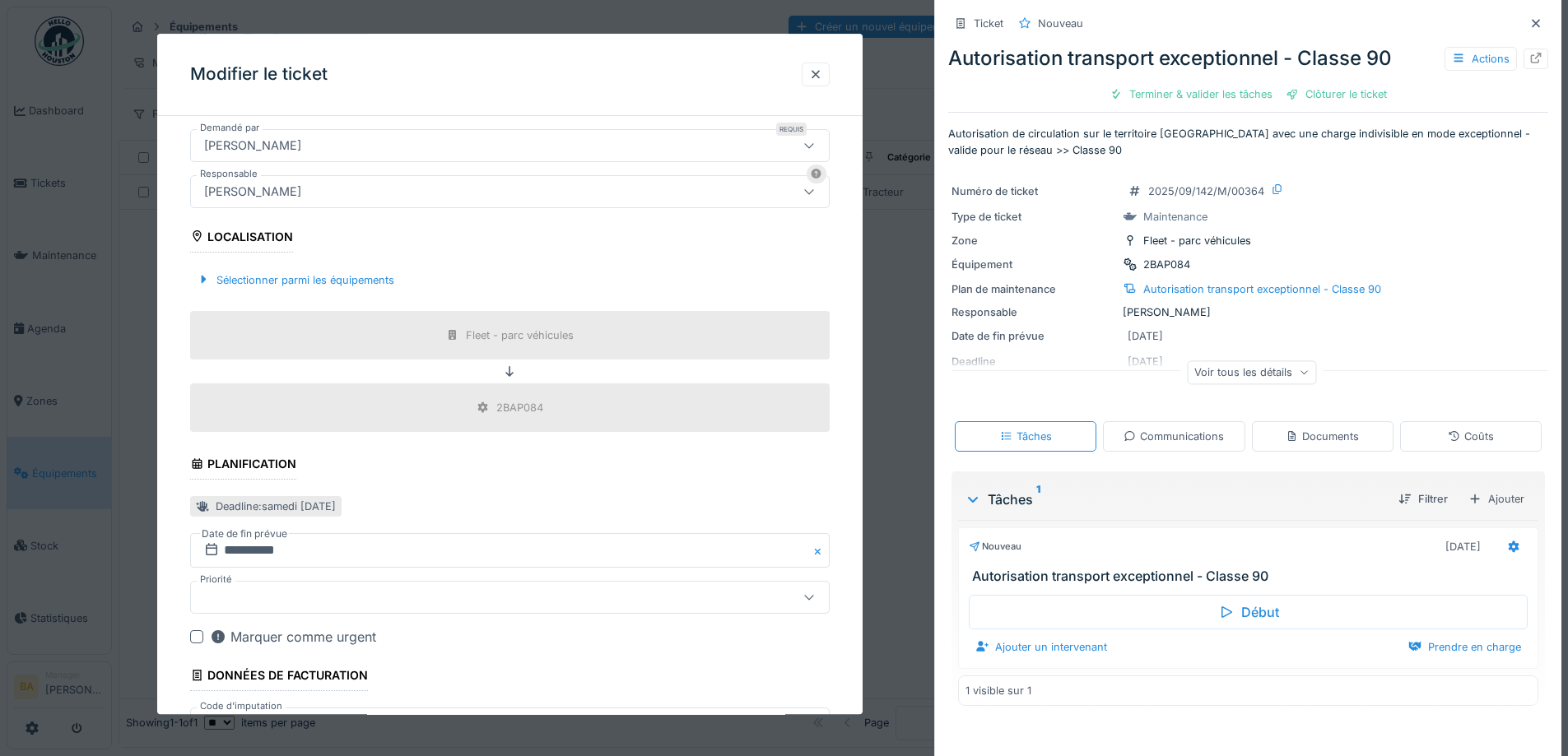
scroll to position [532, 0]
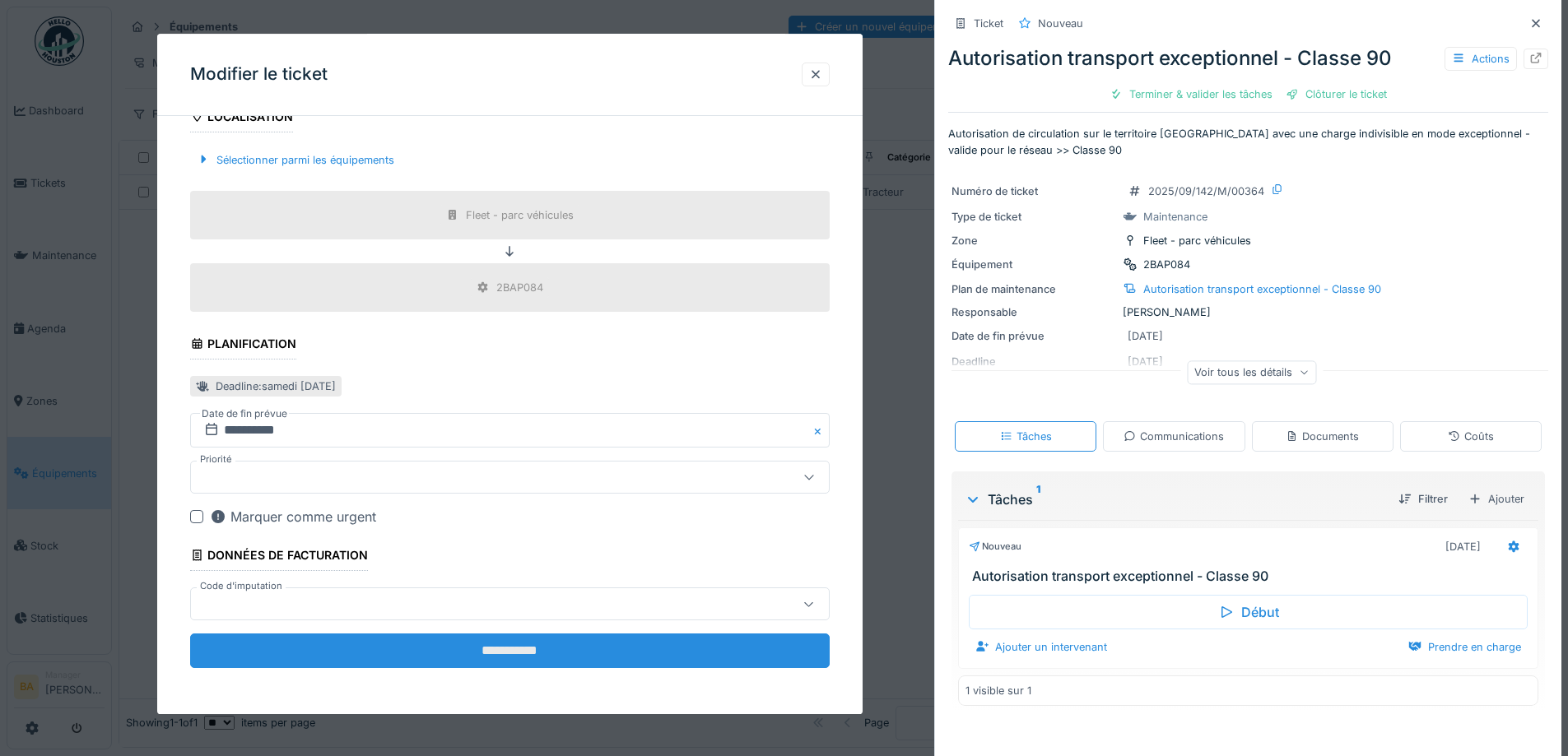
click at [443, 662] on input "**********" at bounding box center [510, 651] width 639 height 34
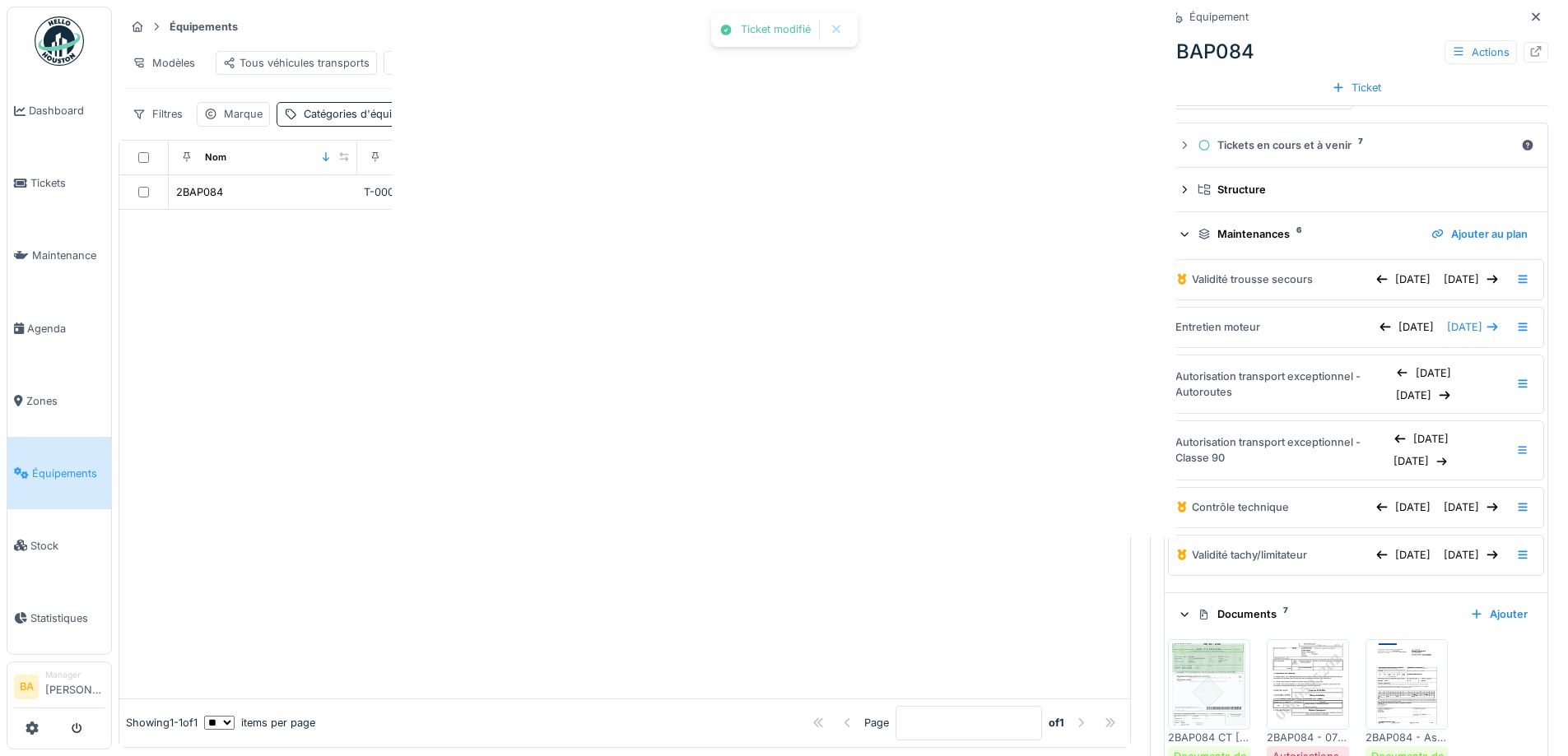
scroll to position [0, 0]
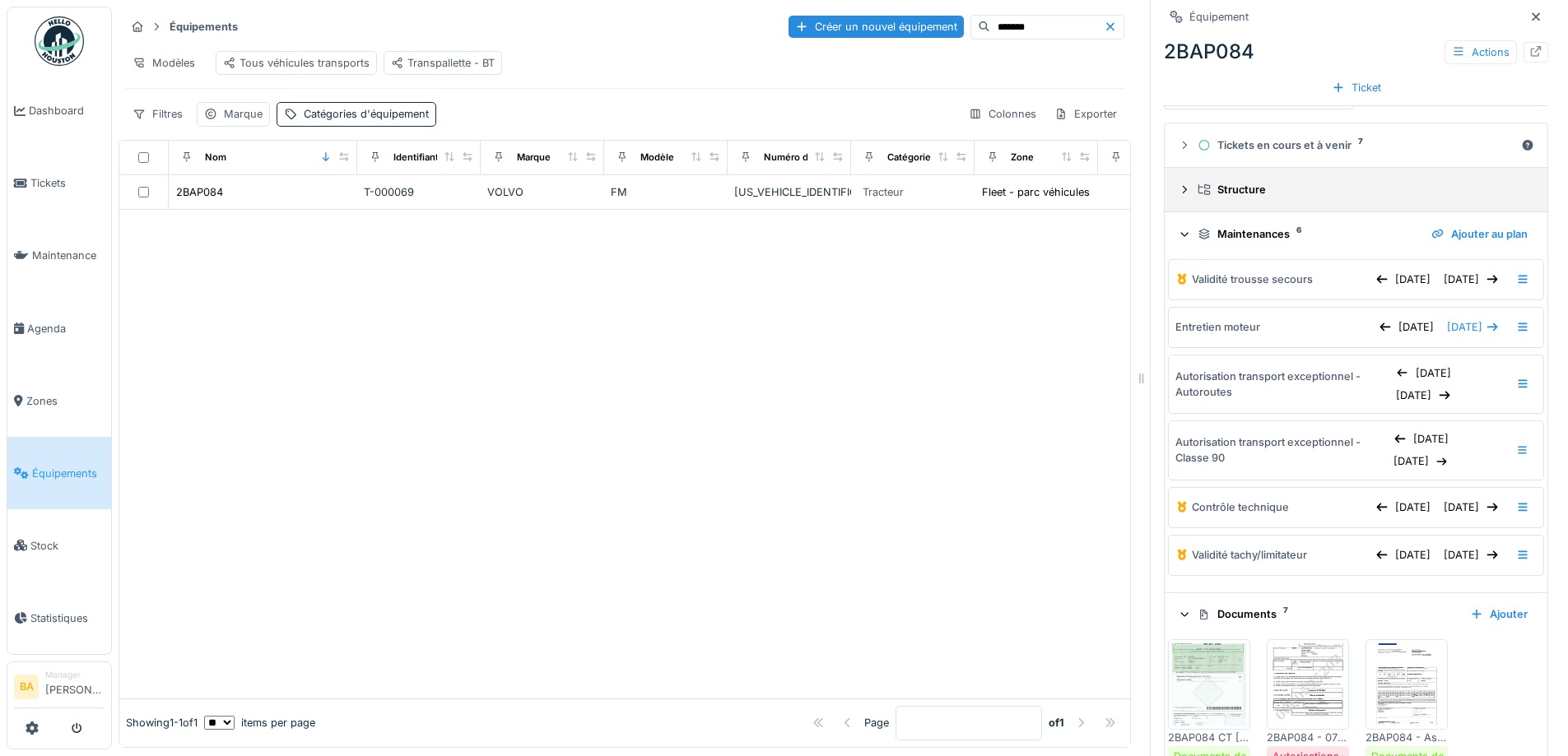
click at [1178, 186] on icon at bounding box center [1185, 189] width 13 height 10
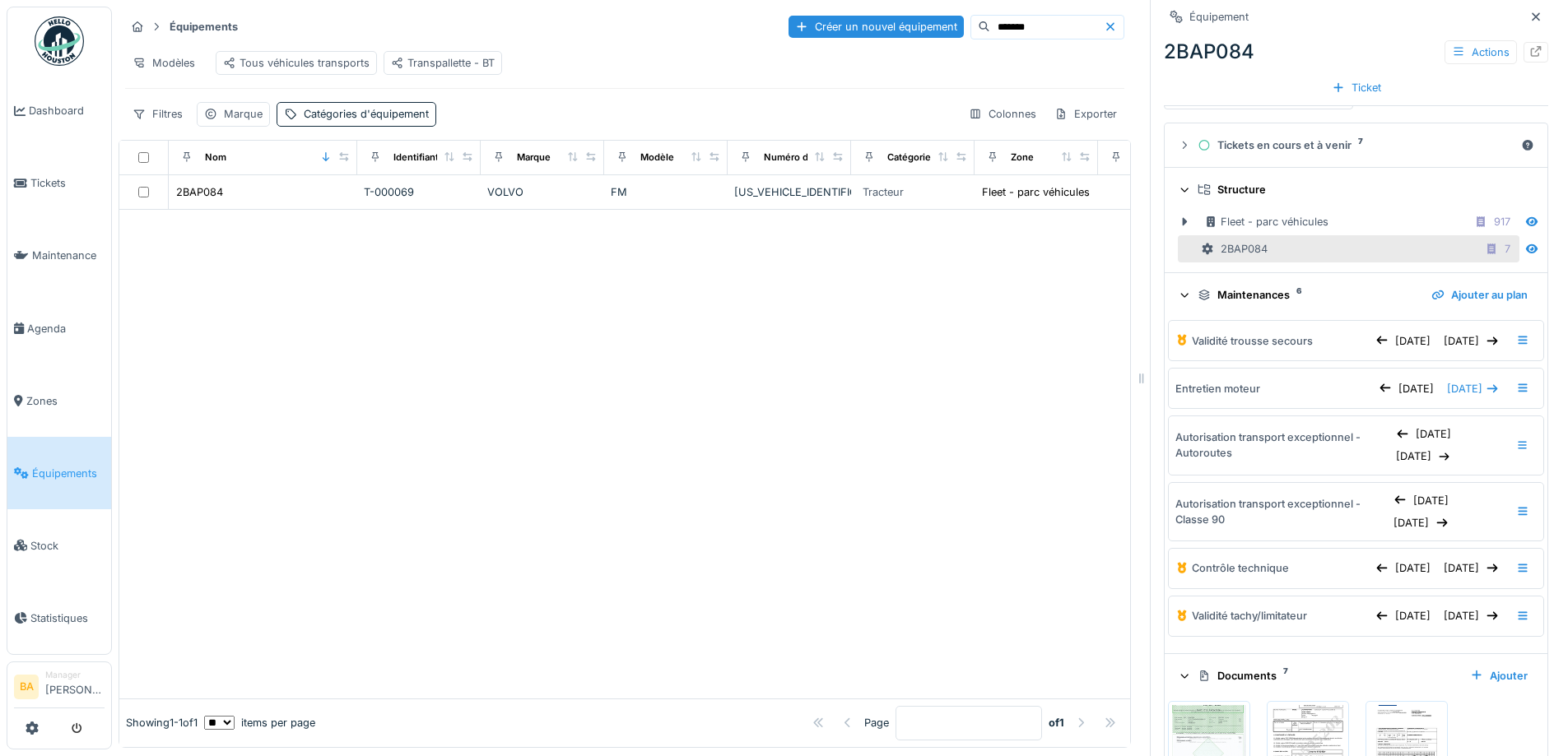
click at [1180, 294] on icon at bounding box center [1185, 296] width 10 height 13
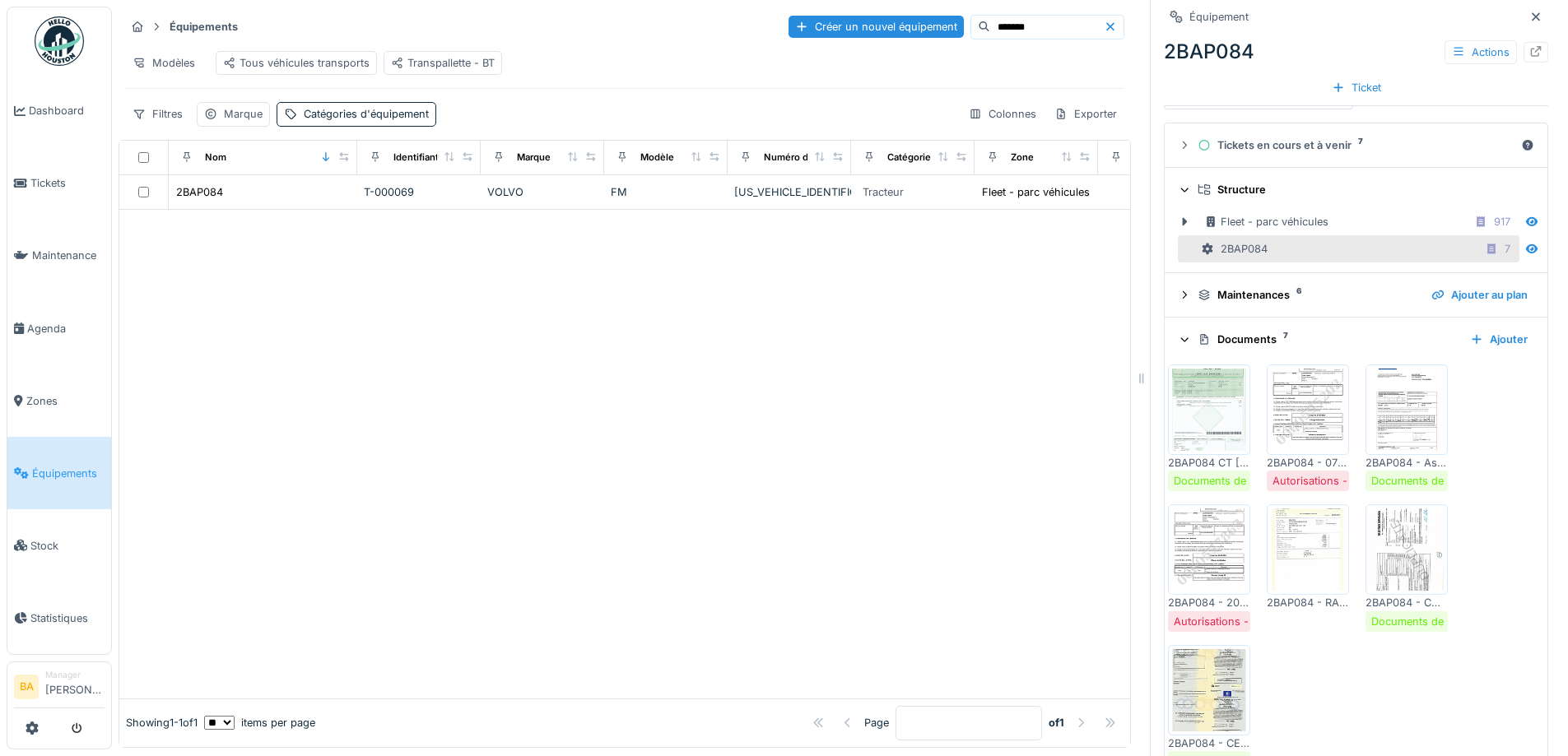
click at [1186, 569] on img at bounding box center [1209, 550] width 74 height 83
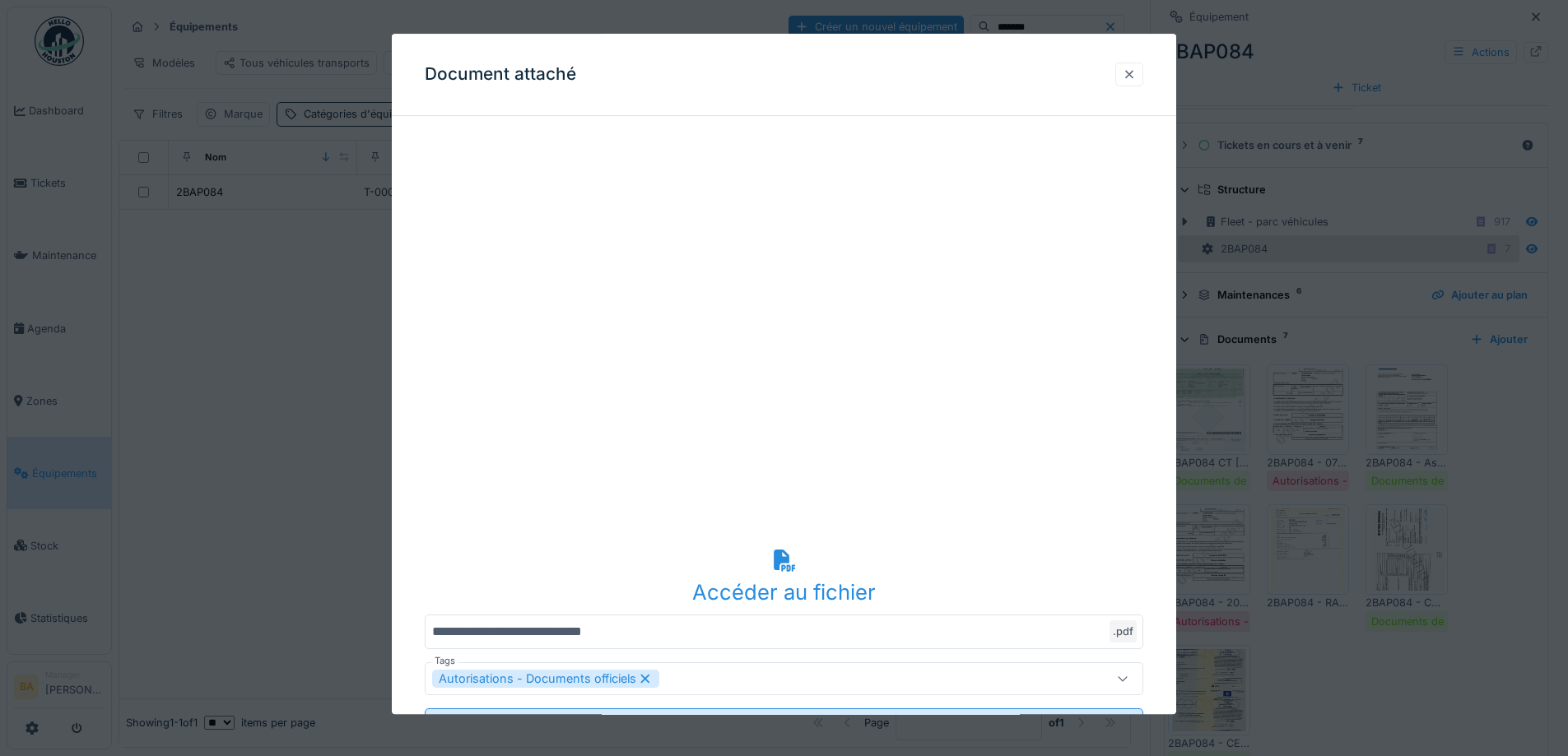
click at [1136, 78] on div at bounding box center [1129, 74] width 13 height 15
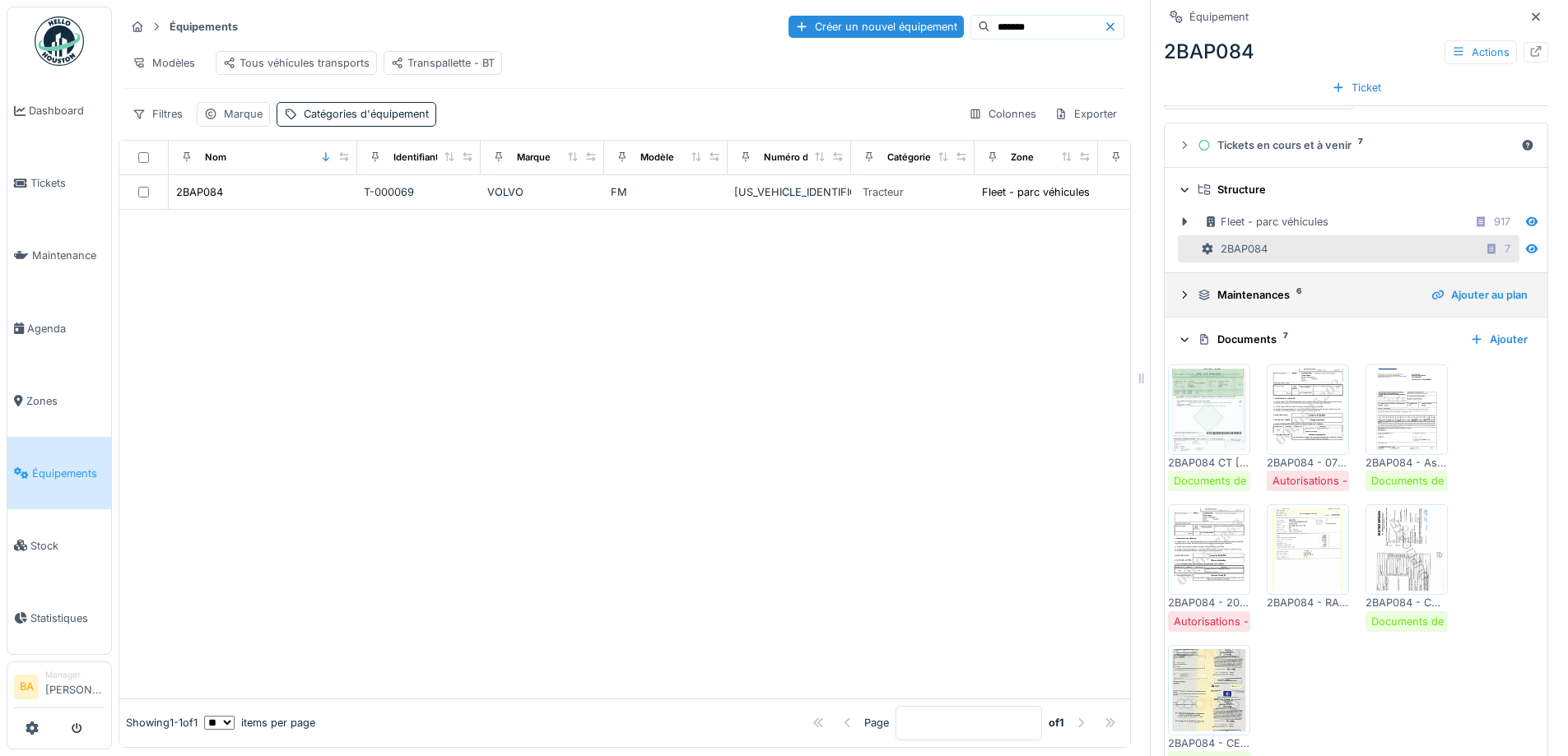
click at [1178, 300] on icon at bounding box center [1185, 294] width 13 height 10
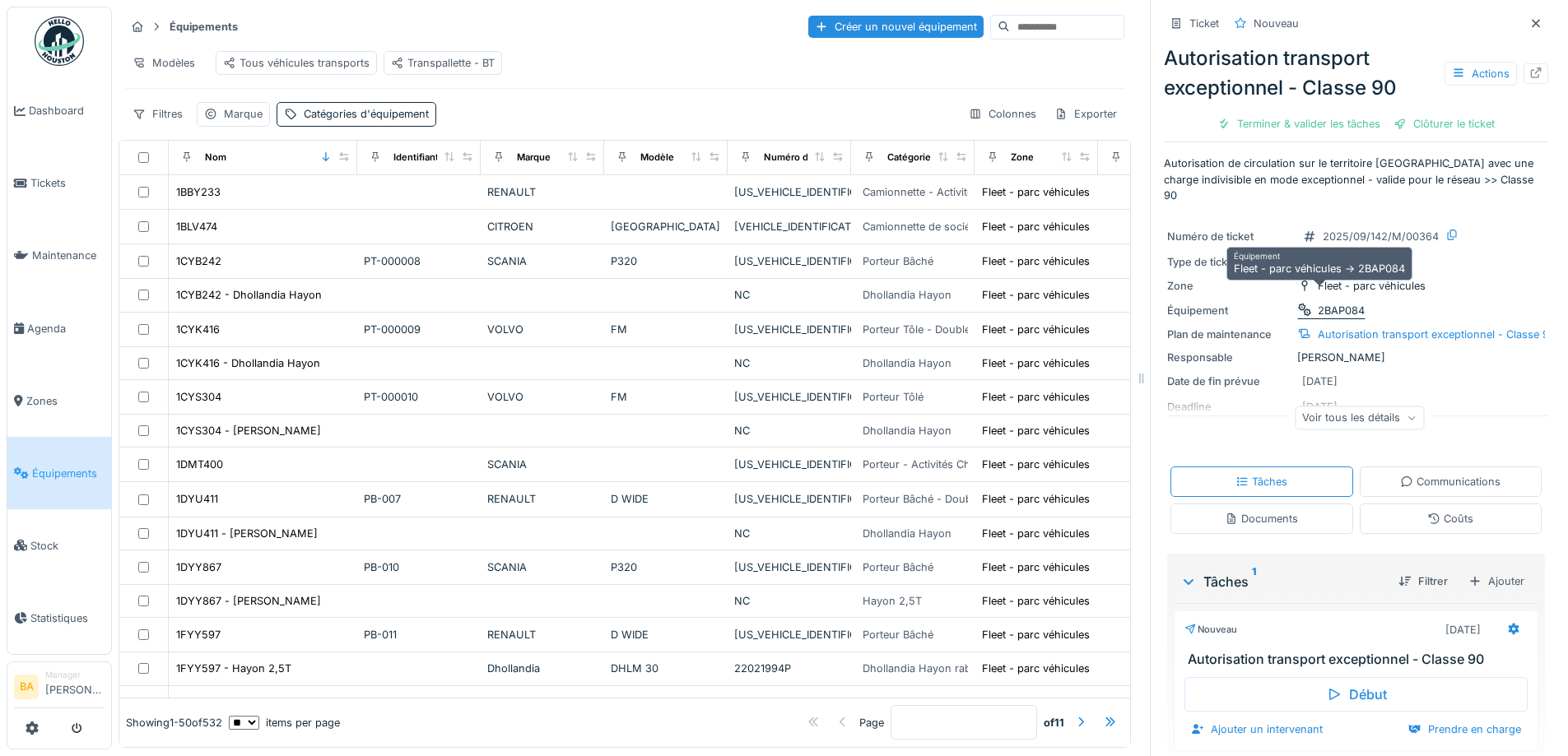
click at [1321, 302] on div "2BAP084" at bounding box center [1341, 310] width 47 height 15
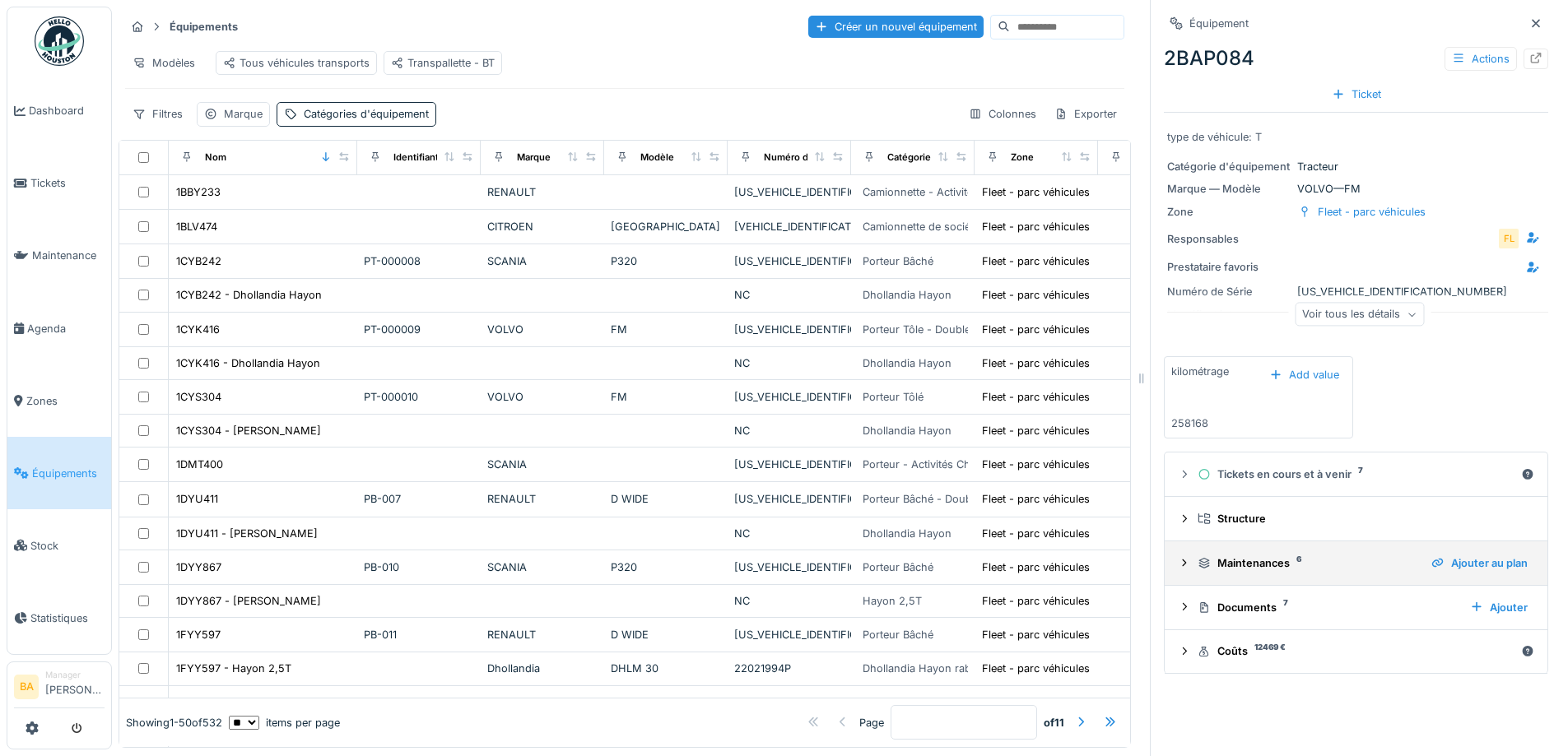
click at [1171, 567] on summary "Maintenances 6 Ajouter au plan" at bounding box center [1356, 563] width 369 height 30
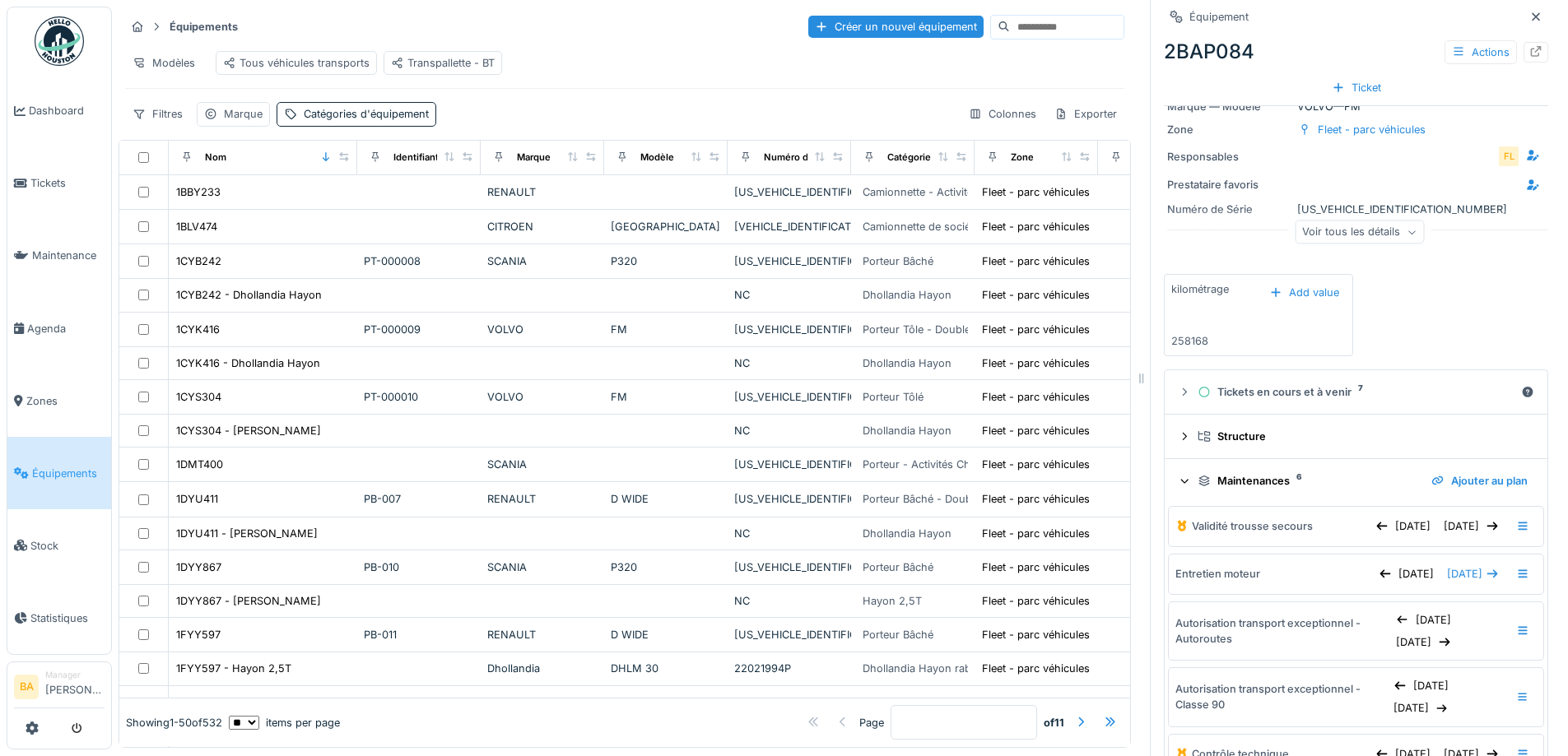
scroll to position [165, 0]
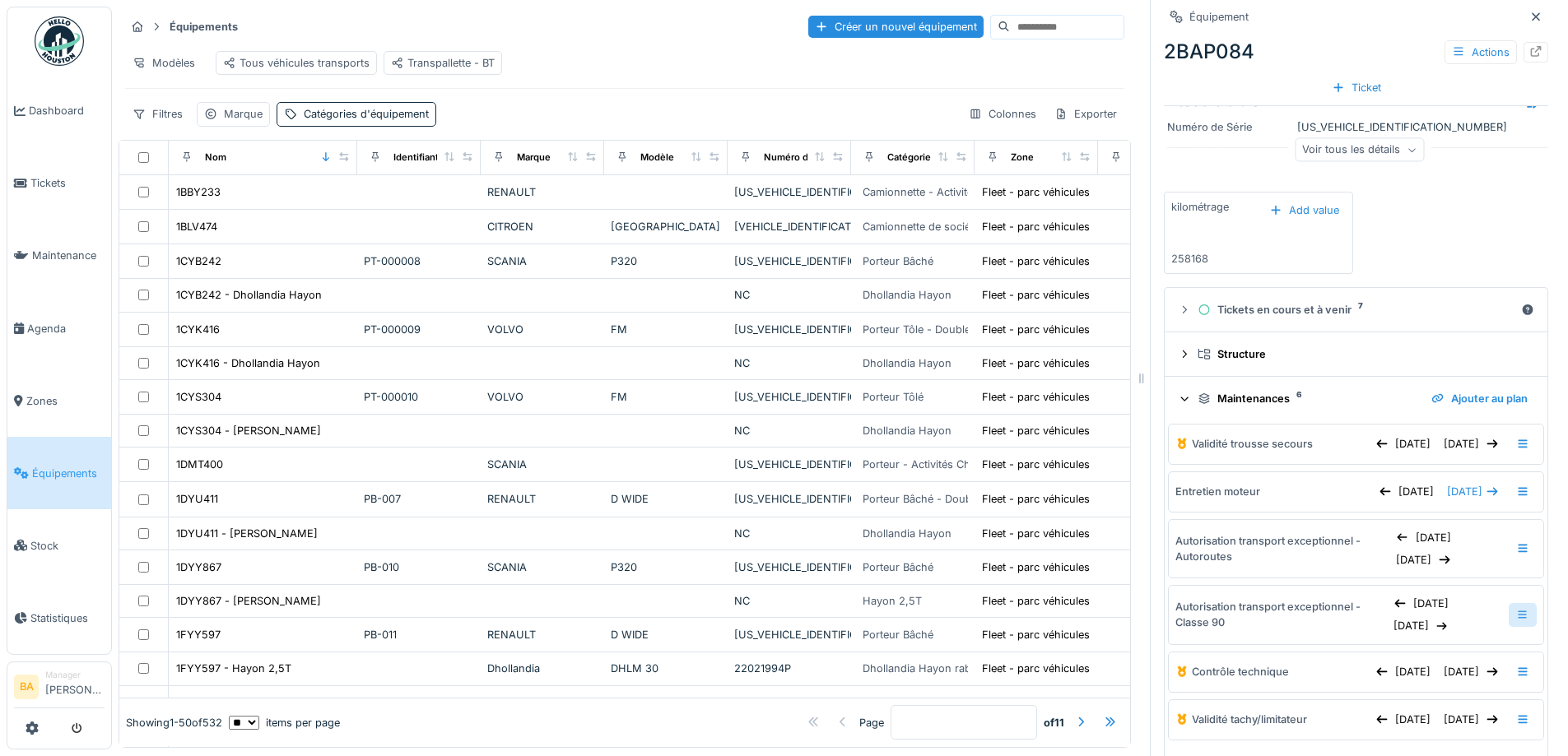
click at [1516, 620] on icon at bounding box center [1522, 614] width 13 height 10
click at [1418, 670] on div "Modifier la maintenance" at bounding box center [1416, 672] width 155 height 25
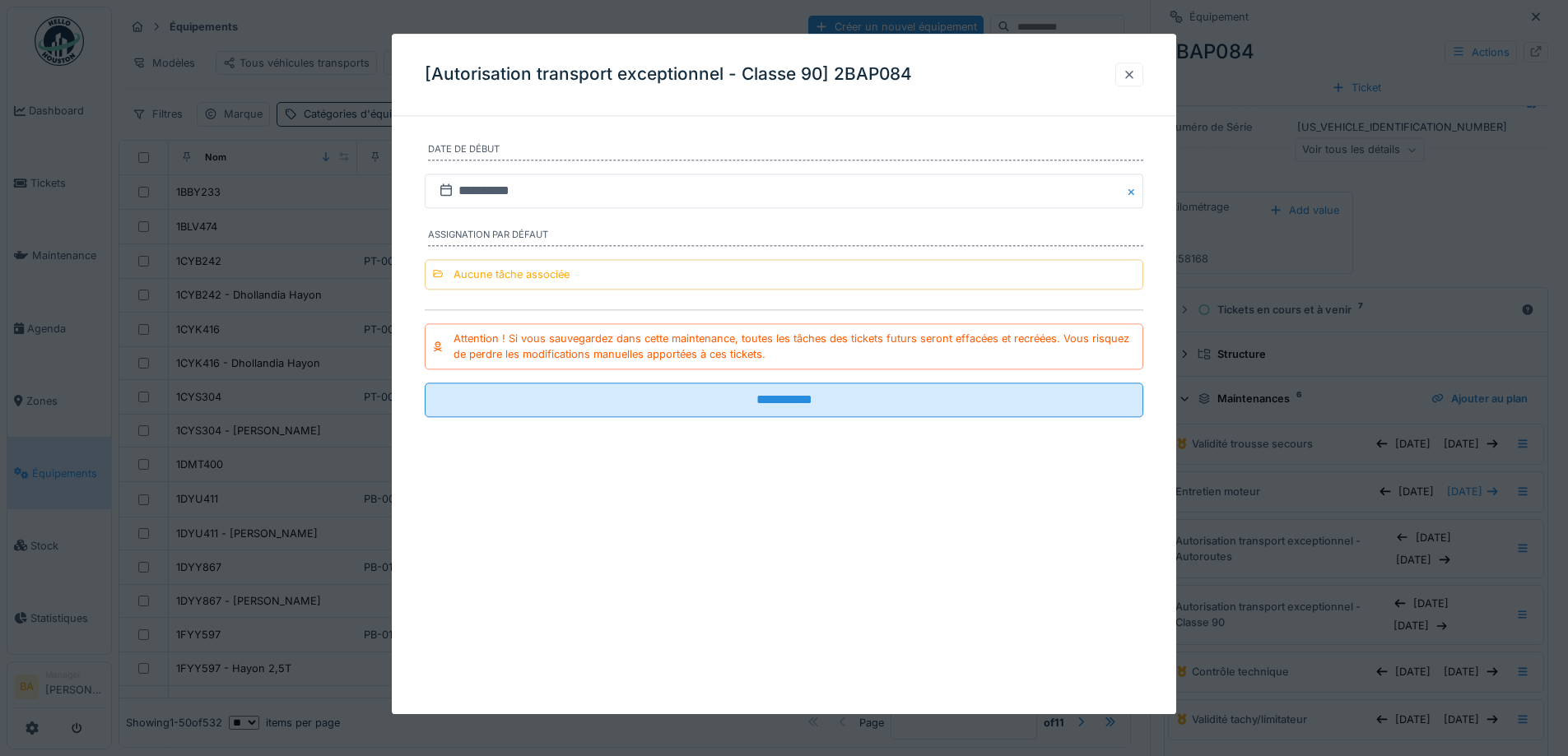
click at [1134, 72] on div at bounding box center [1129, 74] width 13 height 15
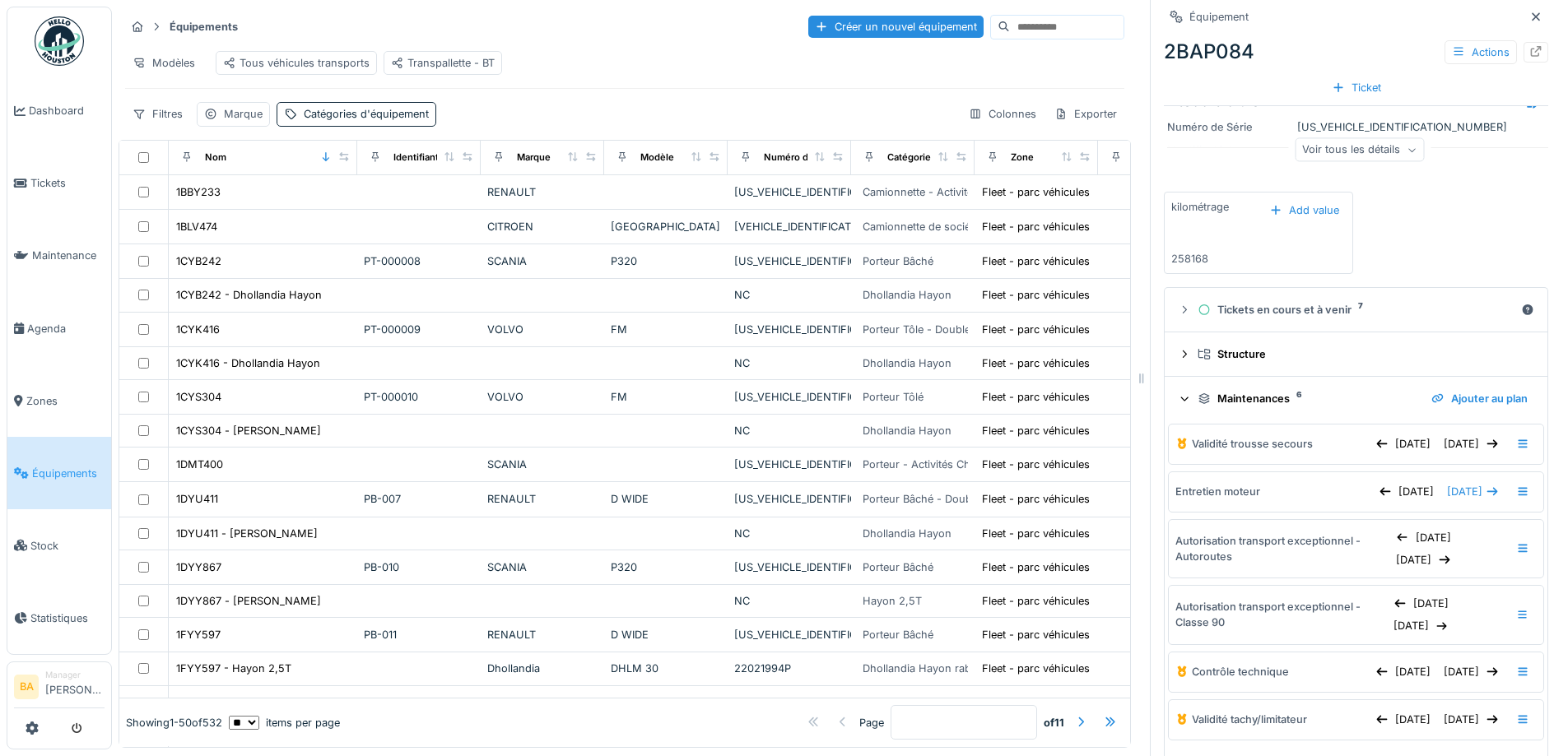
scroll to position [0, 0]
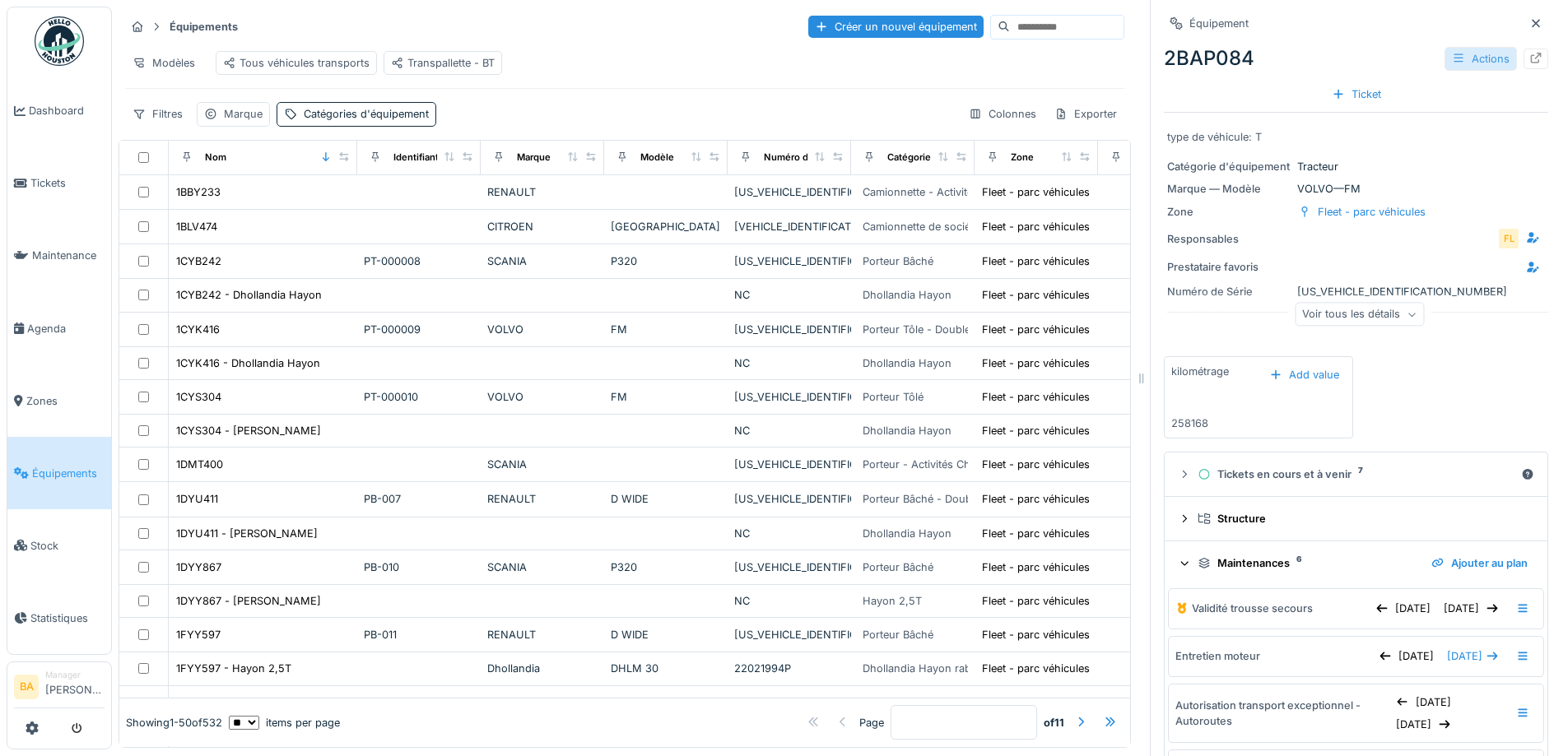
click at [1449, 52] on div "Actions" at bounding box center [1480, 58] width 72 height 24
click at [1523, 58] on div at bounding box center [1536, 59] width 25 height 21
click at [1009, 30] on input at bounding box center [1066, 27] width 113 height 23
type input "****"
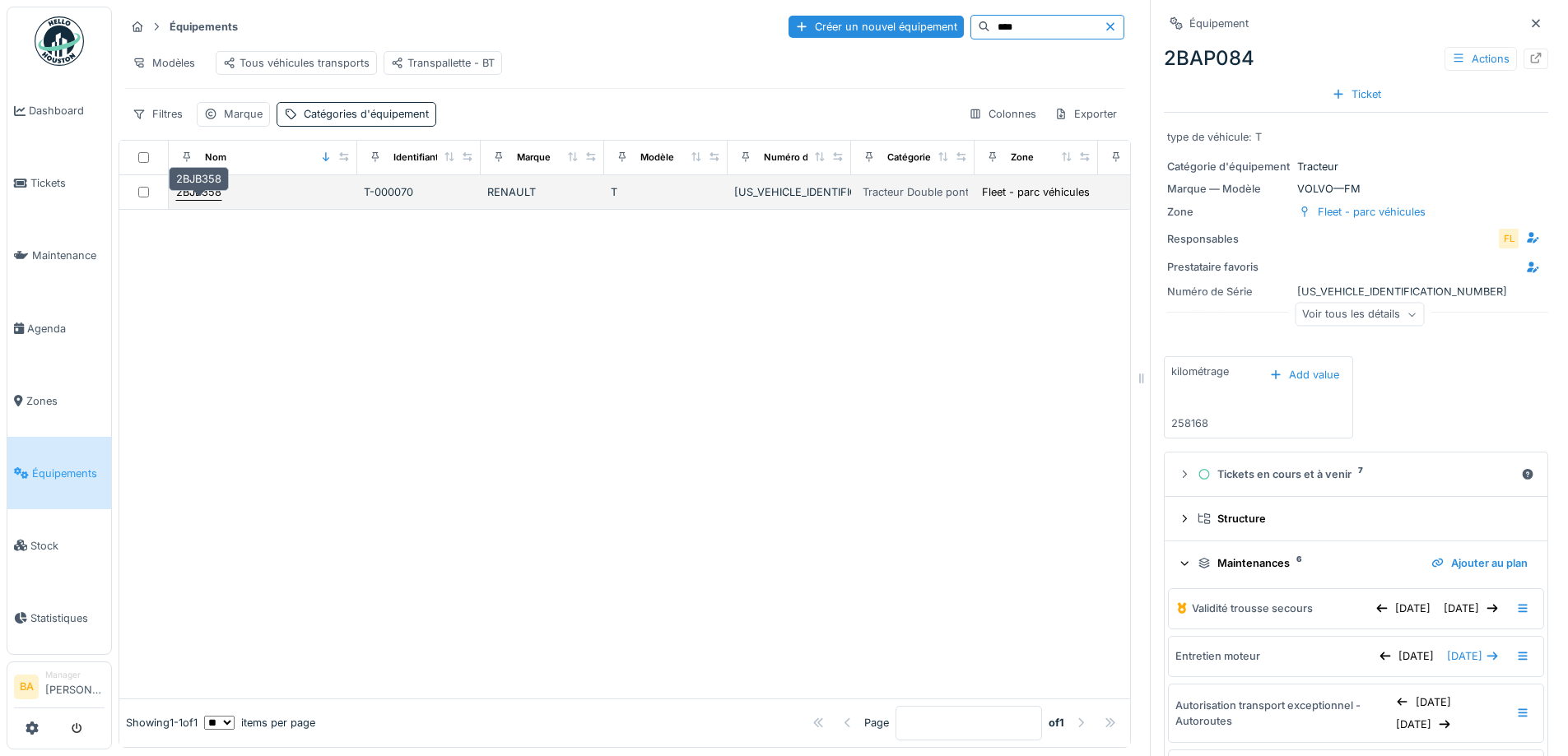
click at [186, 200] on div "2BJB358" at bounding box center [199, 192] width 46 height 15
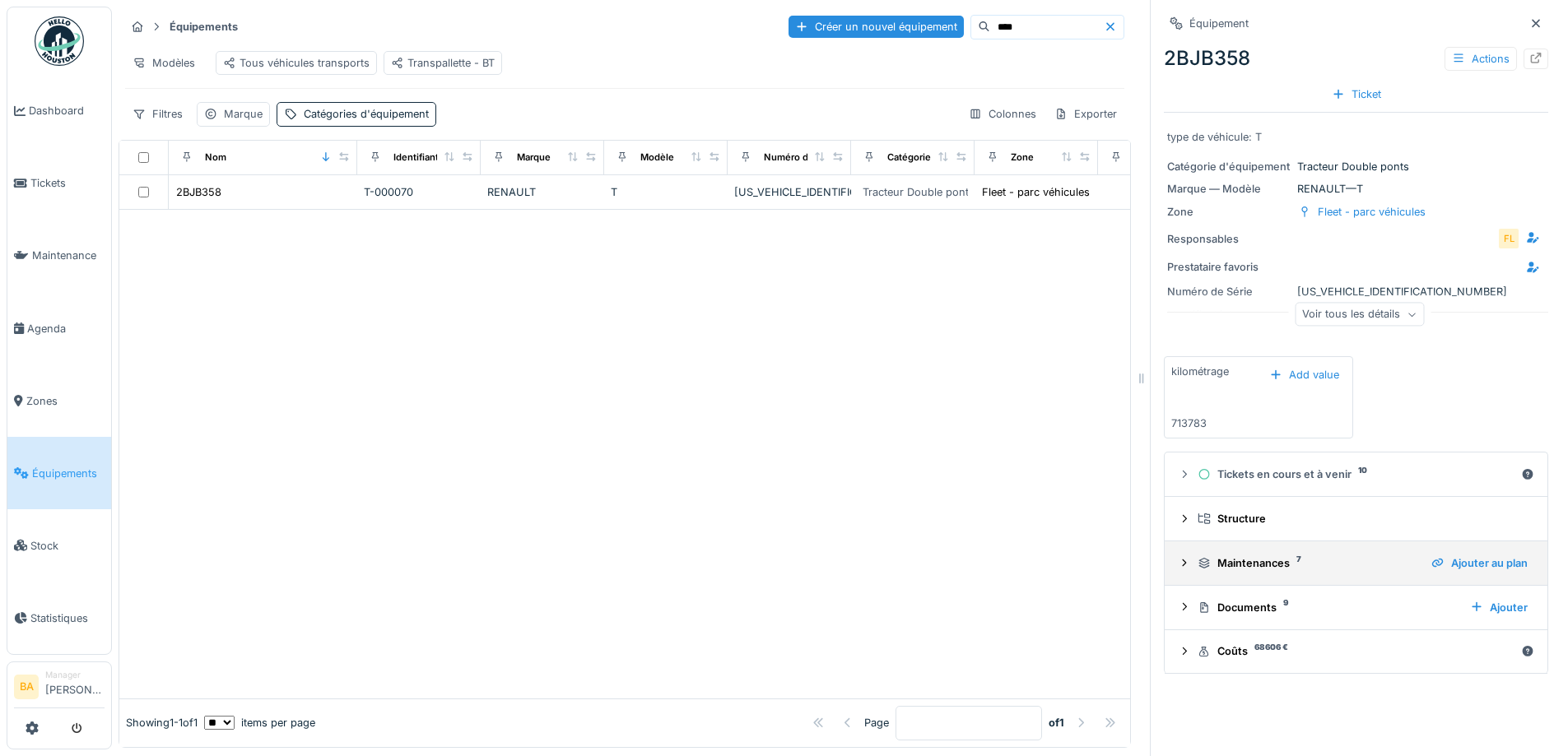
click at [1178, 569] on icon at bounding box center [1185, 563] width 13 height 10
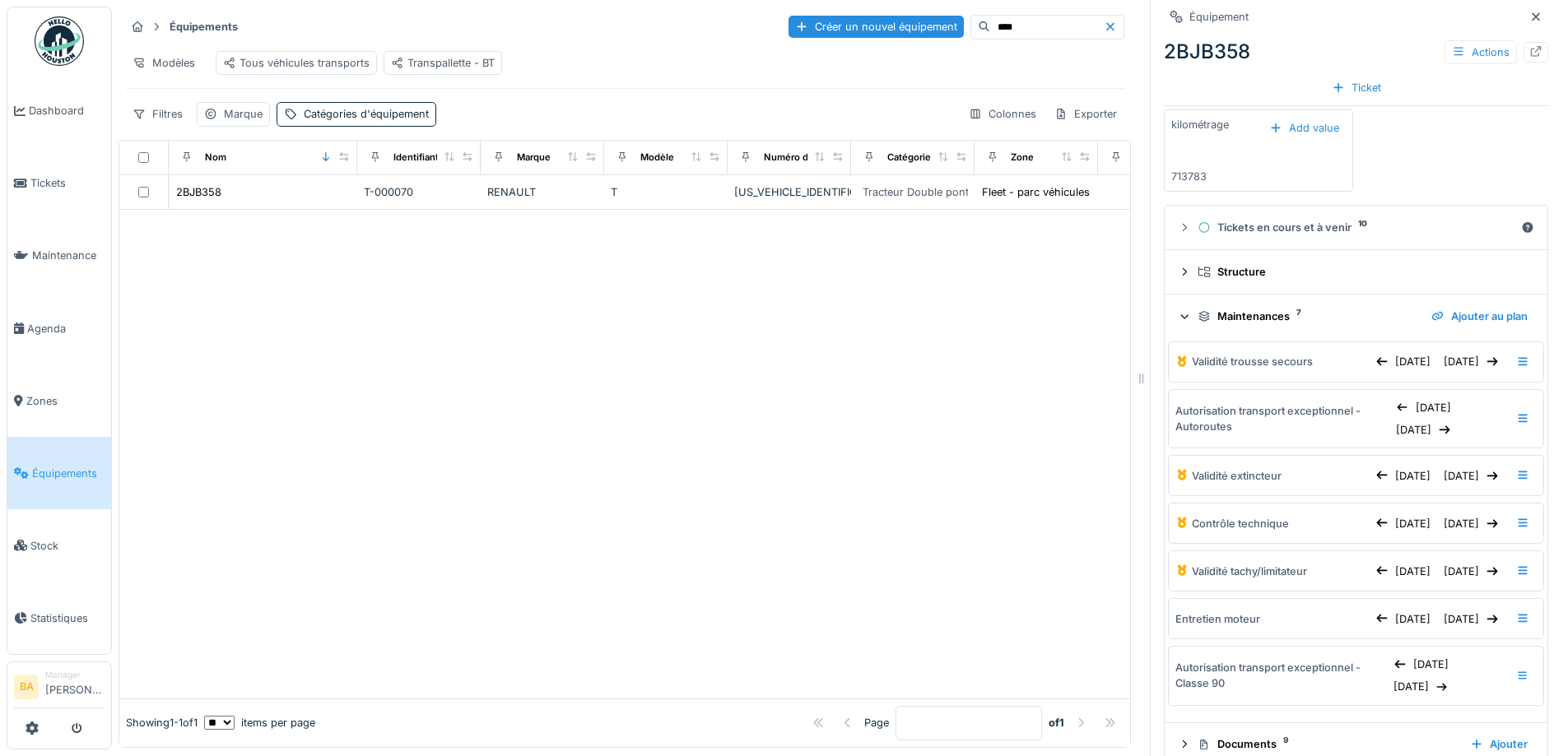
scroll to position [318, 0]
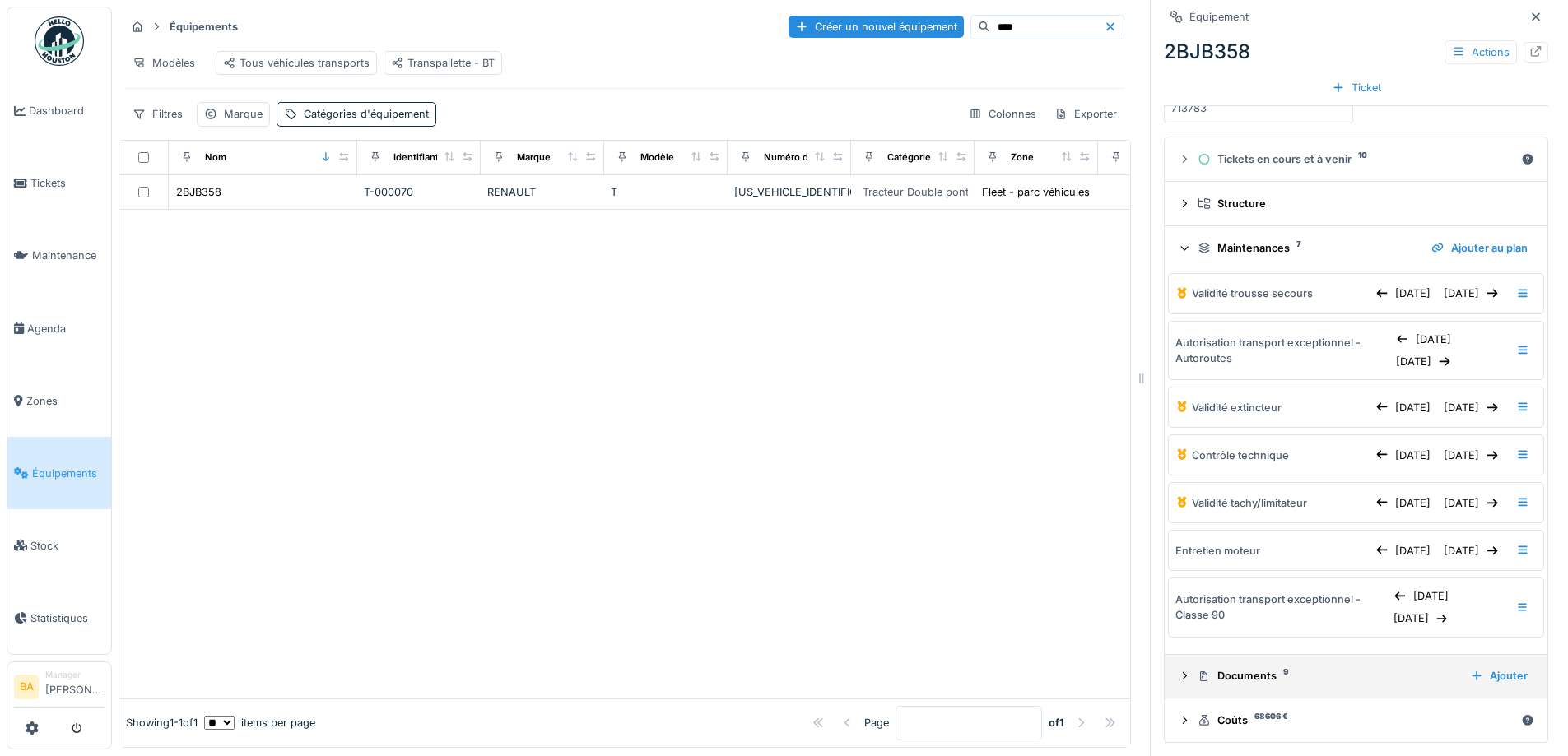
click at [1178, 673] on icon at bounding box center [1185, 675] width 13 height 10
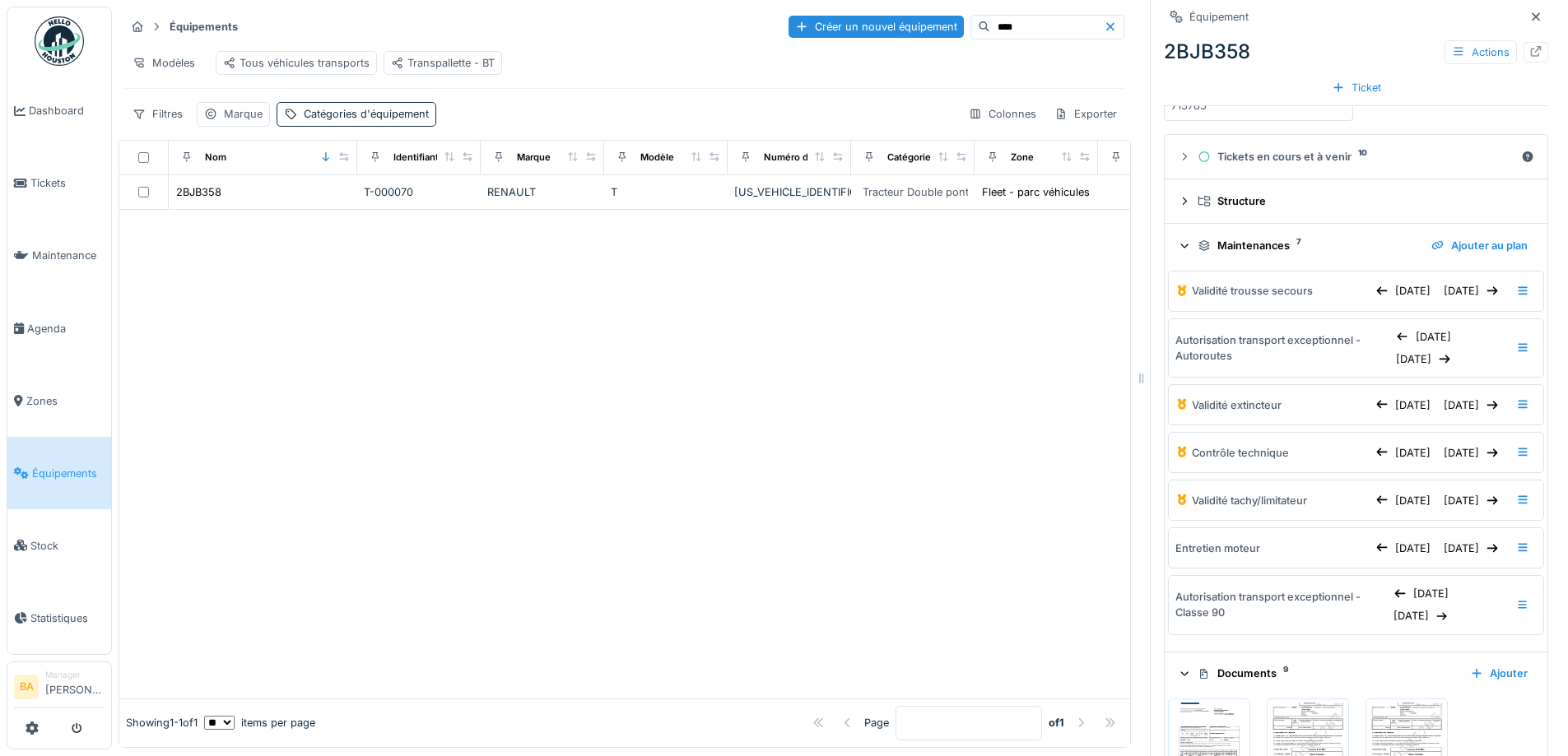
scroll to position [482, 0]
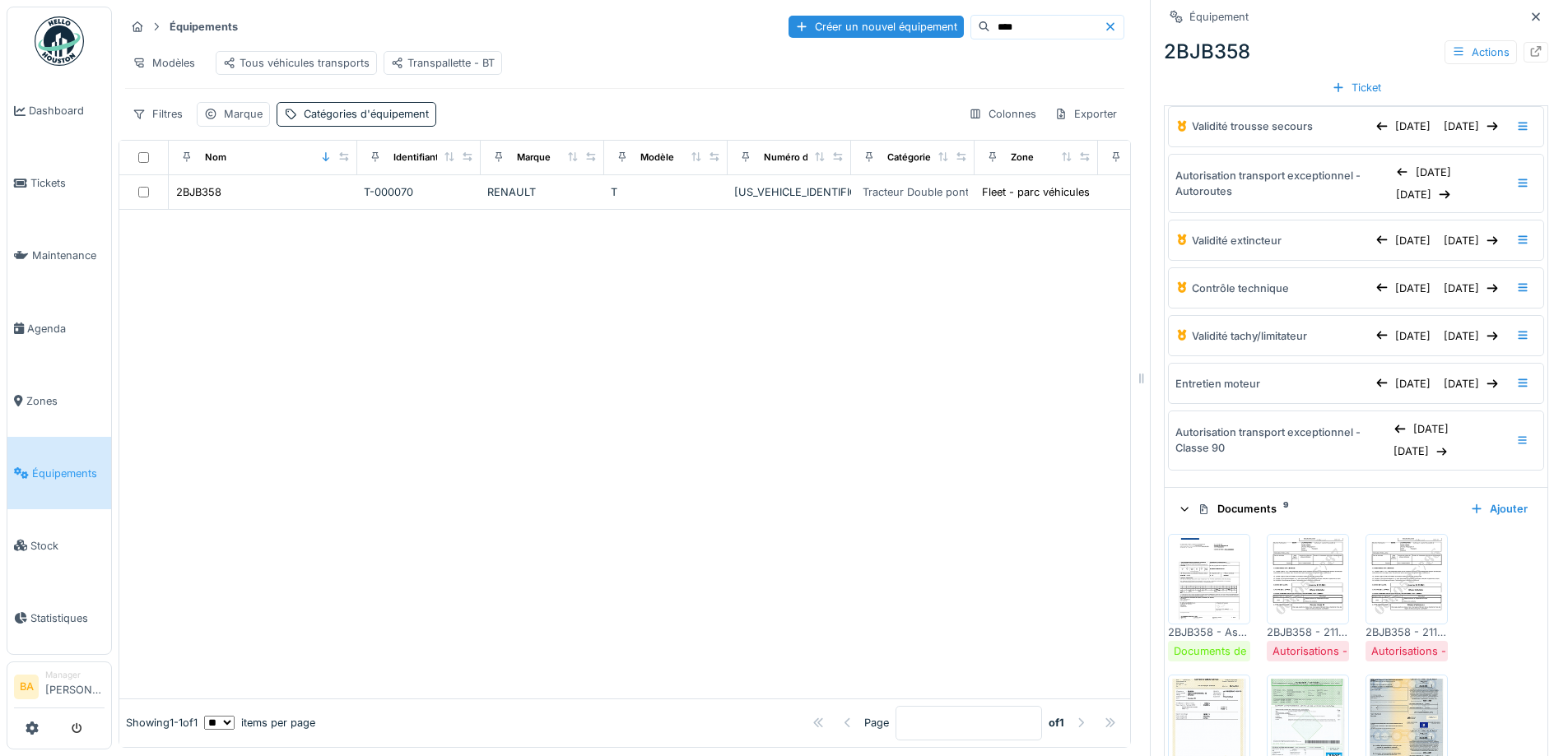
click at [1296, 589] on img at bounding box center [1308, 579] width 74 height 83
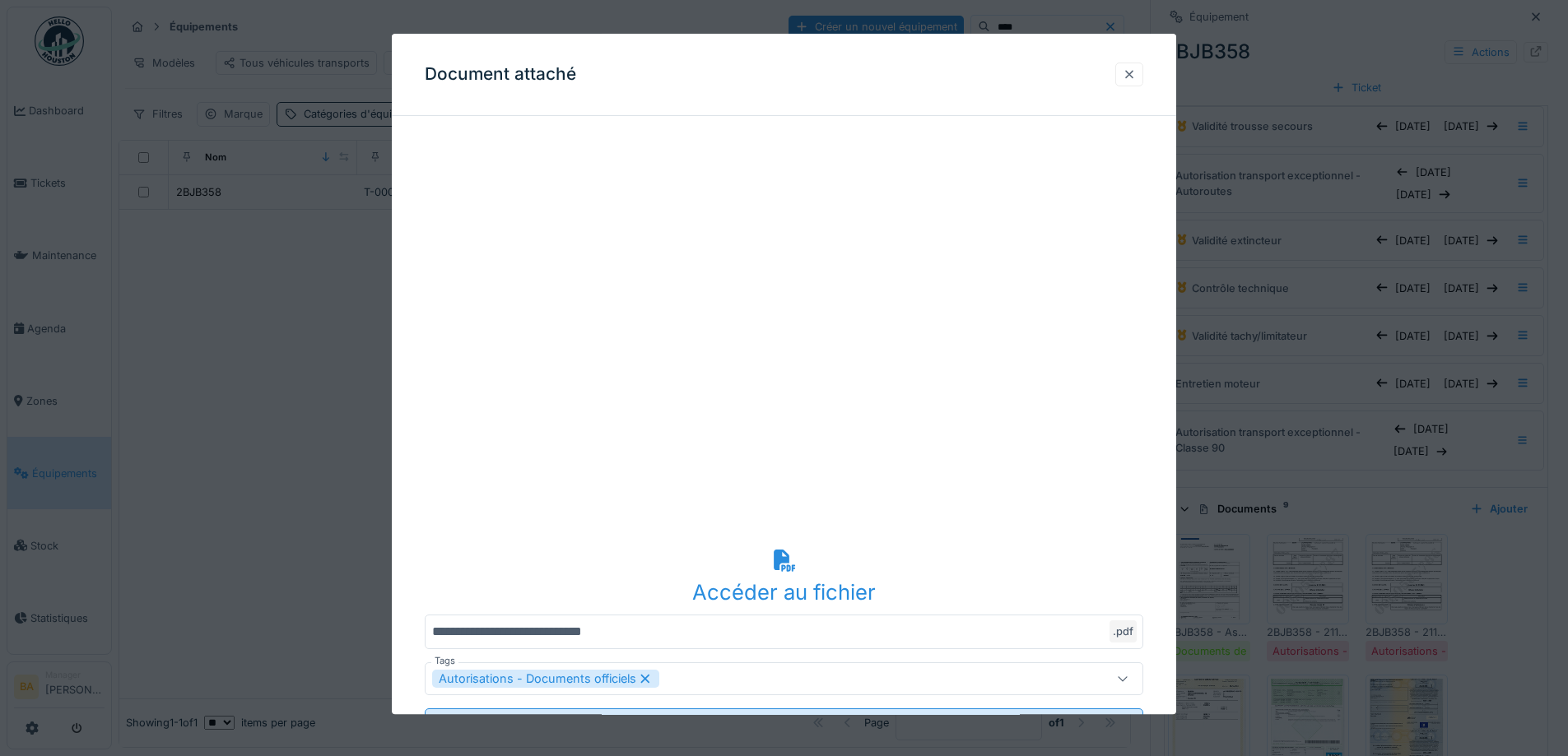
click at [1136, 68] on div at bounding box center [1129, 74] width 13 height 15
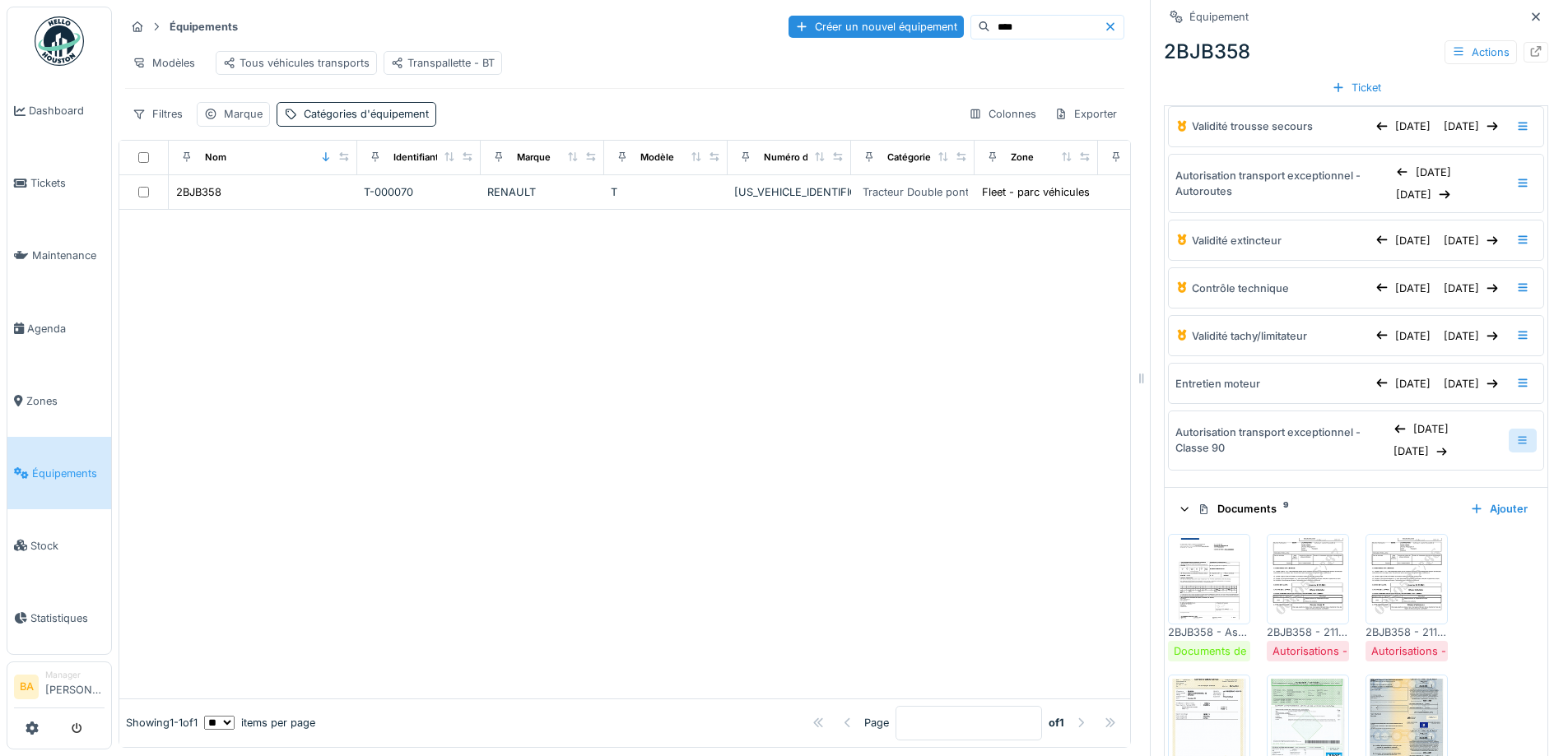
click at [1518, 442] on icon at bounding box center [1522, 439] width 10 height 9
click at [1387, 448] on div "10/11/2025" at bounding box center [1421, 451] width 69 height 22
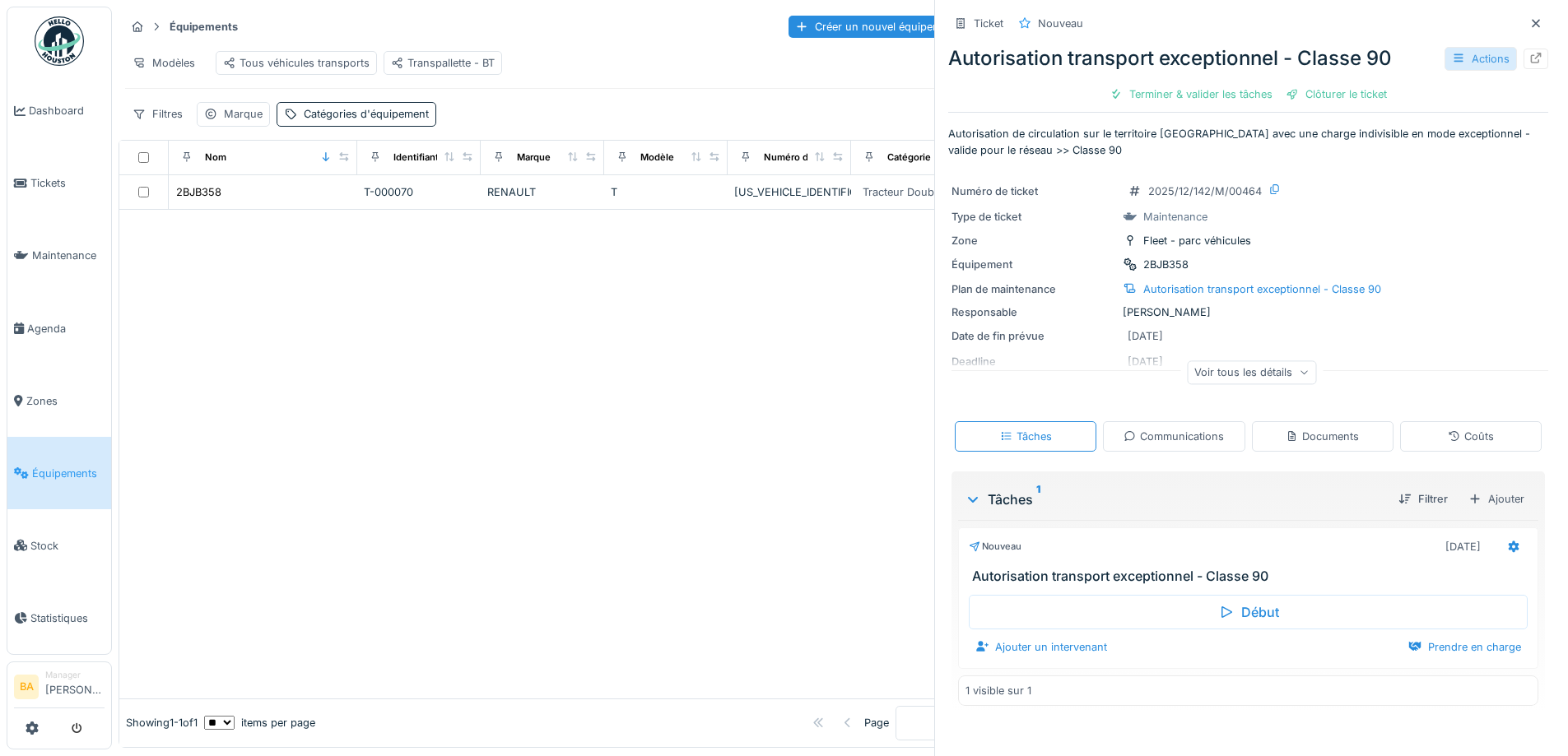
click at [1455, 63] on div "Actions" at bounding box center [1480, 58] width 72 height 24
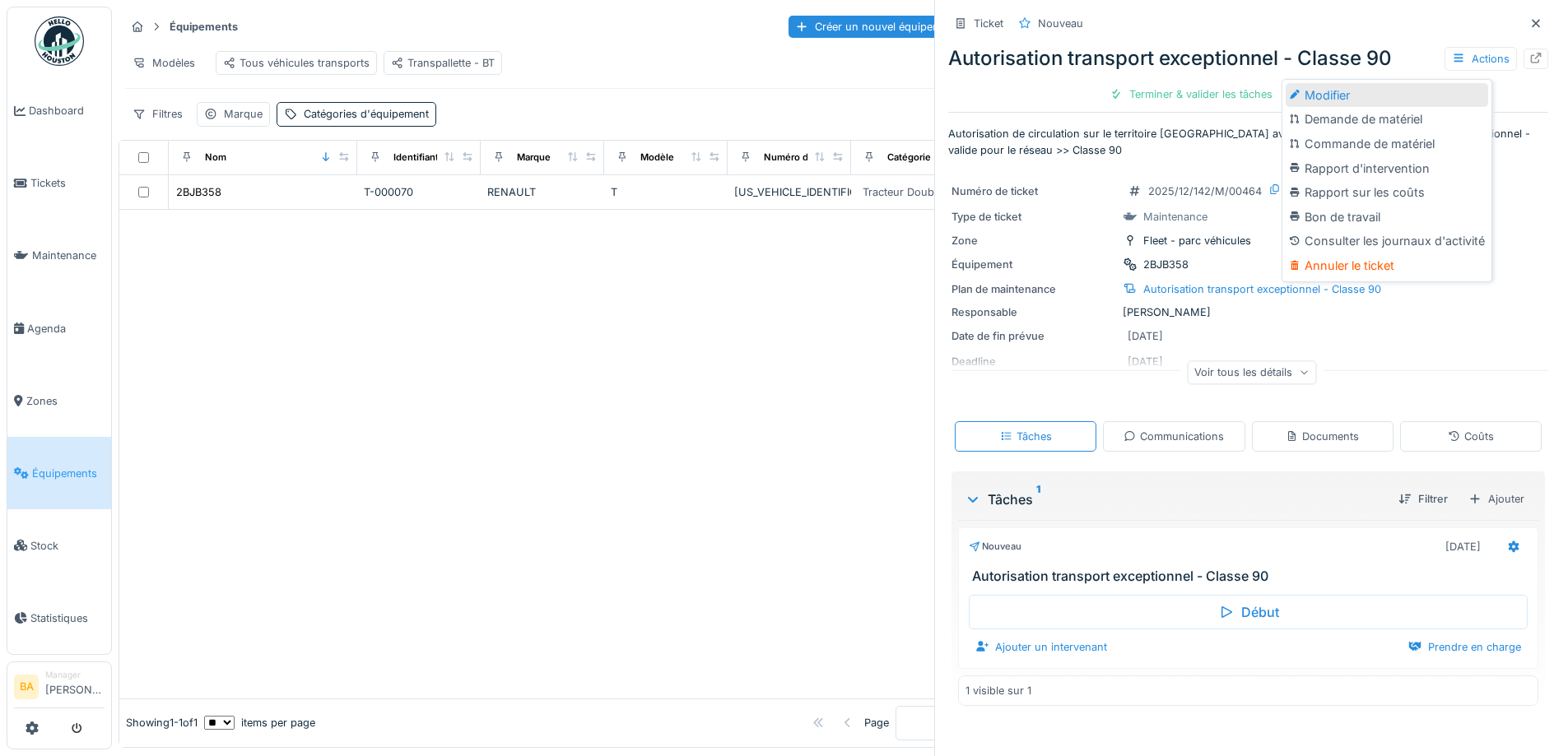
click at [1374, 92] on div "Modifier" at bounding box center [1386, 95] width 203 height 25
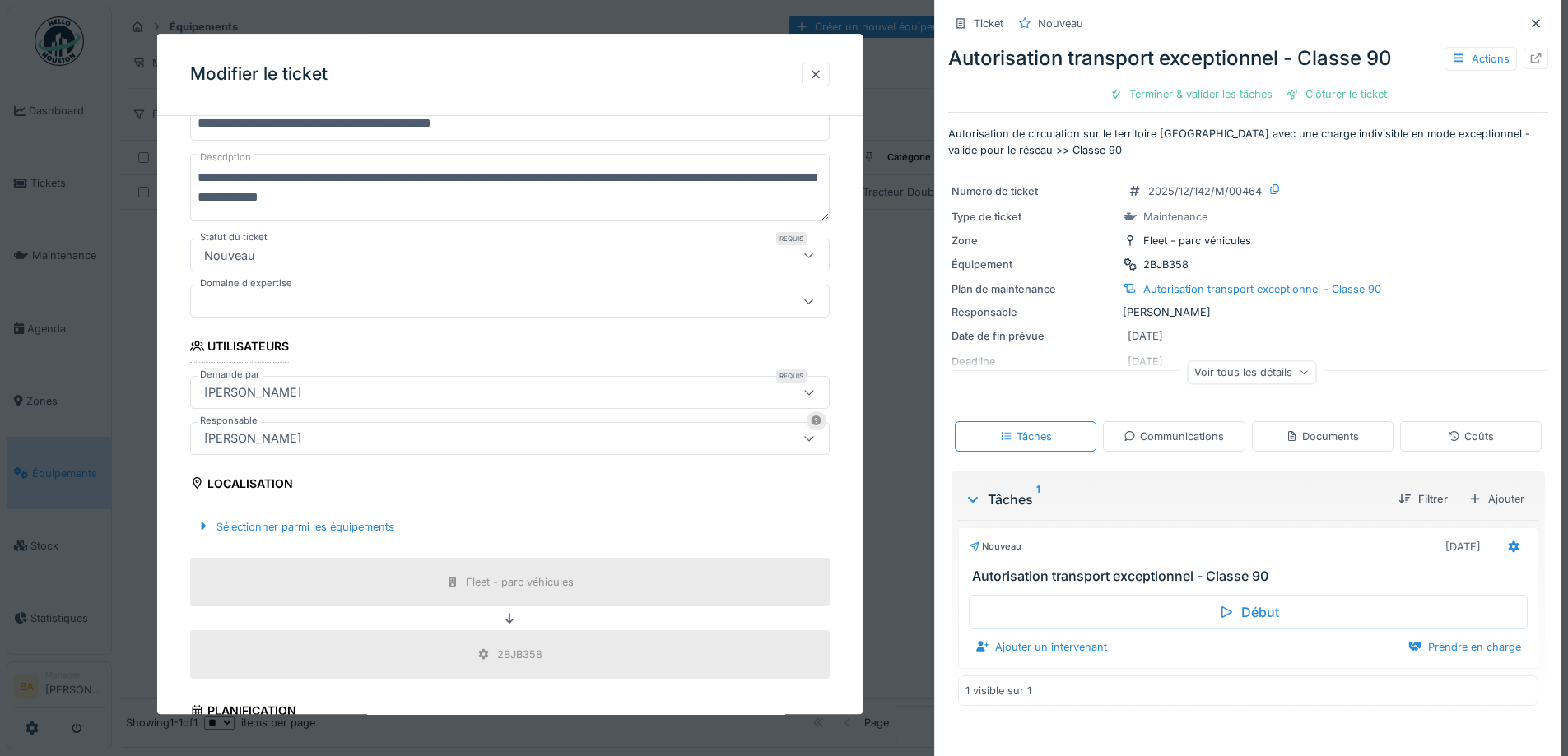
scroll to position [412, 0]
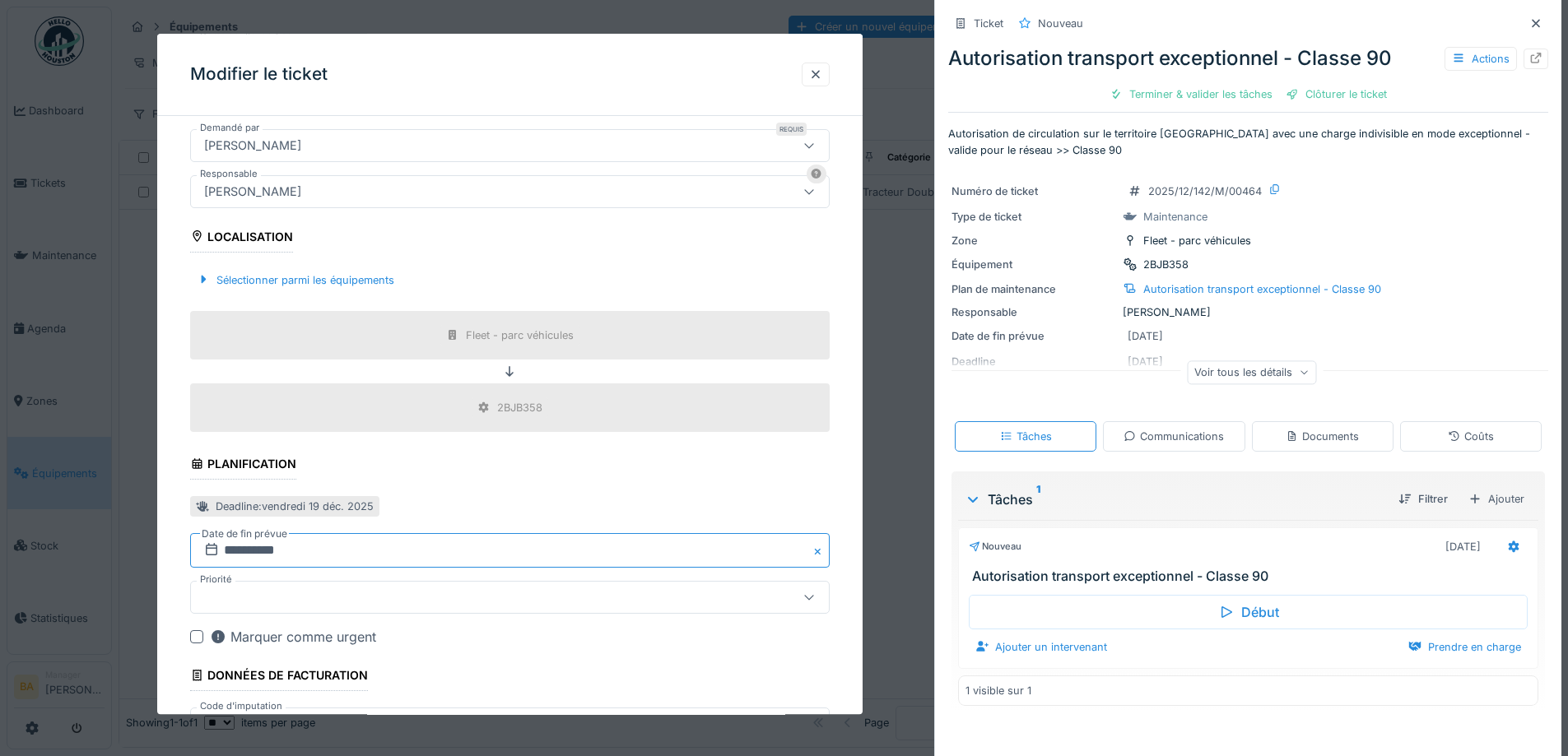
click at [236, 555] on input "**********" at bounding box center [510, 551] width 639 height 34
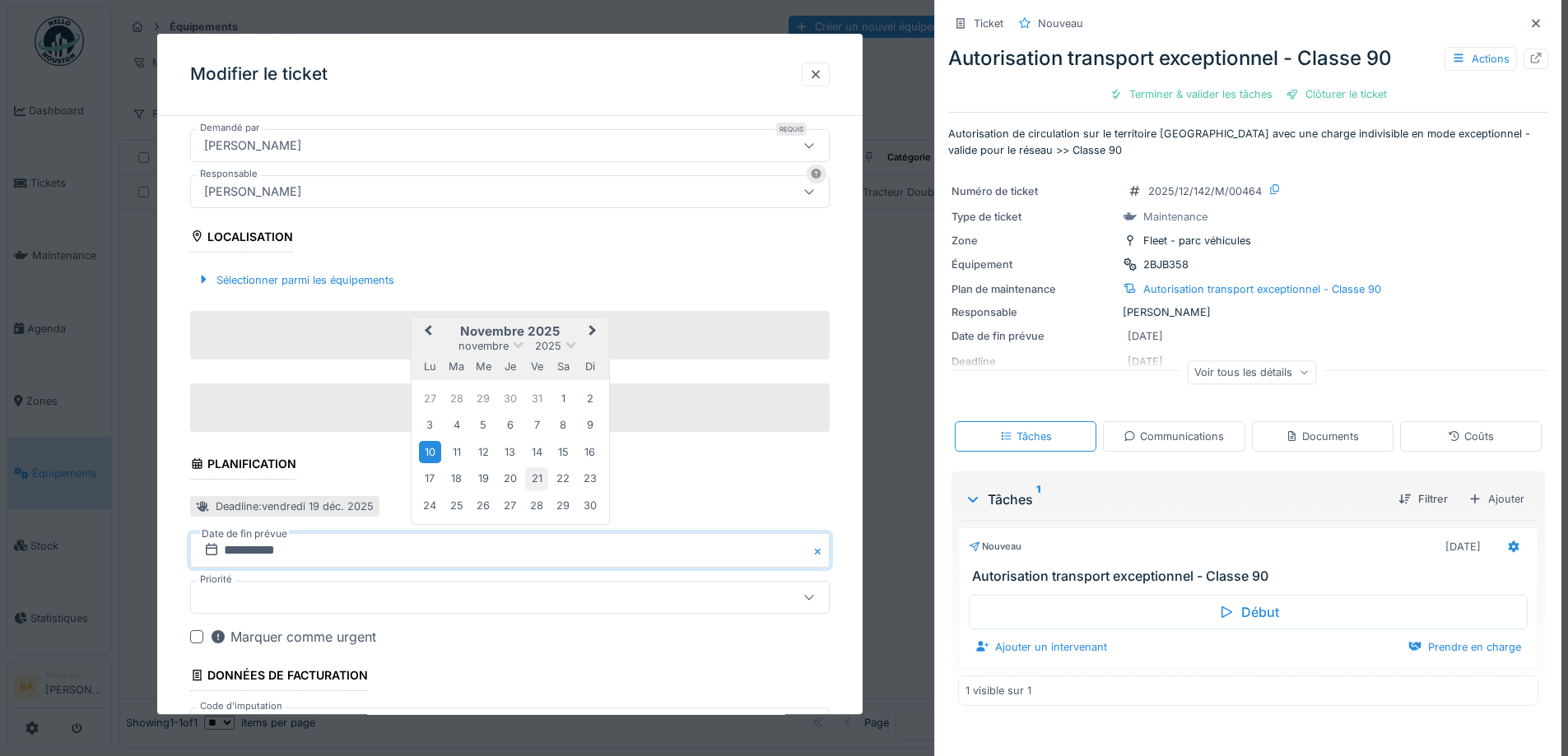
click at [528, 477] on div "21" at bounding box center [536, 478] width 22 height 22
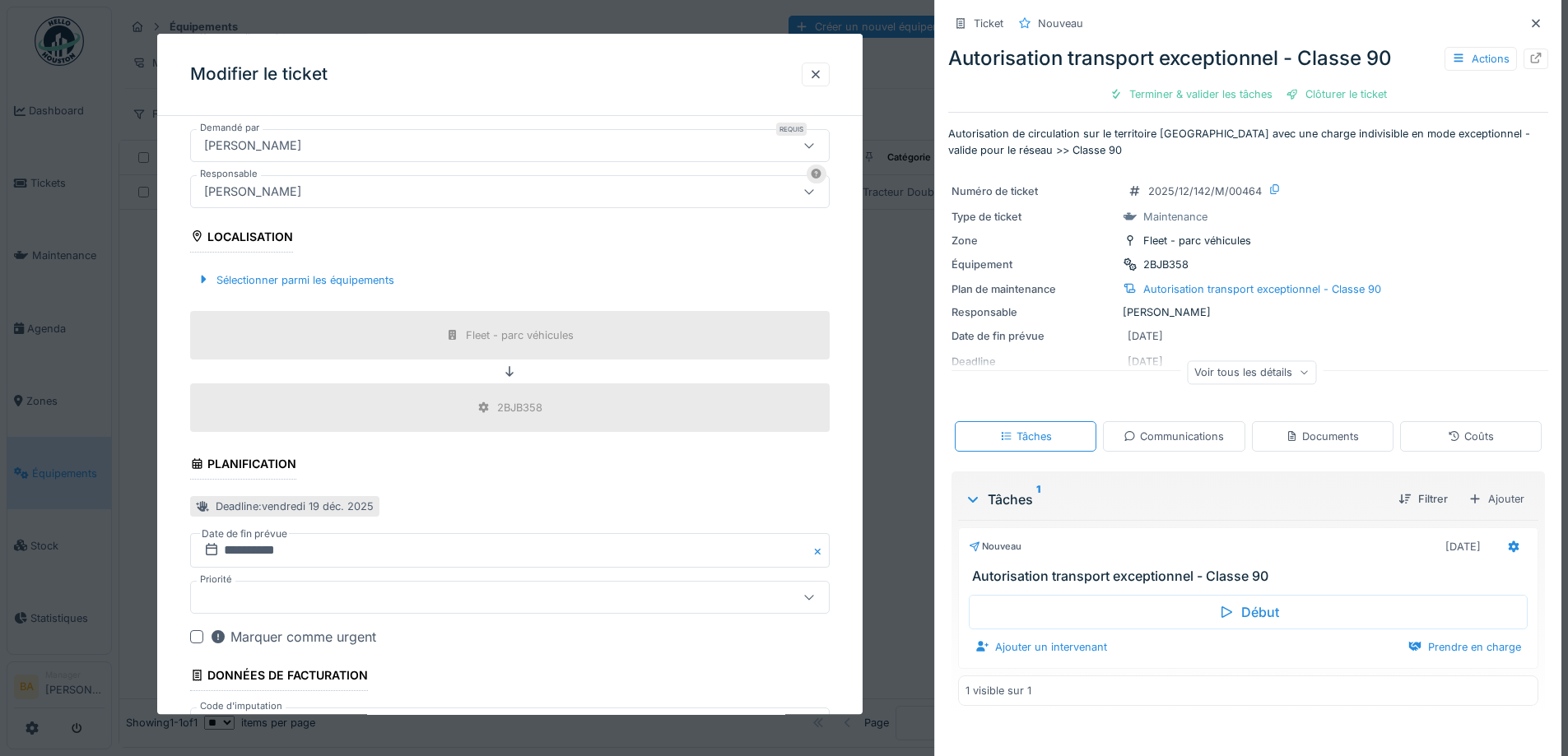
scroll to position [532, 0]
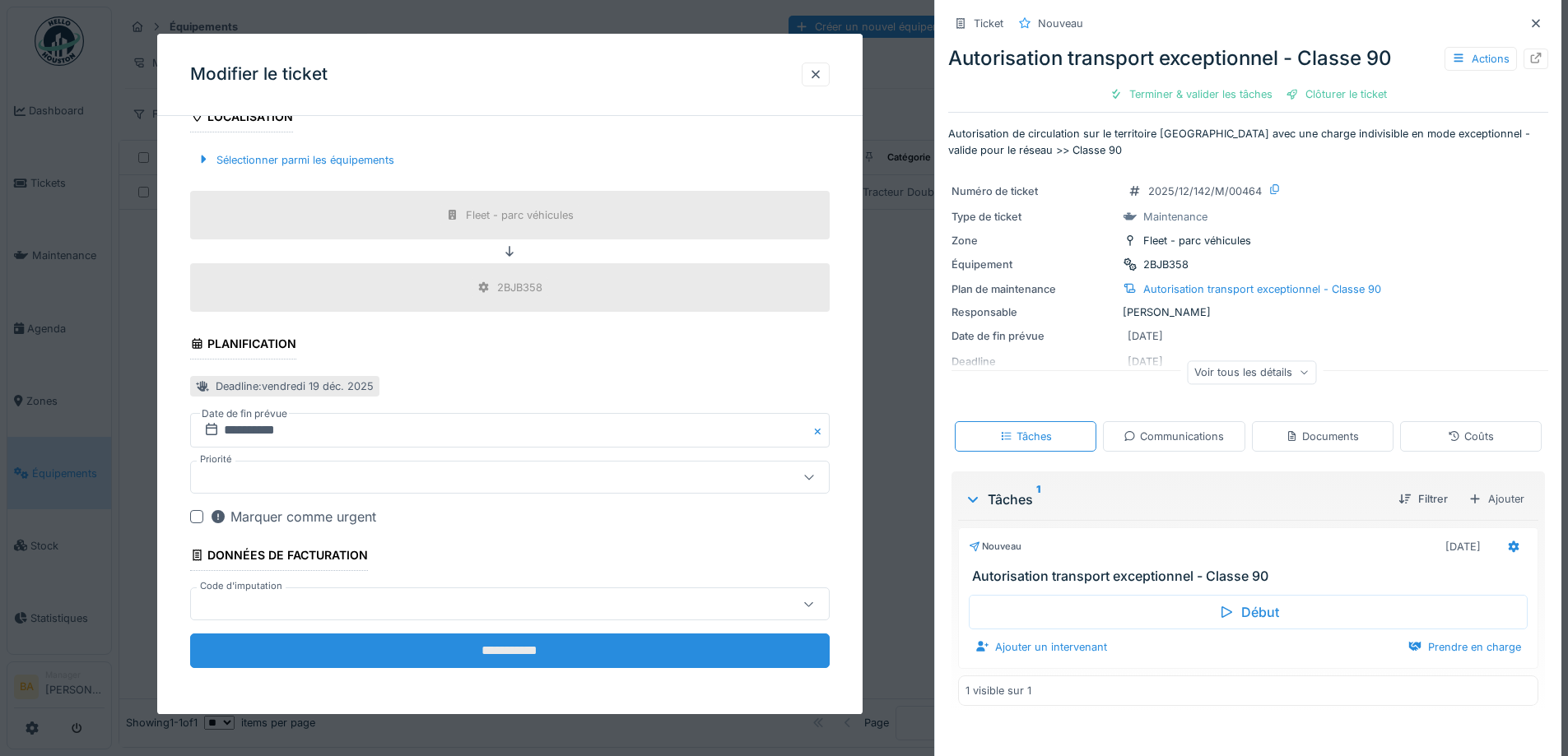
click at [455, 648] on input "**********" at bounding box center [510, 651] width 639 height 34
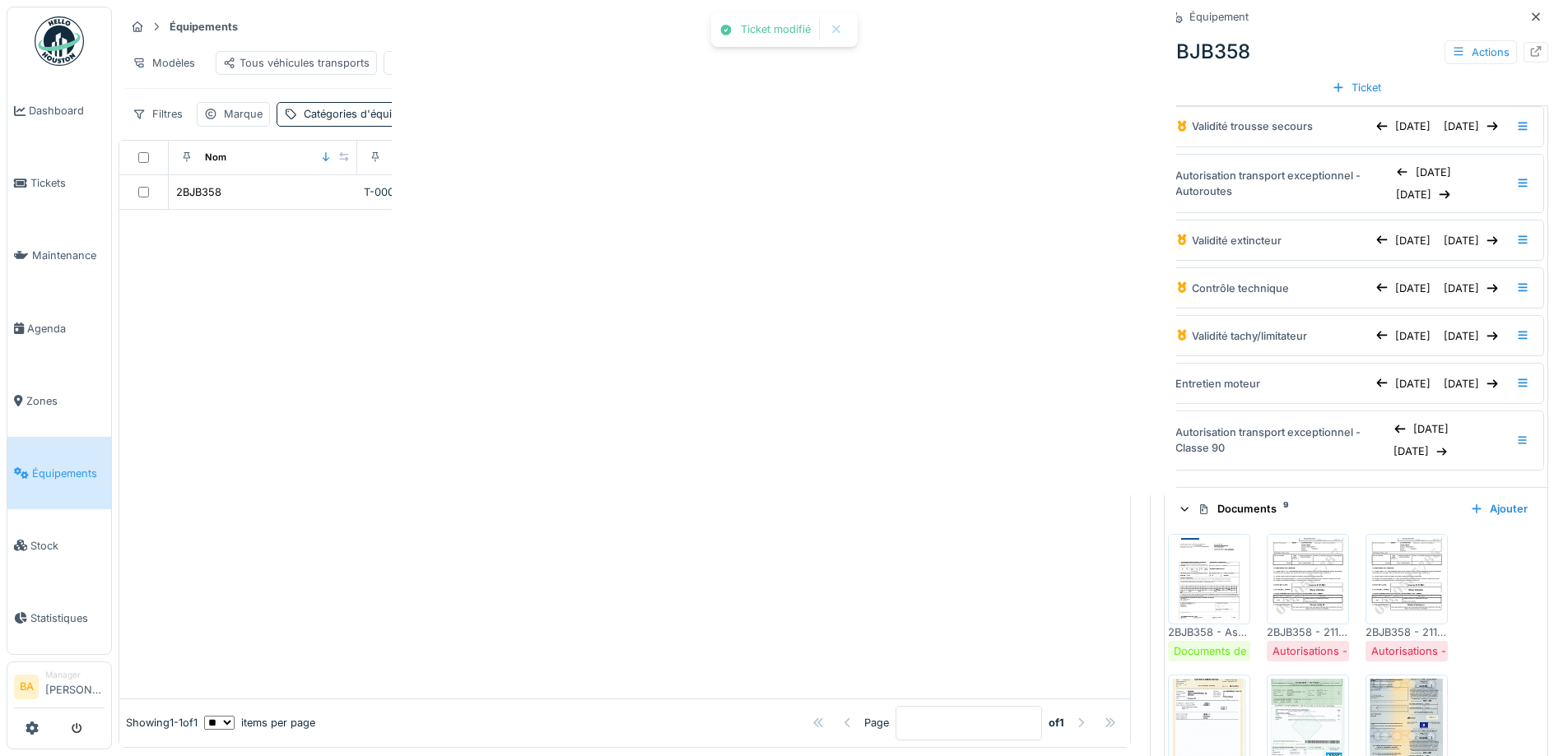
scroll to position [0, 0]
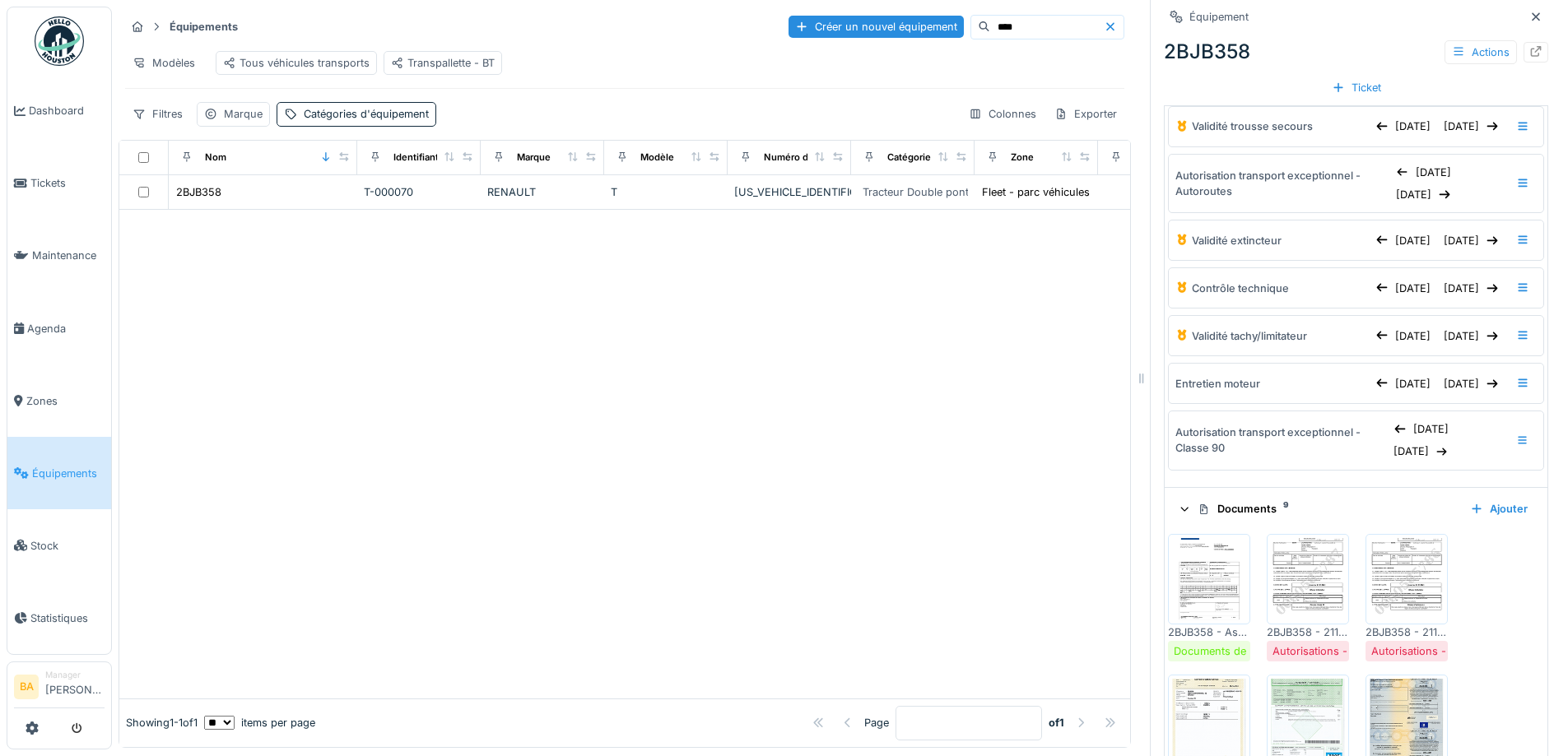
click at [1399, 594] on img at bounding box center [1406, 579] width 74 height 83
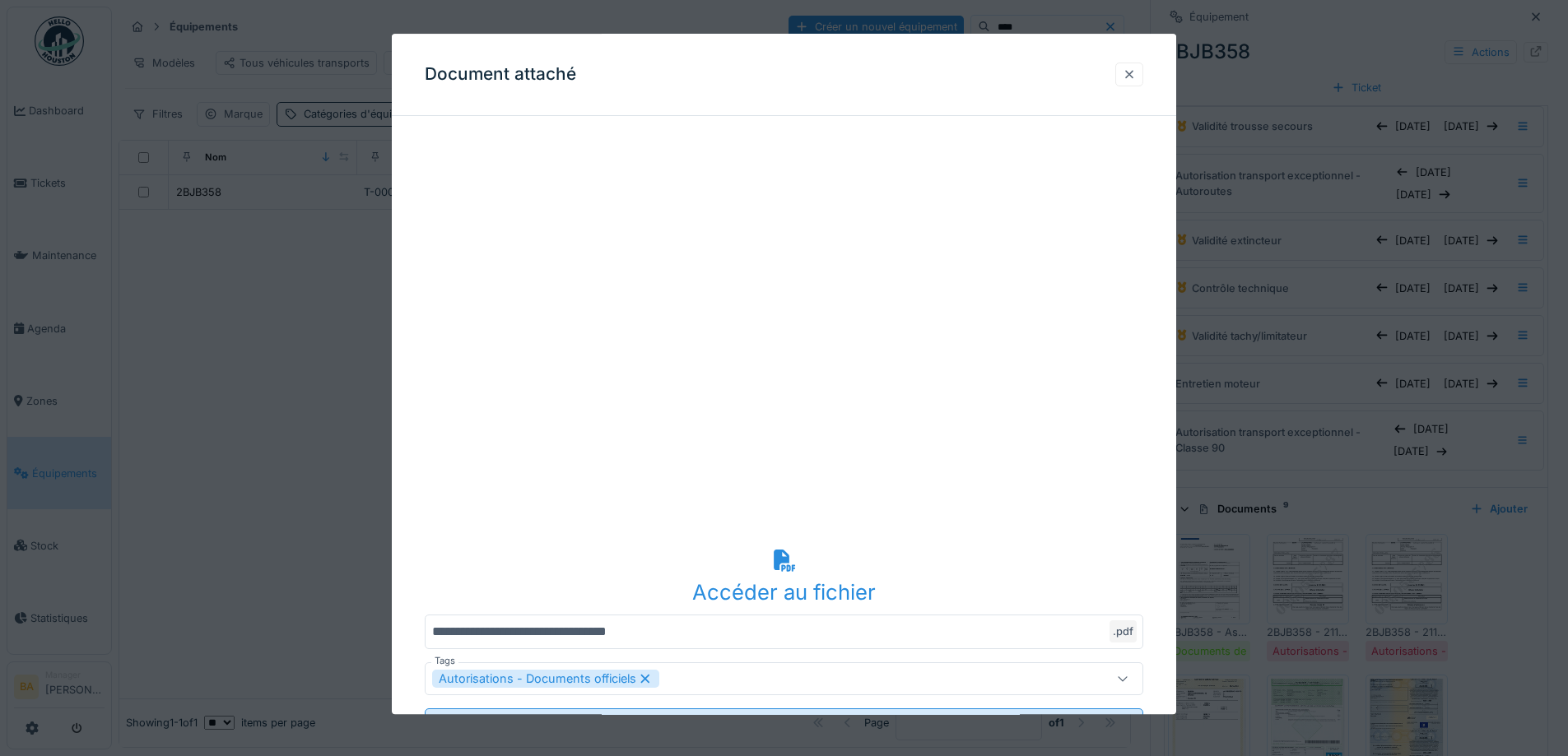
click at [1136, 76] on div at bounding box center [1129, 74] width 13 height 15
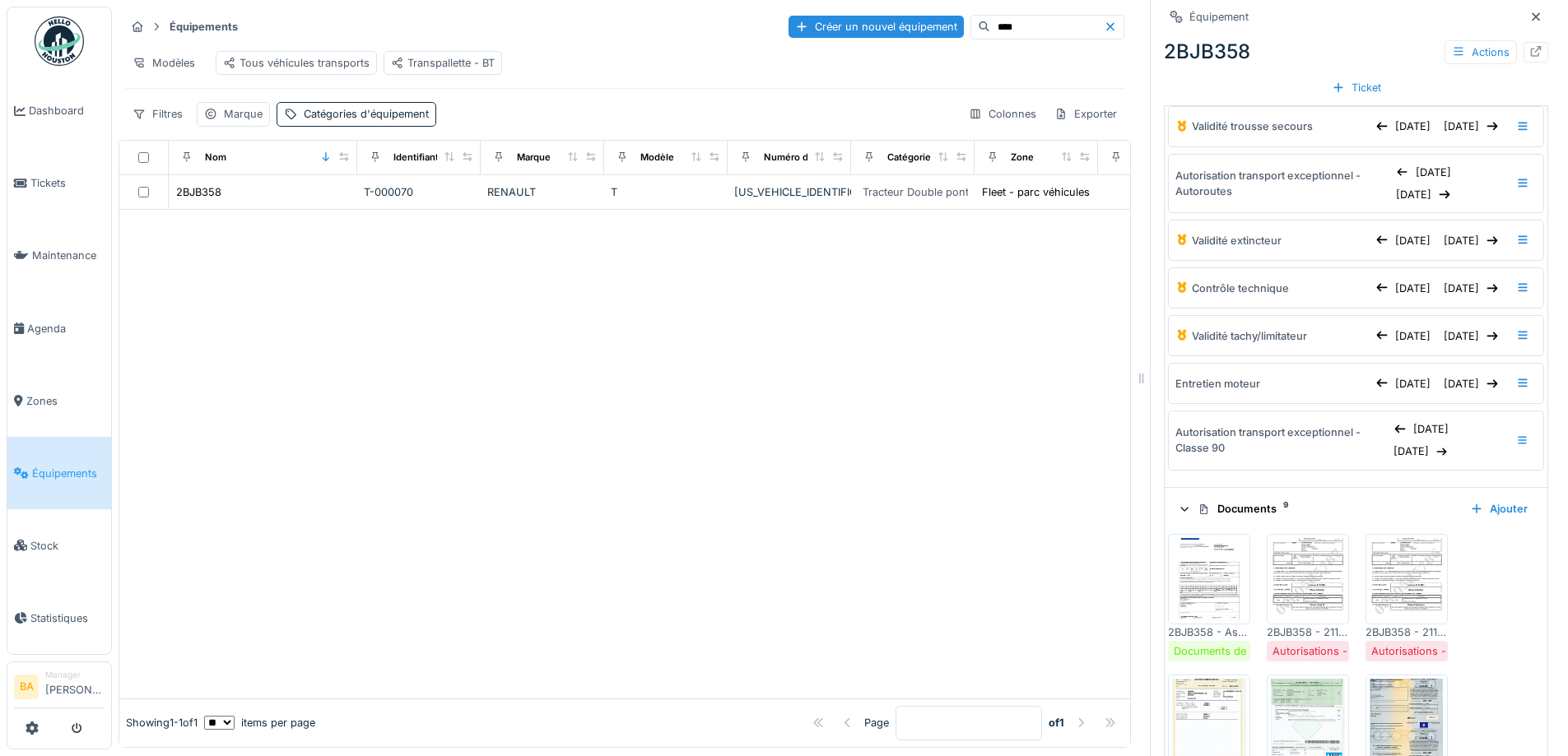
scroll to position [399, 0]
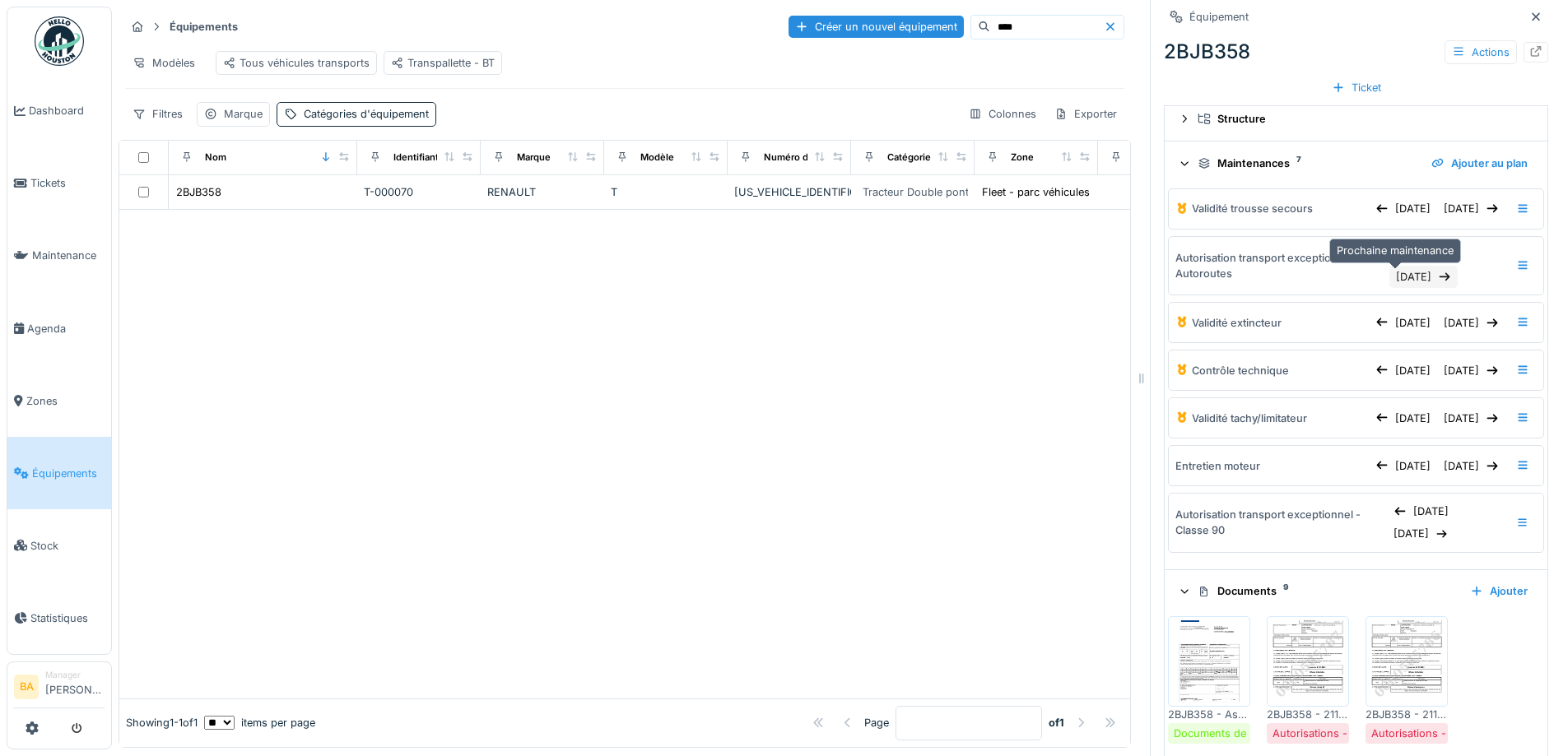
click at [1389, 281] on div "10/11/2025" at bounding box center [1423, 276] width 69 height 22
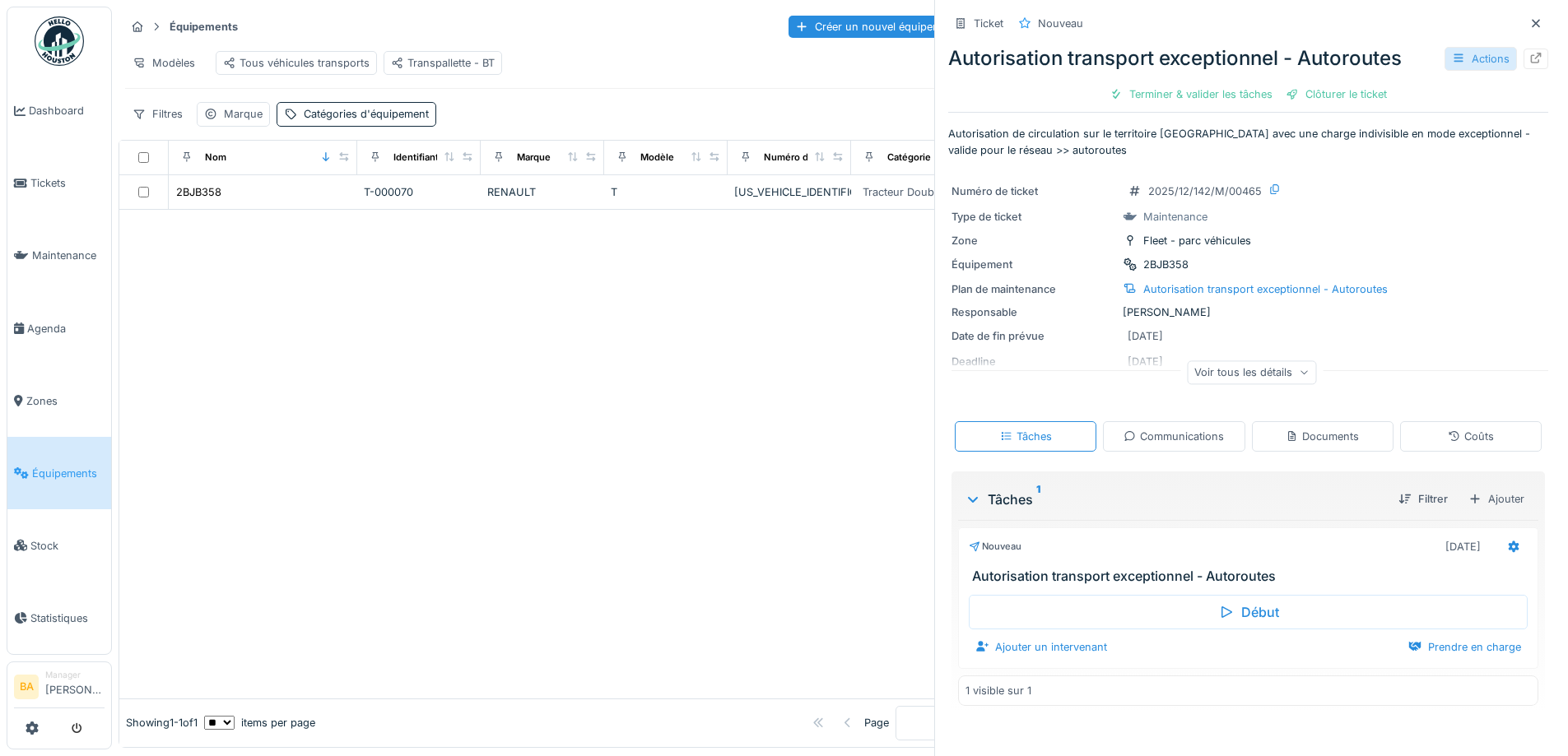
click at [1468, 58] on div "Actions" at bounding box center [1480, 58] width 72 height 24
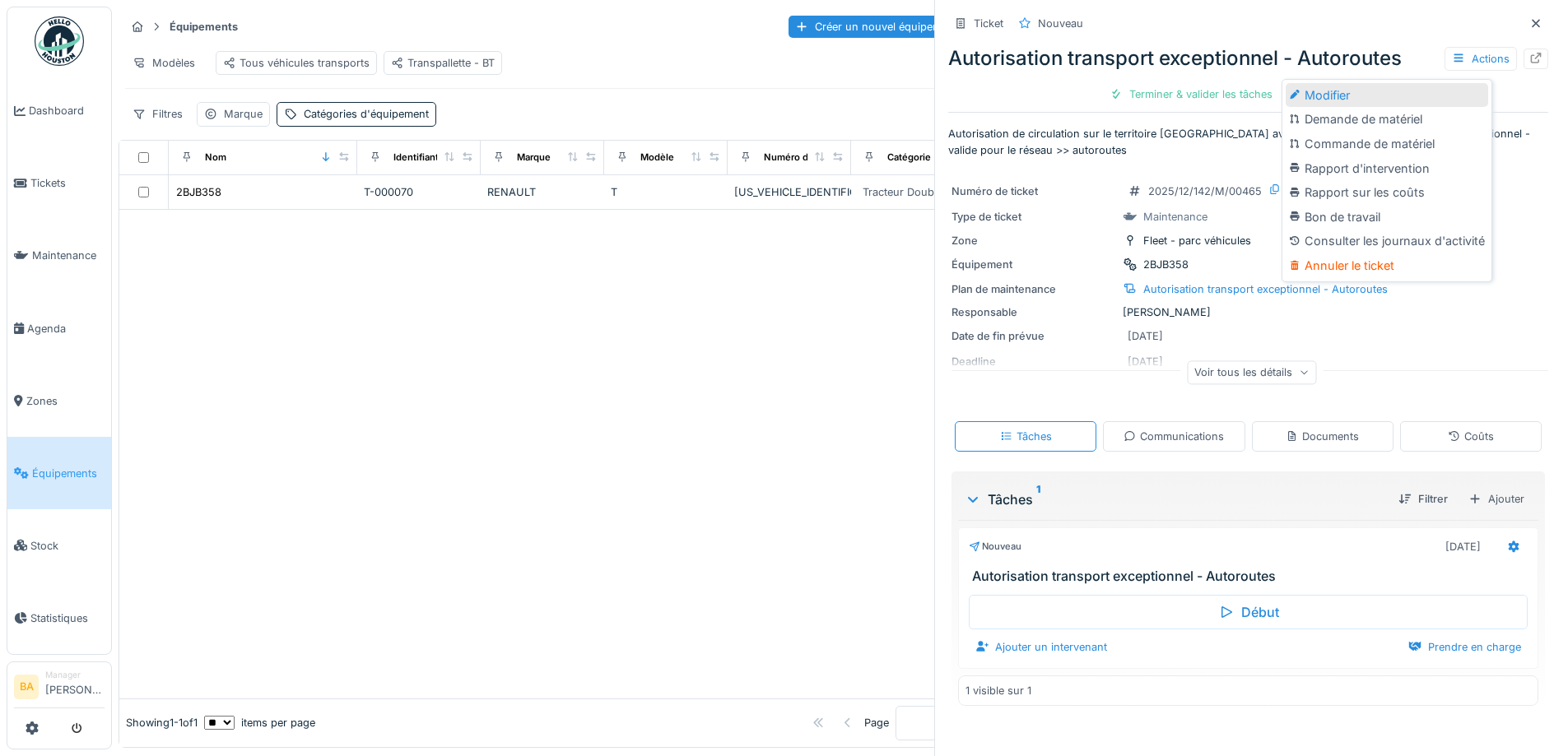
click at [1363, 94] on div "Modifier" at bounding box center [1386, 95] width 203 height 25
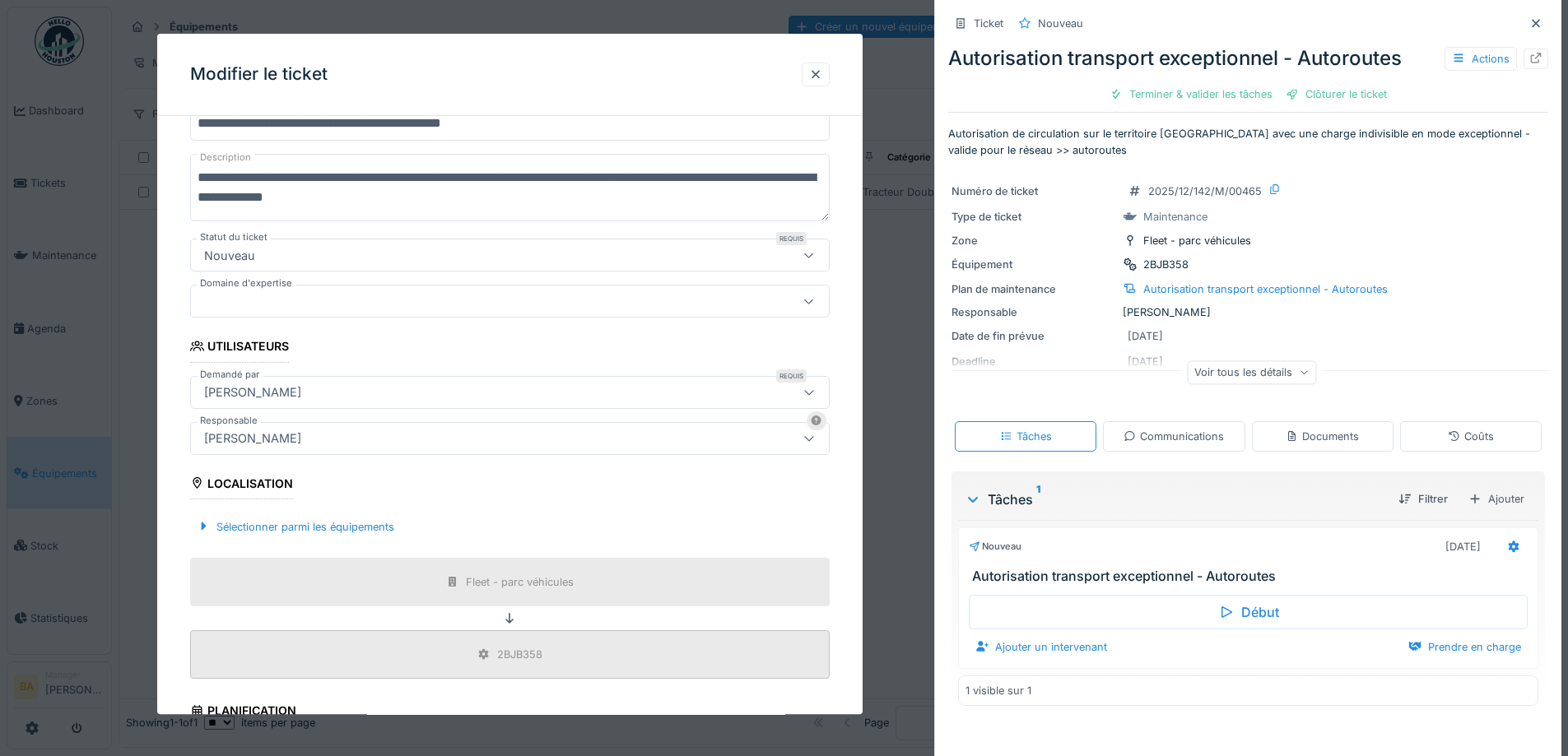
scroll to position [329, 0]
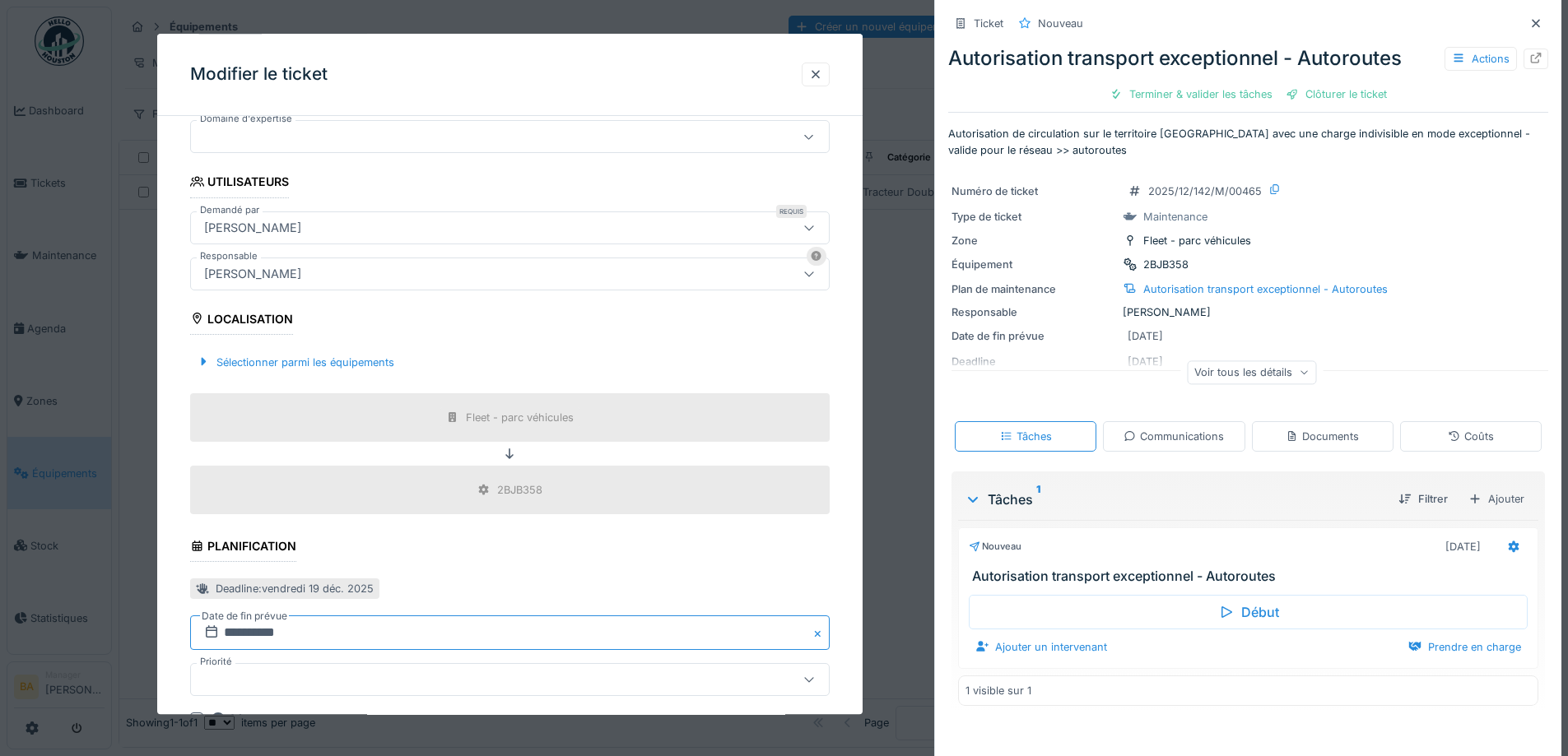
click at [249, 628] on input "**********" at bounding box center [510, 633] width 639 height 34
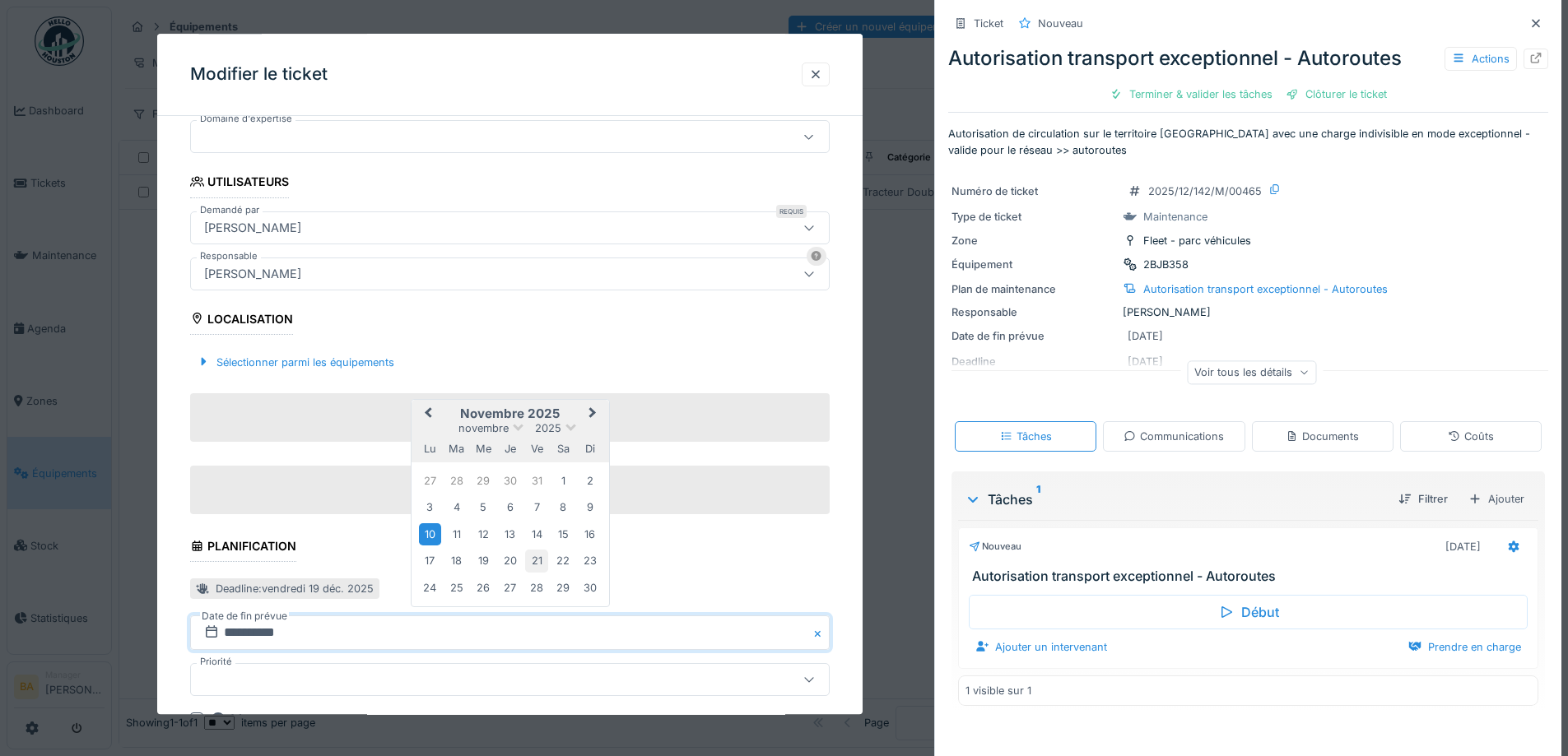
click at [534, 560] on div "21" at bounding box center [536, 561] width 22 height 22
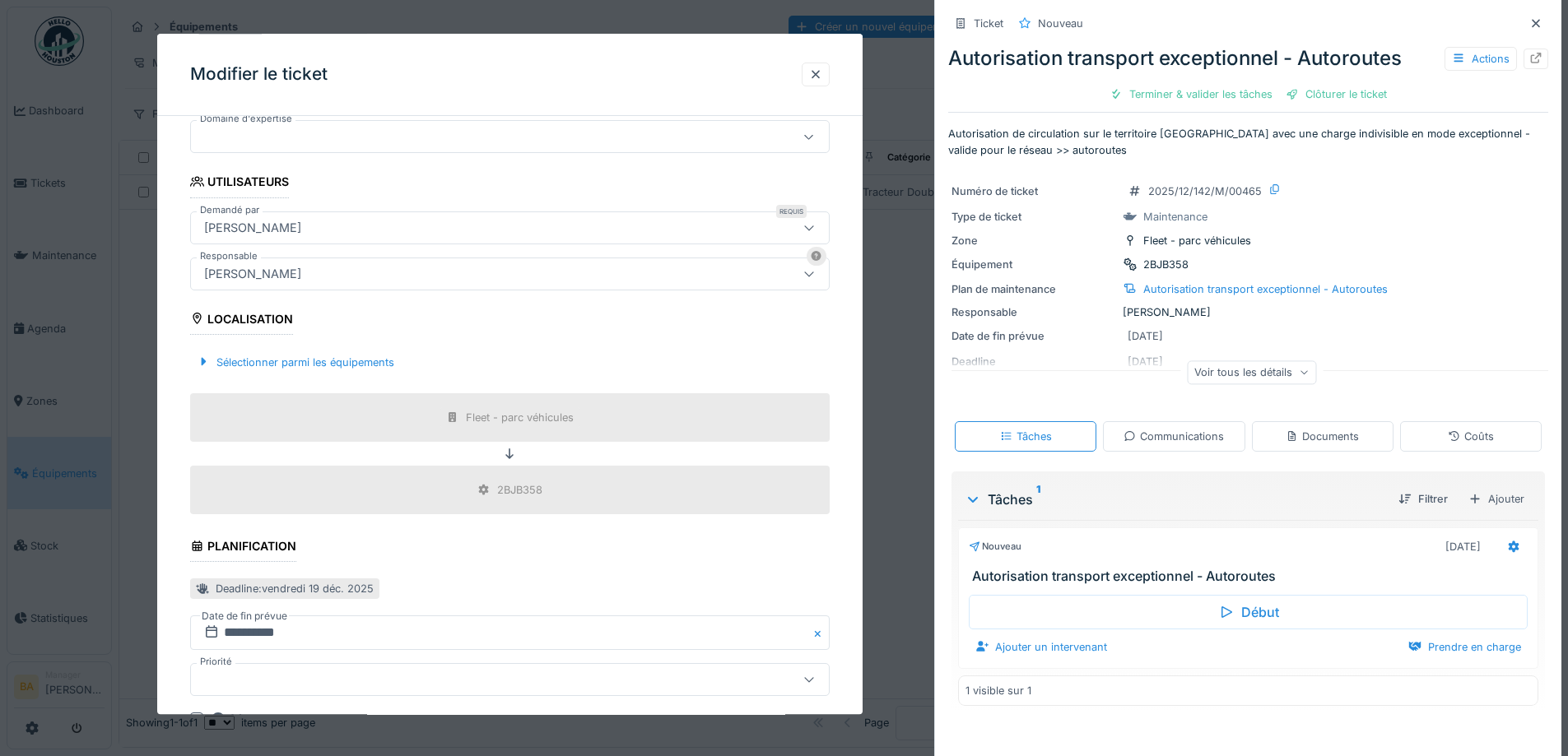
scroll to position [532, 0]
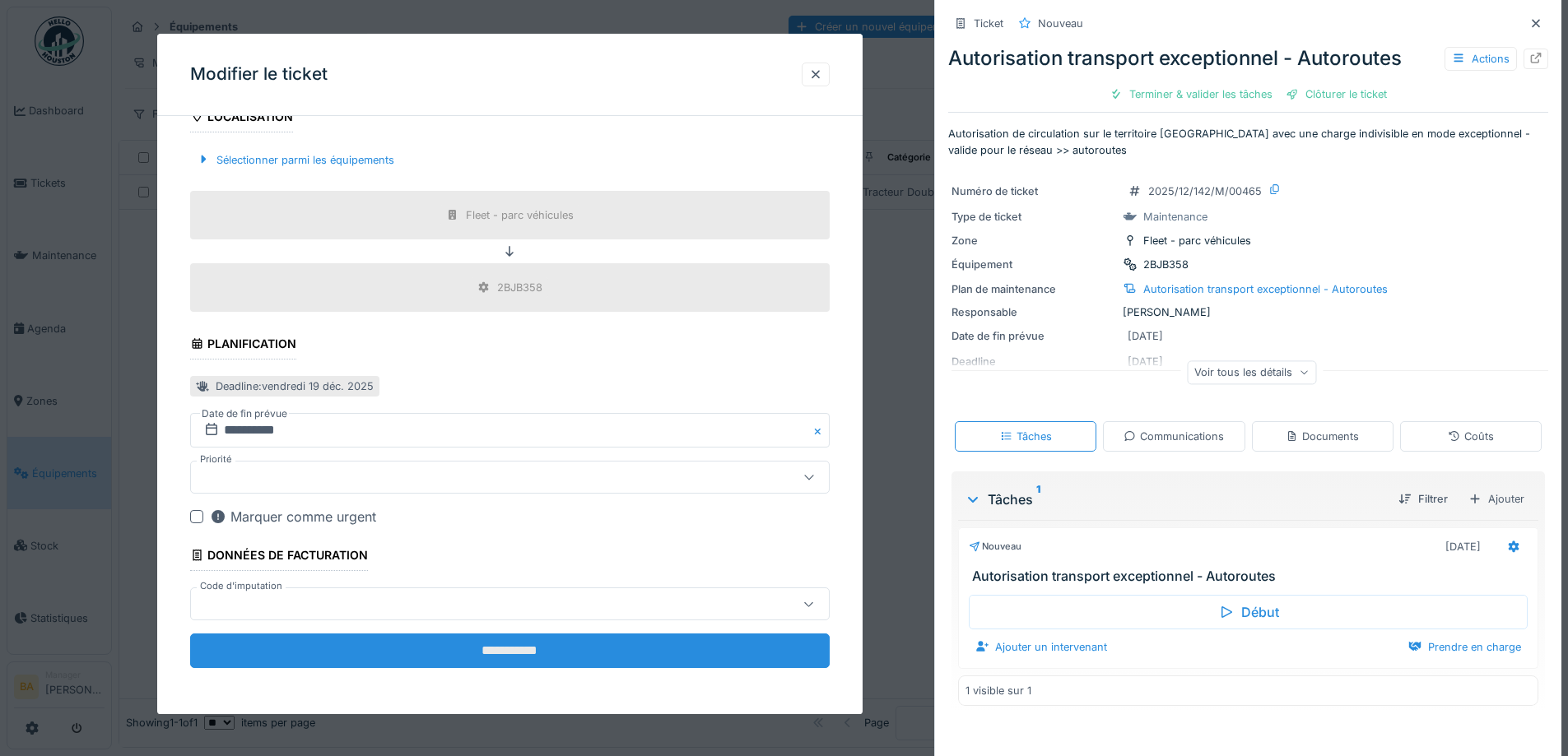
click at [365, 664] on input "**********" at bounding box center [510, 651] width 639 height 34
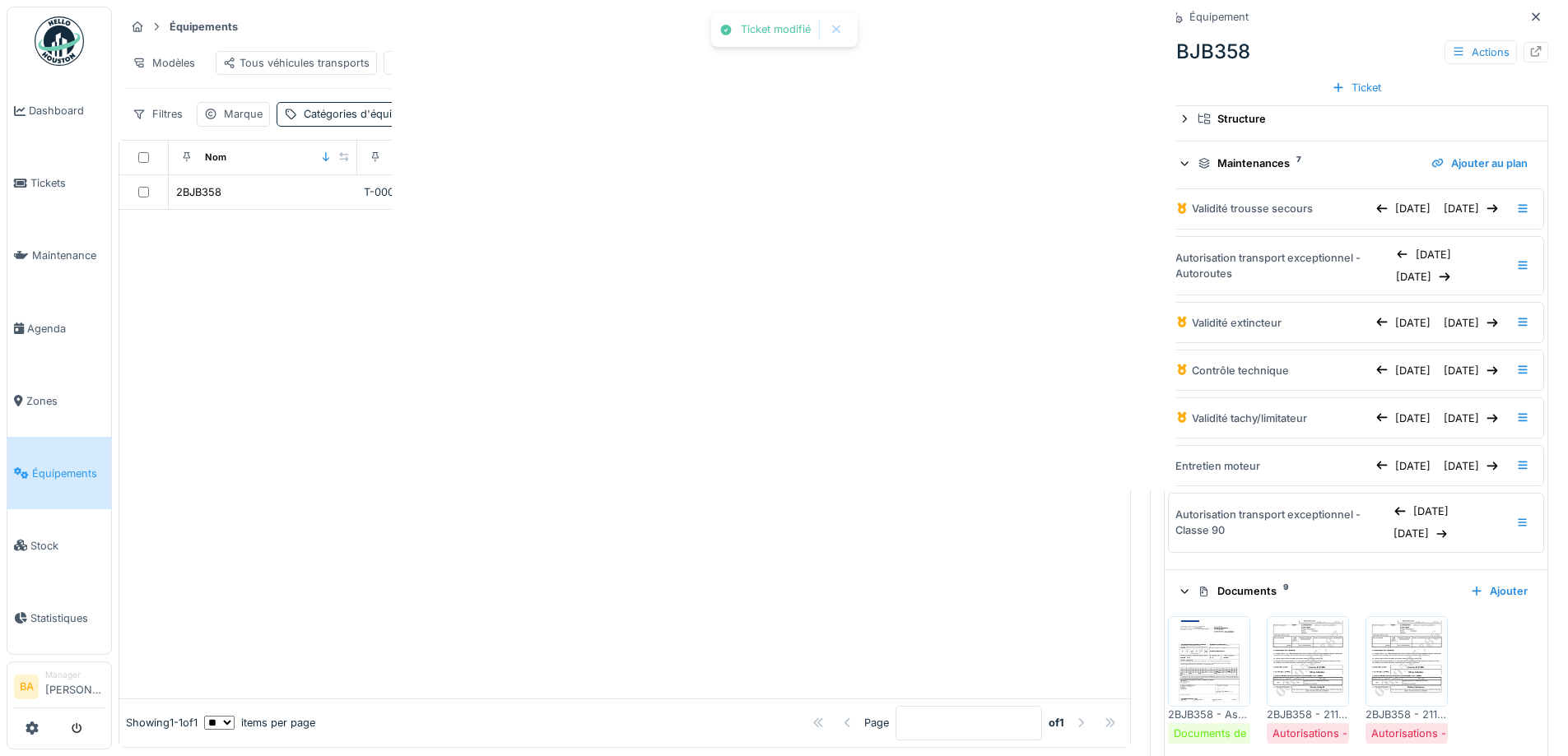
scroll to position [0, 0]
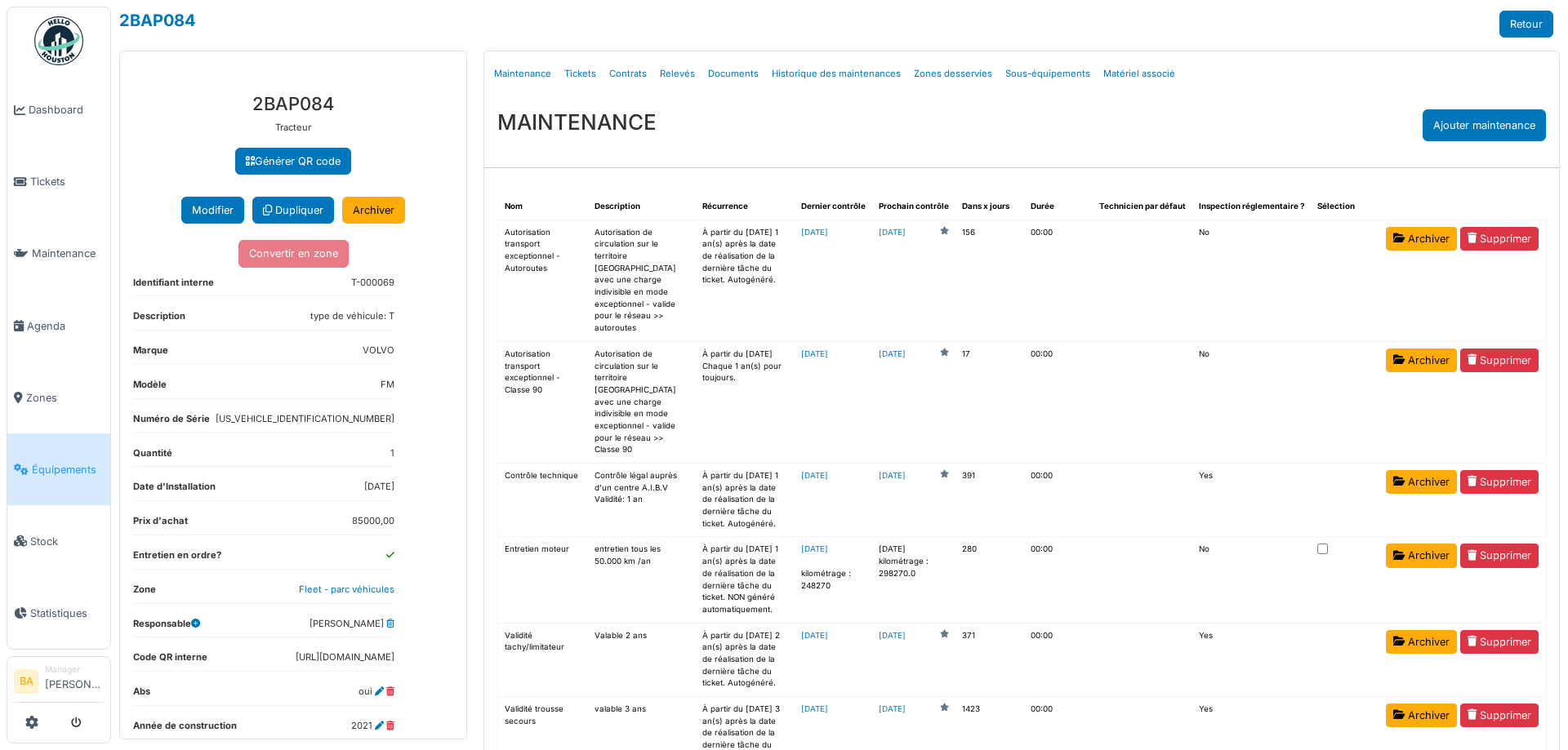
scroll to position [33, 0]
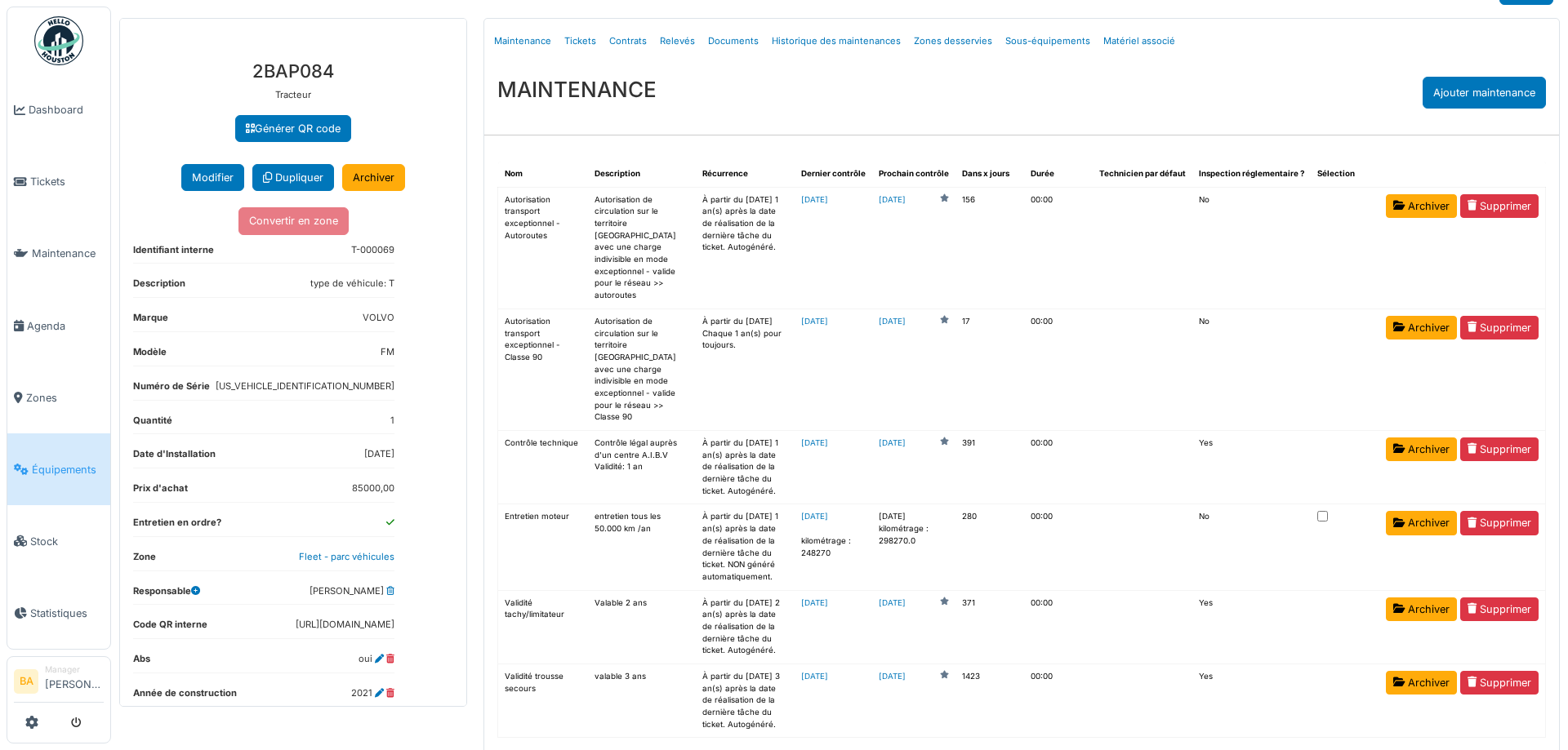
click at [38, 462] on span "Équipements" at bounding box center [68, 470] width 72 height 15
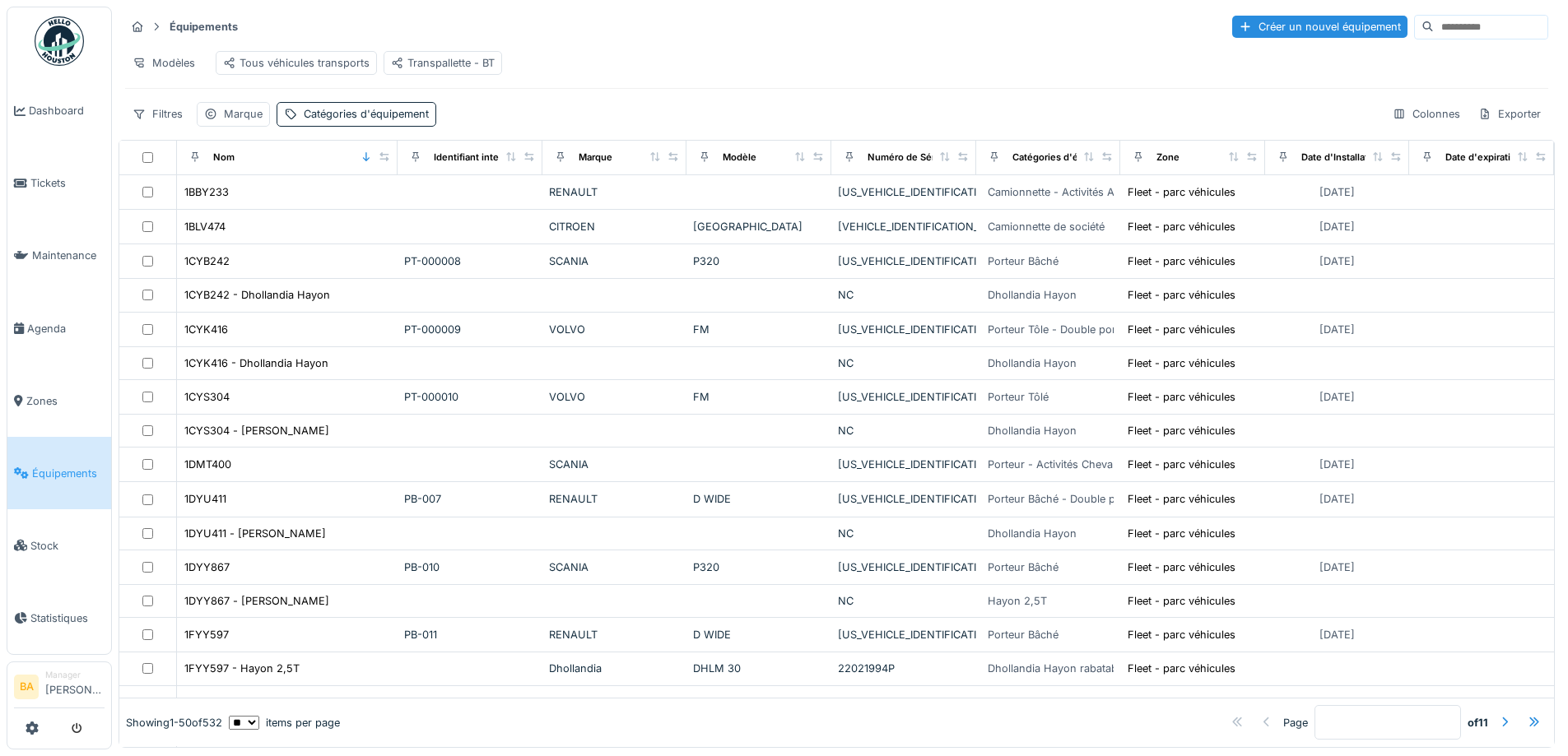
click at [1434, 34] on input at bounding box center [1490, 27] width 113 height 23
type input "****"
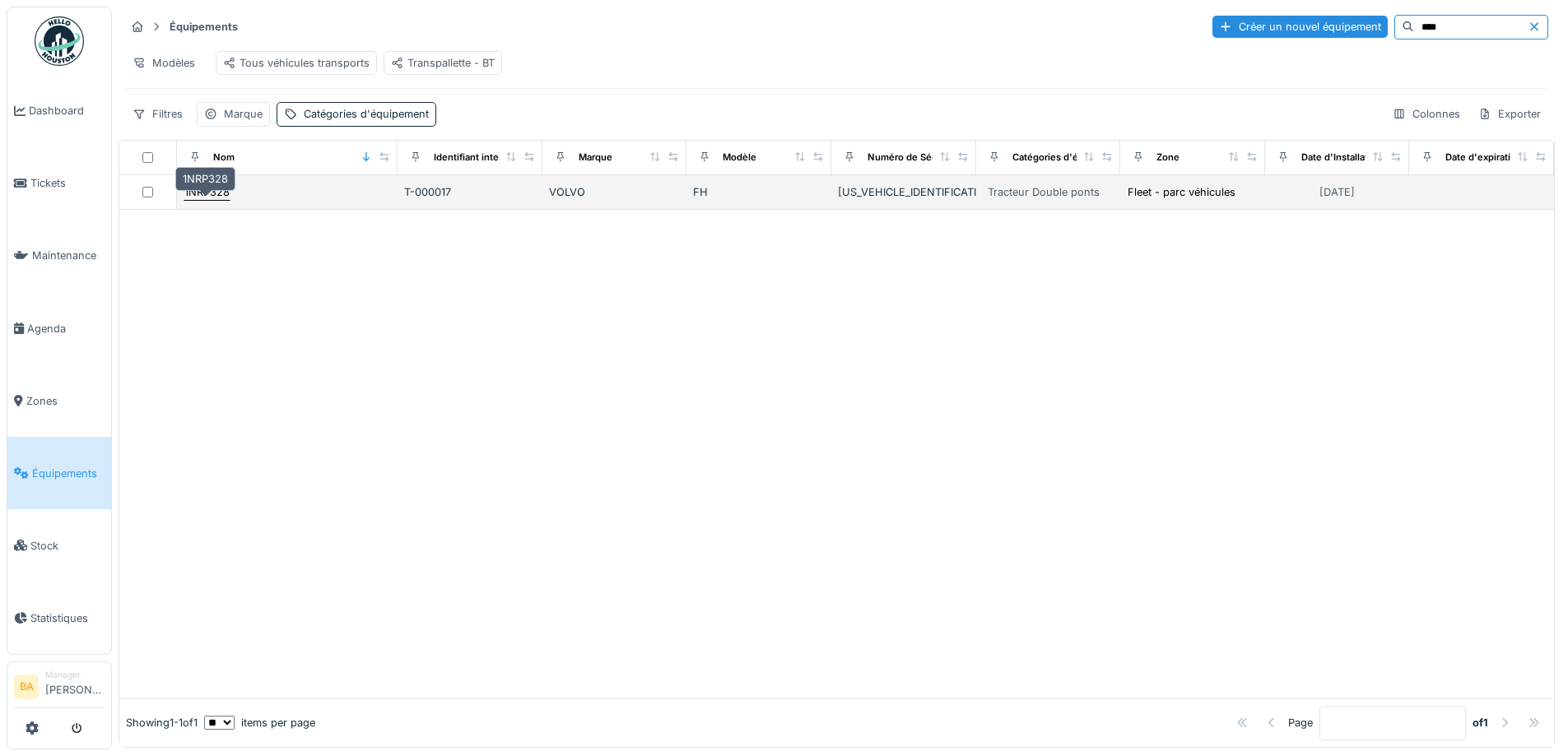
click at [198, 197] on div "1NRP328" at bounding box center [207, 192] width 46 height 15
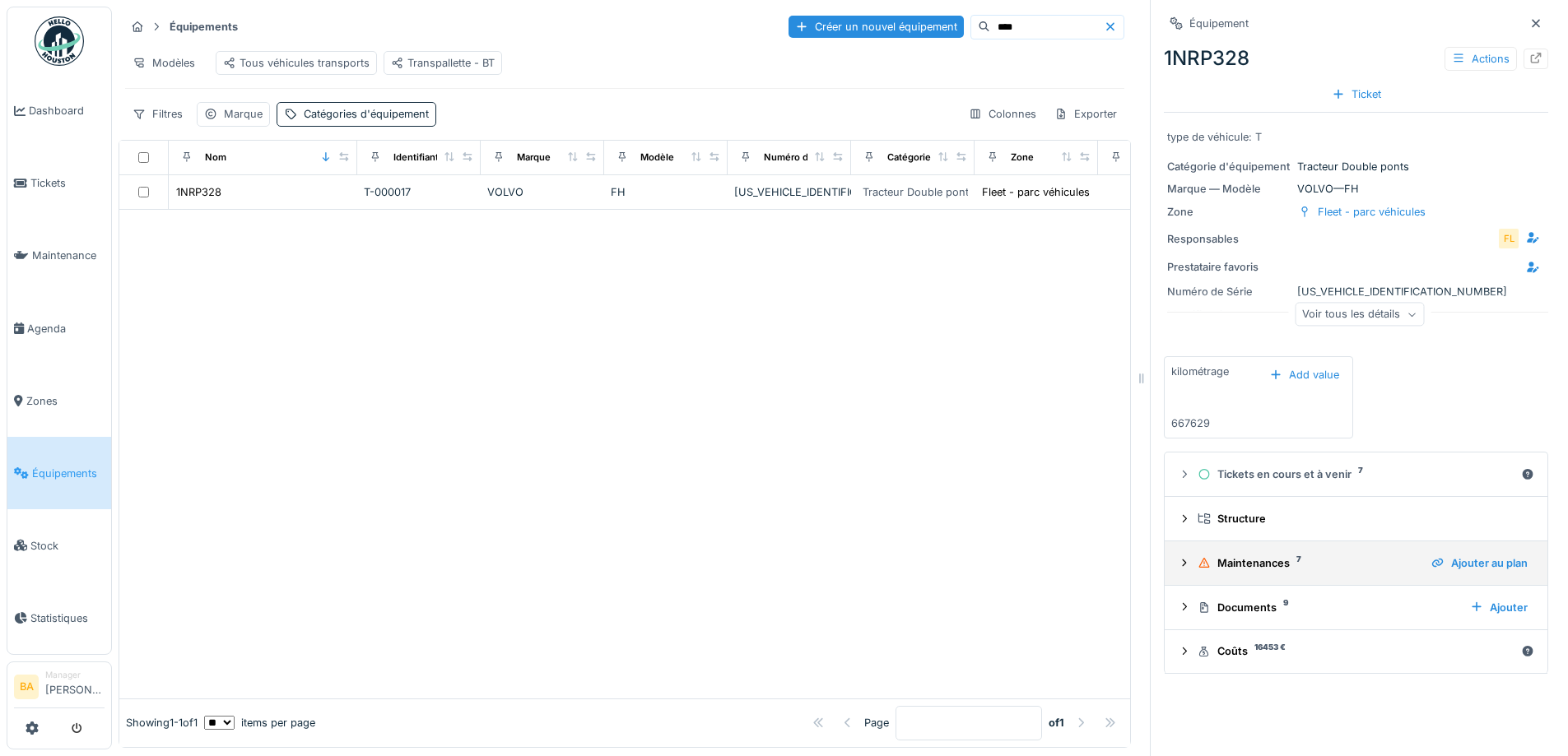
click at [1178, 567] on icon at bounding box center [1185, 563] width 13 height 10
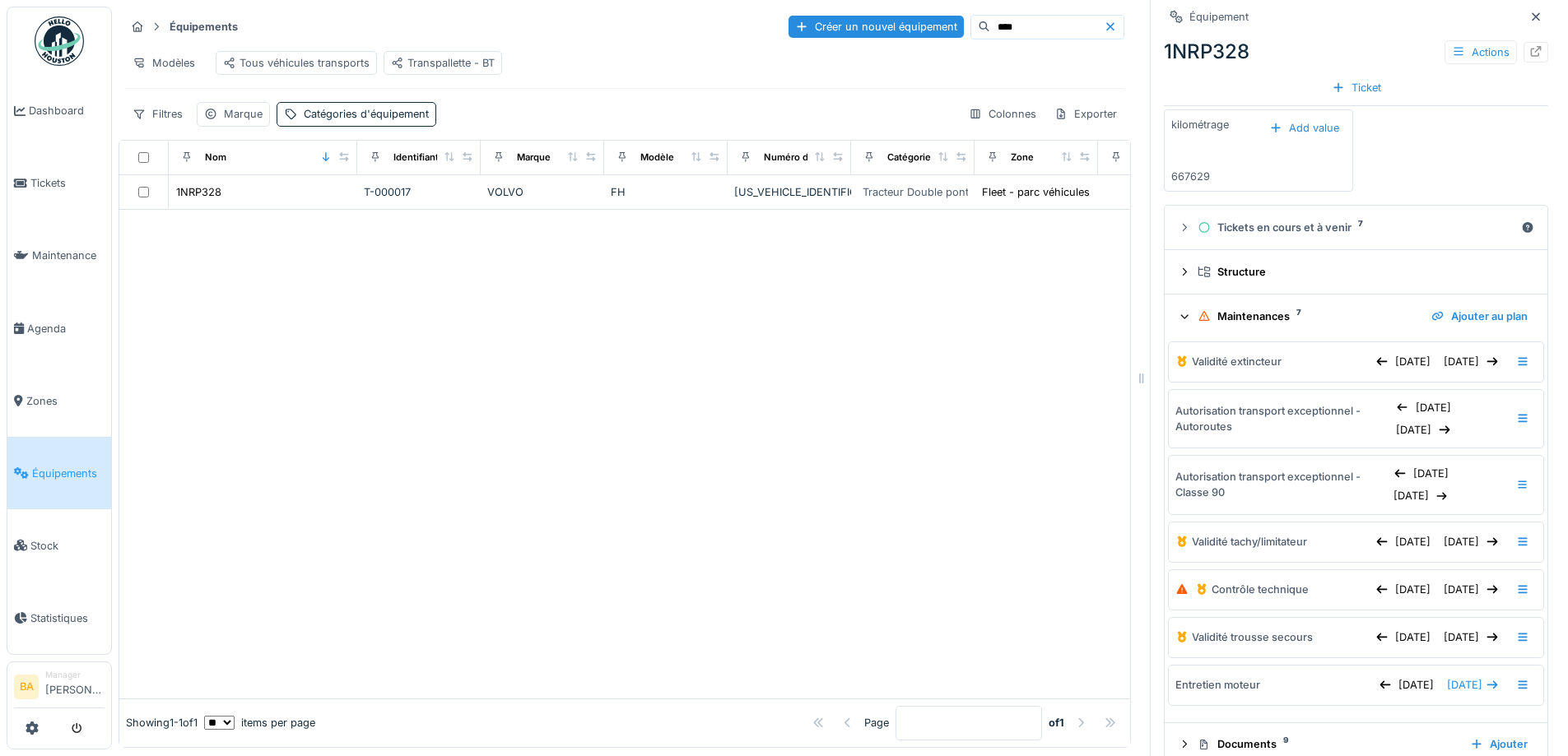
scroll to position [318, 0]
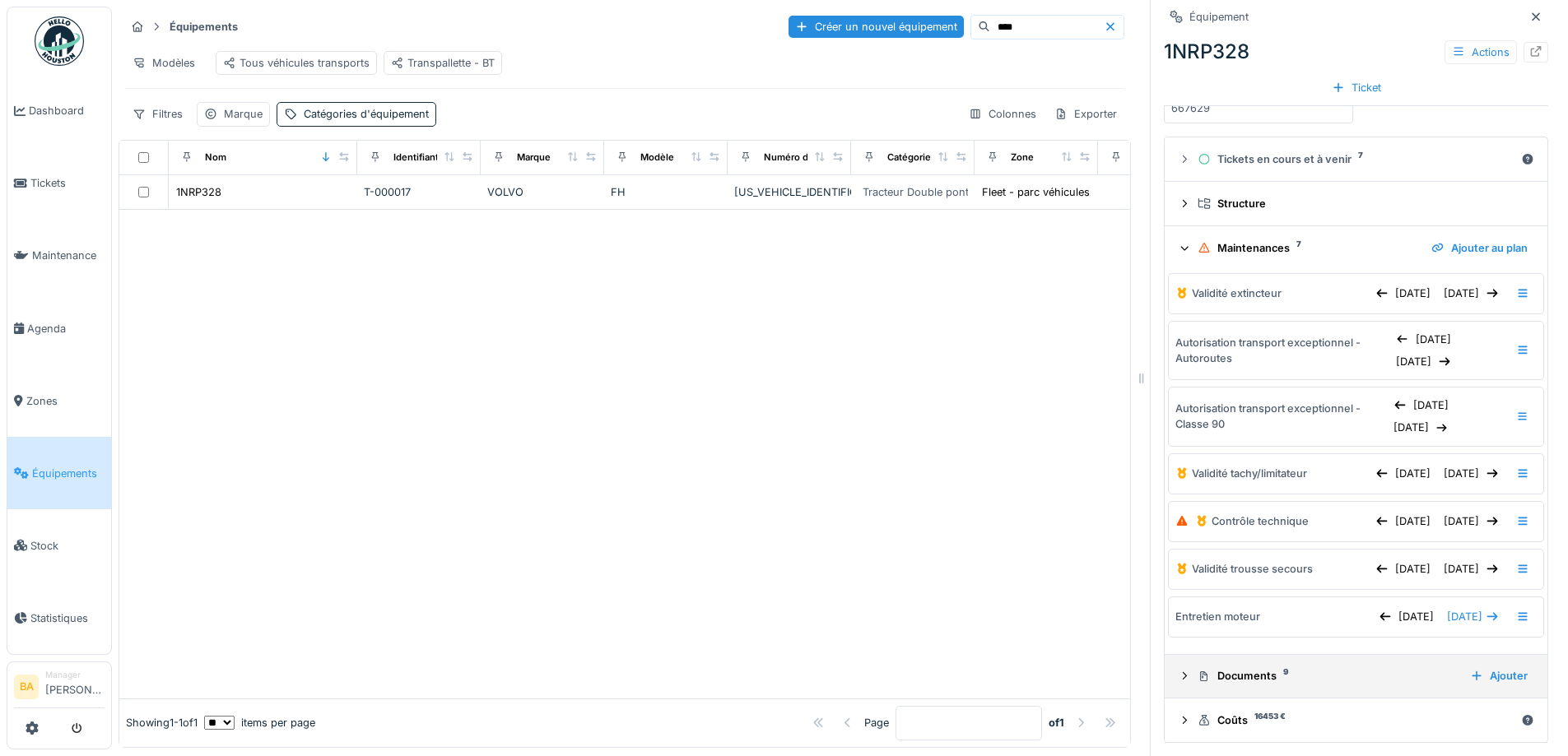
click at [1210, 681] on div "Documents 9" at bounding box center [1327, 675] width 259 height 15
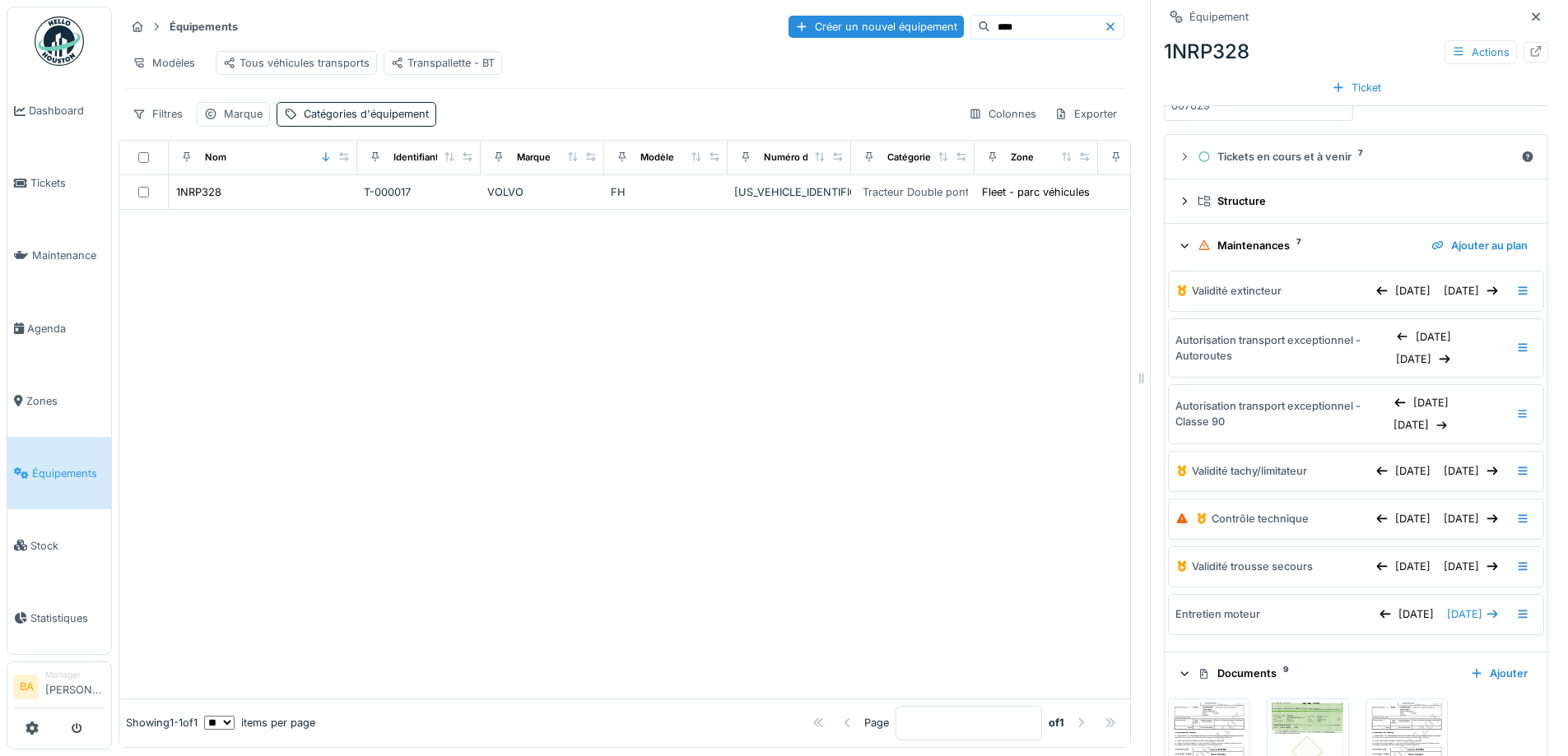
scroll to position [564, 0]
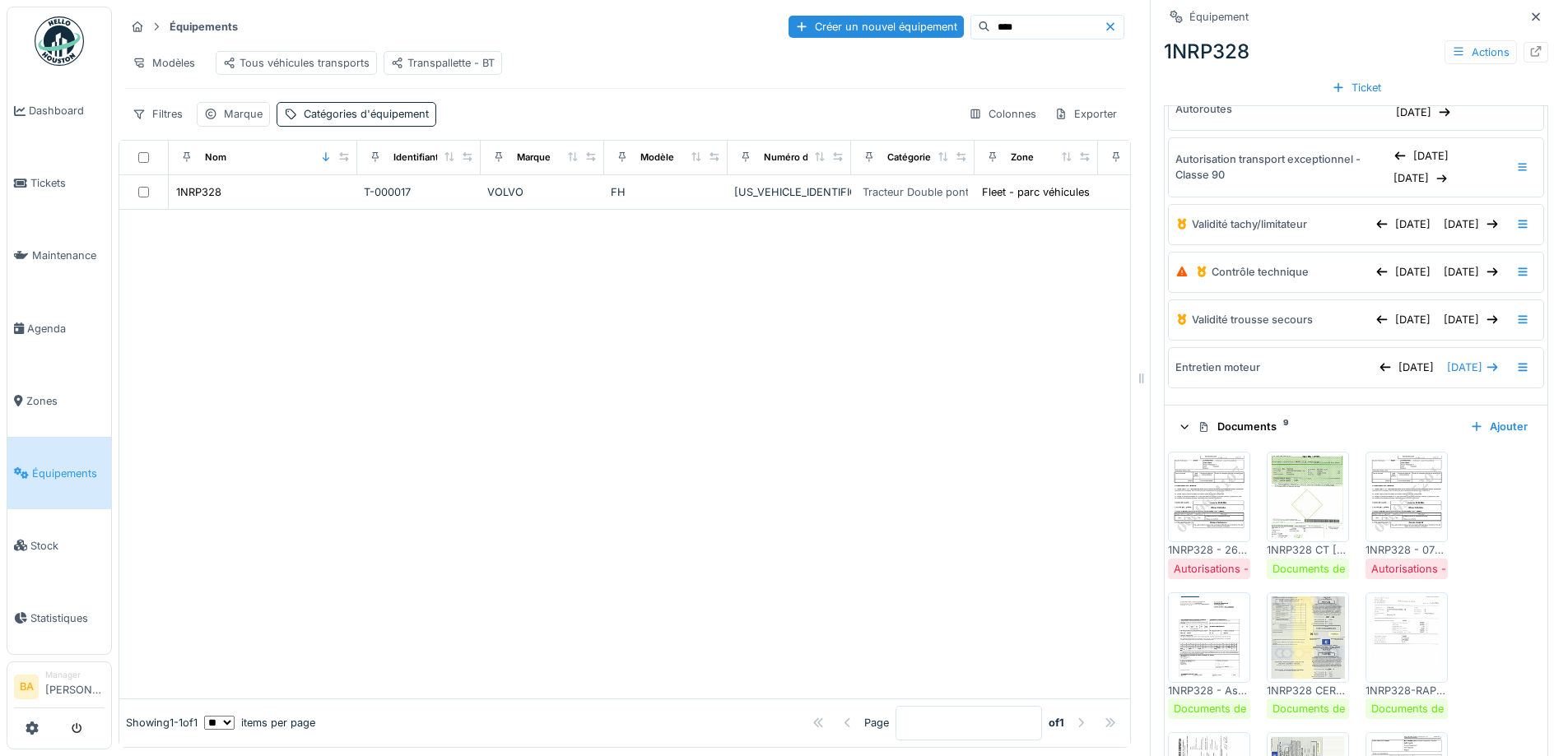
click at [1381, 533] on img at bounding box center [1406, 496] width 74 height 83
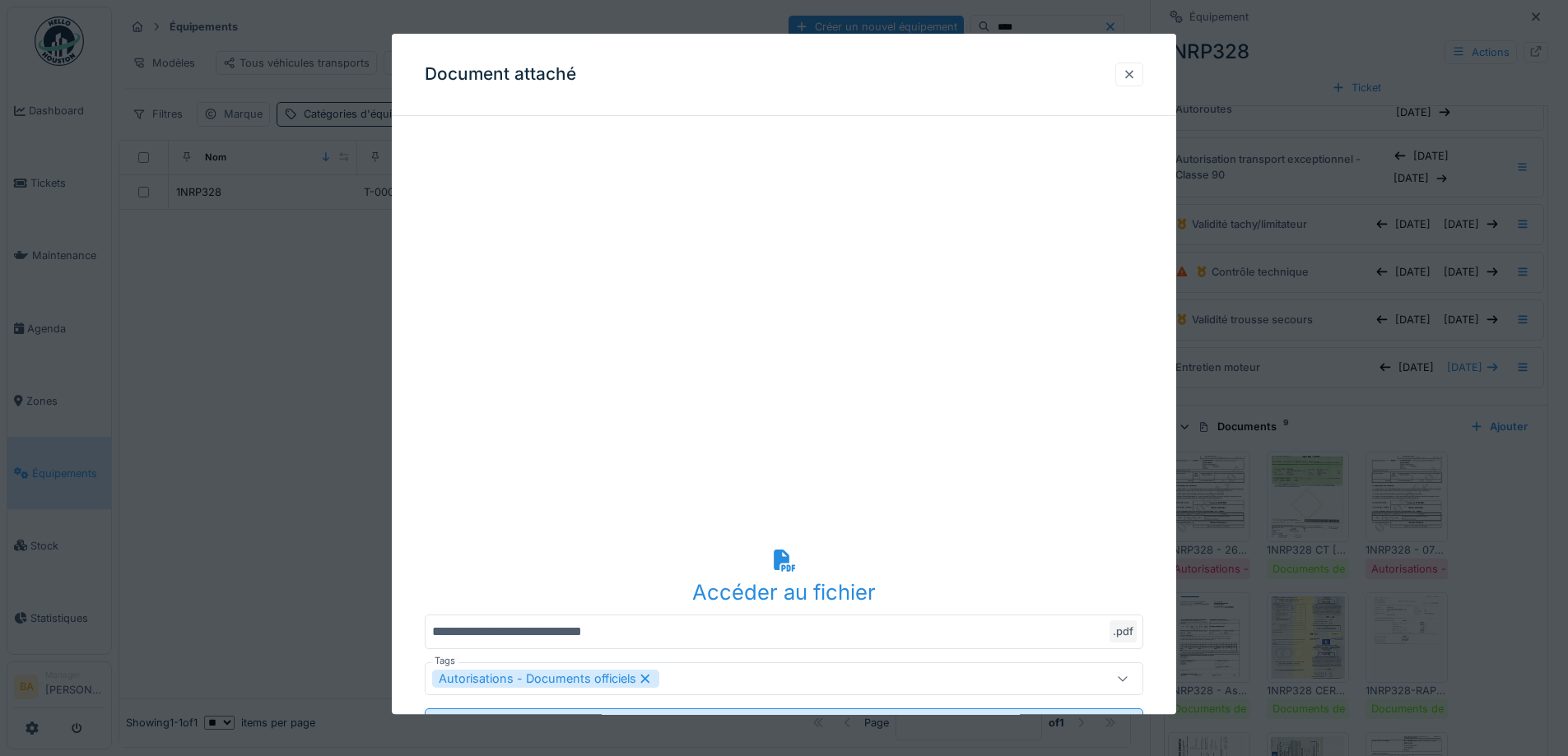
click at [1132, 75] on div at bounding box center [1129, 74] width 13 height 15
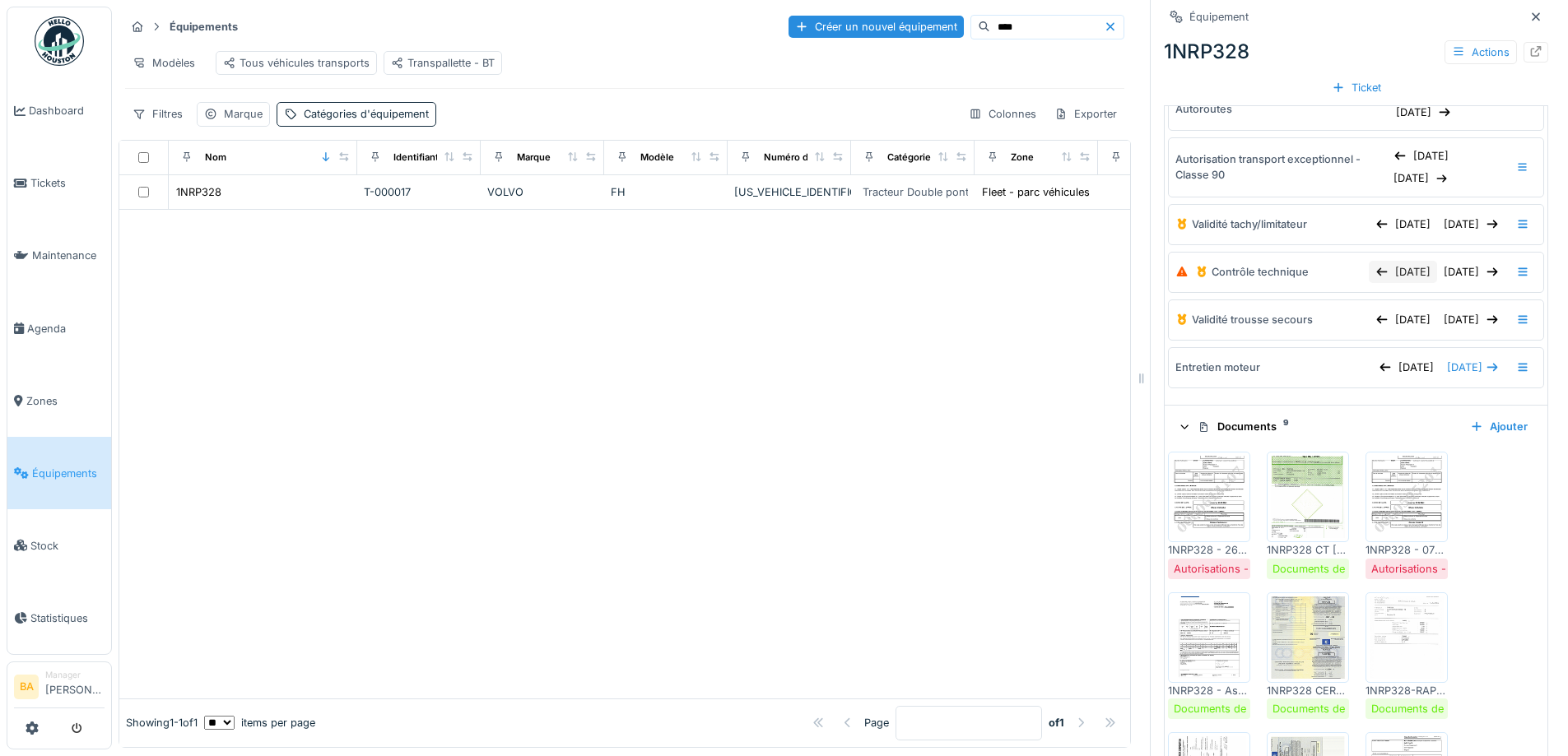
scroll to position [399, 0]
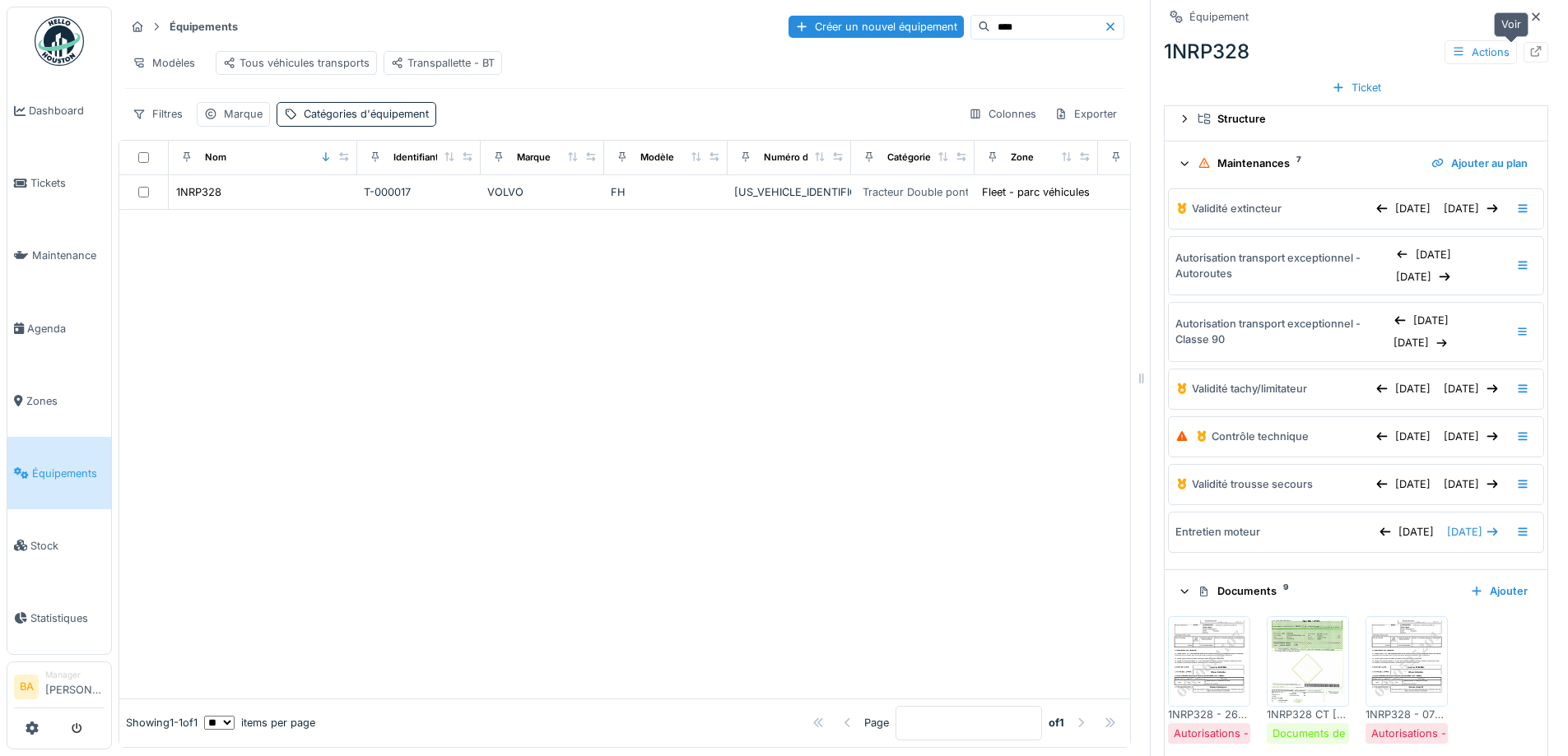
click at [1531, 49] on icon at bounding box center [1536, 50] width 10 height 10
